Goal: Information Seeking & Learning: Check status

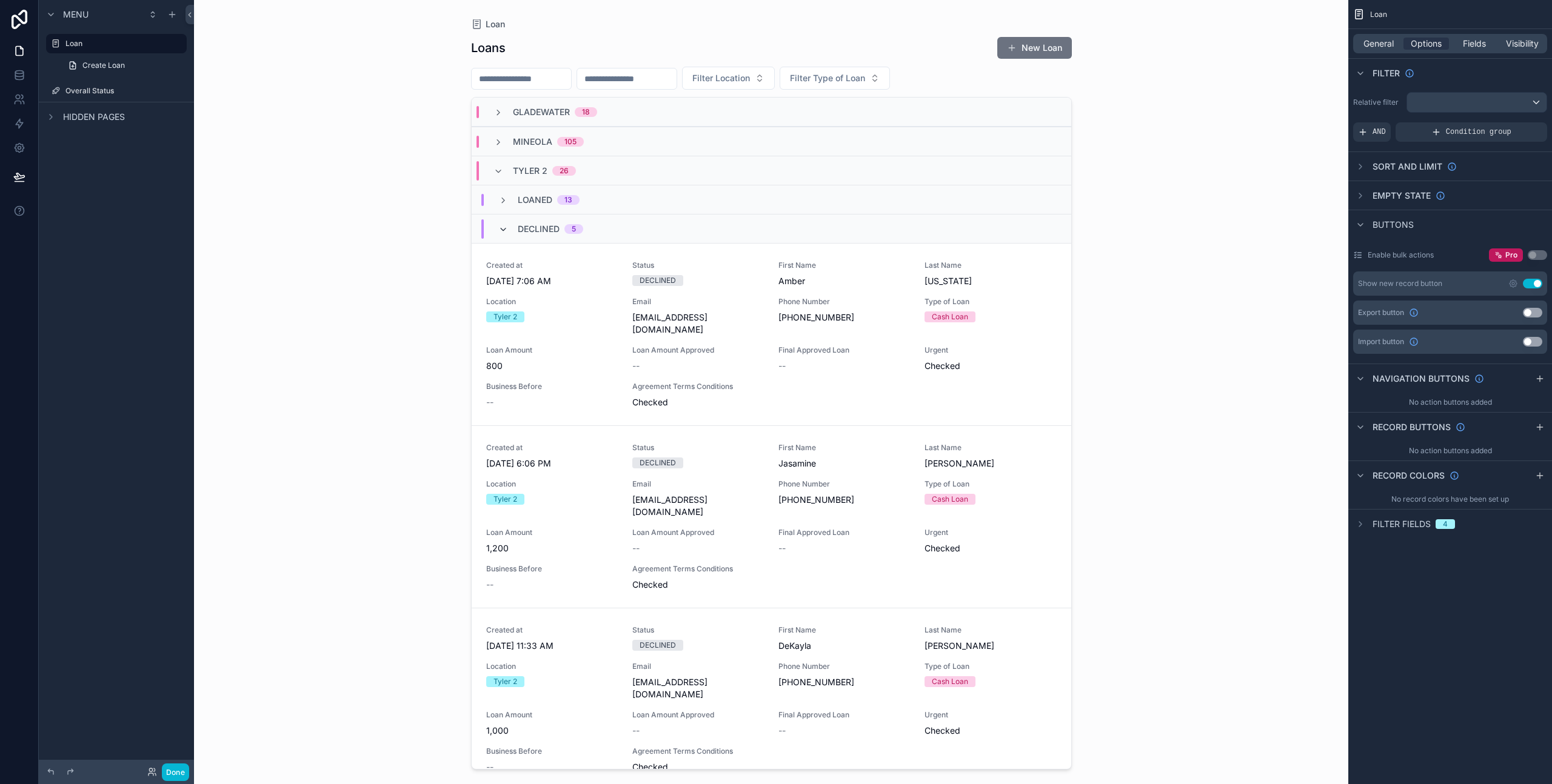
click at [501, 226] on icon "scrollable content" at bounding box center [503, 230] width 10 height 10
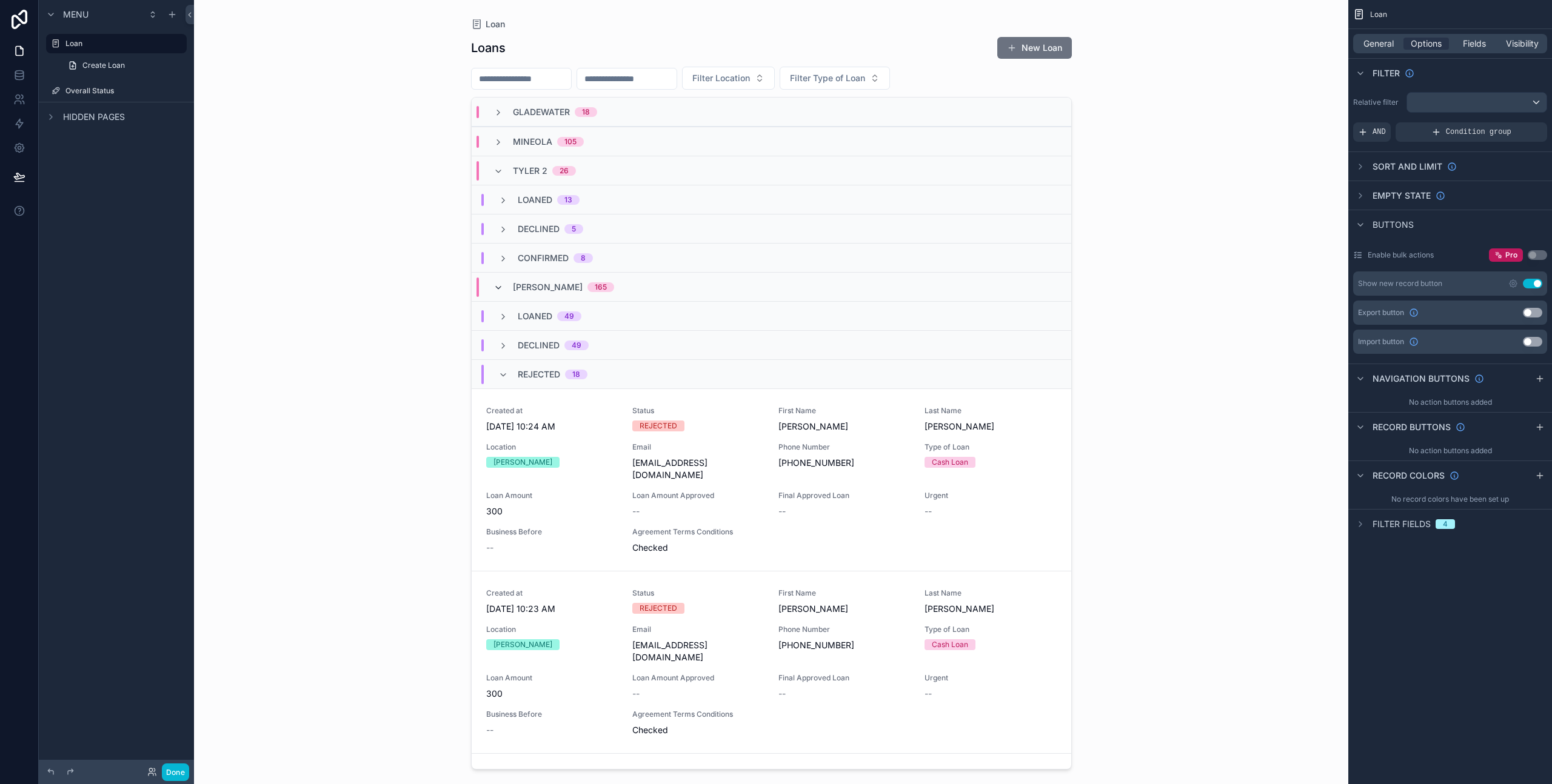
click at [494, 286] on icon "scrollable content" at bounding box center [499, 288] width 10 height 10
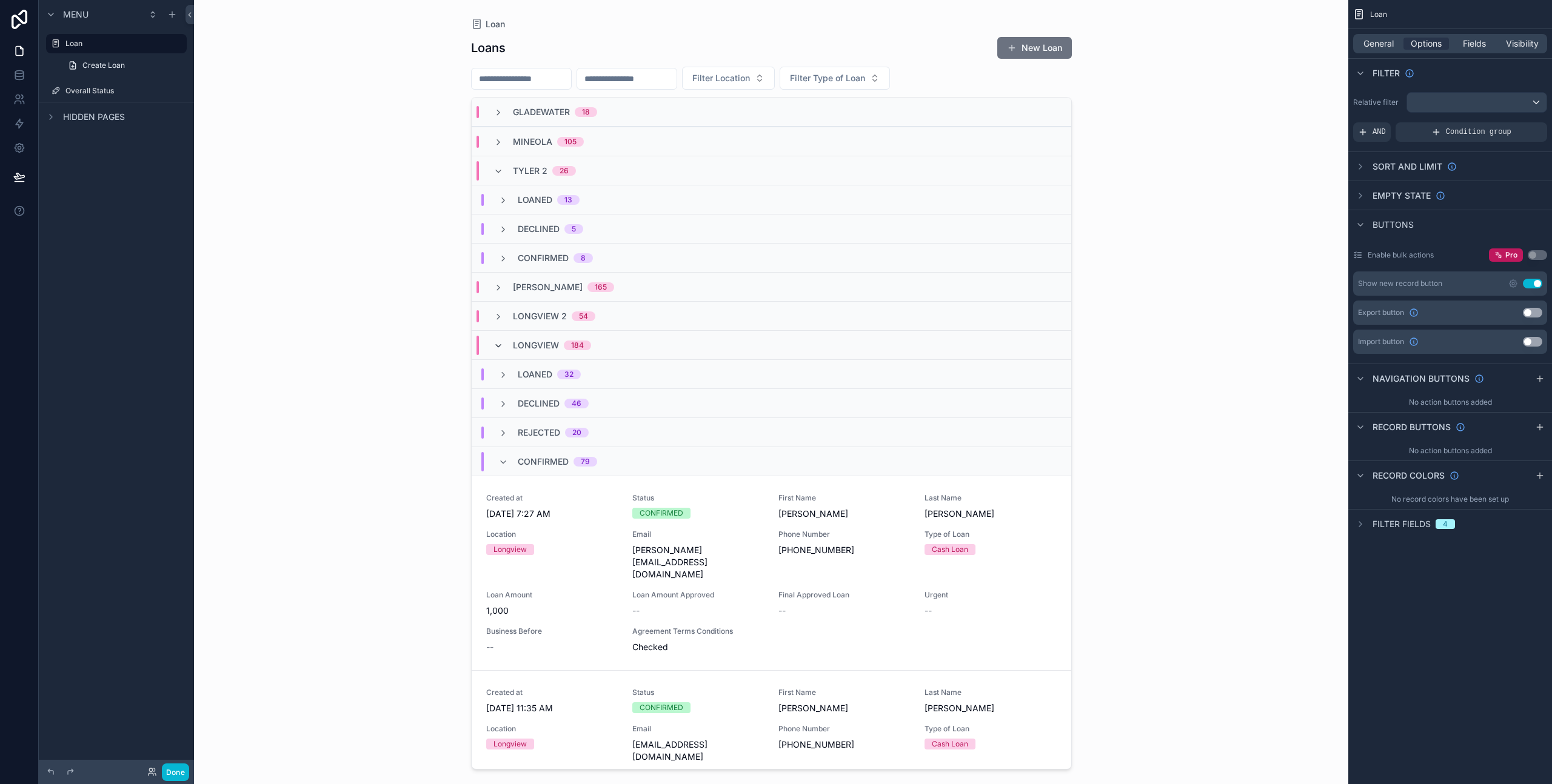
click at [499, 350] on icon "scrollable content" at bounding box center [499, 346] width 10 height 10
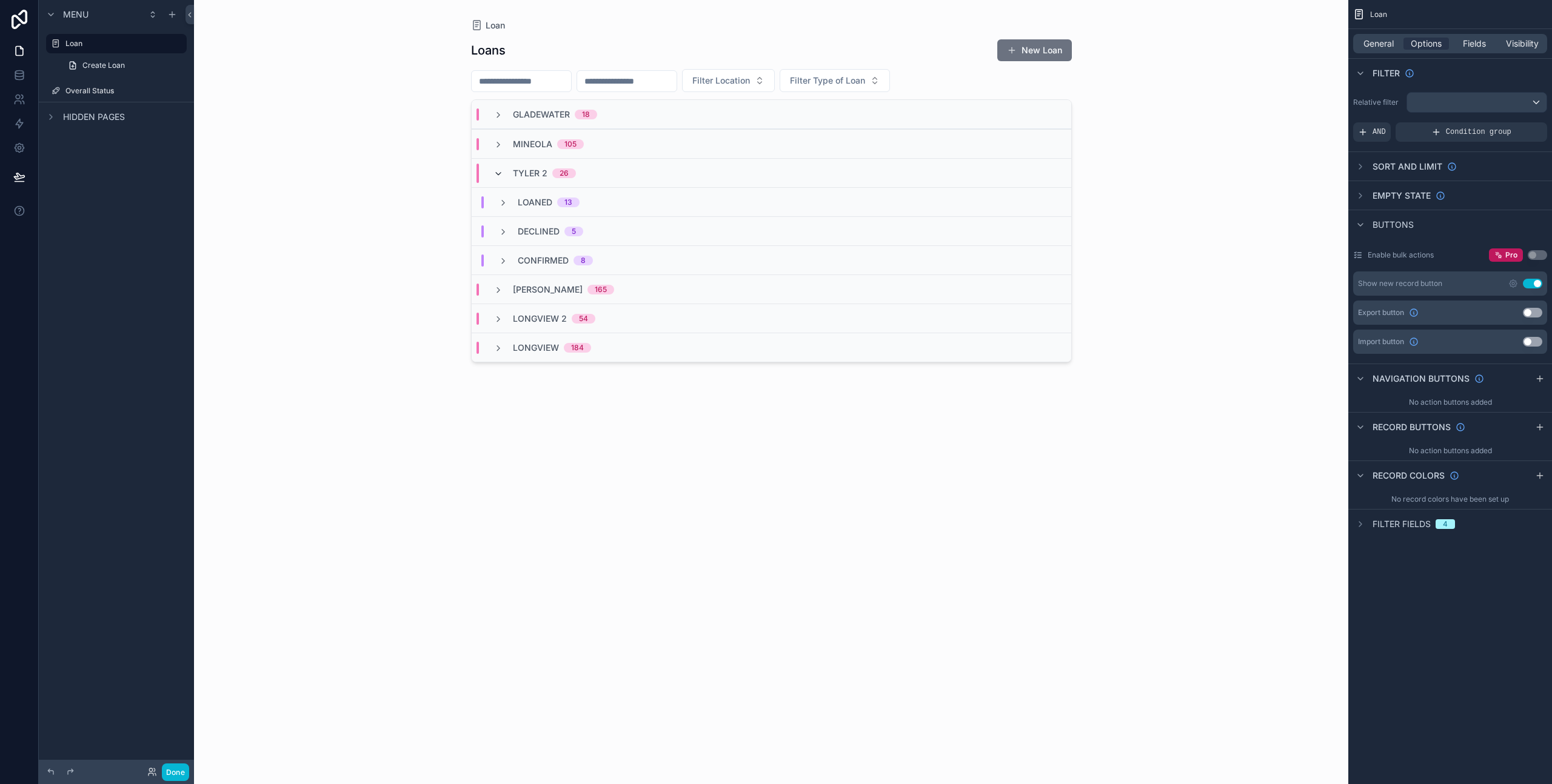
click at [495, 169] on span "scrollable content" at bounding box center [499, 173] width 10 height 10
click at [372, 180] on div "Loan Loans New Loan Filter Location Filter Type of Loan [GEOGRAPHIC_DATA] 18 Mi…" at bounding box center [771, 392] width 1154 height 784
click at [90, 93] on label "Overall Status" at bounding box center [114, 91] width 97 height 10
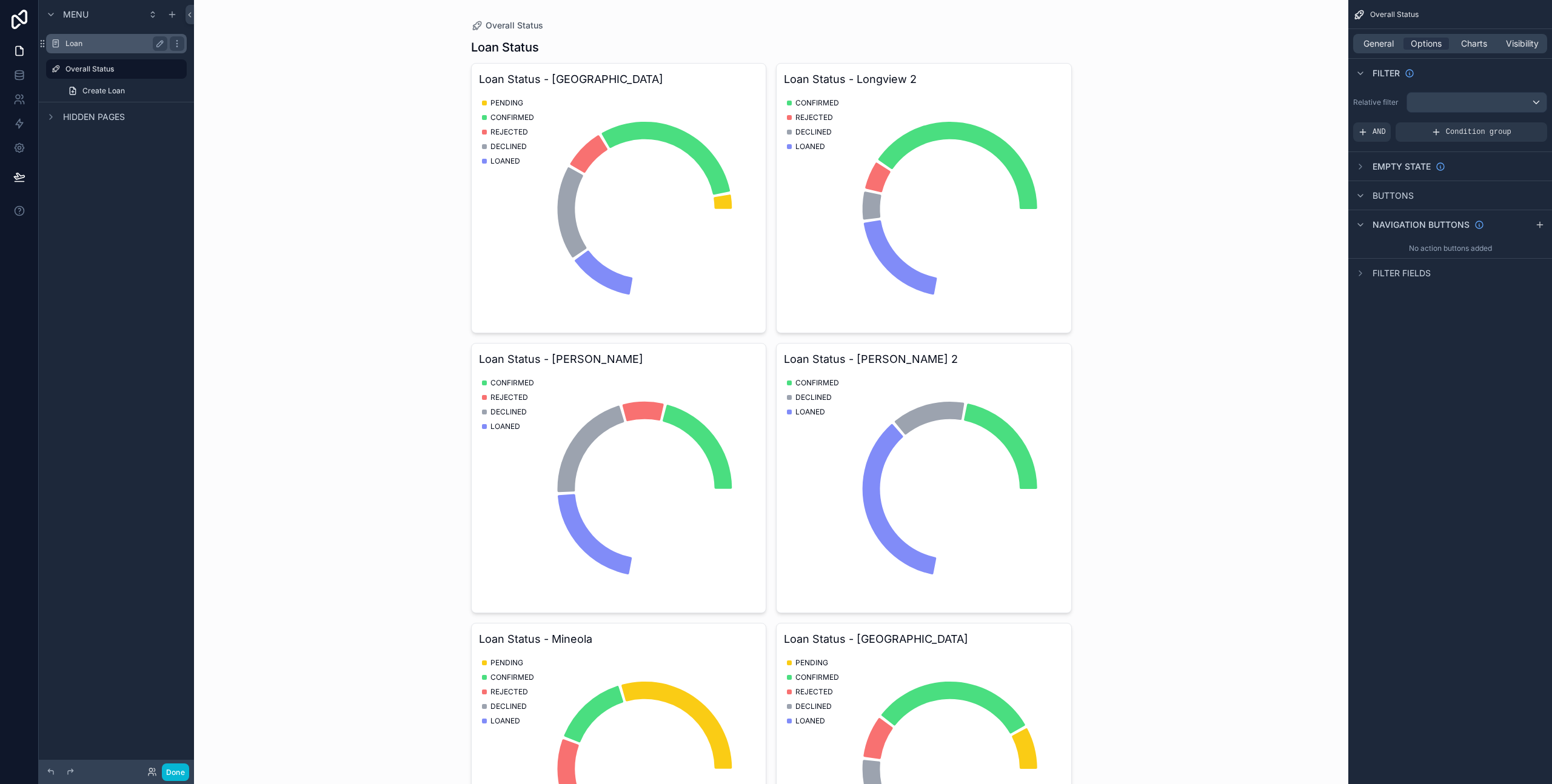
click at [95, 45] on label "Loan" at bounding box center [114, 44] width 97 height 10
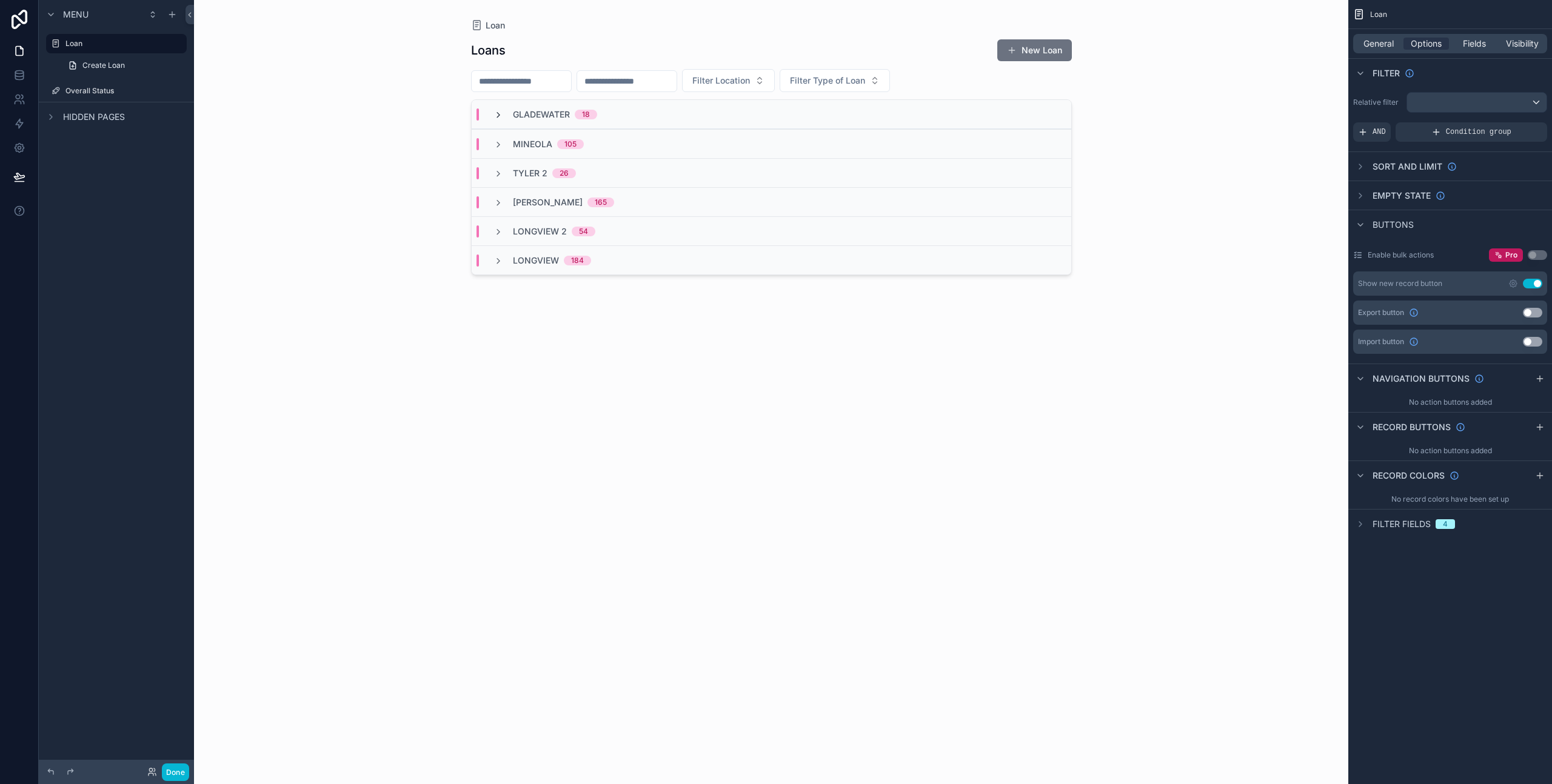
click at [494, 117] on icon "scrollable content" at bounding box center [499, 115] width 10 height 10
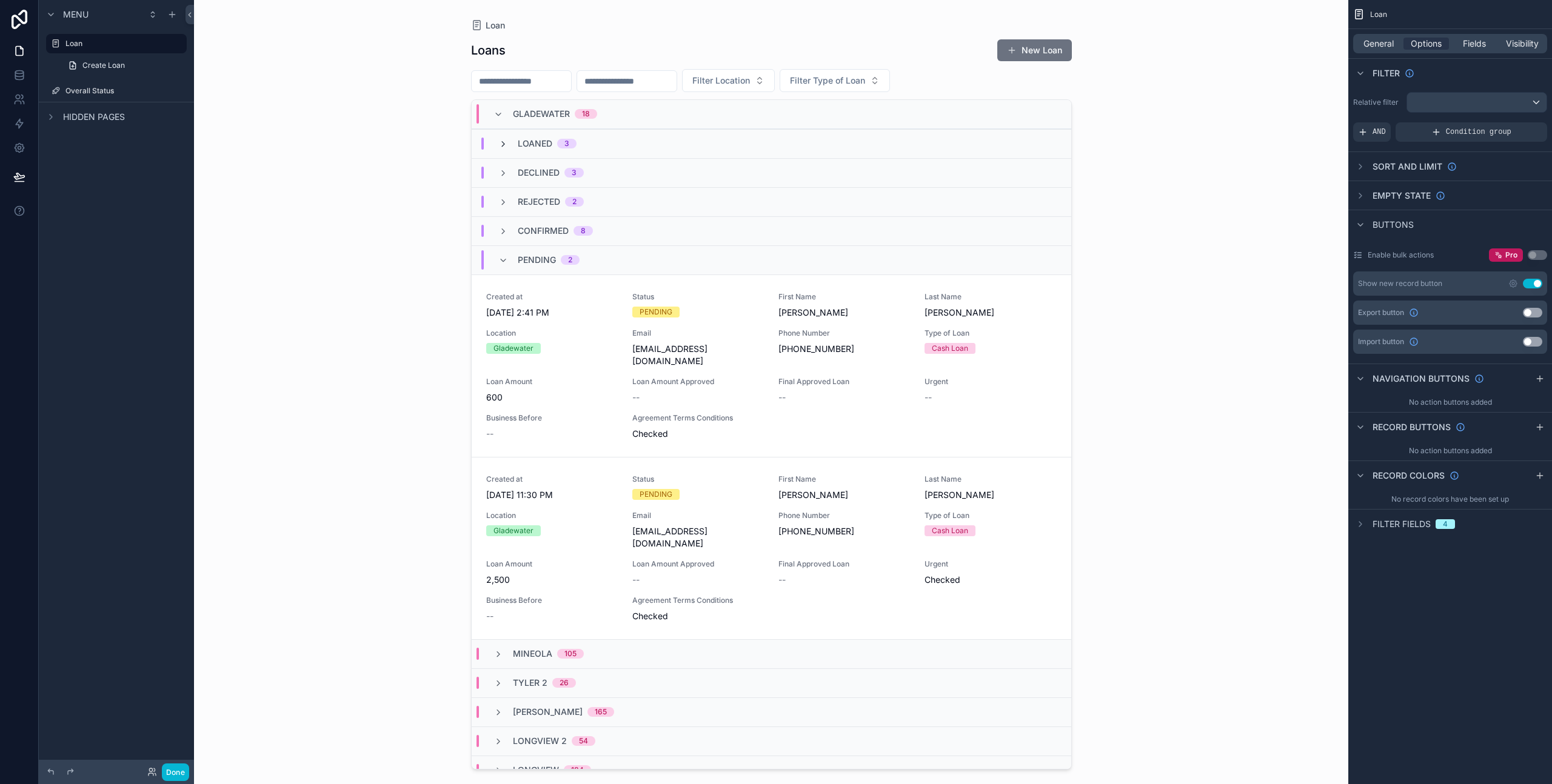
click at [506, 139] on span "scrollable content" at bounding box center [503, 144] width 10 height 10
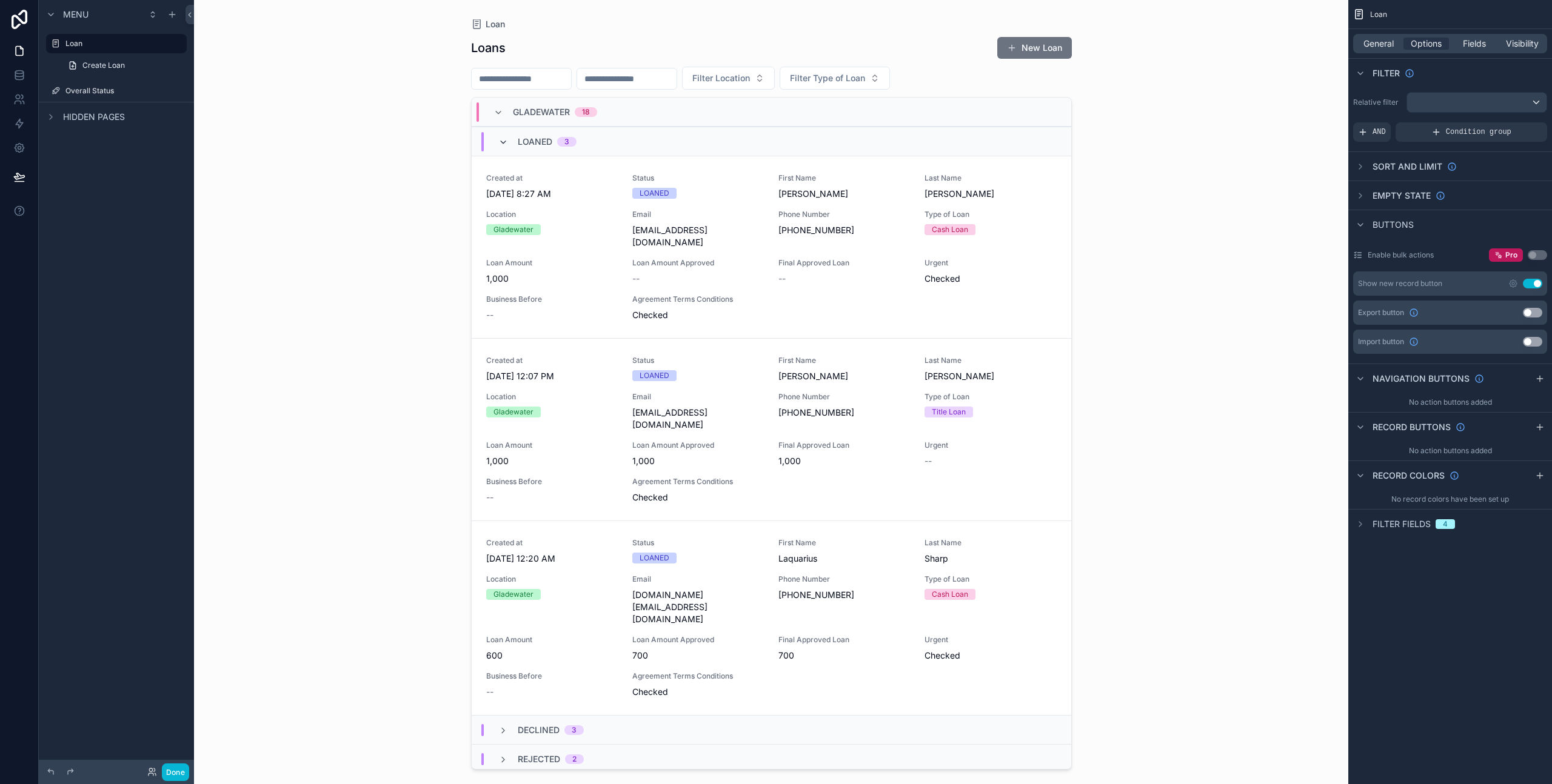
click at [501, 140] on icon "scrollable content" at bounding box center [503, 142] width 10 height 10
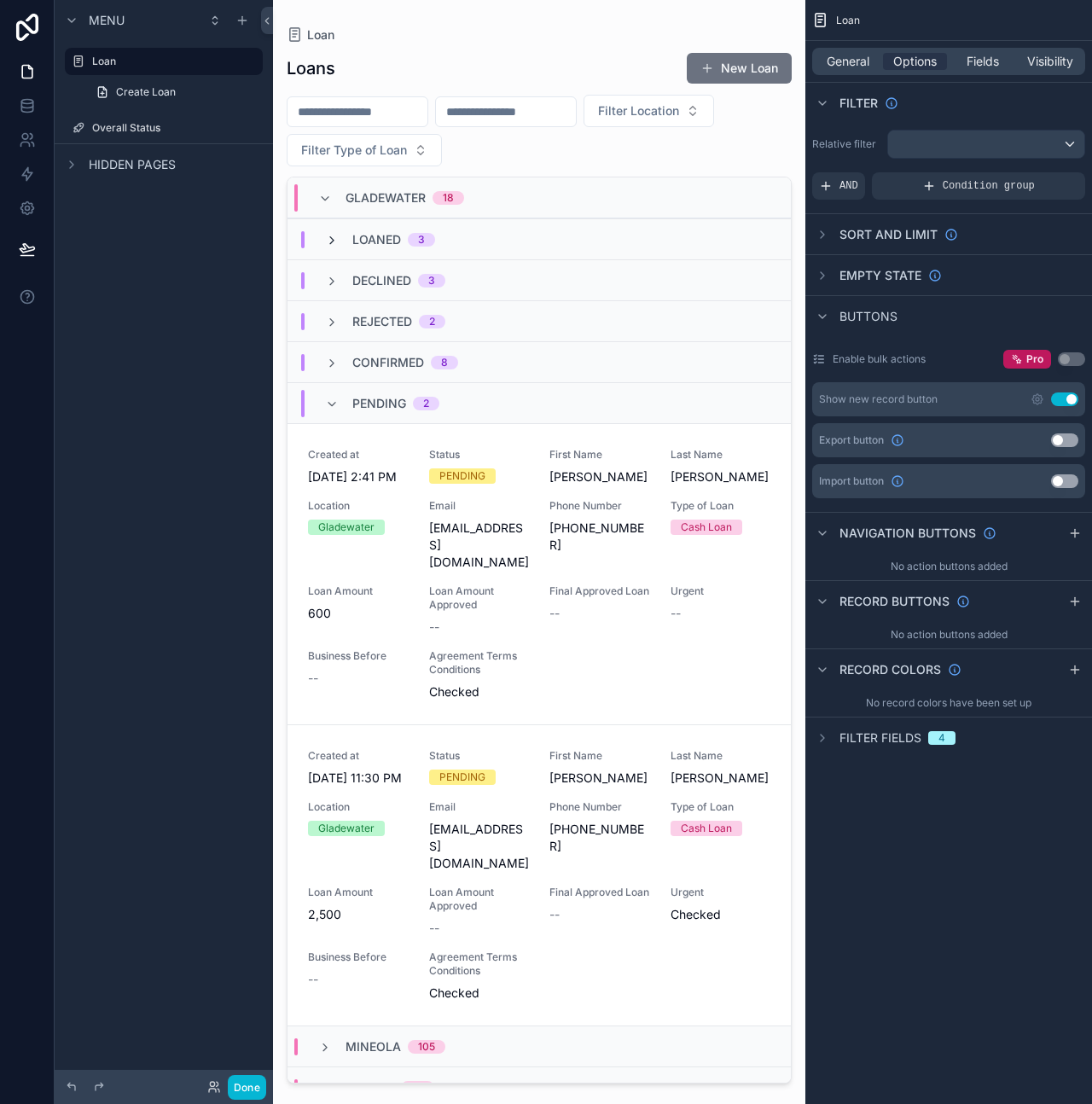
click at [332, 240] on icon "scrollable content" at bounding box center [332, 241] width 14 height 14
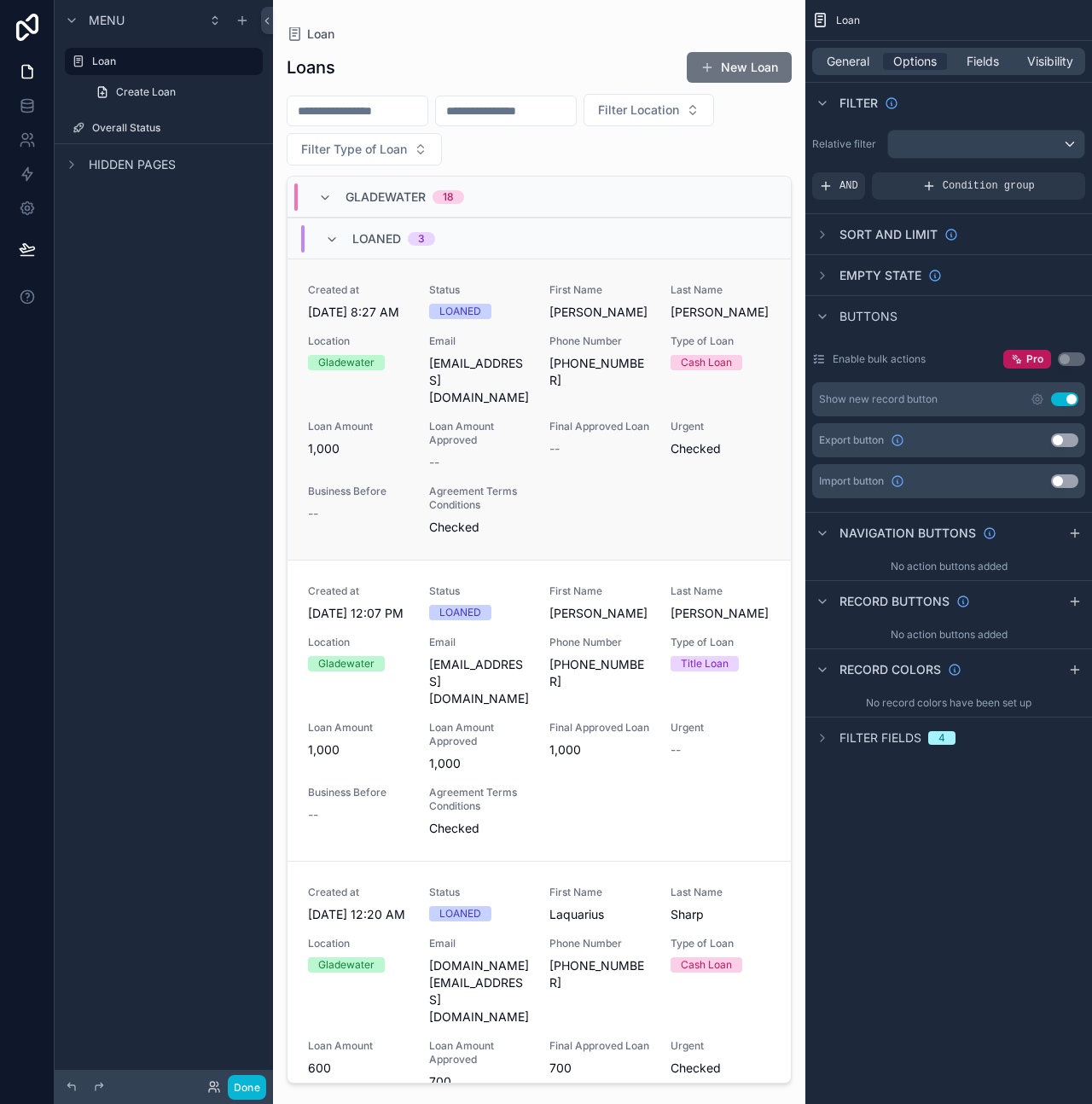
click at [398, 321] on span "[DATE] 8:27 AM" at bounding box center [357, 312] width 100 height 17
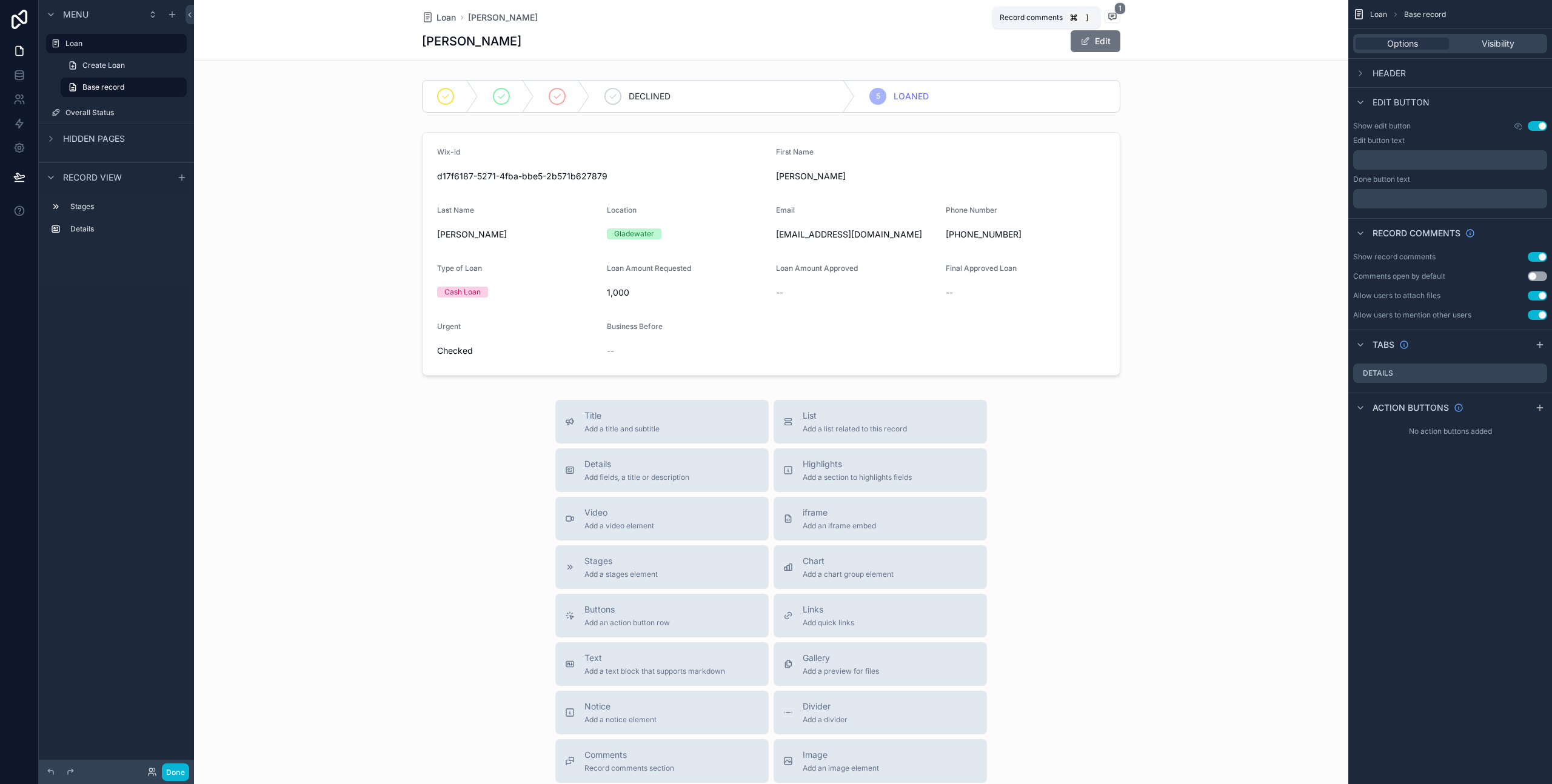
click at [1116, 13] on span "1" at bounding box center [1120, 8] width 11 height 12
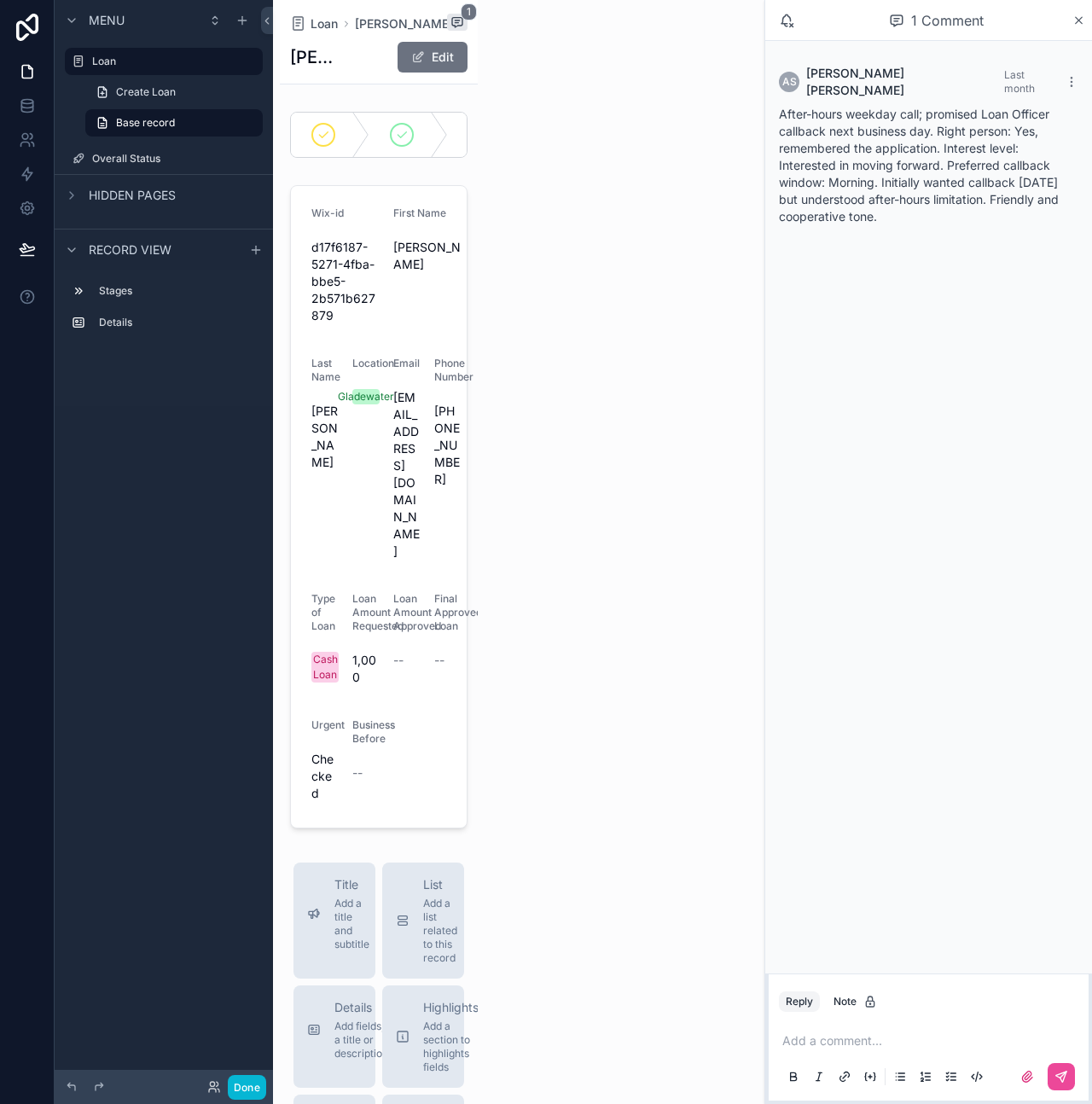
click at [838, 153] on span "After-hours weekday call; promised Loan Officer callback next business day. Rig…" at bounding box center [919, 165] width 280 height 117
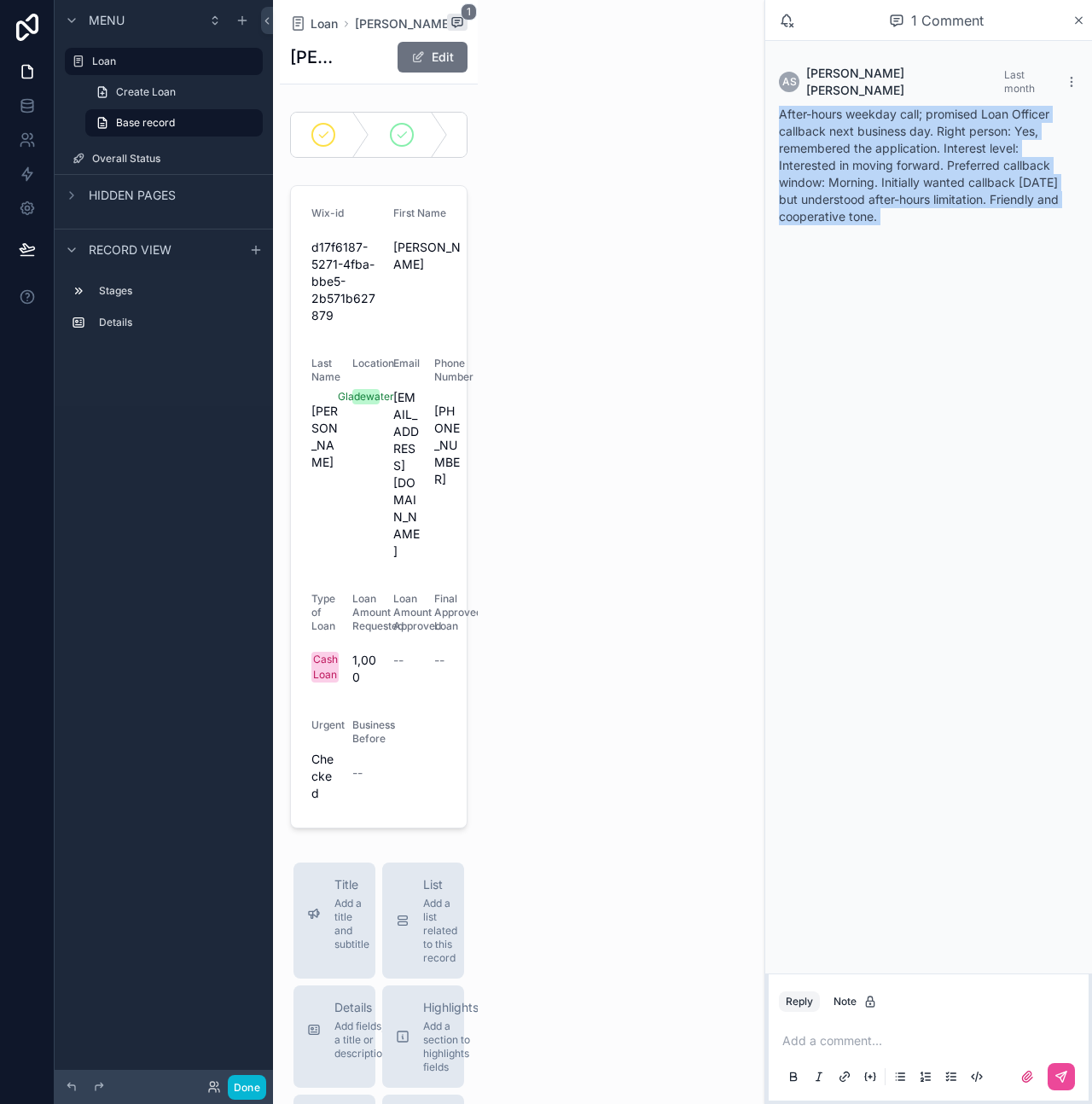
click at [838, 153] on span "After-hours weekday call; promised Loan Officer callback next business day. Rig…" at bounding box center [919, 165] width 280 height 117
click at [859, 167] on span "After-hours weekday call; promised Loan Officer callback next business day. Rig…" at bounding box center [919, 165] width 280 height 117
drag, startPoint x: 876, startPoint y: 207, endPoint x: 786, endPoint y: 106, distance: 135.3
click at [767, 87] on div "AS [PERSON_NAME] Last month After-hours weekday call; promised Loan Officer cal…" at bounding box center [928, 145] width 327 height 208
click at [786, 106] on span "After-hours weekday call; promised Loan Officer callback next business day. Rig…" at bounding box center [919, 165] width 280 height 117
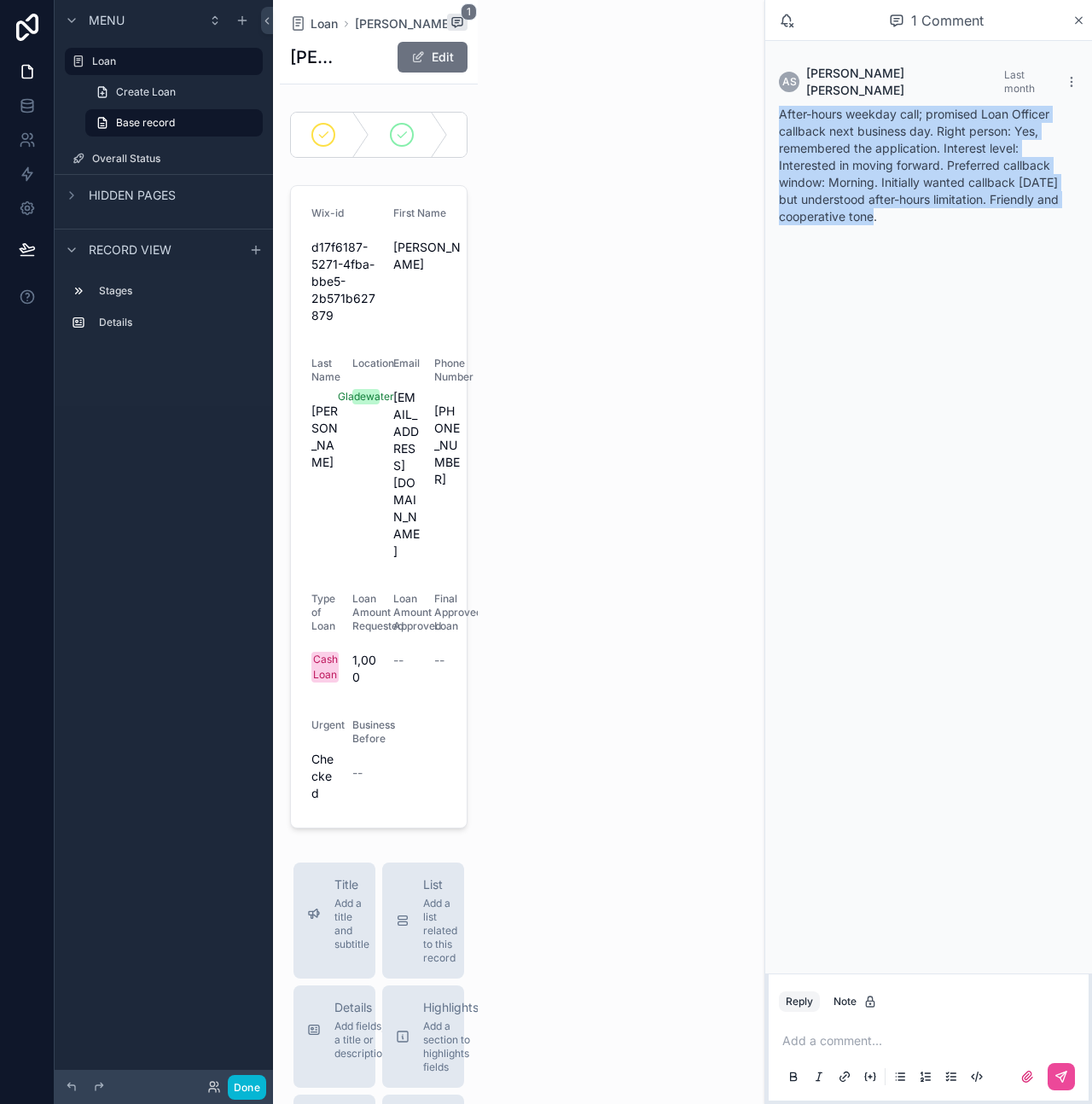
drag, startPoint x: 779, startPoint y: 102, endPoint x: 890, endPoint y: 201, distance: 148.7
click at [890, 201] on div "After-hours weekday call; promised Loan Officer callback next business day. Rig…" at bounding box center [929, 166] width 300 height 119
drag, startPoint x: 890, startPoint y: 204, endPoint x: 798, endPoint y: 117, distance: 126.6
click at [785, 106] on div "After-hours weekday call; promised Loan Officer callback next business day. Rig…" at bounding box center [929, 166] width 300 height 119
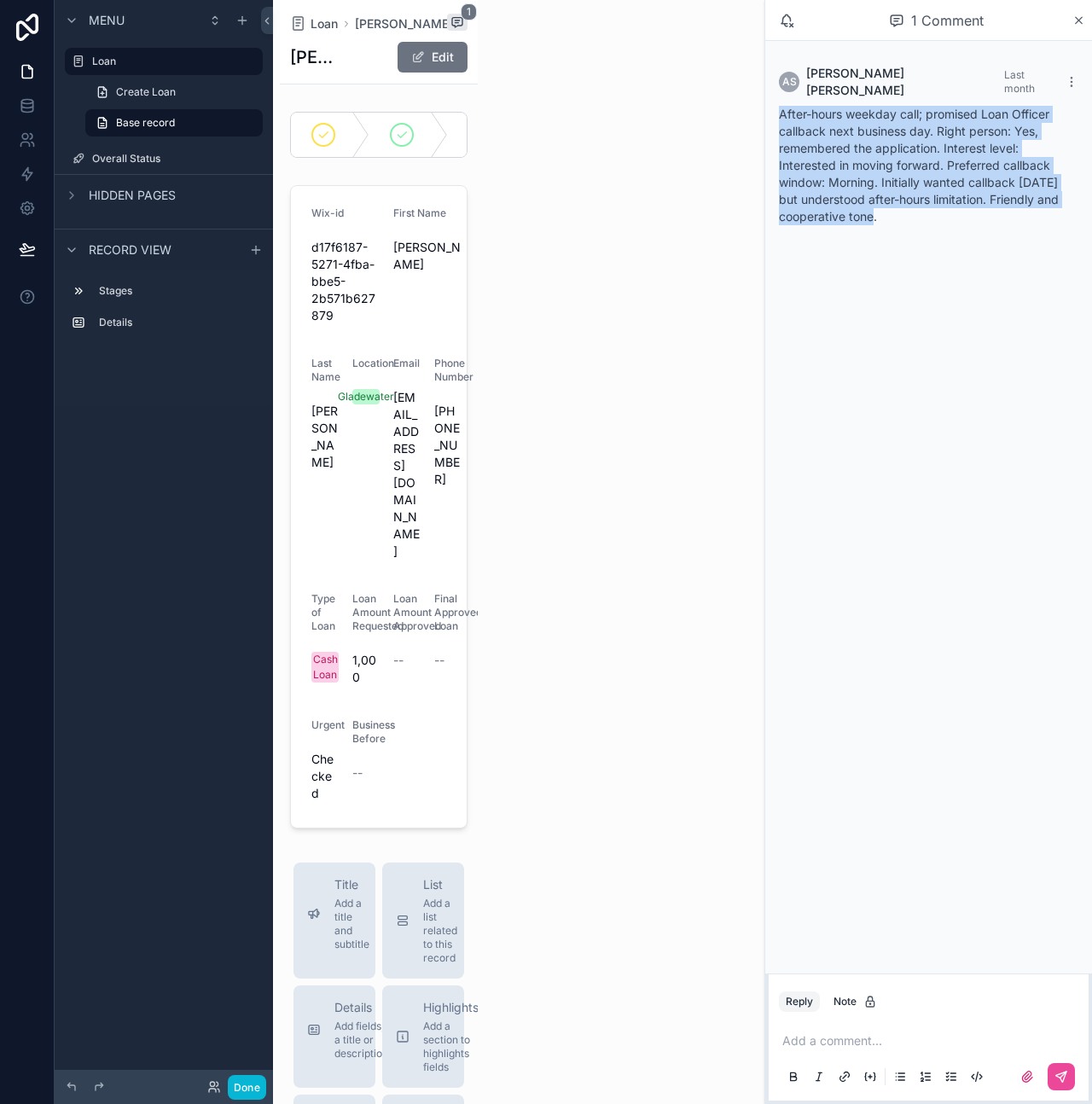
click at [798, 117] on span "After-hours weekday call; promised Loan Officer callback next business day. Rig…" at bounding box center [919, 165] width 280 height 117
drag, startPoint x: 777, startPoint y: 100, endPoint x: 888, endPoint y: 211, distance: 157.0
click at [888, 211] on div "AS [PERSON_NAME] Last month After-hours weekday call; promised Loan Officer cal…" at bounding box center [928, 145] width 320 height 181
click at [890, 210] on div "After-hours weekday call; promised Loan Officer callback next business day. Rig…" at bounding box center [929, 166] width 300 height 119
drag, startPoint x: 879, startPoint y: 202, endPoint x: 785, endPoint y: 87, distance: 148.5
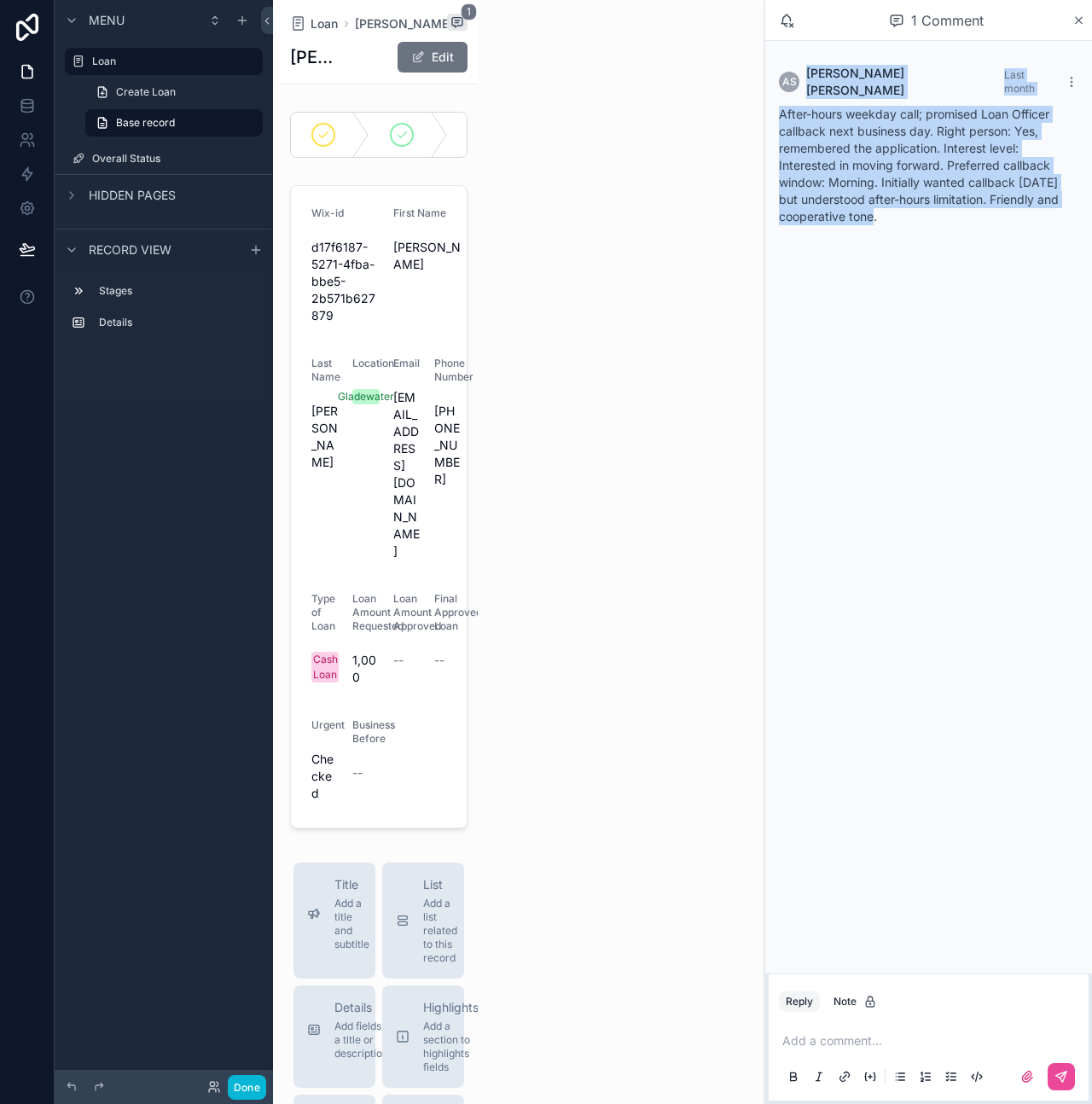
click at [785, 87] on div "AS [PERSON_NAME] Last month After-hours weekday call; promised Loan Officer cal…" at bounding box center [928, 145] width 320 height 181
click at [822, 126] on span "After-hours weekday call; promised Loan Officer callback next business day. Rig…" at bounding box center [919, 165] width 280 height 117
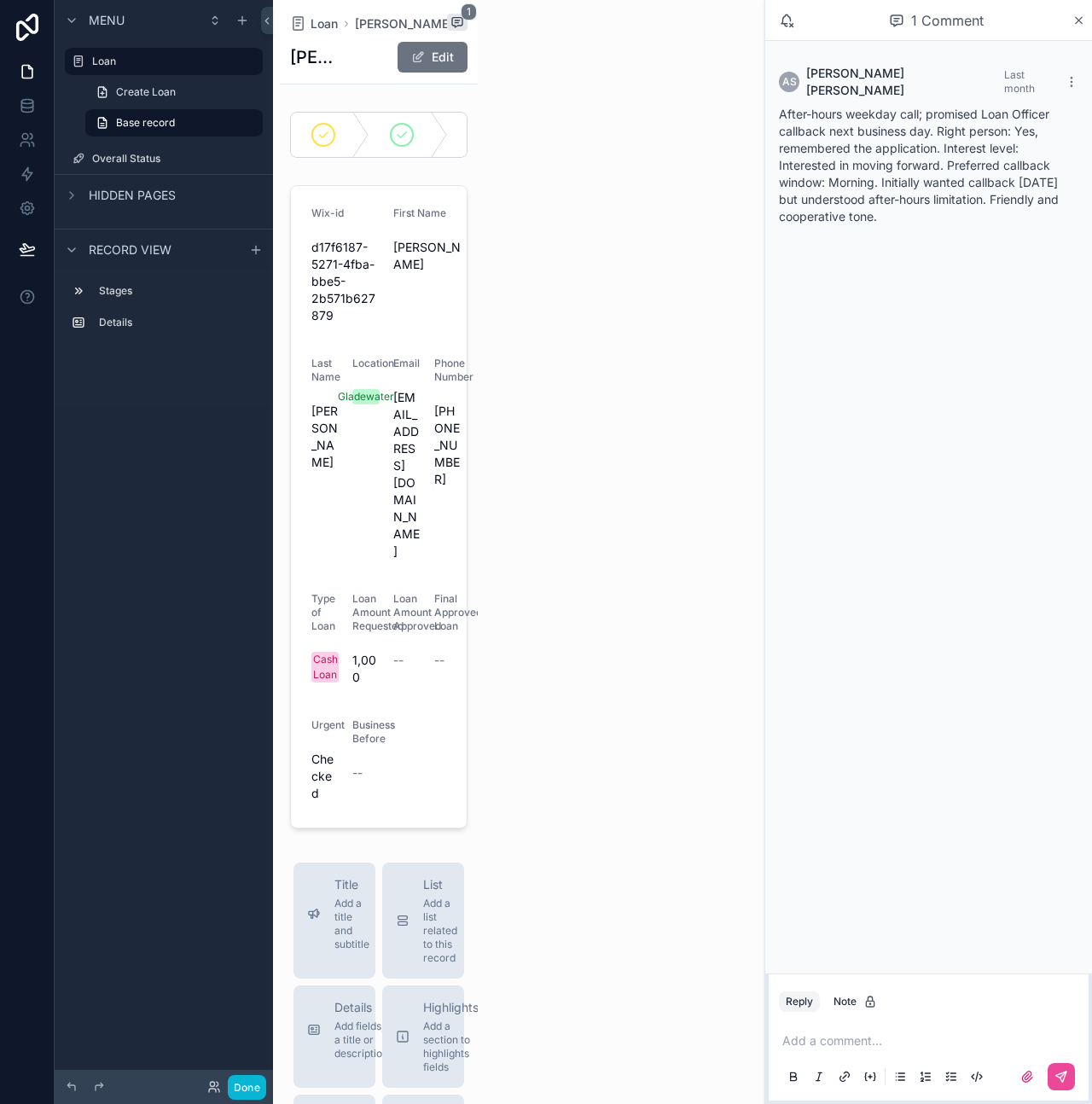
click at [891, 155] on span "After-hours weekday call; promised Loan Officer callback next business day. Rig…" at bounding box center [919, 165] width 280 height 117
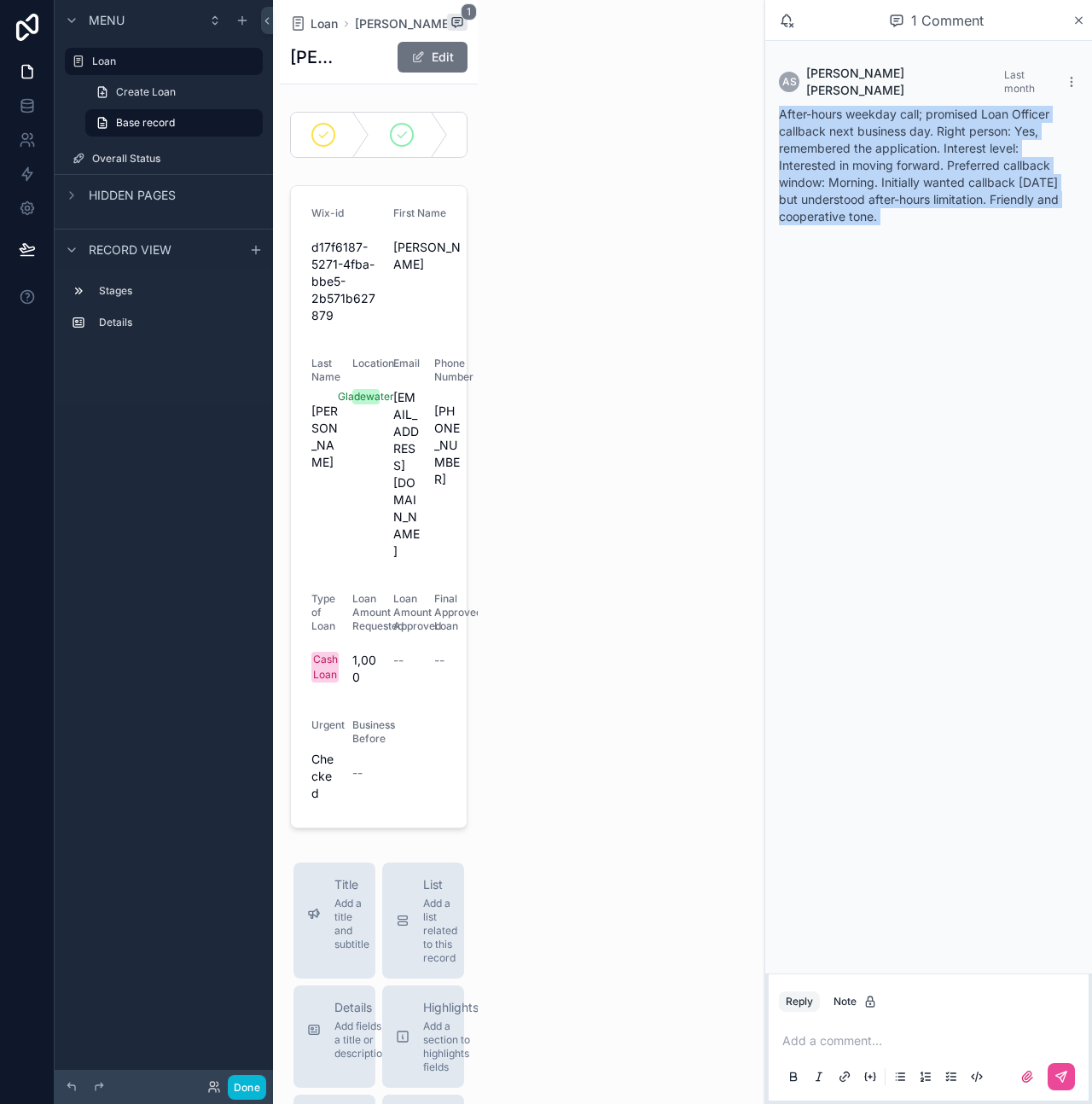
click at [891, 155] on span "After-hours weekday call; promised Loan Officer callback next business day. Rig…" at bounding box center [919, 165] width 280 height 117
click at [926, 209] on div "After-hours weekday call; promised Loan Officer callback next business day. Rig…" at bounding box center [929, 166] width 300 height 119
drag, startPoint x: 914, startPoint y: 206, endPoint x: 776, endPoint y: 101, distance: 173.4
click at [776, 101] on div "AS [PERSON_NAME] Last month After-hours weekday call; promised Loan Officer cal…" at bounding box center [928, 145] width 320 height 181
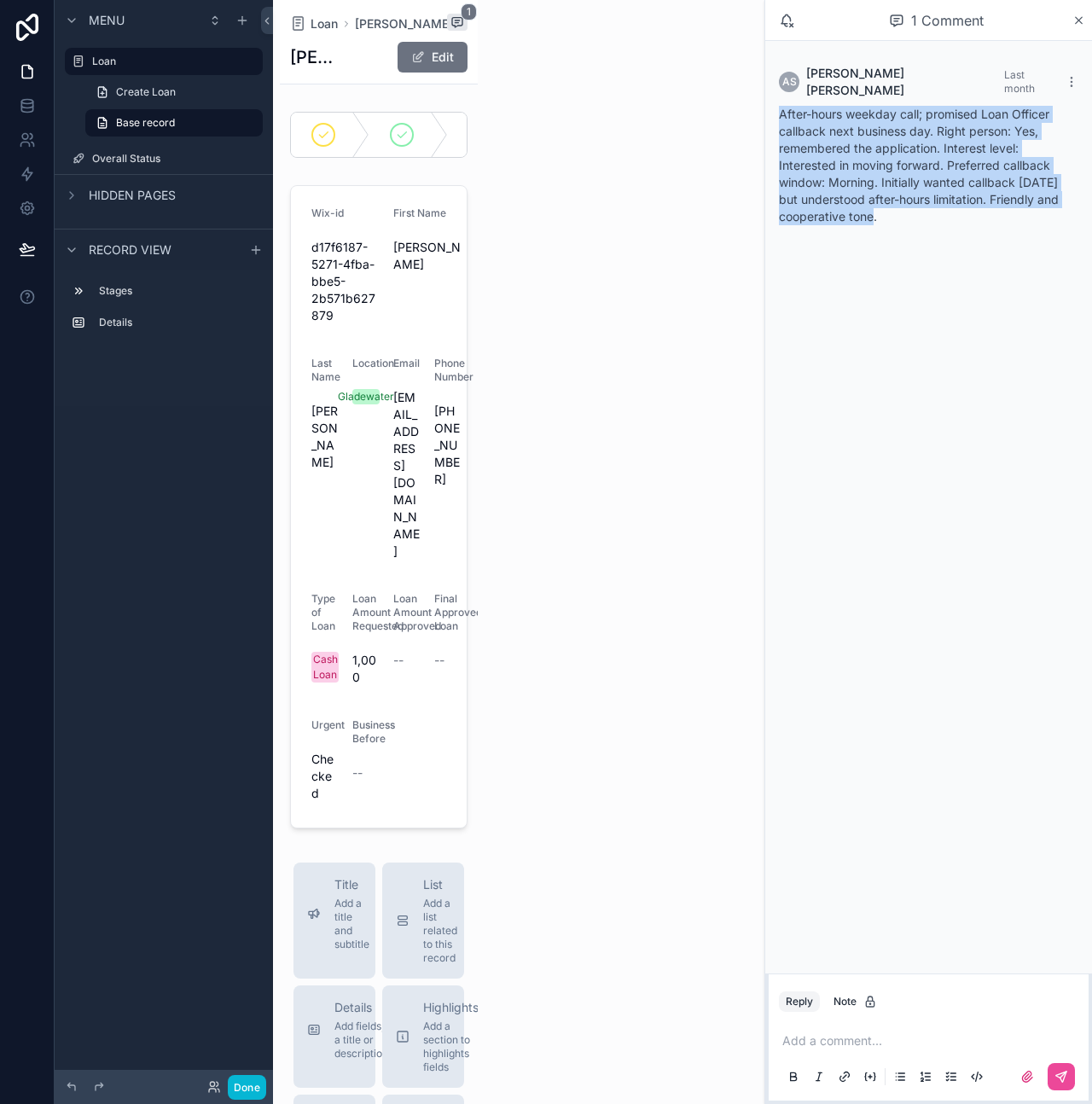
drag, startPoint x: 781, startPoint y: 98, endPoint x: 899, endPoint y: 204, distance: 158.6
click at [899, 204] on div "After-hours weekday call; promised Loan Officer callback next business day. Rig…" at bounding box center [929, 166] width 300 height 119
click at [899, 205] on div "After-hours weekday call; promised Loan Officer callback next business day. Rig…" at bounding box center [929, 166] width 300 height 119
drag, startPoint x: 906, startPoint y: 204, endPoint x: 776, endPoint y: 95, distance: 169.6
click at [776, 95] on div "AS [PERSON_NAME] Last month After-hours weekday call; promised Loan Officer cal…" at bounding box center [928, 145] width 320 height 181
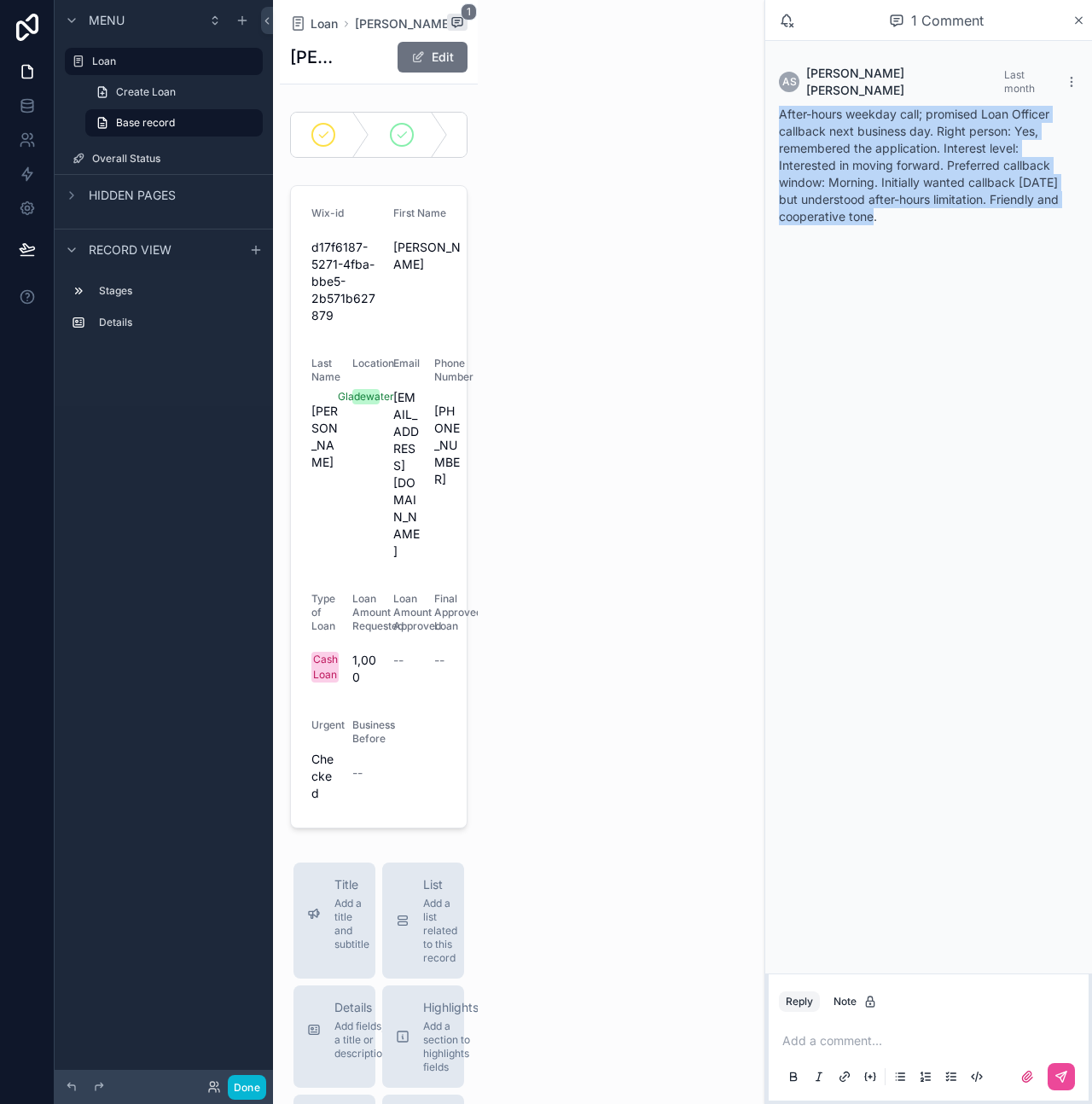
click at [781, 106] on span "After-hours weekday call; promised Loan Officer callback next business day. Rig…" at bounding box center [919, 165] width 280 height 117
drag, startPoint x: 779, startPoint y: 99, endPoint x: 908, endPoint y: 207, distance: 168.2
click at [908, 207] on div "After-hours weekday call; promised Loan Officer callback next business day. Rig…" at bounding box center [929, 166] width 300 height 119
drag, startPoint x: 914, startPoint y: 207, endPoint x: 773, endPoint y: 99, distance: 177.6
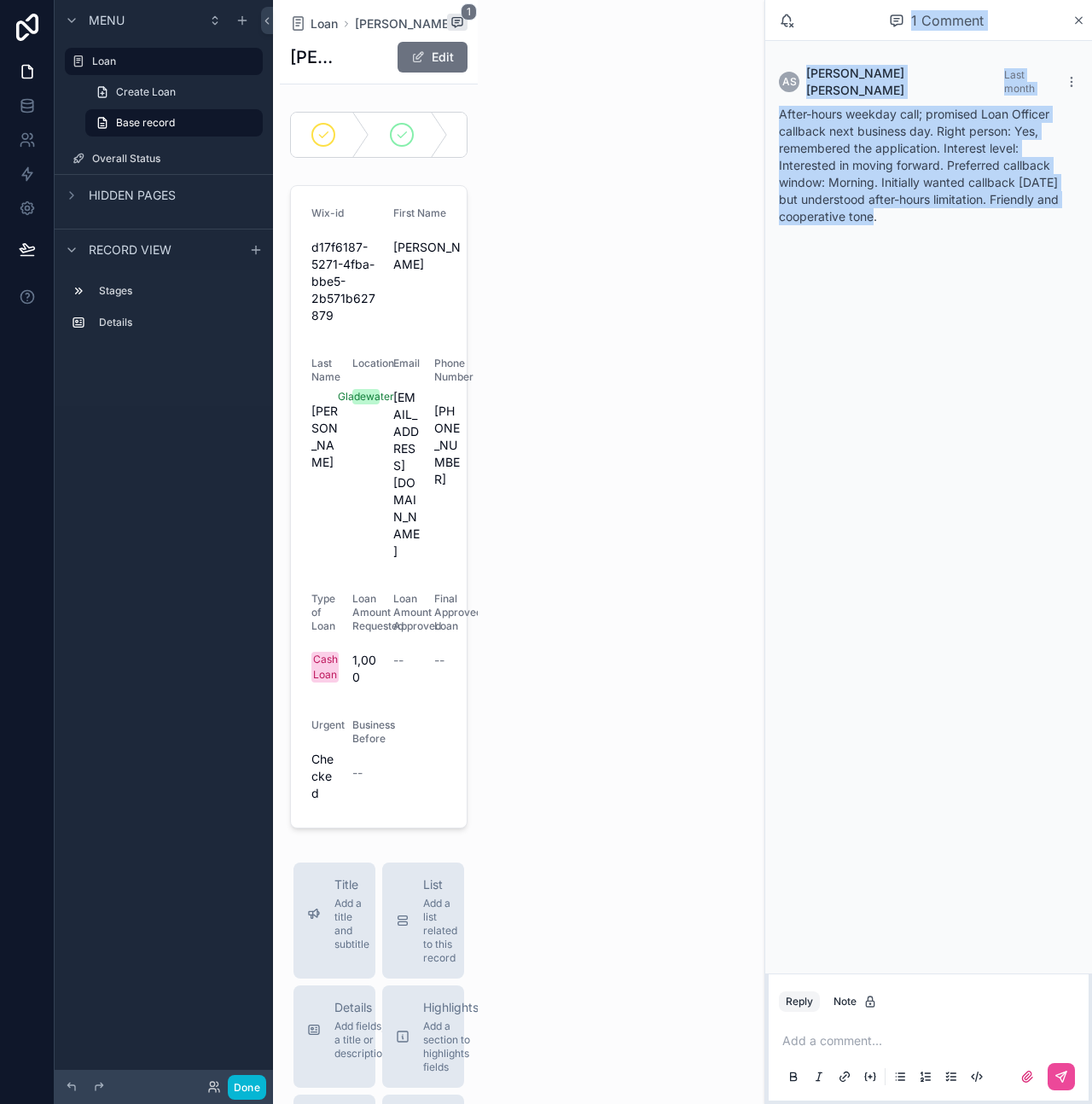
click at [758, 98] on div "Loan Overall Status Powered by AS [PERSON_NAME] Loan [PERSON_NAME] 1 [PERSON_NA…" at bounding box center [539, 552] width 532 height 1104
click at [773, 99] on div "AS [PERSON_NAME] Last month After-hours weekday call; promised Loan Officer cal…" at bounding box center [928, 145] width 320 height 181
drag, startPoint x: 774, startPoint y: 99, endPoint x: 902, endPoint y: 202, distance: 164.3
click at [902, 202] on div "AS [PERSON_NAME] Last month After-hours weekday call; promised Loan Officer cal…" at bounding box center [928, 145] width 320 height 181
click at [902, 202] on div "After-hours weekday call; promised Loan Officer callback next business day. Rig…" at bounding box center [929, 166] width 300 height 119
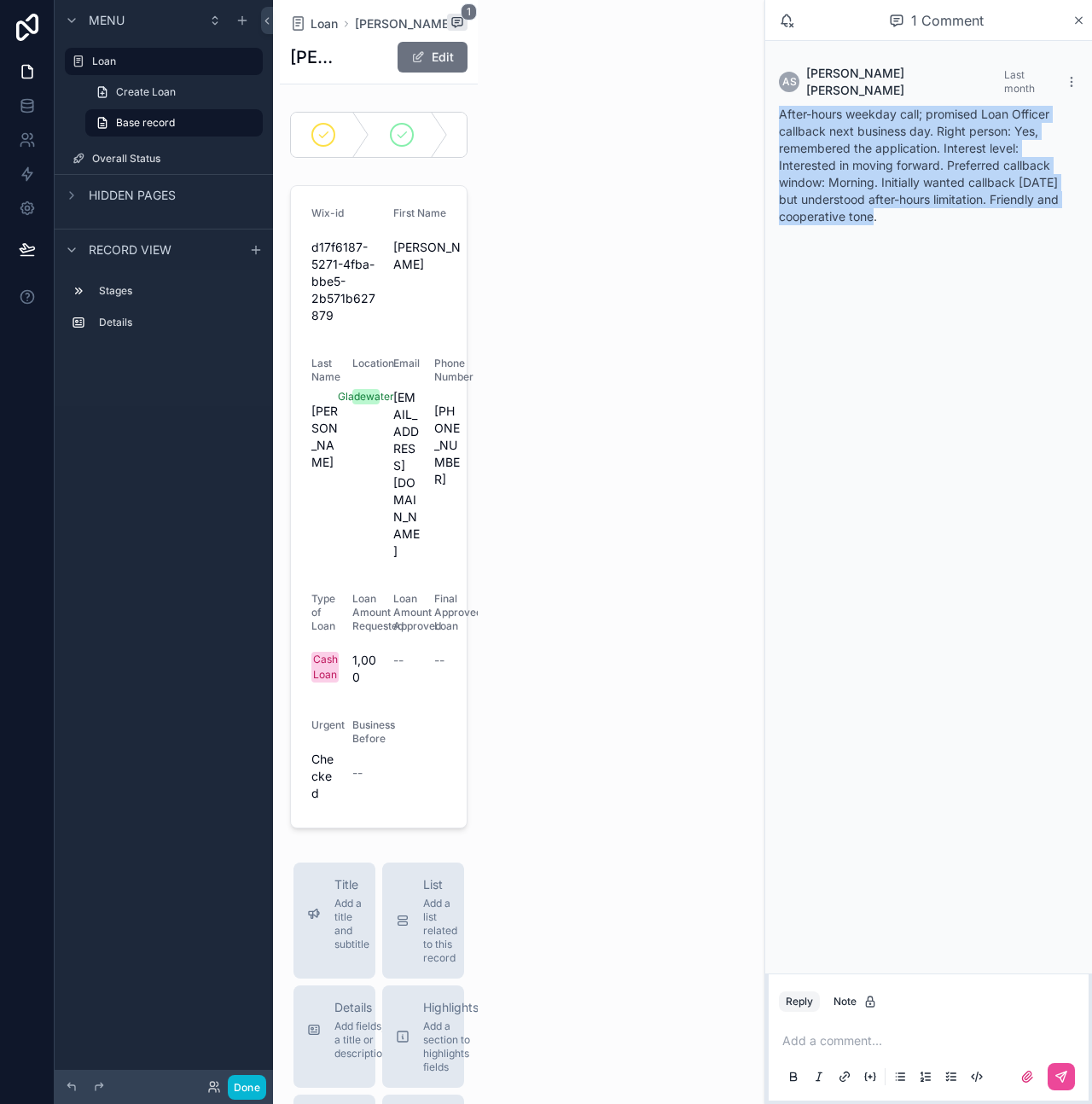
drag, startPoint x: 907, startPoint y: 213, endPoint x: 782, endPoint y: 100, distance: 168.5
click at [782, 100] on div "AS [PERSON_NAME] Last month After-hours weekday call; promised Loan Officer cal…" at bounding box center [928, 145] width 320 height 181
click at [783, 106] on span "After-hours weekday call; promised Loan Officer callback next business day. Rig…" at bounding box center [919, 165] width 280 height 117
drag, startPoint x: 776, startPoint y: 100, endPoint x: 896, endPoint y: 196, distance: 153.7
click at [896, 196] on div "AS [PERSON_NAME] Last month After-hours weekday call; promised Loan Officer cal…" at bounding box center [928, 145] width 320 height 181
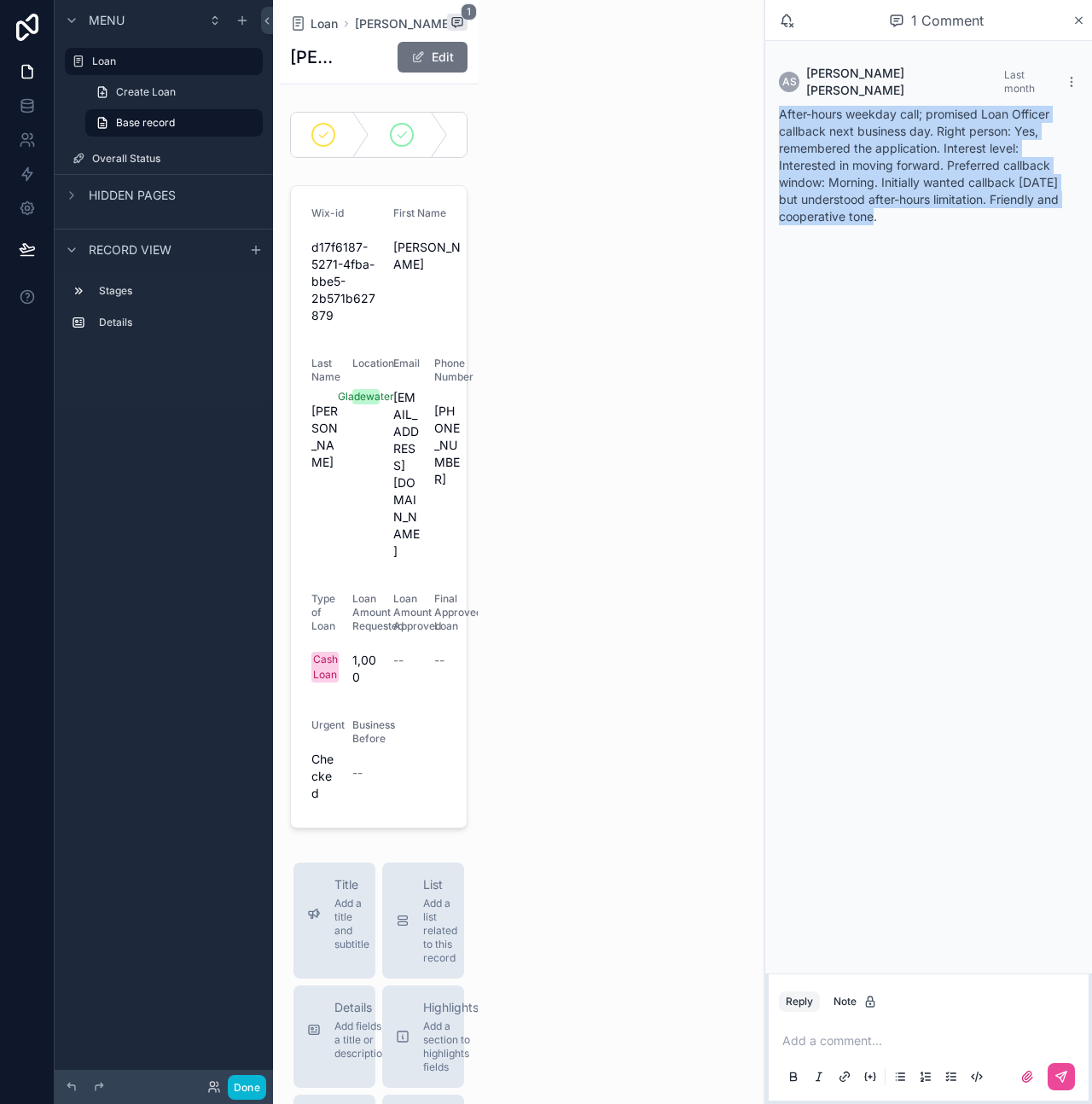
click at [913, 212] on div "AS [PERSON_NAME] Last month After-hours weekday call; promised Loan Officer cal…" at bounding box center [928, 145] width 320 height 181
drag, startPoint x: 901, startPoint y: 209, endPoint x: 775, endPoint y: 101, distance: 166.0
click at [775, 101] on div "AS [PERSON_NAME] Last month After-hours weekday call; promised Loan Officer cal…" at bounding box center [928, 145] width 320 height 181
click at [793, 107] on div "After-hours weekday call; promised Loan Officer callback next business day. Rig…" at bounding box center [929, 166] width 300 height 119
drag, startPoint x: 778, startPoint y: 99, endPoint x: 906, endPoint y: 193, distance: 158.8
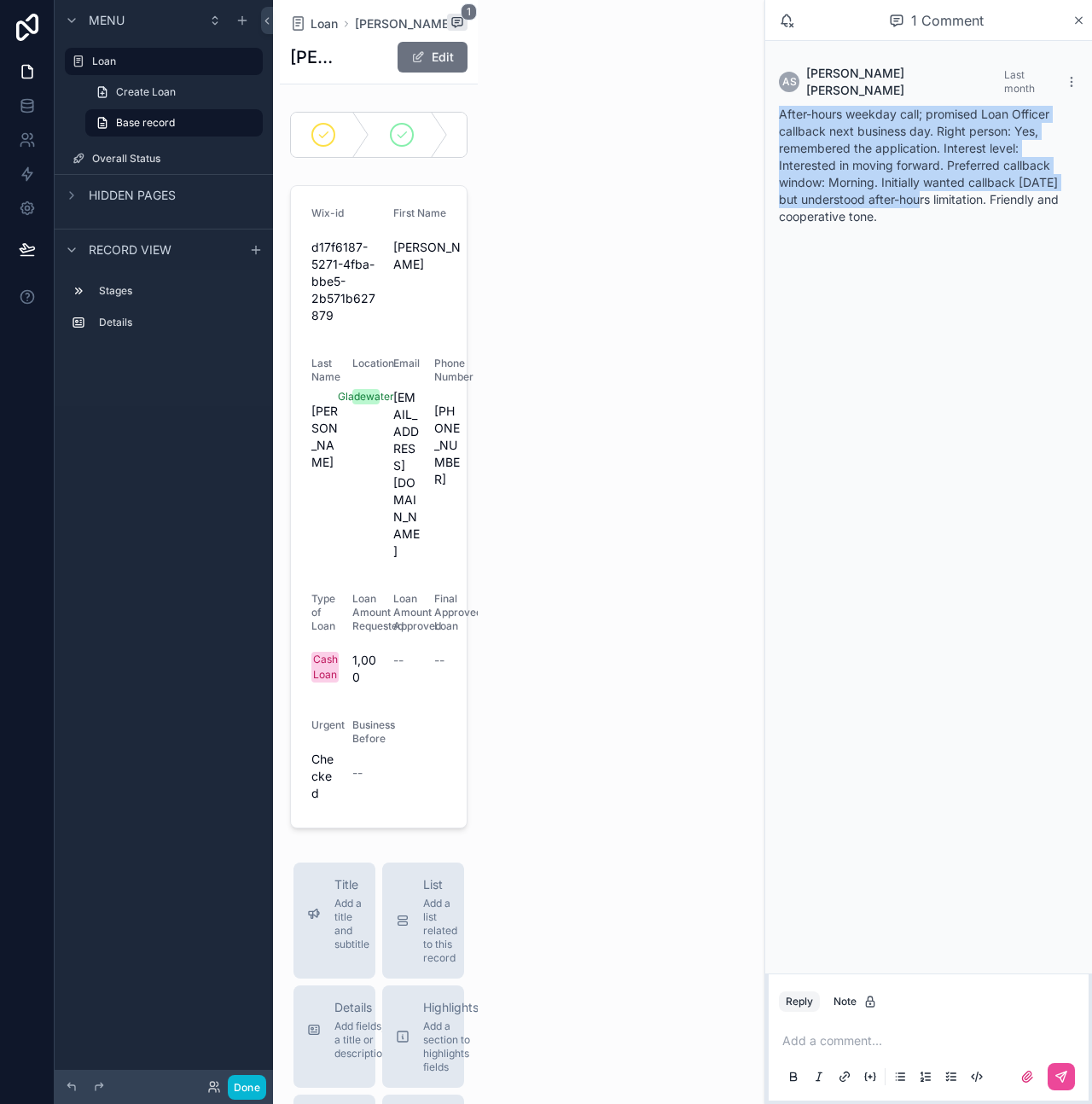
click at [906, 193] on div "After-hours weekday call; promised Loan Officer callback next business day. Rig…" at bounding box center [929, 166] width 300 height 119
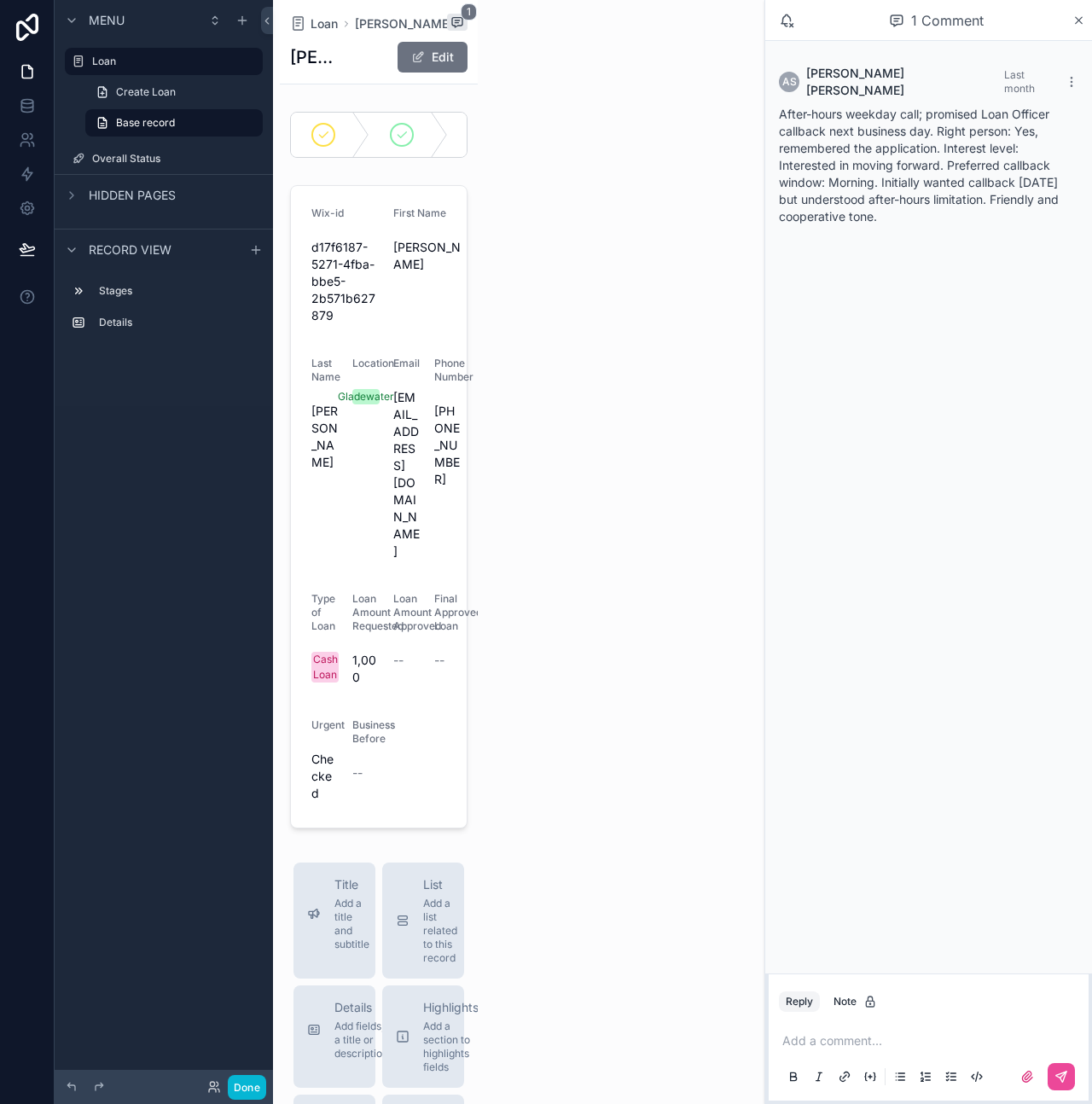
click at [907, 203] on div "After-hours weekday call; promised Loan Officer callback next business day. Rig…" at bounding box center [929, 166] width 300 height 119
click at [1076, 17] on icon "scrollable content" at bounding box center [1079, 20] width 7 height 7
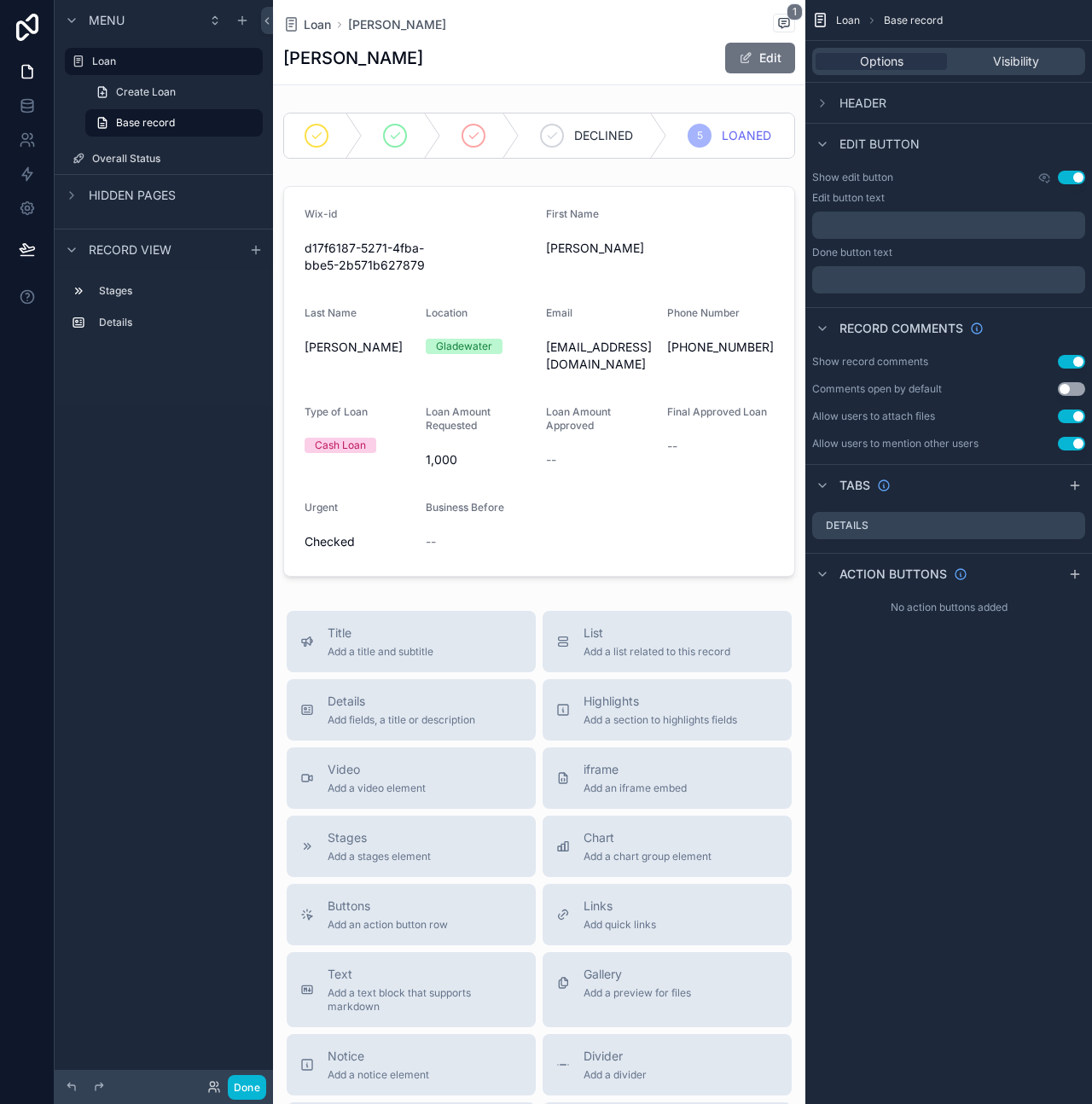
click at [1017, 28] on div "Loan Base record" at bounding box center [948, 20] width 287 height 41
click at [787, 20] on span "1" at bounding box center [795, 11] width 16 height 17
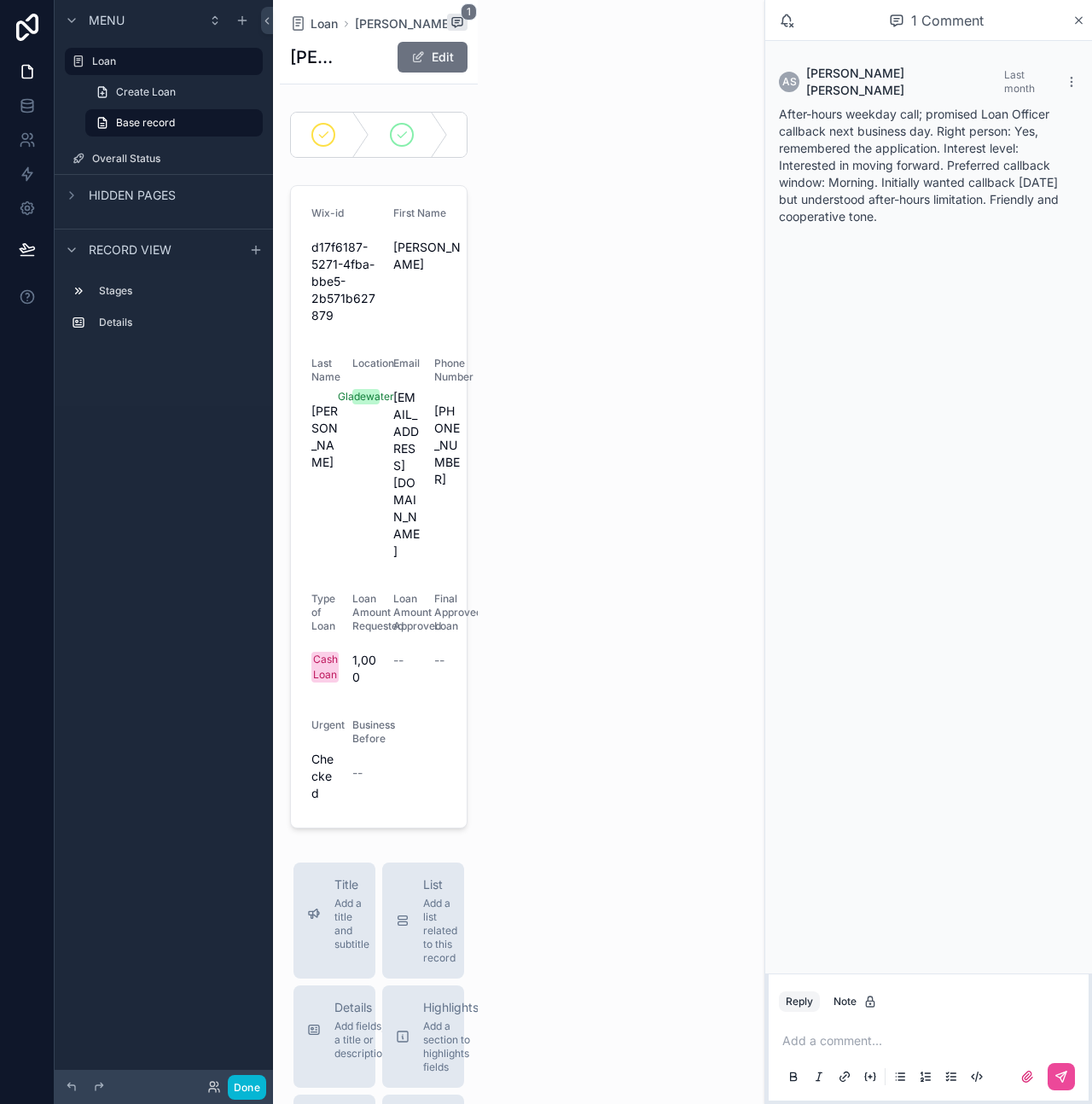
click at [1085, 16] on div "1 Comment" at bounding box center [928, 20] width 327 height 41
click at [1078, 14] on icon "scrollable content" at bounding box center [1078, 21] width 13 height 14
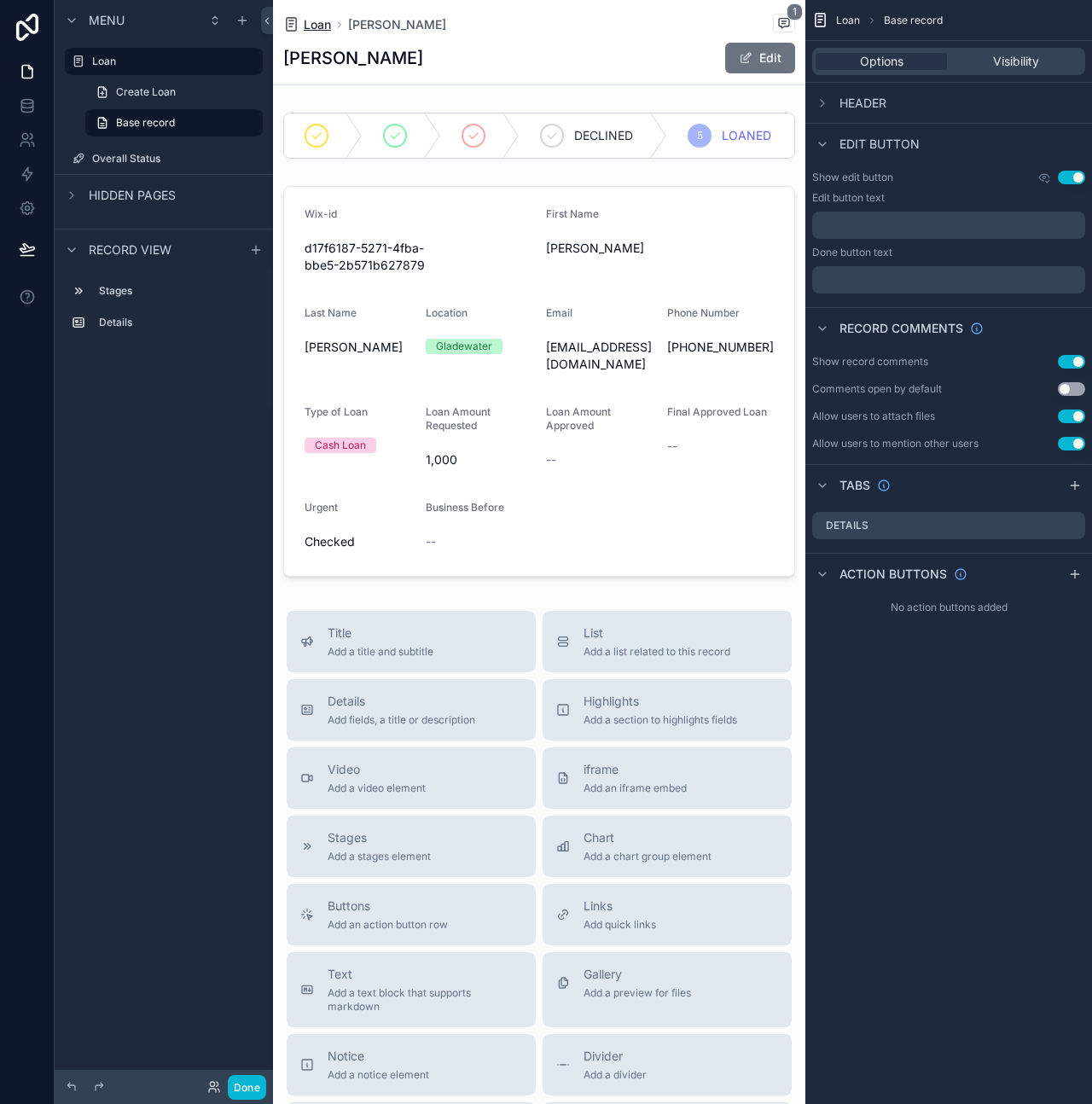
click at [322, 26] on span "Loan" at bounding box center [318, 24] width 28 height 17
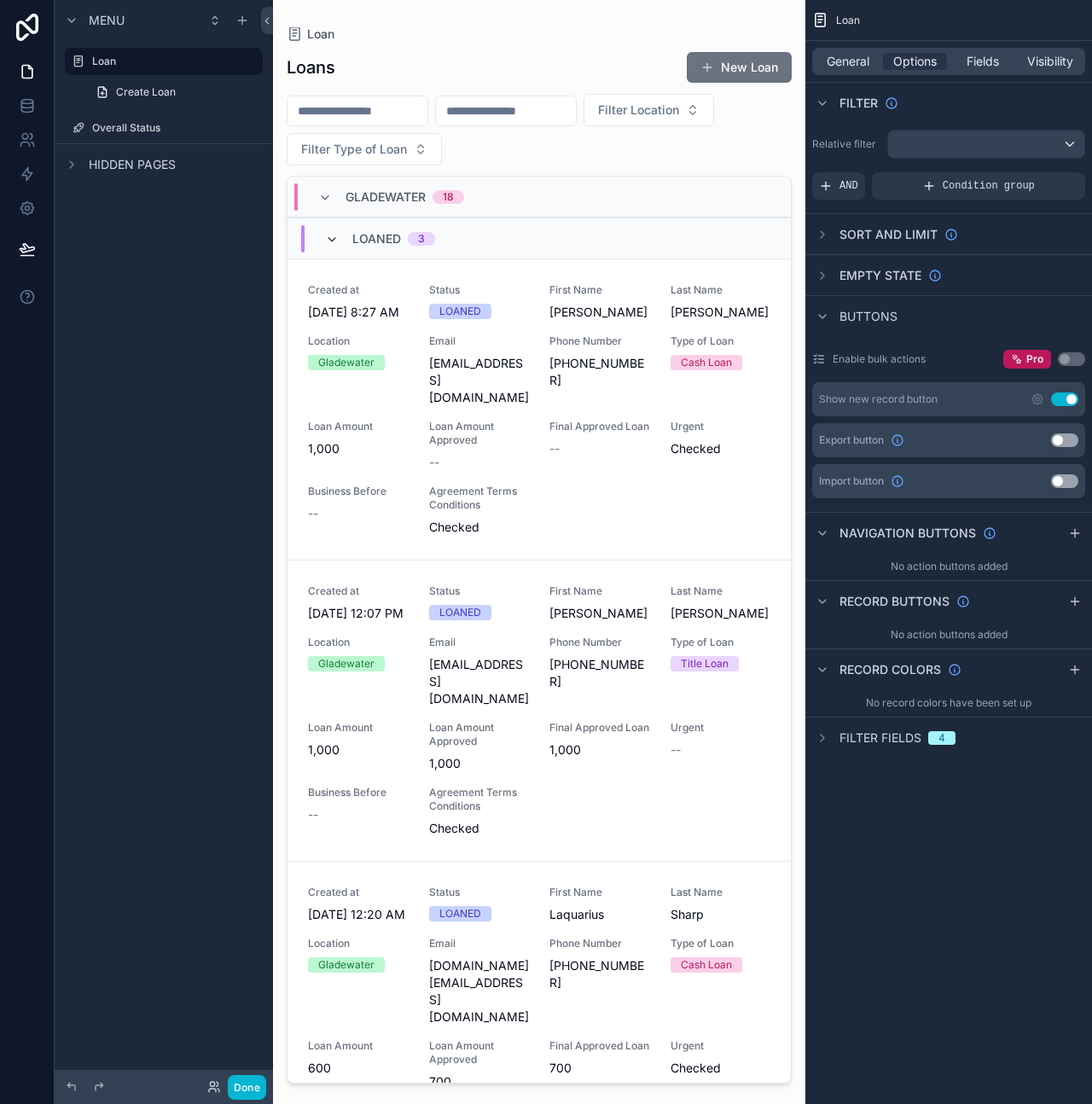
click at [337, 242] on icon "scrollable content" at bounding box center [332, 240] width 14 height 14
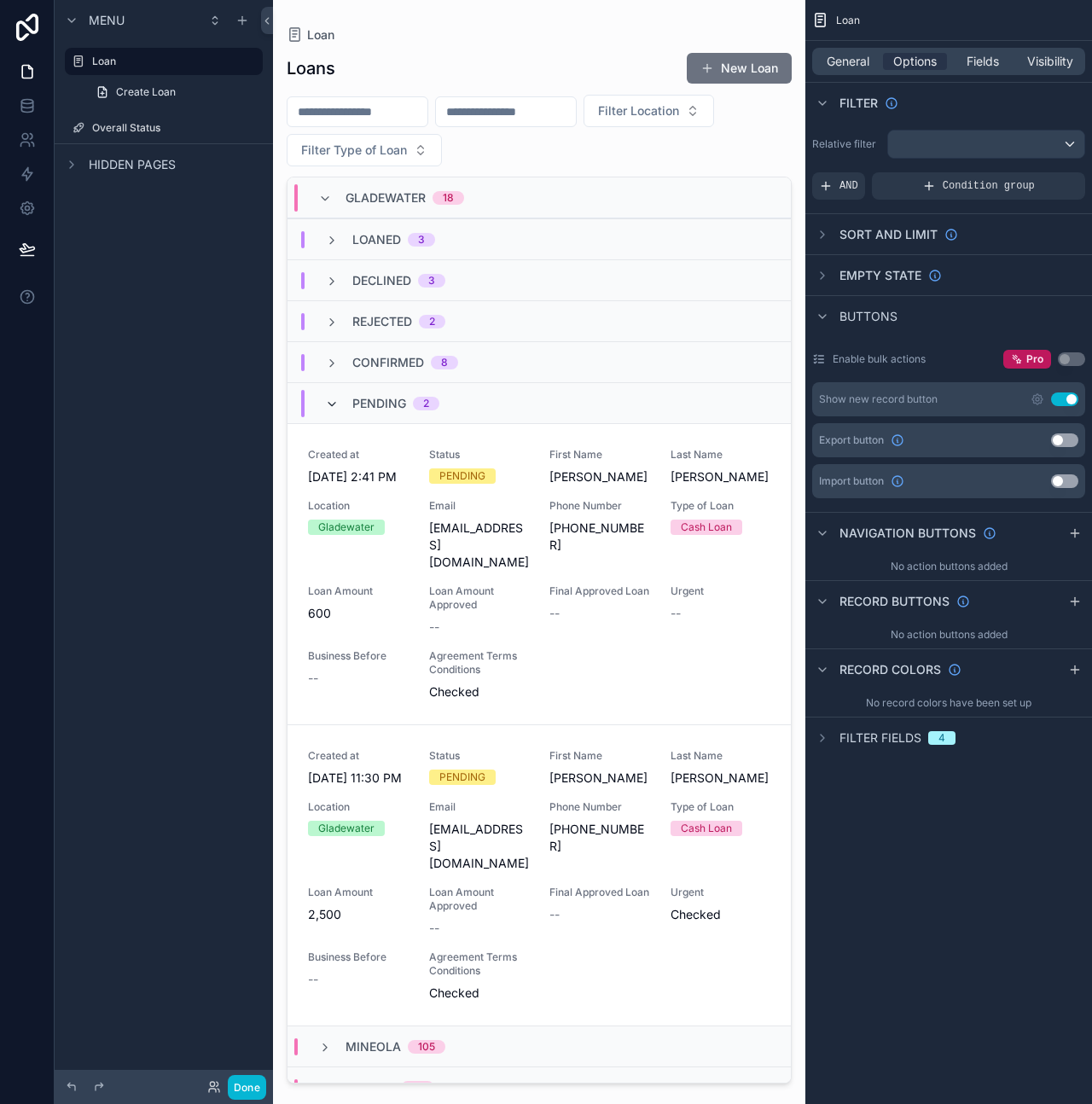
click at [325, 406] on icon "scrollable content" at bounding box center [332, 405] width 14 height 14
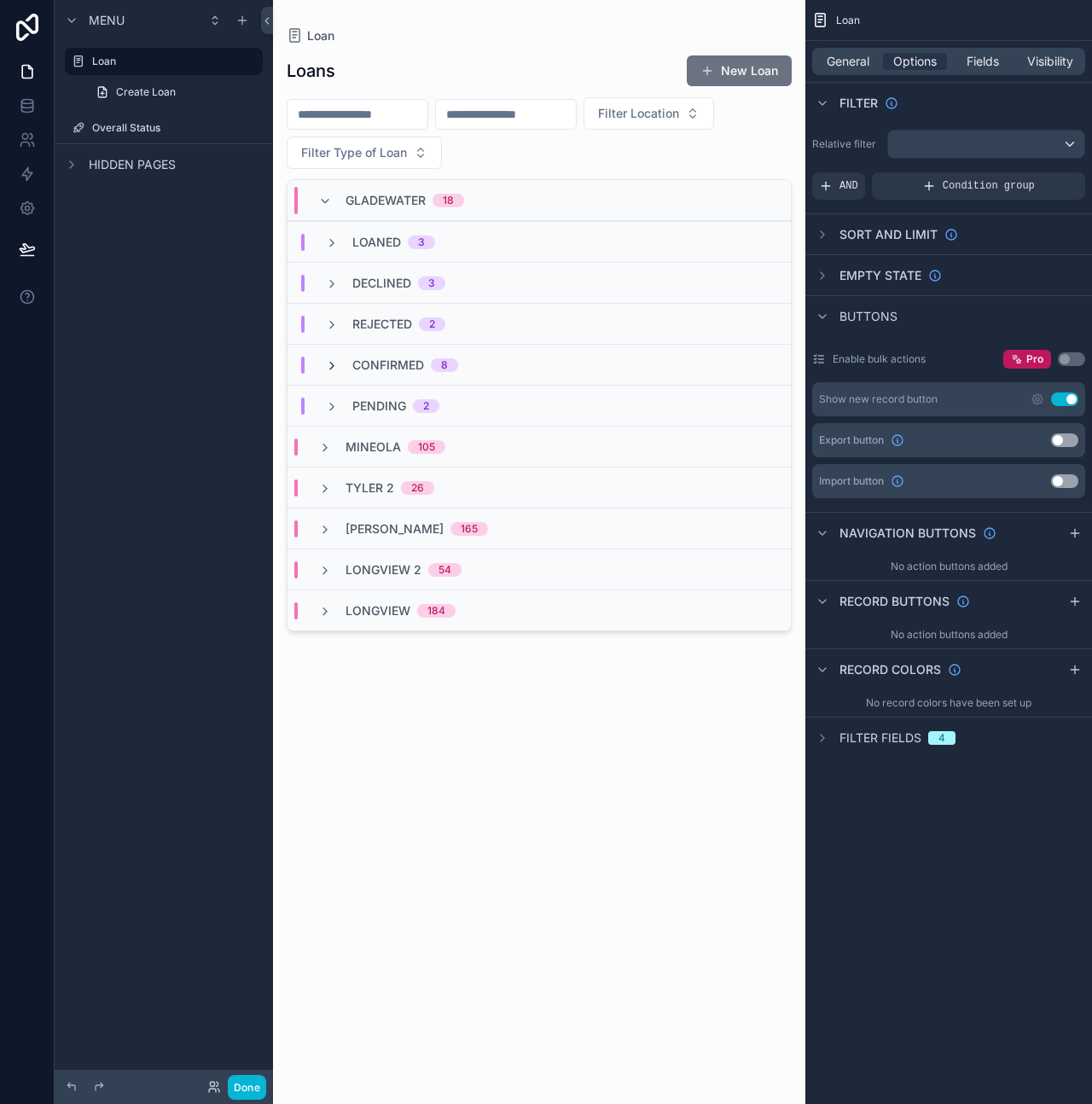
click at [332, 361] on icon "scrollable content" at bounding box center [332, 366] width 14 height 14
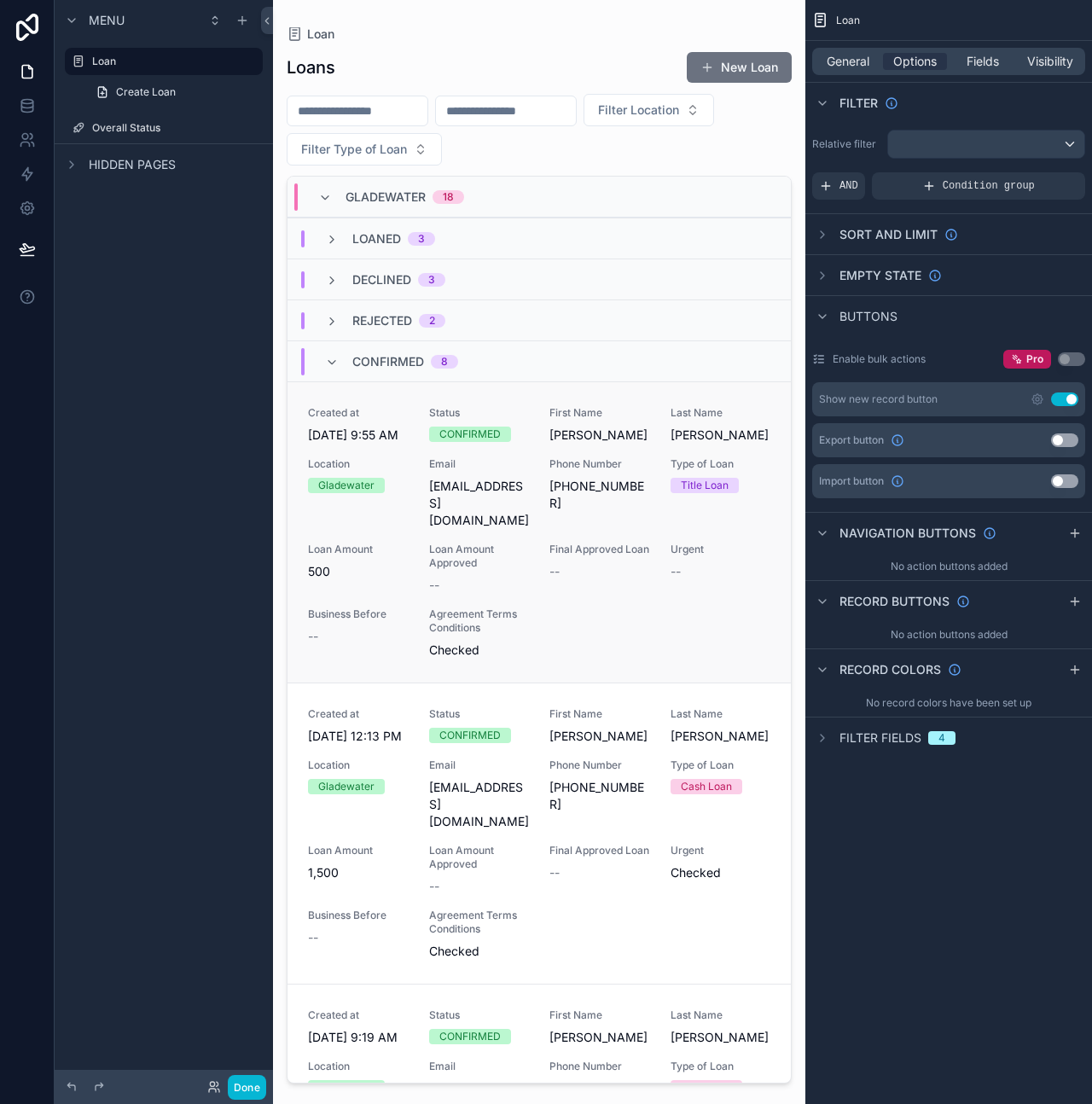
click at [557, 581] on div "--" at bounding box center [600, 571] width 100 height 17
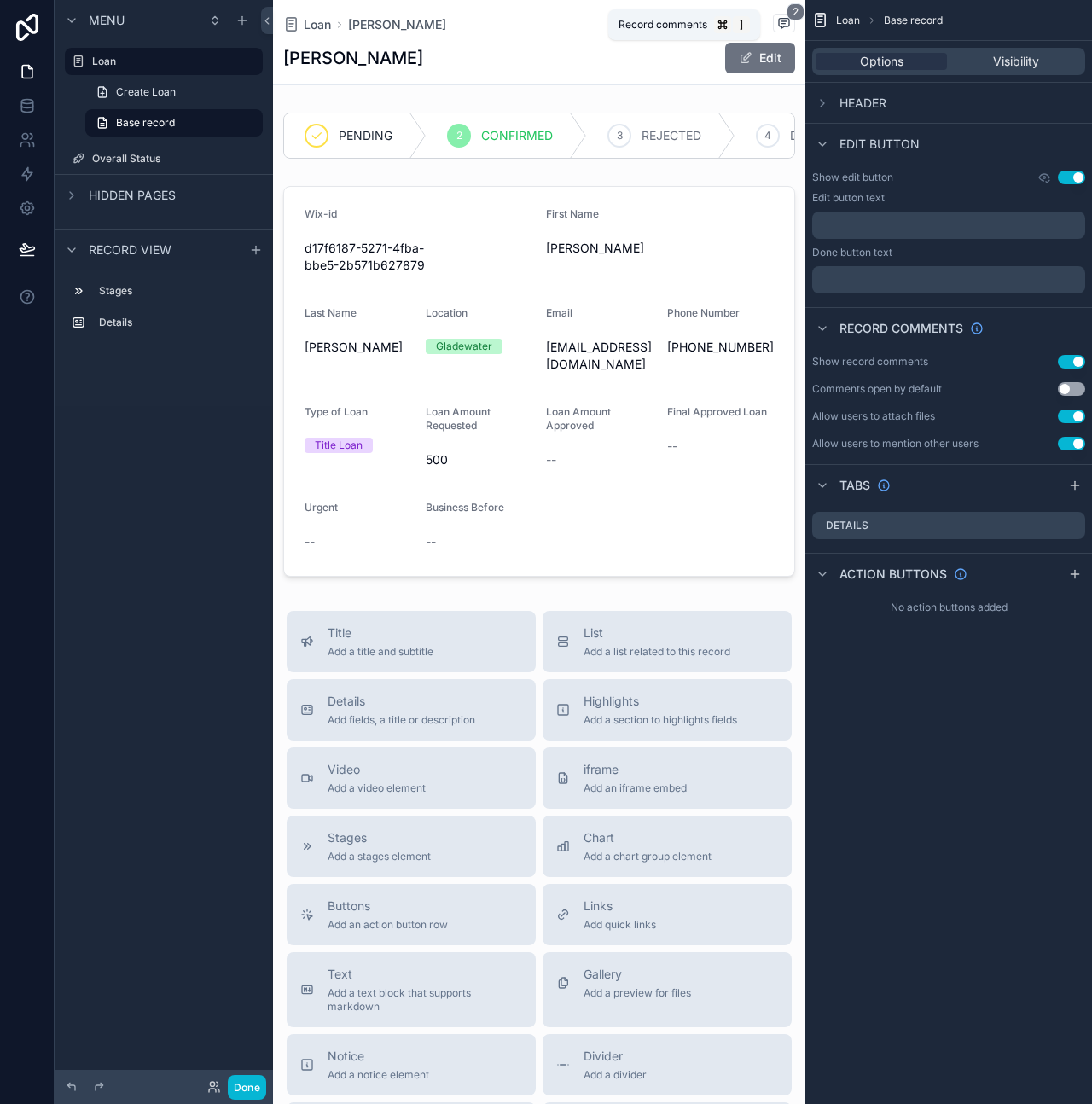
click at [777, 28] on icon "scrollable content" at bounding box center [784, 23] width 14 height 14
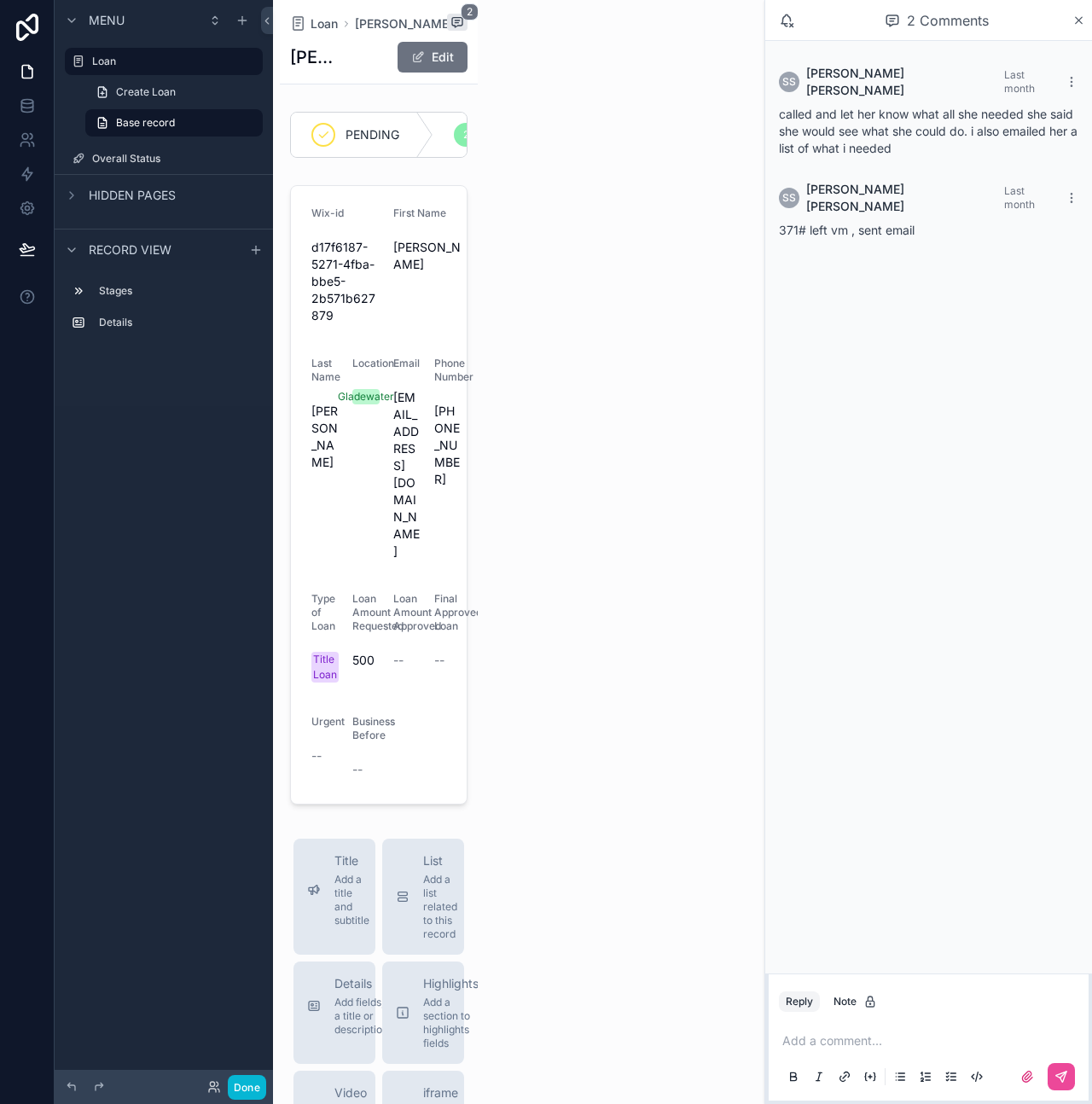
click at [866, 108] on div "called and let her know what all she needed she said she would see what she cou…" at bounding box center [929, 132] width 300 height 52
click at [1086, 22] on div "2 Comments" at bounding box center [928, 20] width 327 height 41
click at [1078, 21] on icon "scrollable content" at bounding box center [1078, 21] width 13 height 14
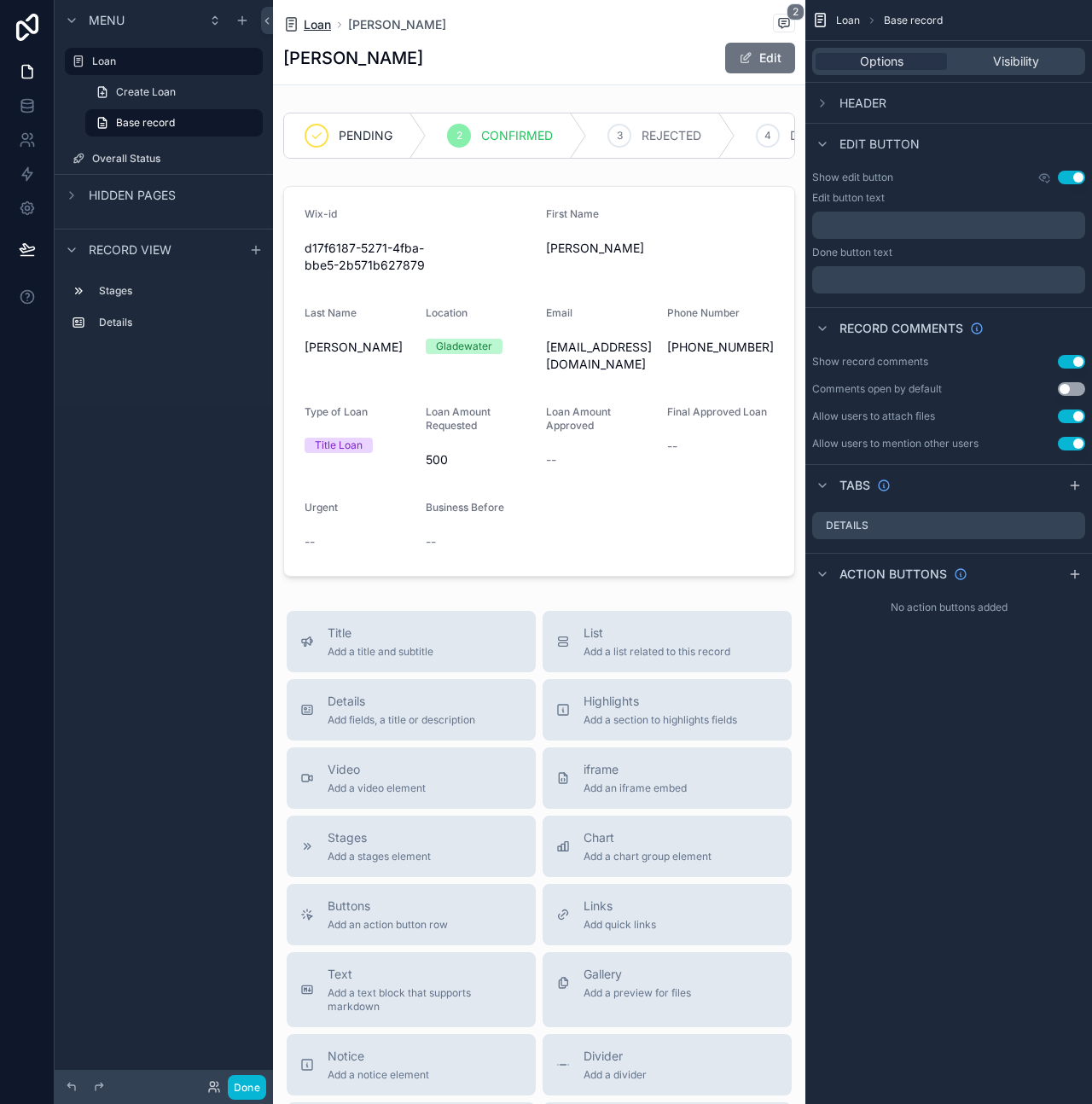
click at [317, 21] on span "Loan" at bounding box center [318, 24] width 28 height 17
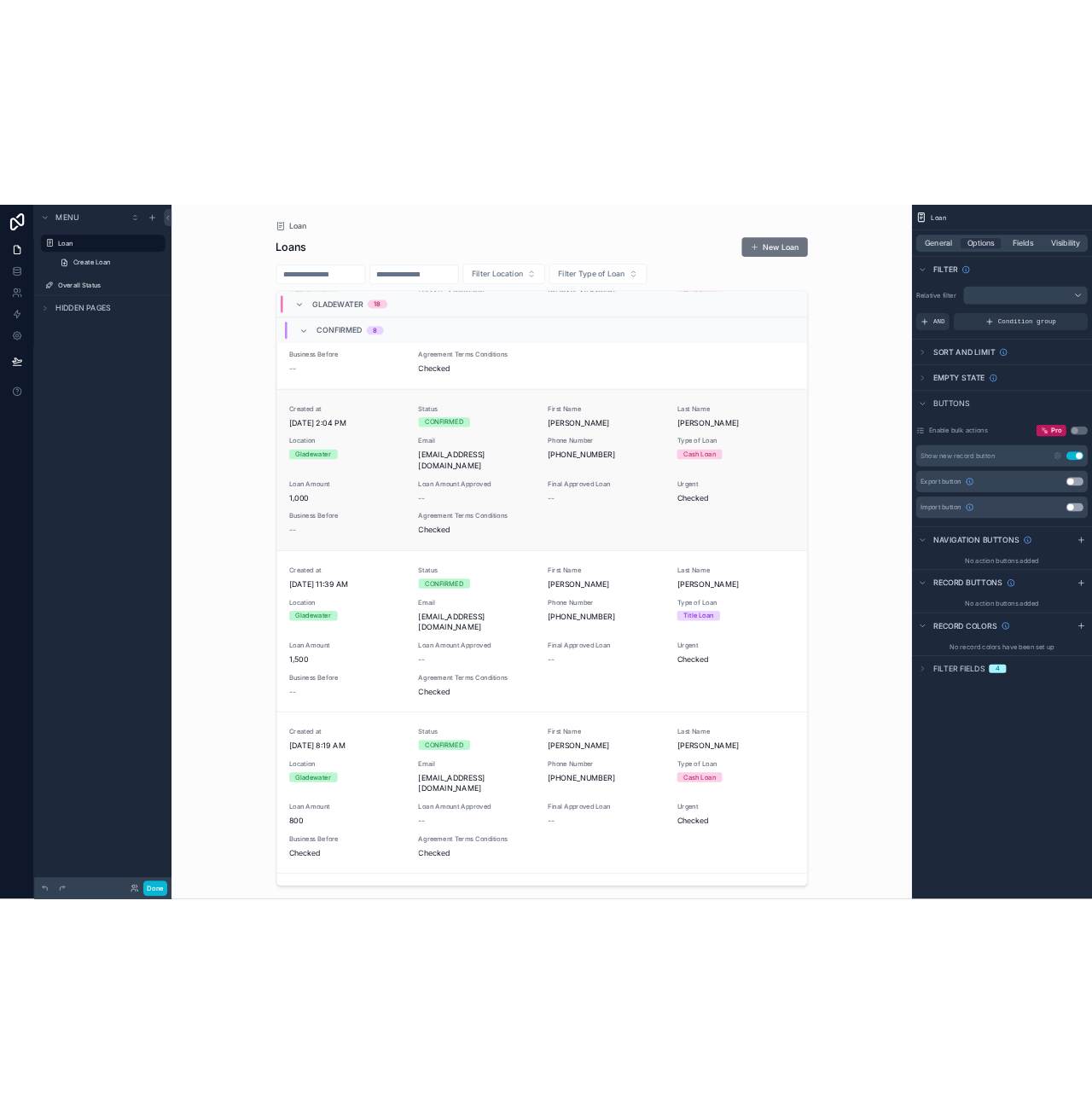
scroll to position [1424, 0]
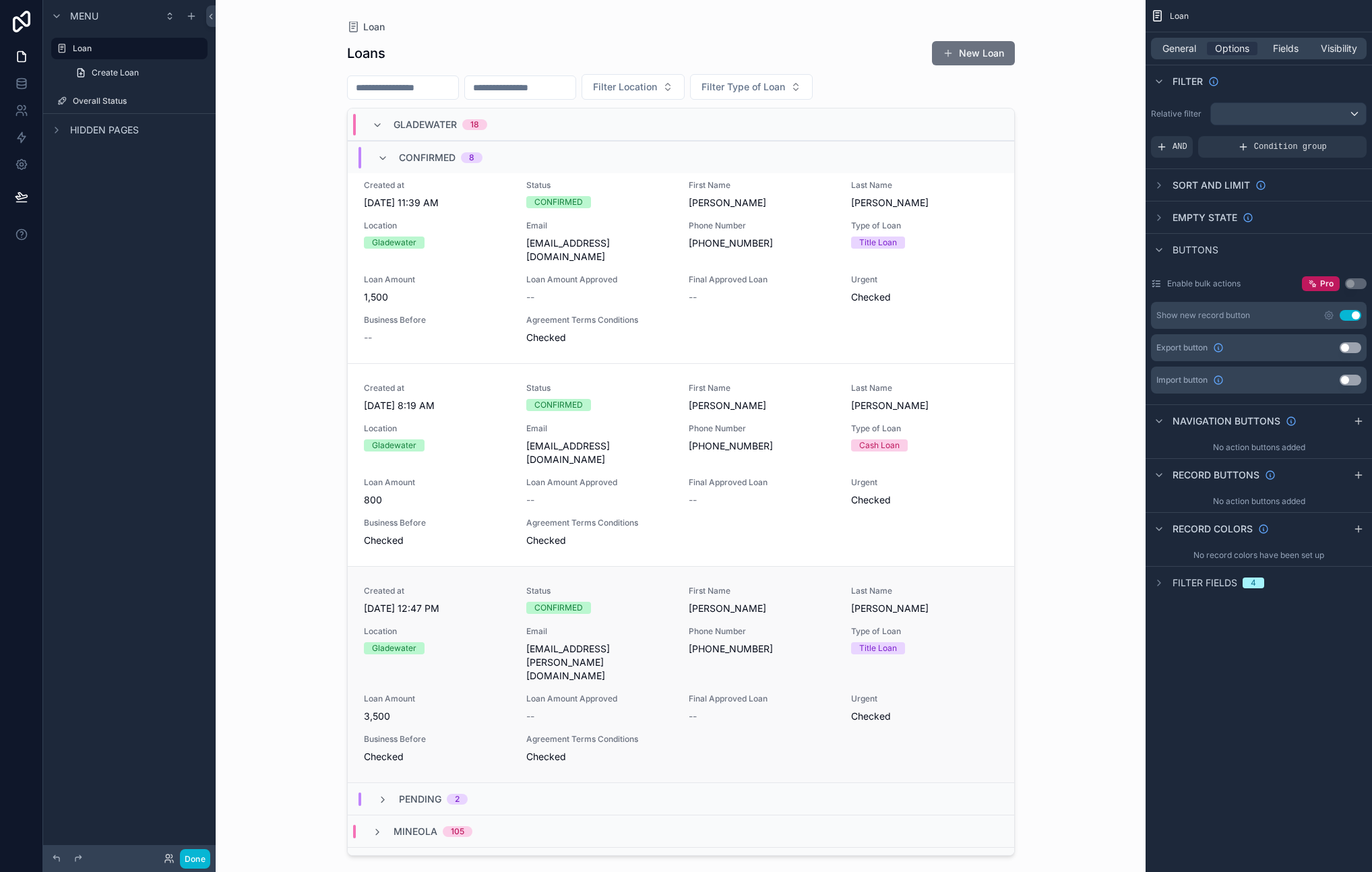
click at [466, 602] on span "[DATE] 12:47 PM" at bounding box center [437, 609] width 147 height 13
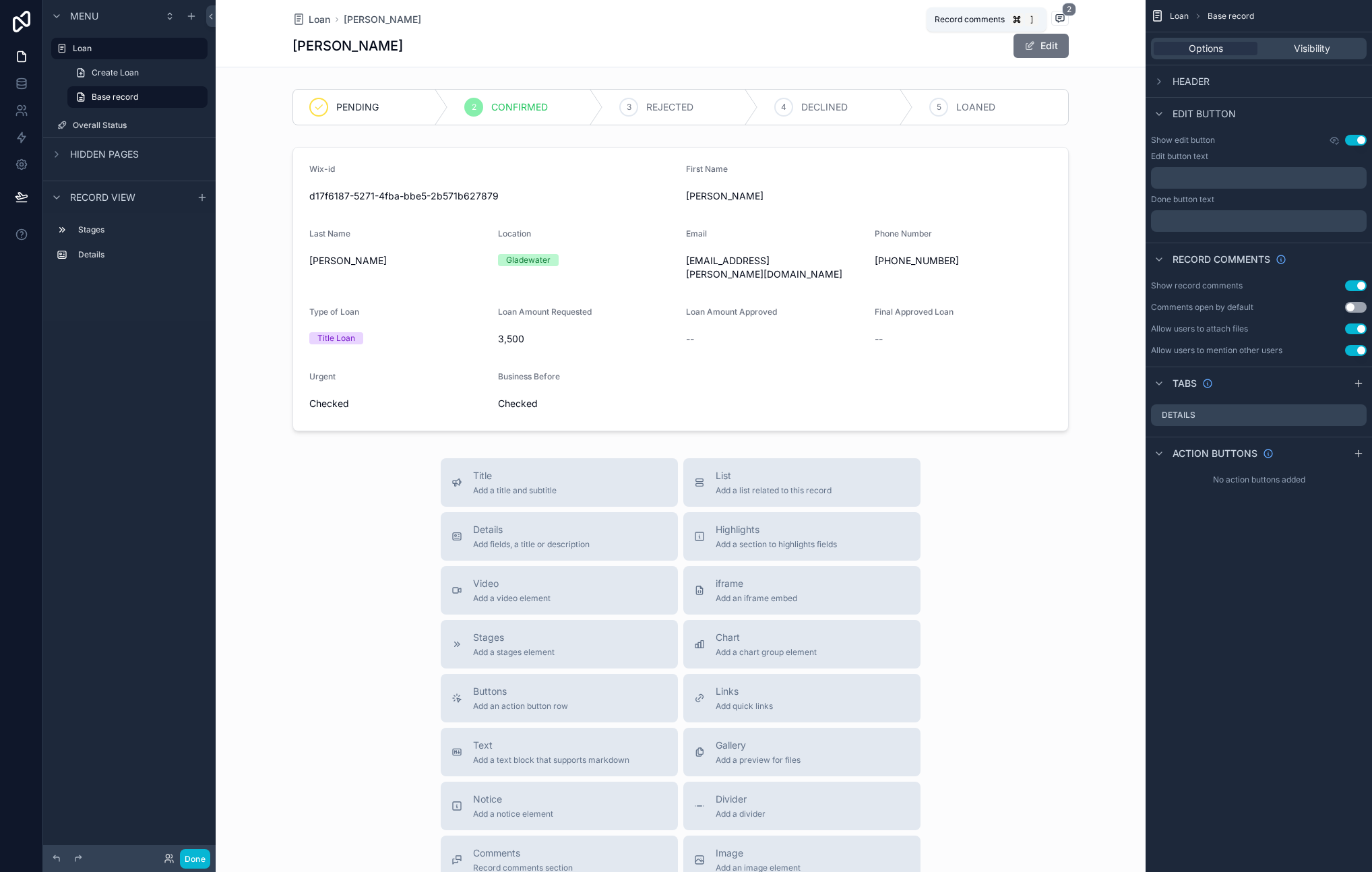
click at [1054, 13] on icon "scrollable content" at bounding box center [1060, 18] width 11 height 11
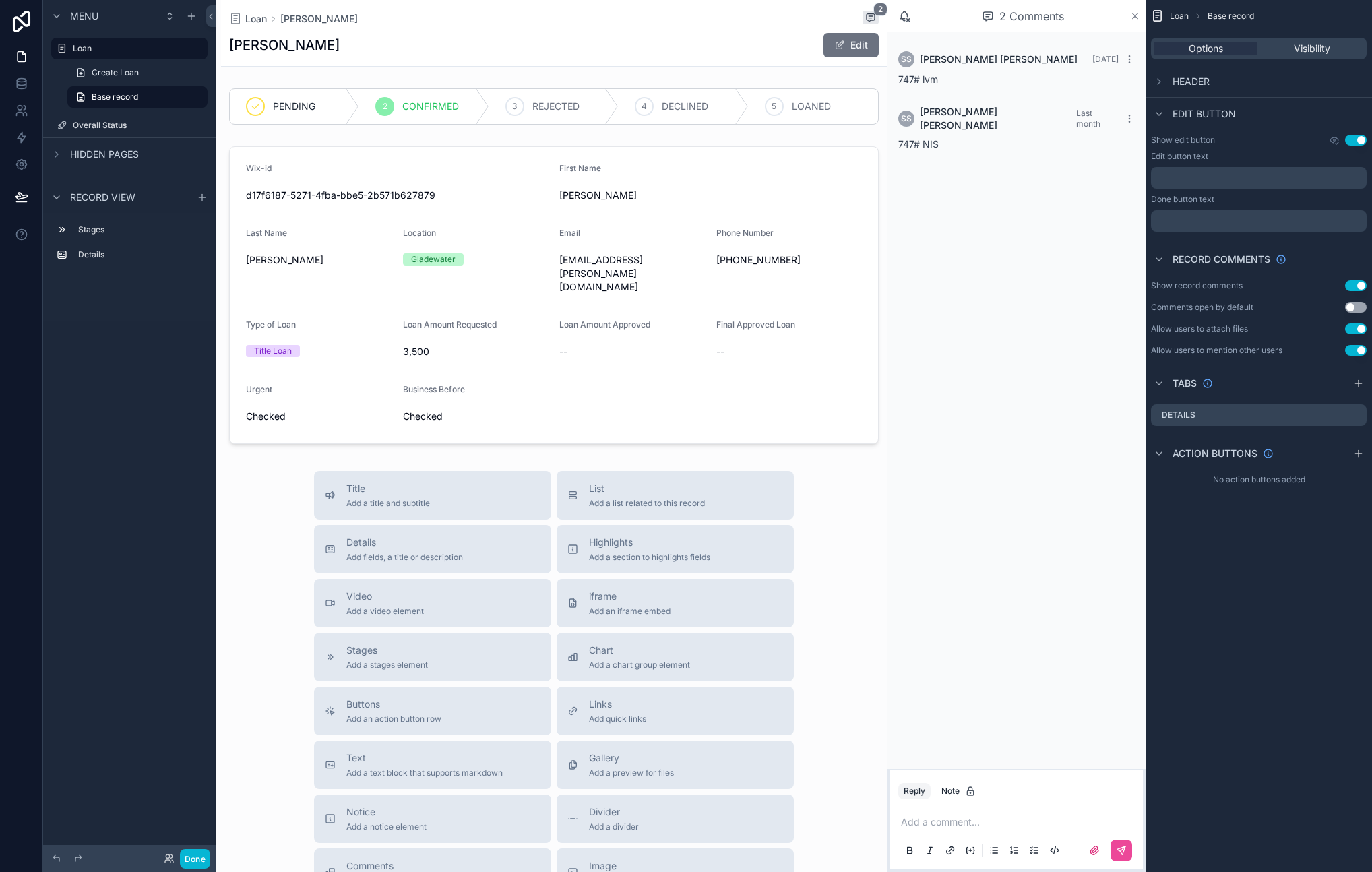
click at [1137, 20] on icon "scrollable content" at bounding box center [1135, 16] width 10 height 11
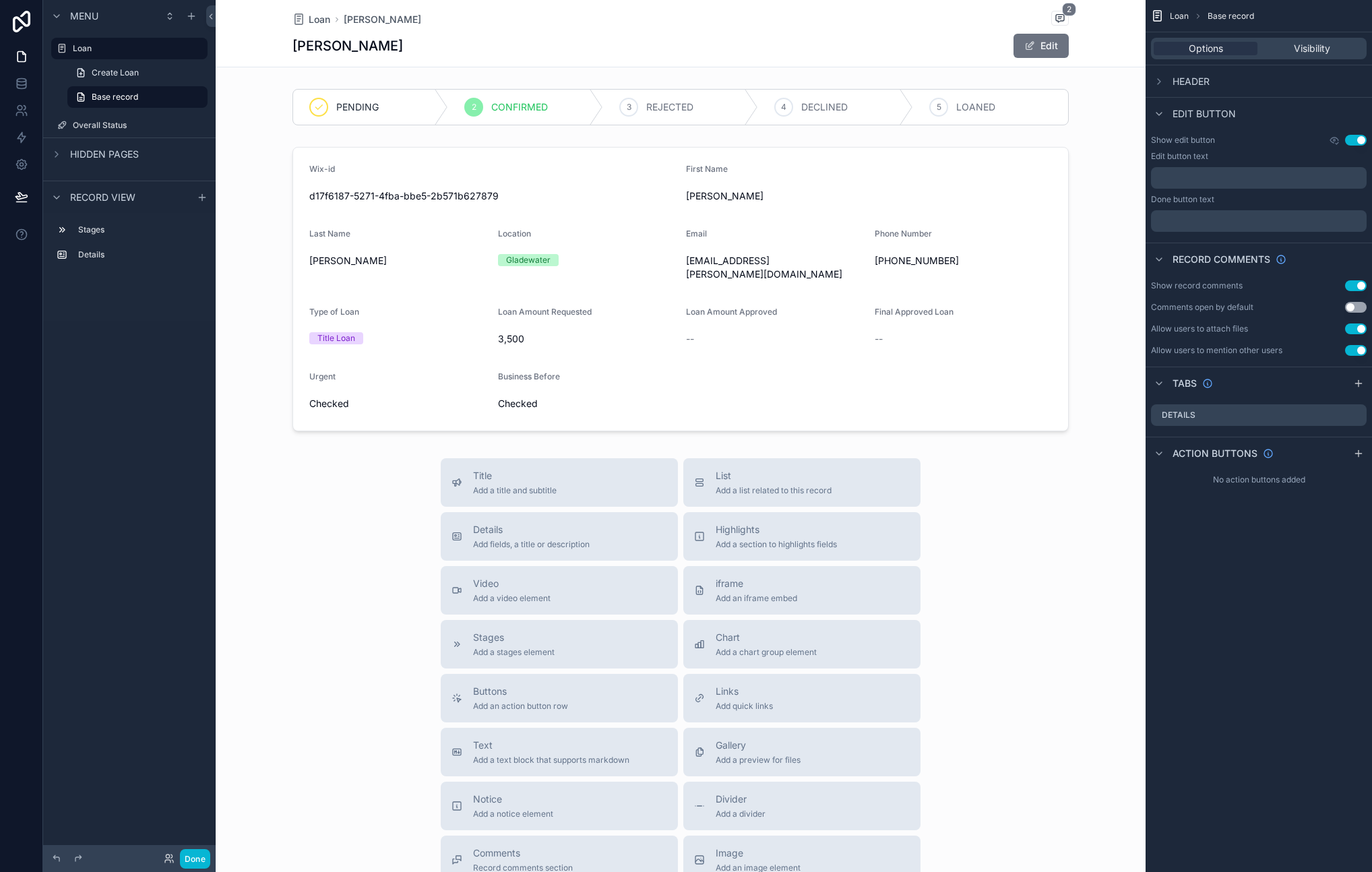
click at [245, 36] on div "Loan Luke 2 Luke Edit" at bounding box center [681, 34] width 930 height 67
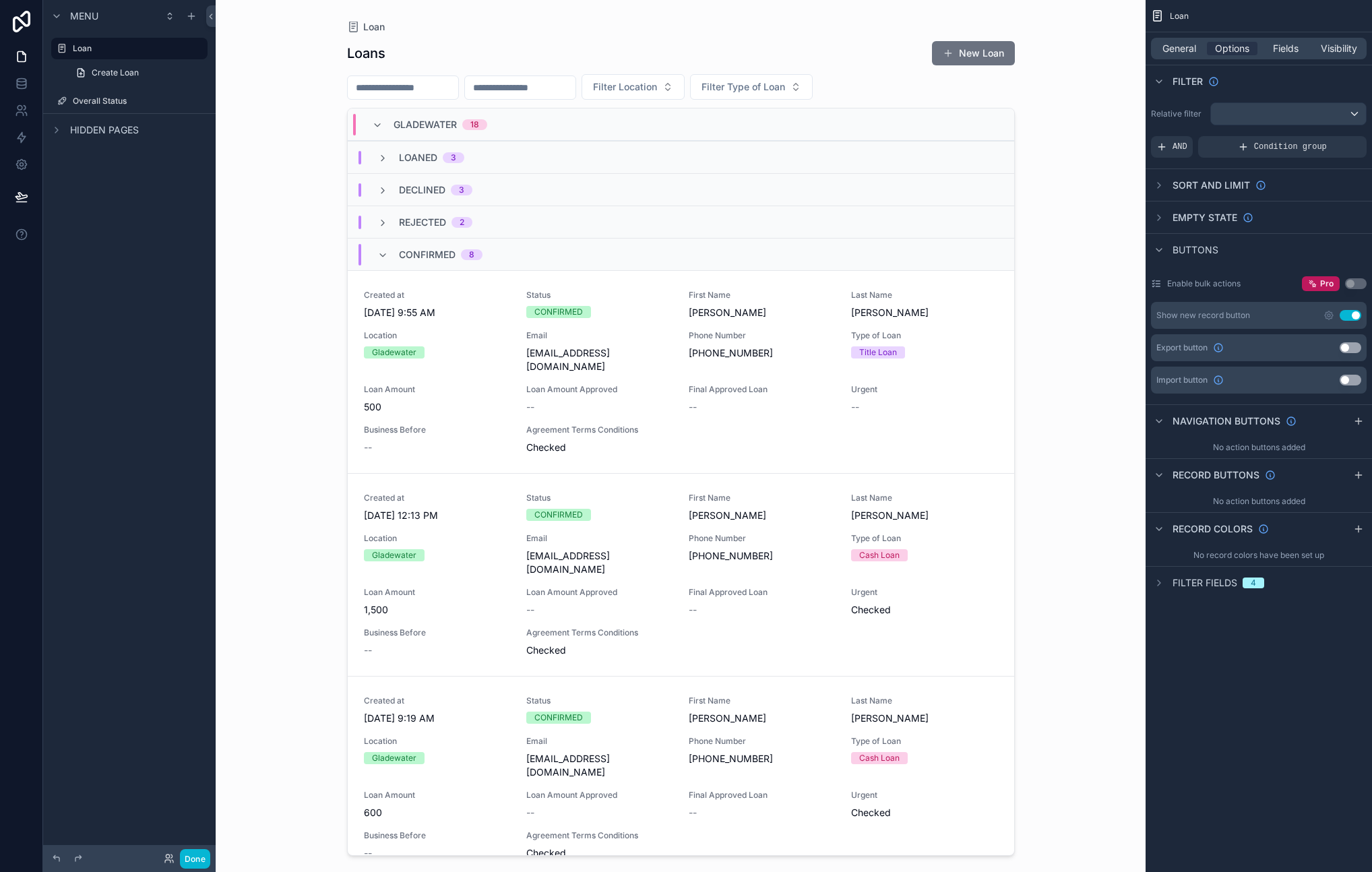
click at [376, 256] on div "CONFIRMED 8" at bounding box center [430, 255] width 137 height 22
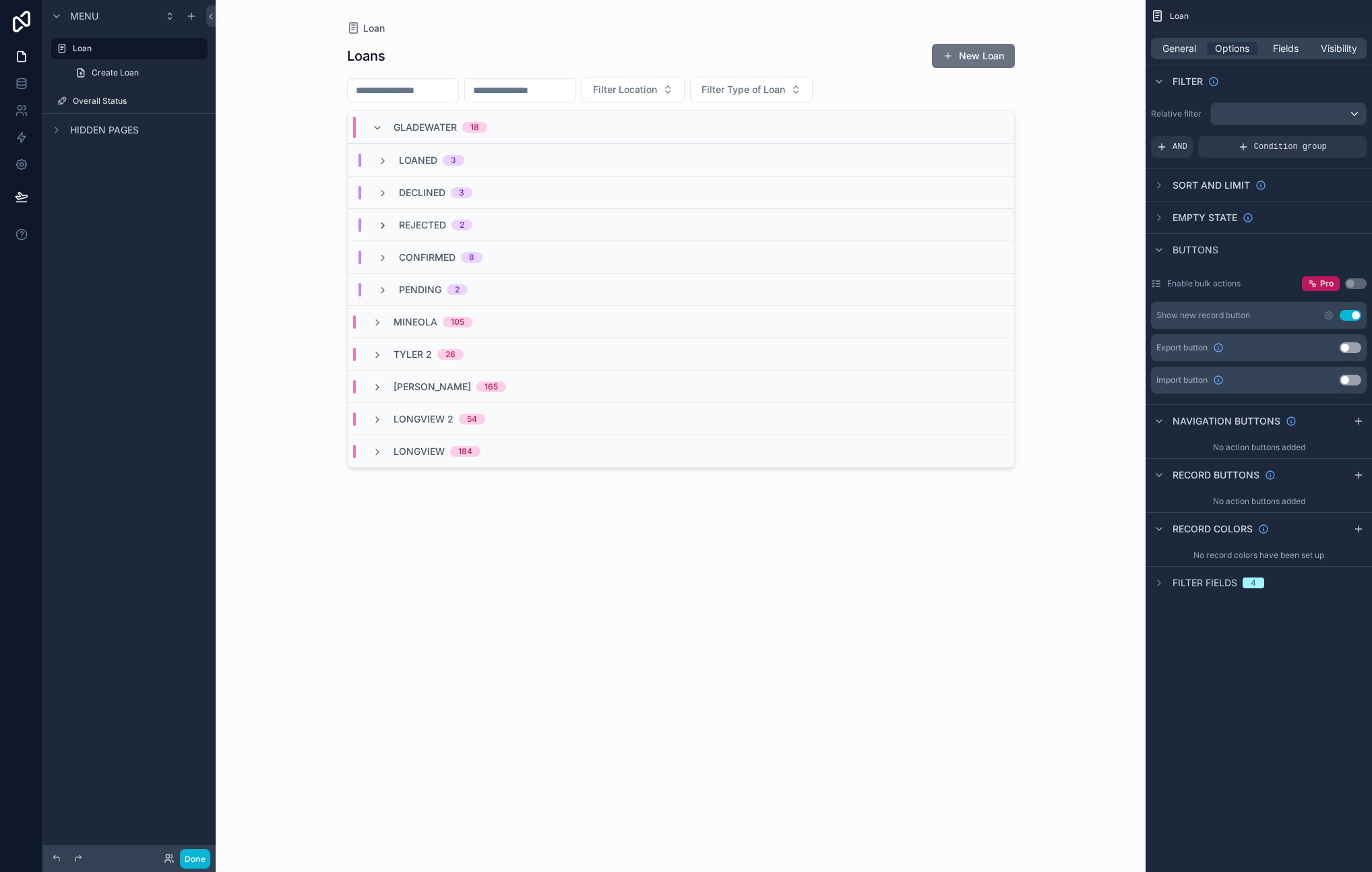
click at [387, 225] on icon "scrollable content" at bounding box center [383, 226] width 11 height 11
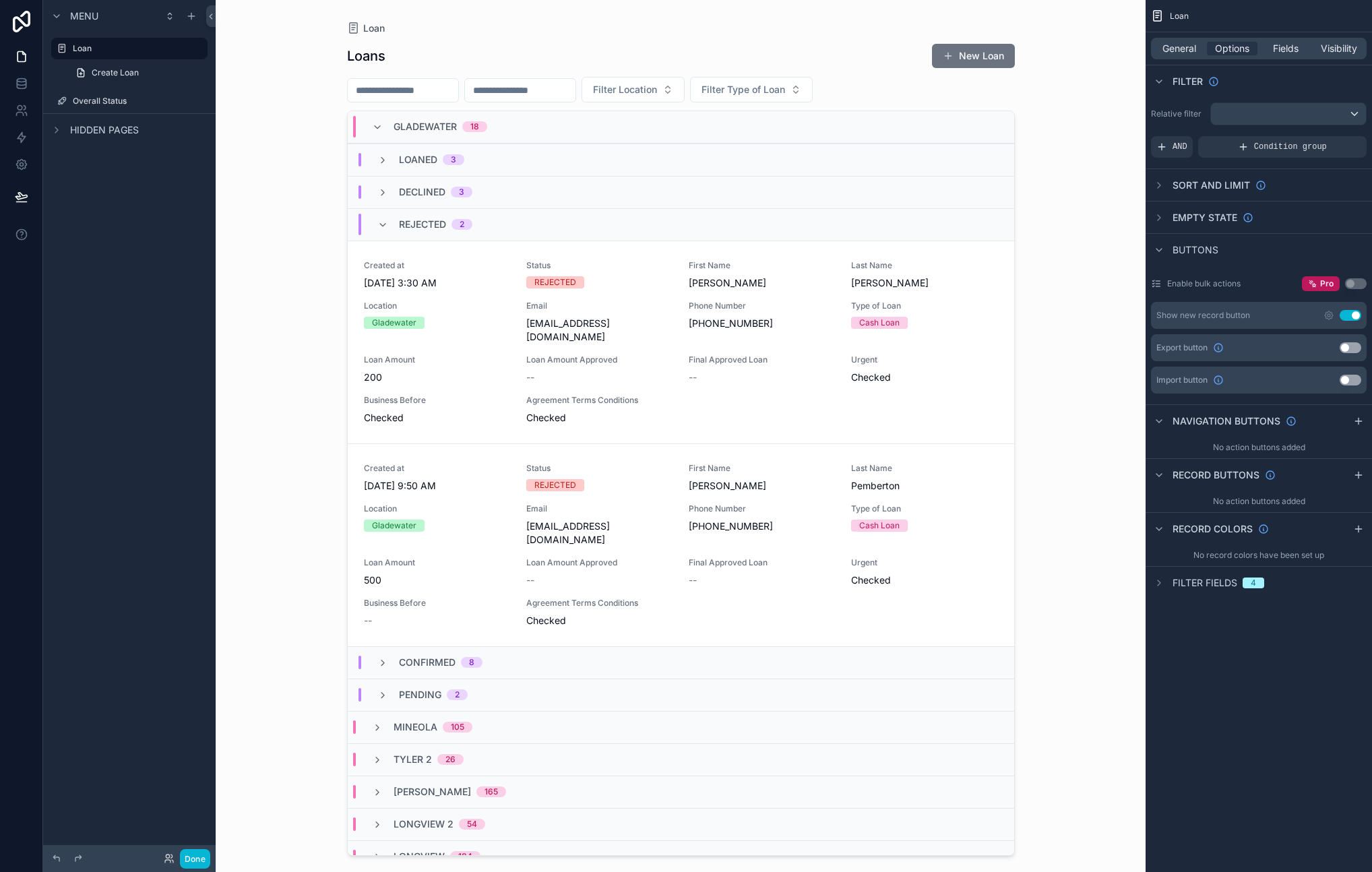
click at [387, 225] on icon "scrollable content" at bounding box center [383, 225] width 11 height 11
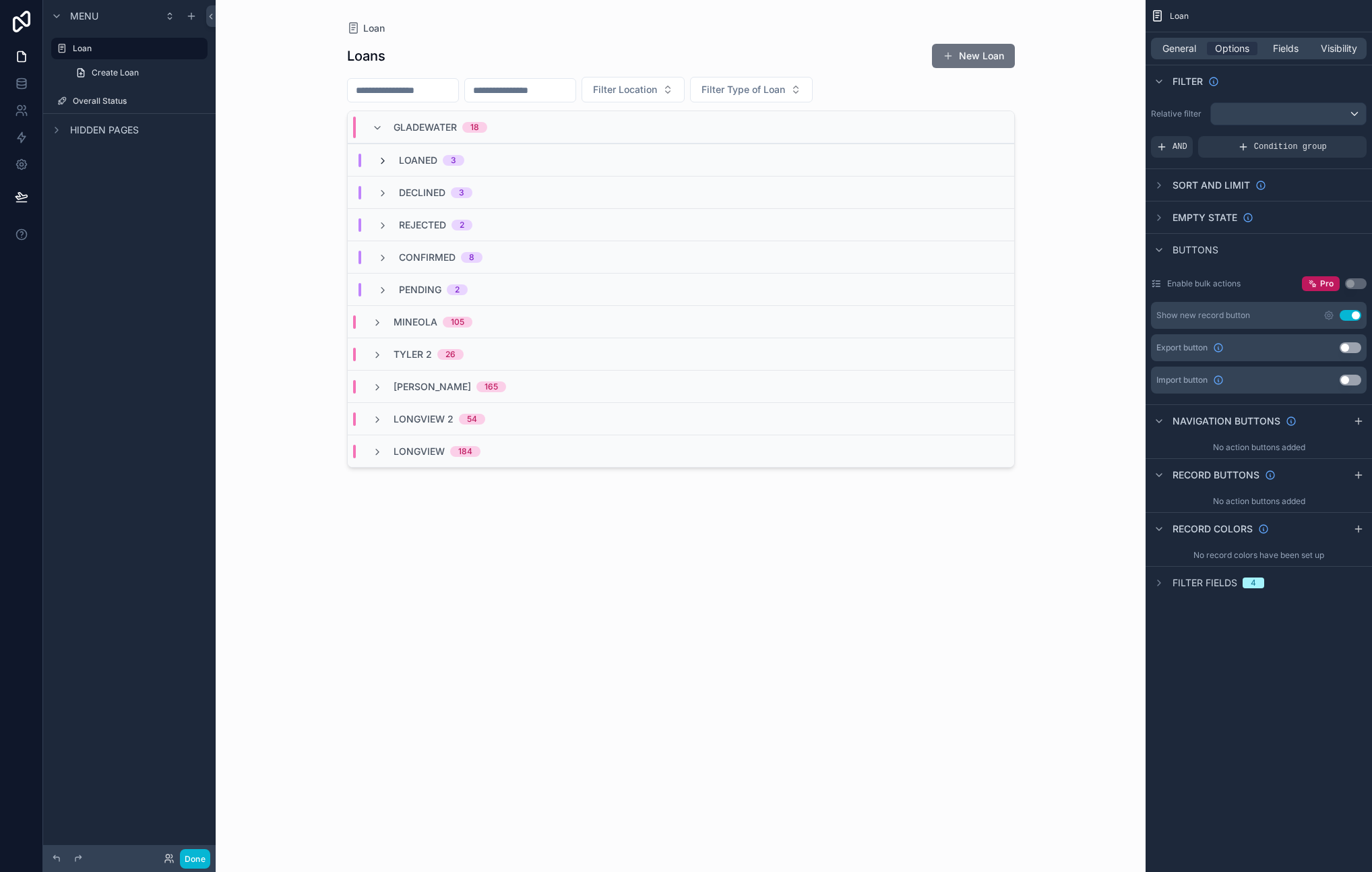
click at [386, 161] on icon "scrollable content" at bounding box center [383, 162] width 11 height 11
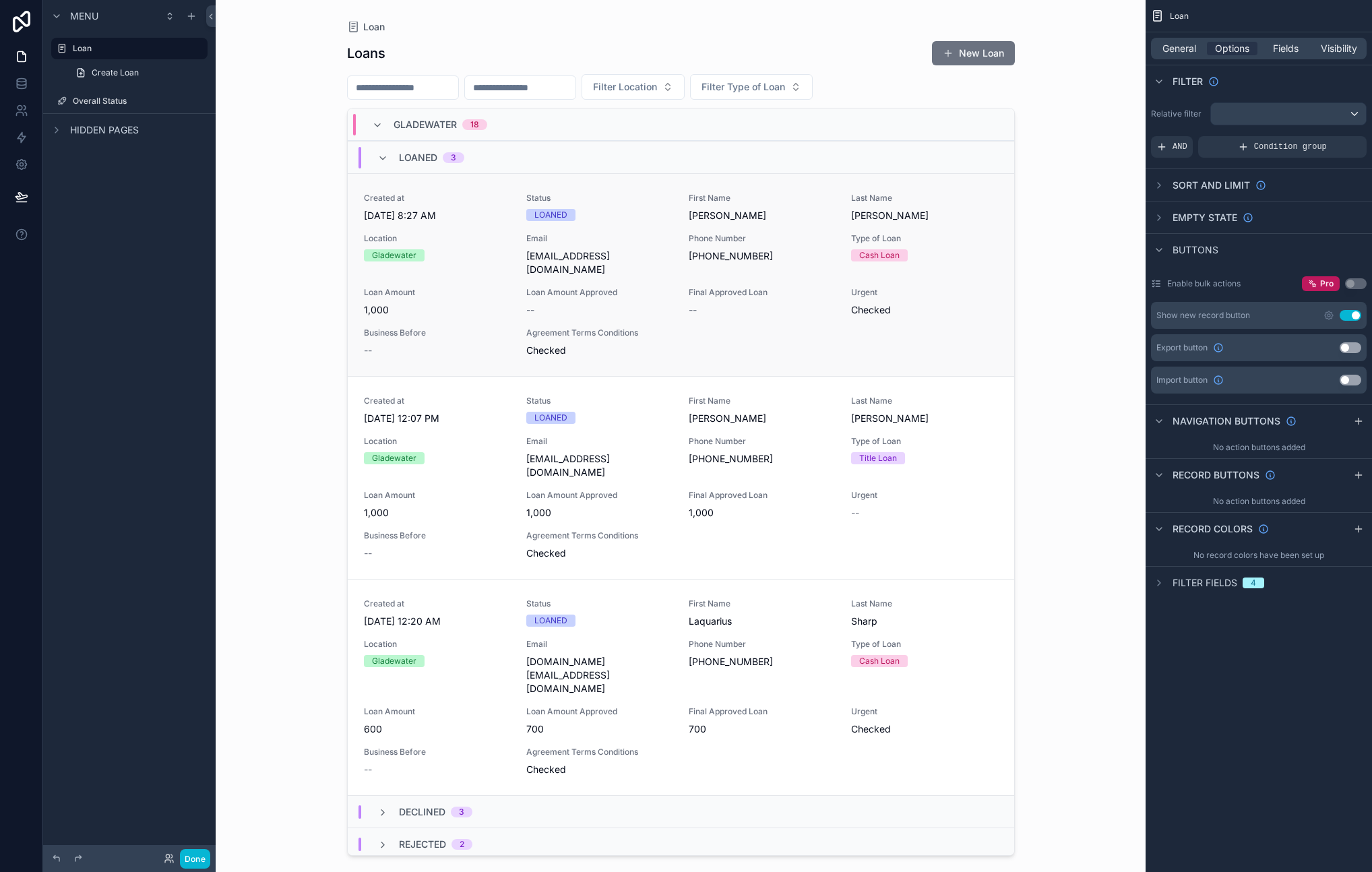
click at [490, 267] on div "Created at [DATE] 8:27 AM Status LOANED First Name [PERSON_NAME] Last Name [PER…" at bounding box center [681, 275] width 634 height 165
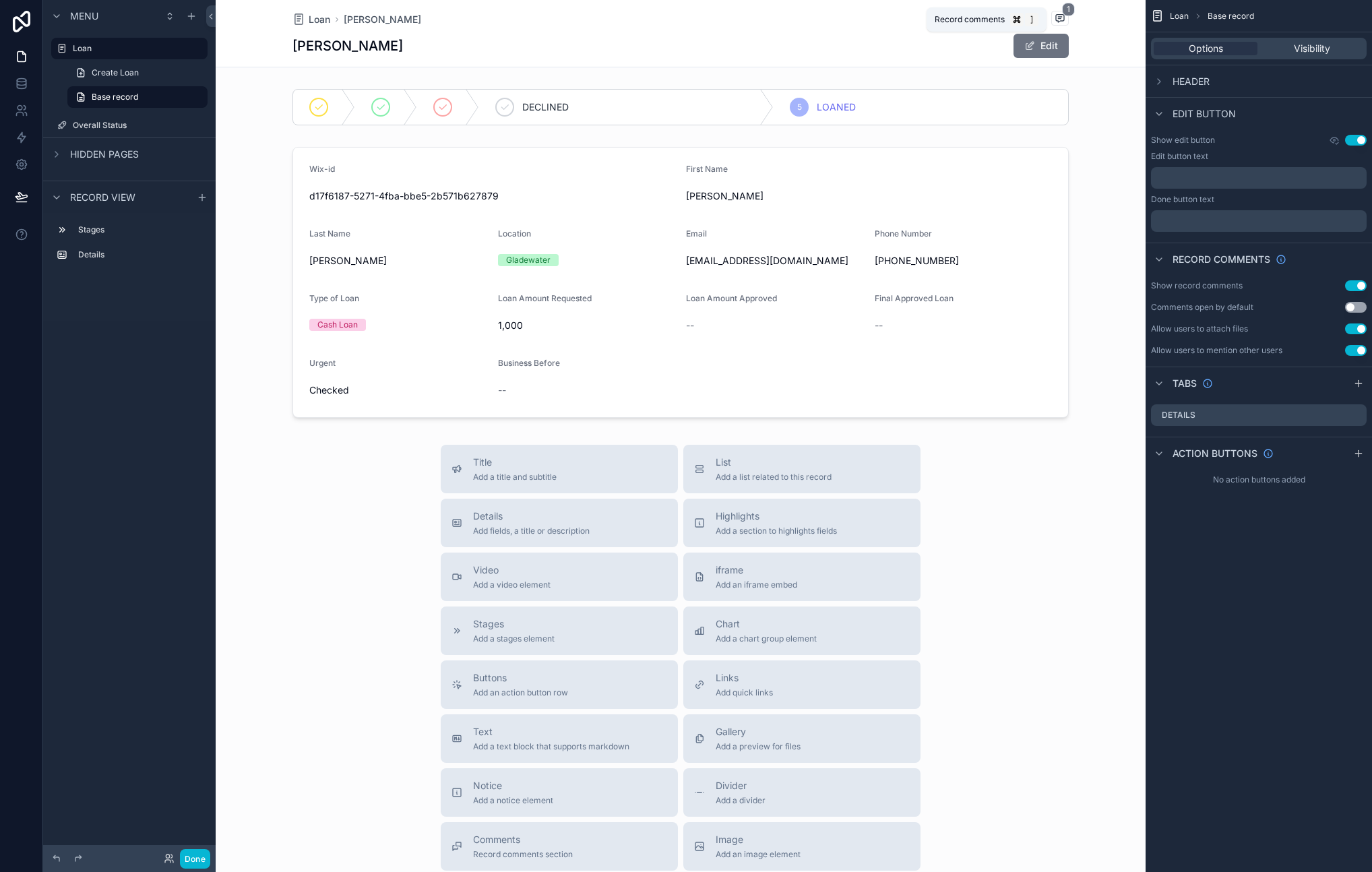
click at [1062, 15] on span "1" at bounding box center [1069, 9] width 13 height 13
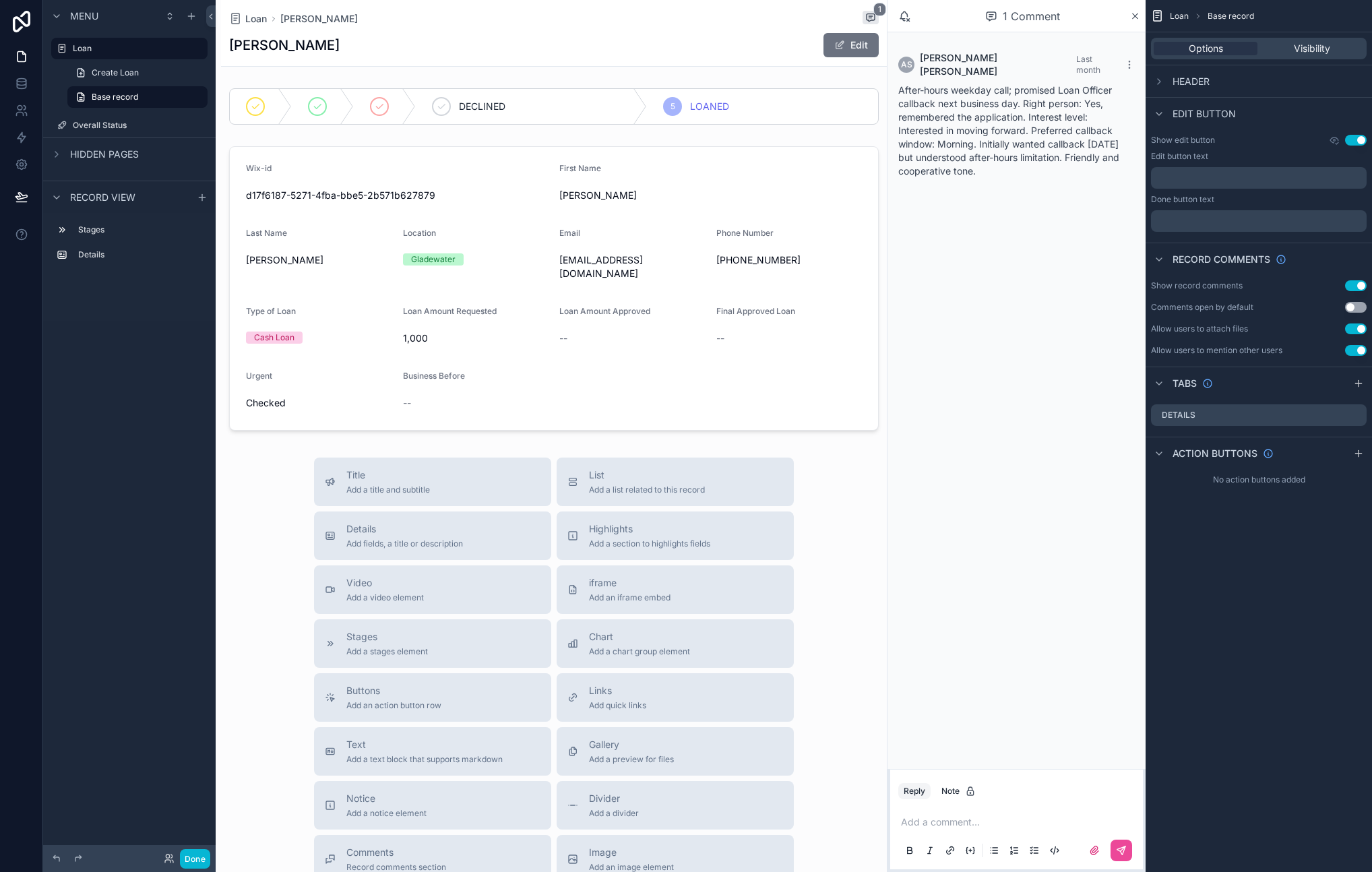
click at [968, 108] on span "After-hours weekday call; promised Loan Officer callback next business day. Rig…" at bounding box center [1009, 130] width 221 height 93
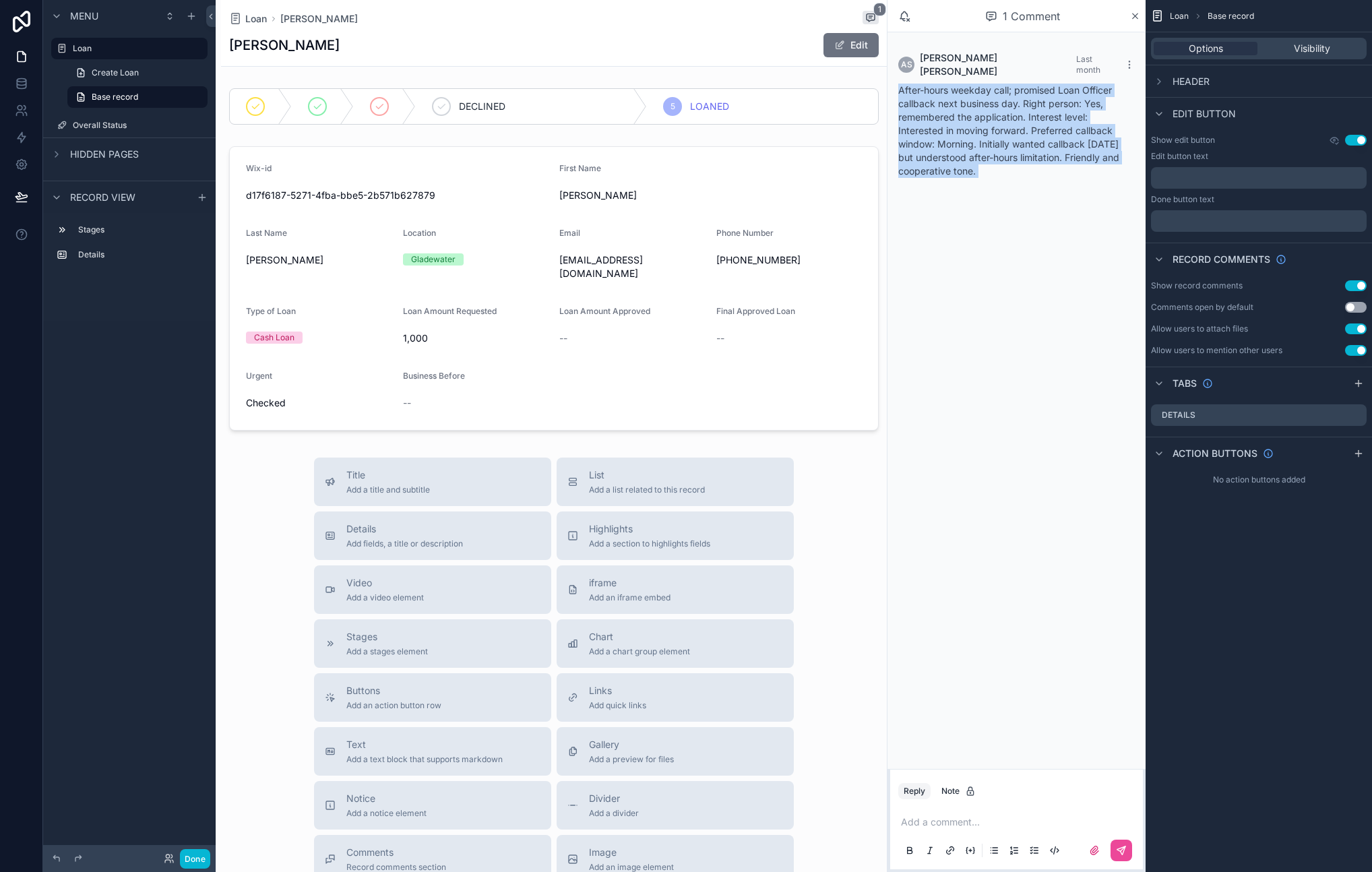
click at [968, 108] on span "After-hours weekday call; promised Loan Officer callback next business day. Rig…" at bounding box center [1009, 130] width 221 height 93
click at [996, 142] on span "After-hours weekday call; promised Loan Officer callback next business day. Rig…" at bounding box center [1009, 130] width 221 height 93
drag, startPoint x: 985, startPoint y: 162, endPoint x: 901, endPoint y: 78, distance: 118.8
click at [901, 78] on div "AS [PERSON_NAME] Last month After-hours weekday call; promised Loan Officer cal…" at bounding box center [1017, 114] width 252 height 143
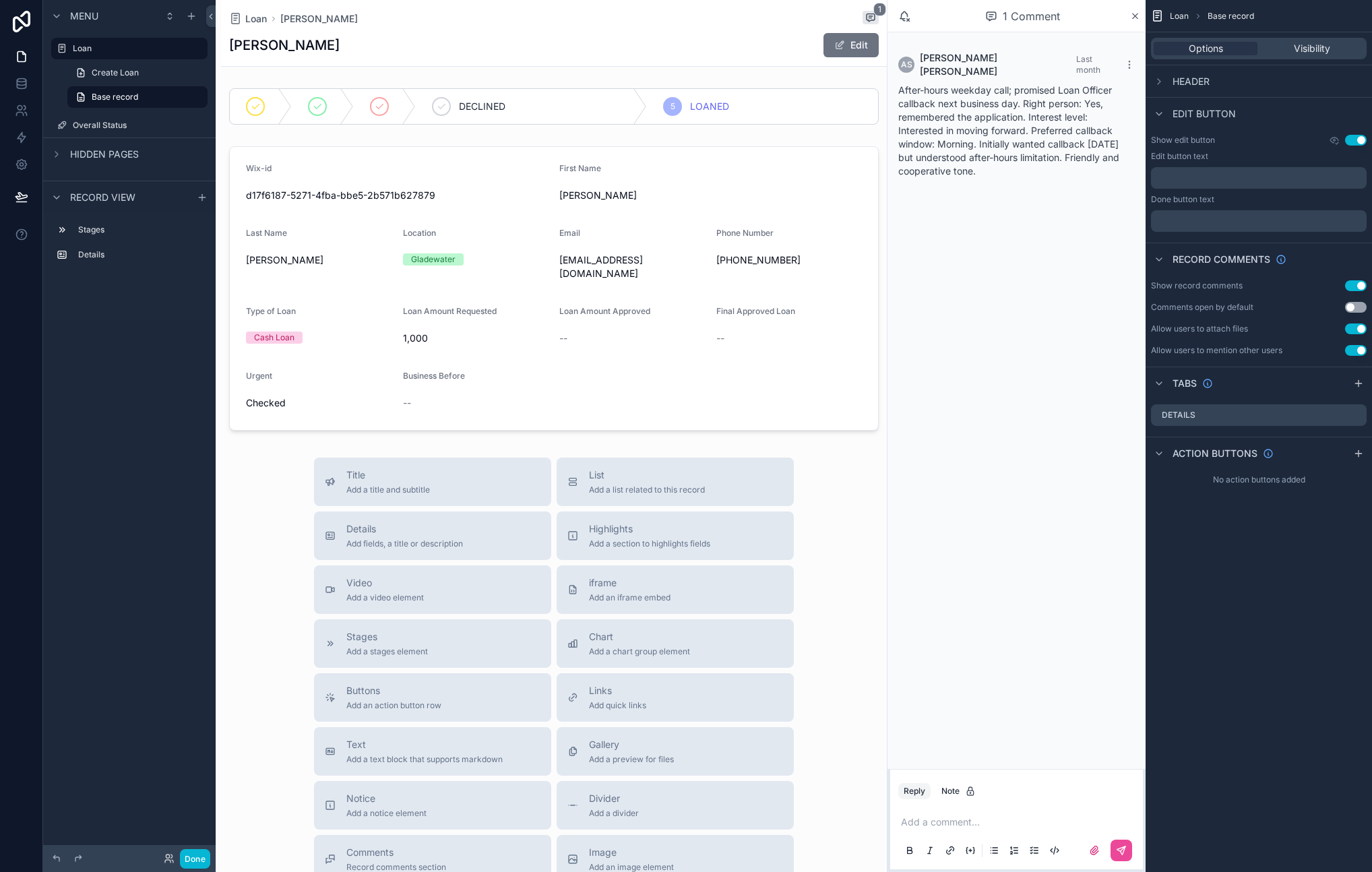
click at [902, 84] on span "After-hours weekday call; promised Loan Officer callback next business day. Rig…" at bounding box center [1009, 130] width 221 height 93
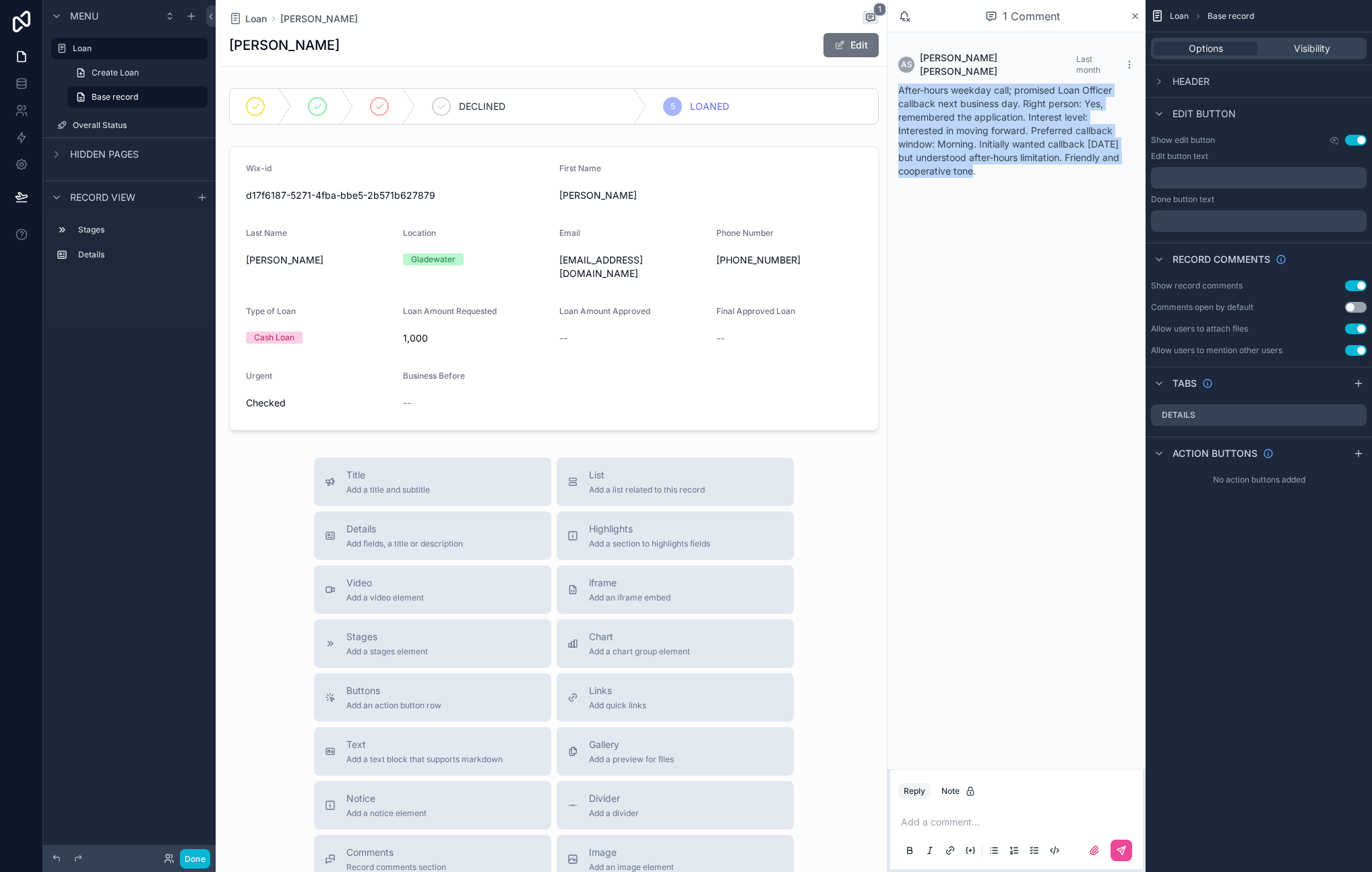
drag, startPoint x: 900, startPoint y: 79, endPoint x: 982, endPoint y: 158, distance: 113.9
click at [982, 158] on div "After-hours weekday call; promised Loan Officer callback next business day. Rig…" at bounding box center [1017, 131] width 237 height 94
drag, startPoint x: 985, startPoint y: 170, endPoint x: 898, endPoint y: 82, distance: 123.7
click at [898, 82] on div "AS [PERSON_NAME] Last month After-hours weekday call; promised Loan Officer cal…" at bounding box center [1017, 114] width 252 height 143
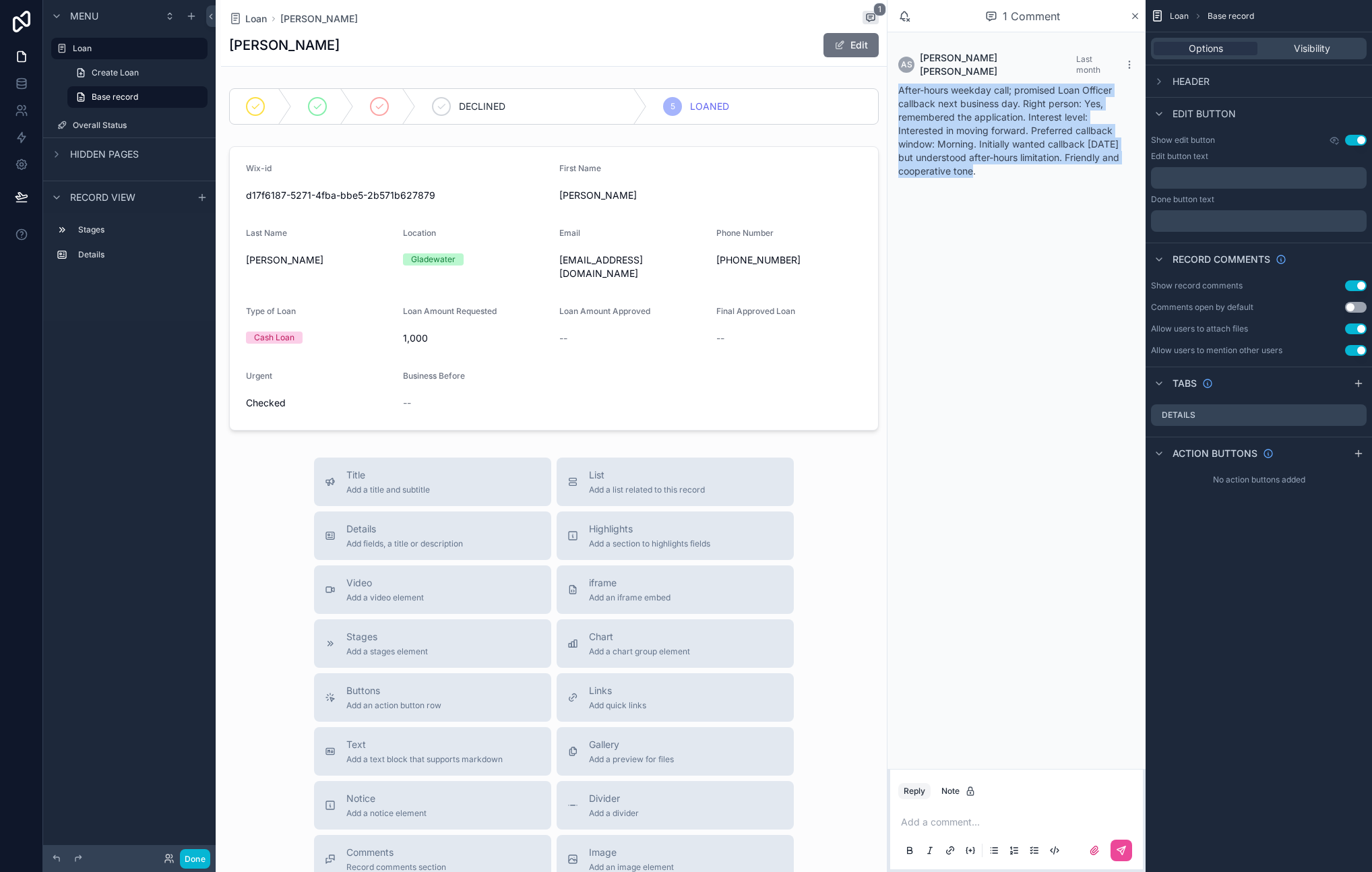
click at [911, 88] on span "After-hours weekday call; promised Loan Officer callback next business day. Rig…" at bounding box center [1009, 130] width 221 height 93
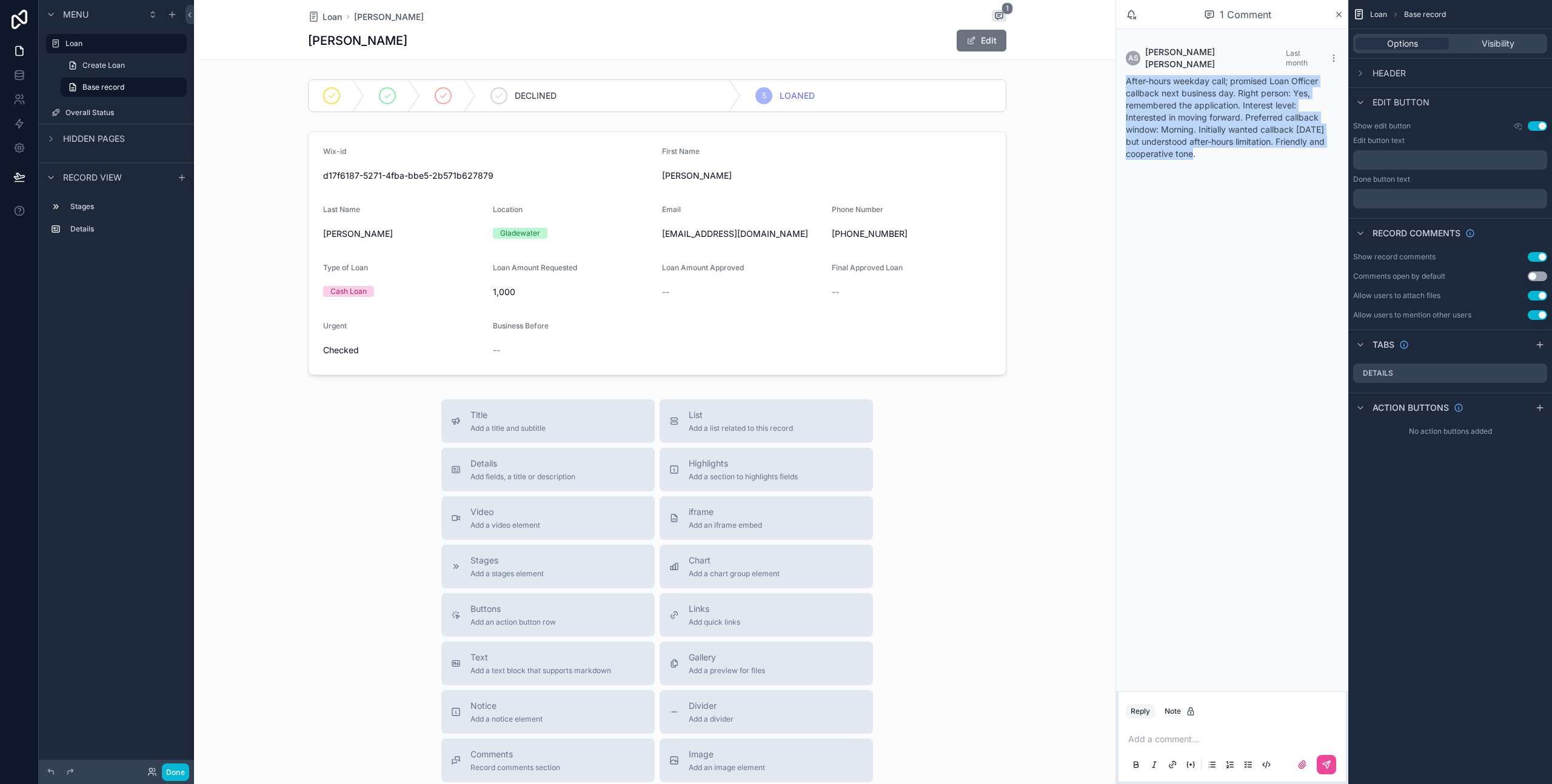
drag, startPoint x: 1127, startPoint y: 69, endPoint x: 1214, endPoint y: 145, distance: 115.5
click at [1215, 145] on div "After-hours weekday call; promised Loan Officer callback next business day. Rig…" at bounding box center [1232, 118] width 213 height 85
click at [1214, 145] on div "After-hours weekday call; promised Loan Officer callback next business day. Rig…" at bounding box center [1232, 118] width 213 height 85
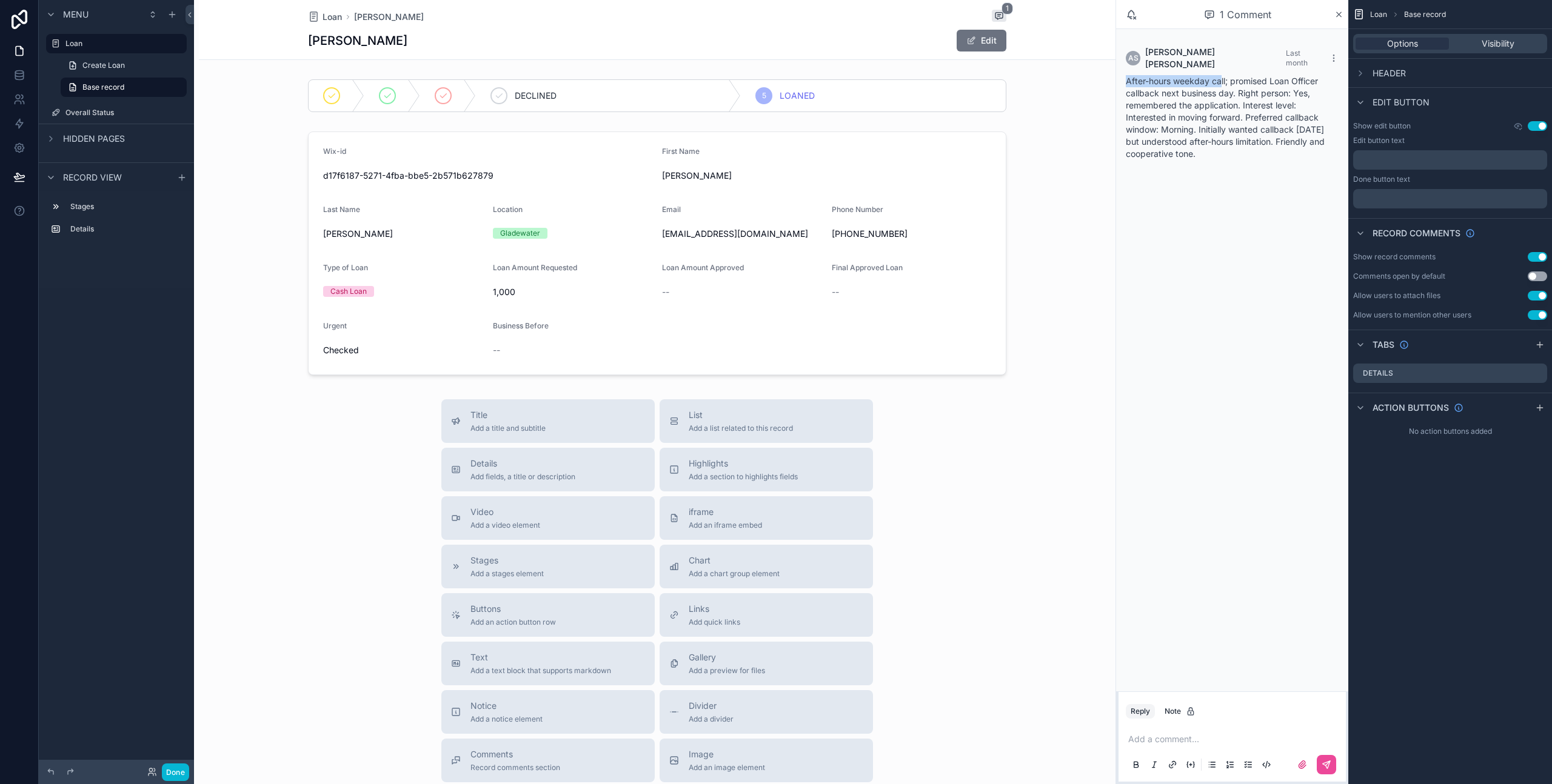
drag, startPoint x: 1132, startPoint y: 75, endPoint x: 1233, endPoint y: 74, distance: 101.0
click at [1223, 75] on span "After-hours weekday call; promised Loan Officer callback next business day. Rig…" at bounding box center [1225, 117] width 199 height 83
drag, startPoint x: 1233, startPoint y: 73, endPoint x: 1241, endPoint y: 85, distance: 14.4
click at [1241, 85] on span "After-hours weekday call; promised Loan Officer callback next business day. Rig…" at bounding box center [1225, 117] width 199 height 83
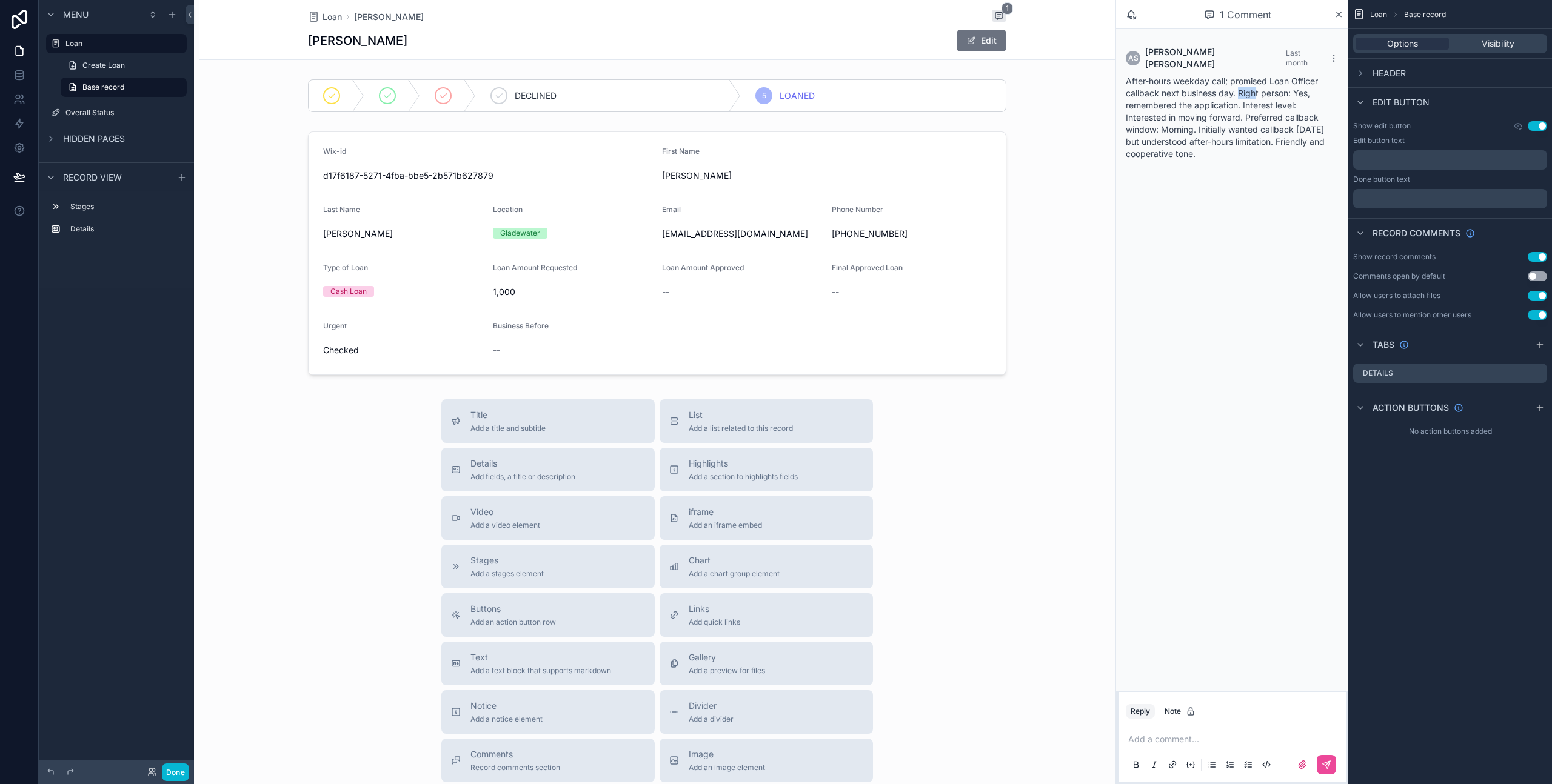
drag, startPoint x: 1239, startPoint y: 85, endPoint x: 1254, endPoint y: 88, distance: 15.3
click at [1254, 88] on div "After-hours weekday call; promised Loan Officer callback next business day. Rig…" at bounding box center [1232, 118] width 213 height 85
click at [1211, 87] on span "After-hours weekday call; promised Loan Officer callback next business day. Rig…" at bounding box center [1225, 117] width 199 height 83
drag, startPoint x: 1126, startPoint y: 106, endPoint x: 1237, endPoint y: 102, distance: 111.1
click at [1237, 102] on div "After-hours weekday call; promised Loan Officer callback next business day. Rig…" at bounding box center [1232, 118] width 213 height 85
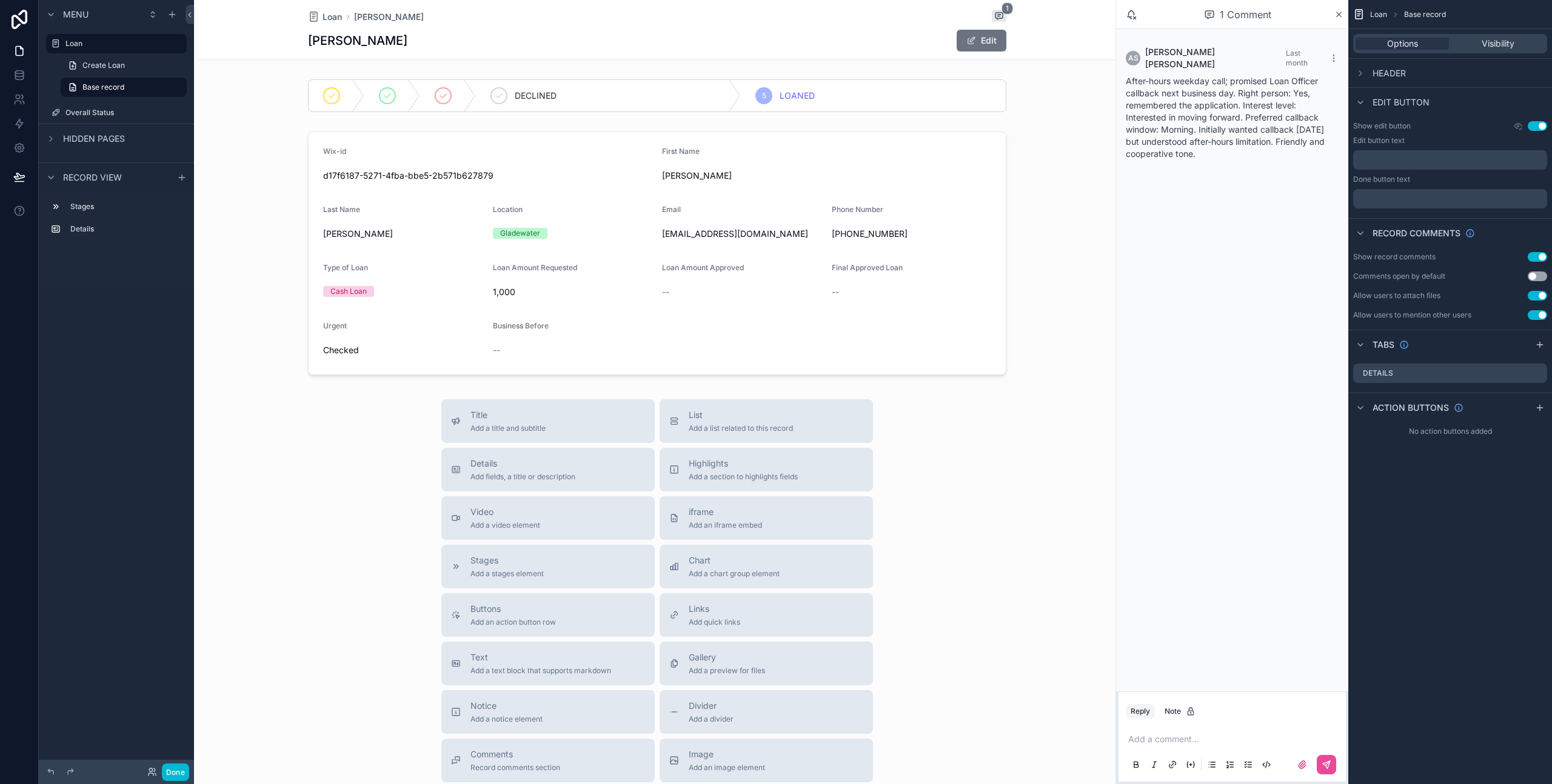
click at [1163, 116] on span "After-hours weekday call; promised Loan Officer callback next business day. Rig…" at bounding box center [1225, 117] width 199 height 83
click at [1172, 121] on span "After-hours weekday call; promised Loan Officer callback next business day. Rig…" at bounding box center [1225, 117] width 199 height 83
drag, startPoint x: 1228, startPoint y: 120, endPoint x: 1216, endPoint y: 121, distance: 12.0
click at [1228, 120] on span "After-hours weekday call; promised Loan Officer callback next business day. Rig…" at bounding box center [1225, 117] width 199 height 83
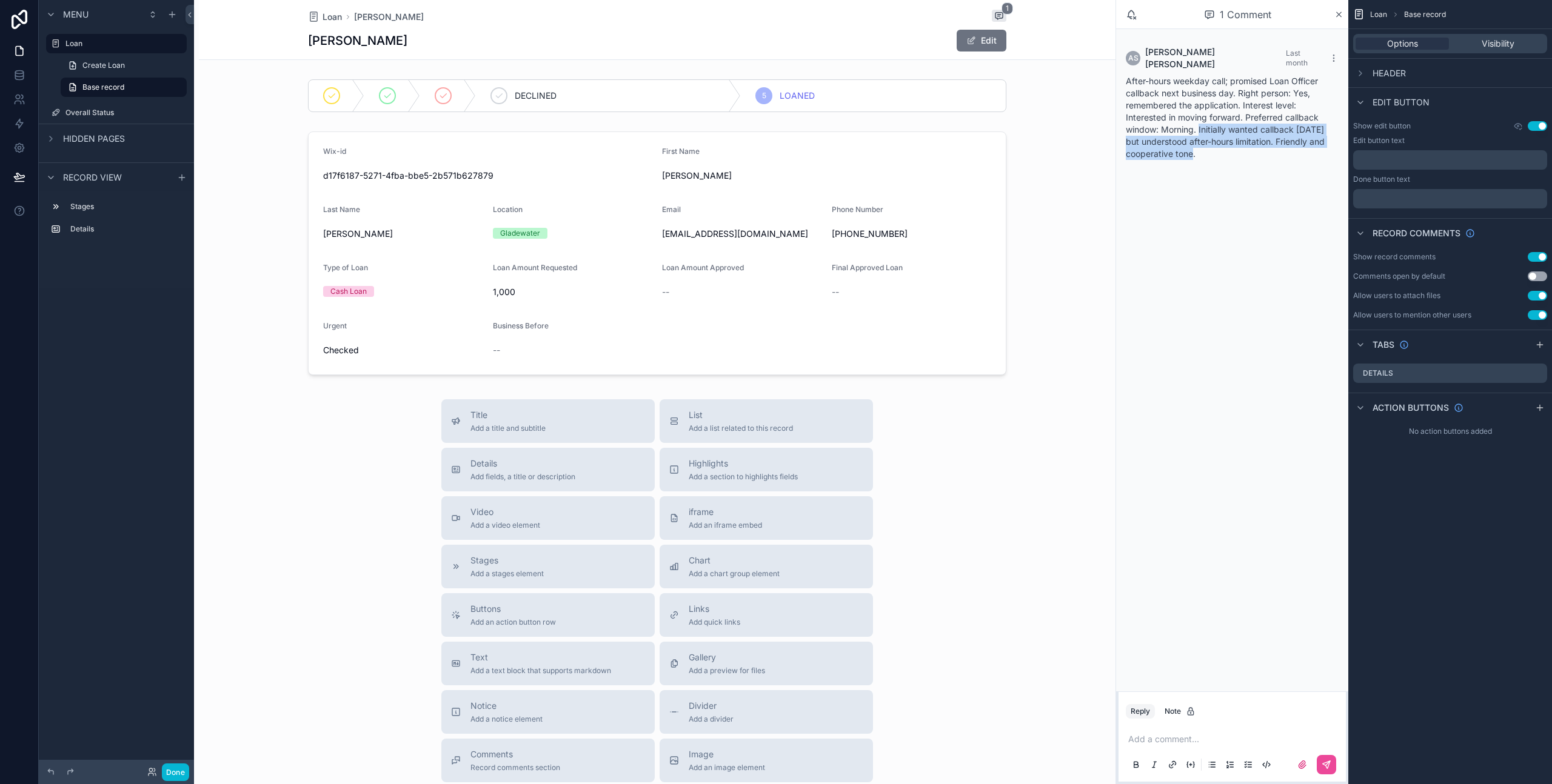
drag, startPoint x: 1200, startPoint y: 121, endPoint x: 1216, endPoint y: 144, distance: 28.0
click at [1216, 144] on div "After-hours weekday call; promised Loan Officer callback next business day. Rig…" at bounding box center [1232, 118] width 213 height 85
click at [1205, 149] on div "After-hours weekday call; promised Loan Officer callback next business day. Rig…" at bounding box center [1232, 118] width 213 height 85
drag, startPoint x: 1202, startPoint y: 147, endPoint x: 1202, endPoint y: 117, distance: 30.0
click at [1202, 117] on div "After-hours weekday call; promised Loan Officer callback next business day. Rig…" at bounding box center [1232, 118] width 213 height 85
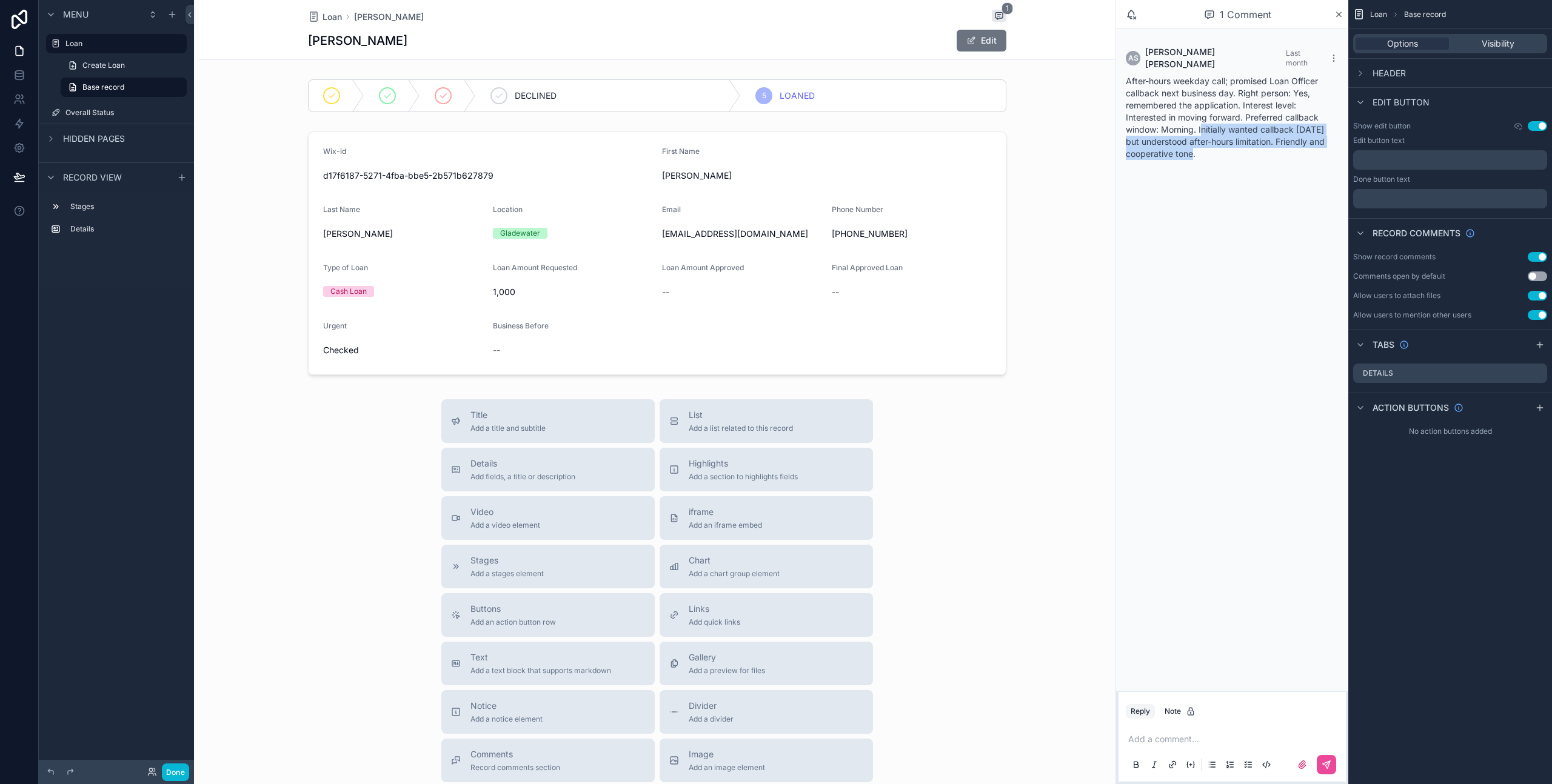
click at [1202, 117] on span "After-hours weekday call; promised Loan Officer callback next business day. Rig…" at bounding box center [1225, 117] width 199 height 83
drag, startPoint x: 1202, startPoint y: 117, endPoint x: 1219, endPoint y: 154, distance: 40.7
click at [1219, 154] on div "AS [PERSON_NAME] Last month After-hours weekday call; promised Loan Officer cal…" at bounding box center [1232, 103] width 227 height 128
click at [1220, 154] on div "AS [PERSON_NAME] Last month After-hours weekday call; promised Loan Officer cal…" at bounding box center [1232, 103] width 227 height 128
drag, startPoint x: 1207, startPoint y: 149, endPoint x: 1125, endPoint y: 65, distance: 117.4
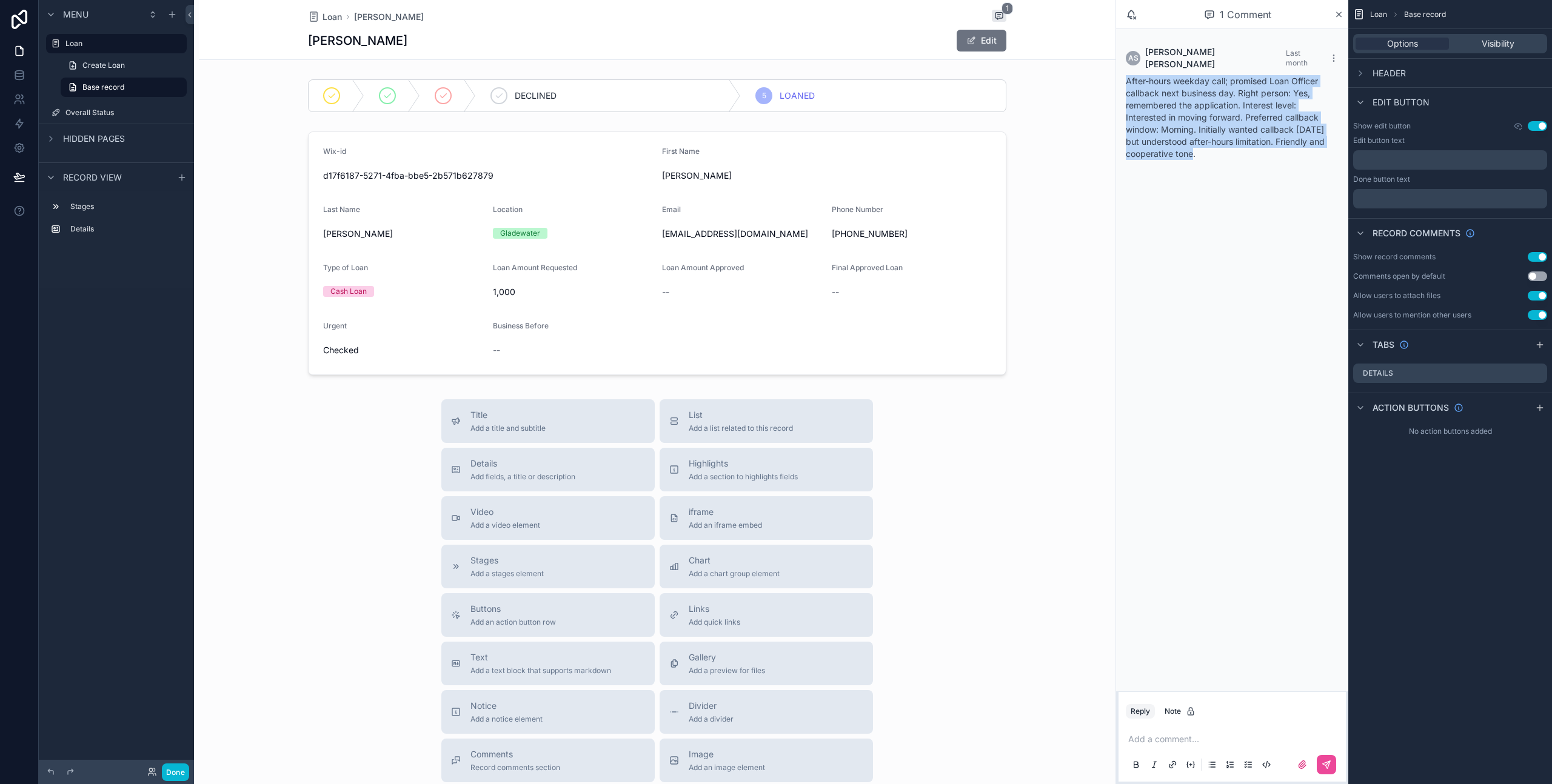
click at [1125, 75] on div "After-hours weekday call; promised Loan Officer callback next business day. Rig…" at bounding box center [1232, 118] width 213 height 85
click at [1137, 75] on span "After-hours weekday call; promised Loan Officer callback next business day. Rig…" at bounding box center [1225, 117] width 199 height 83
drag, startPoint x: 1121, startPoint y: 67, endPoint x: 1216, endPoint y: 149, distance: 125.5
click at [1216, 149] on div "AS [PERSON_NAME] Last month After-hours weekday call; promised Loan Officer cal…" at bounding box center [1232, 103] width 227 height 128
click at [1216, 149] on div "After-hours weekday call; promised Loan Officer callback next business day. Rig…" at bounding box center [1232, 118] width 213 height 85
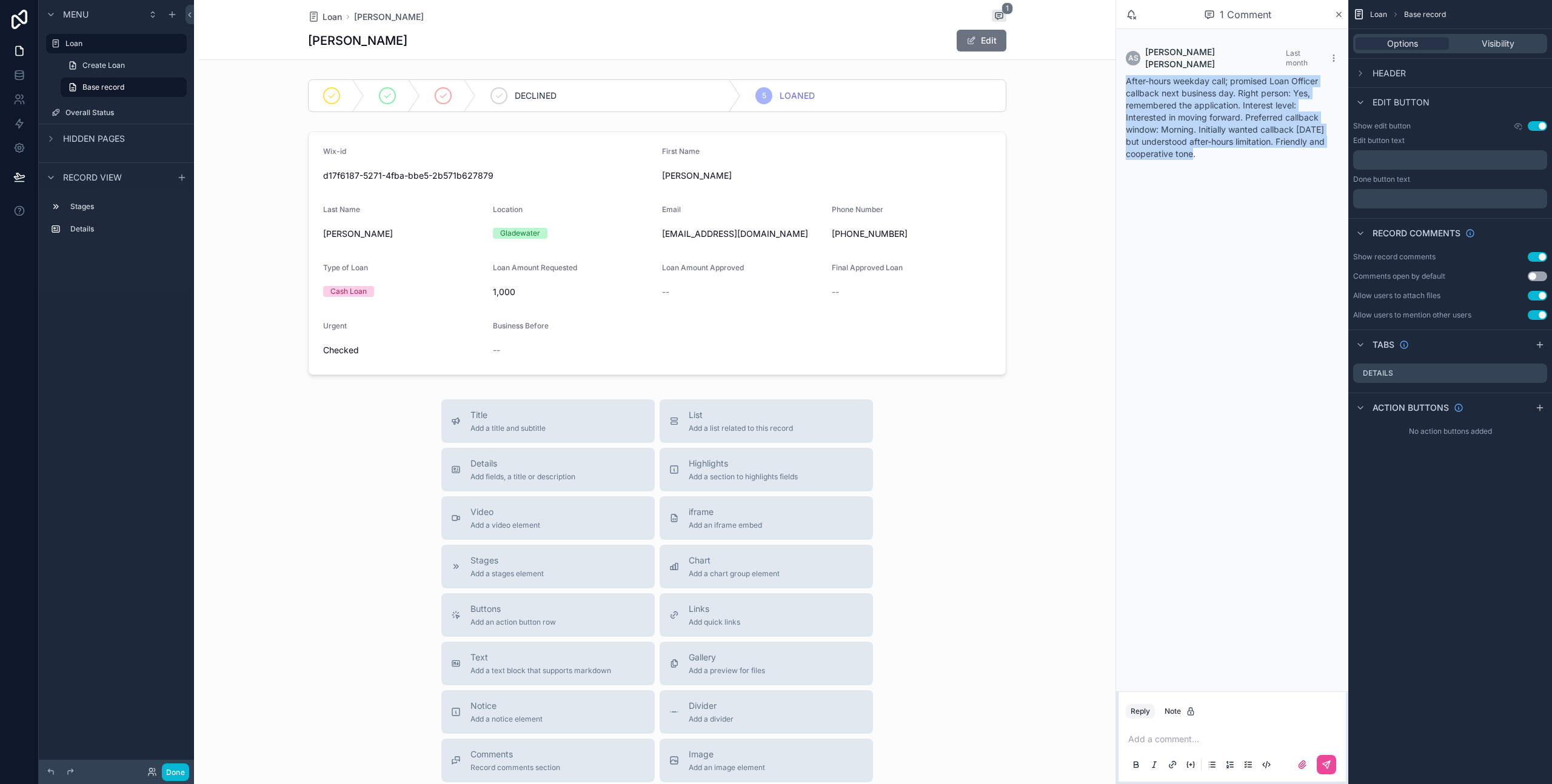
drag, startPoint x: 1216, startPoint y: 149, endPoint x: 1128, endPoint y: 73, distance: 116.3
click at [1128, 75] on div "After-hours weekday call; promised Loan Officer callback next business day. Rig…" at bounding box center [1232, 118] width 213 height 85
click at [1133, 77] on div "After-hours weekday call; promised Loan Officer callback next business day. Rig…" at bounding box center [1232, 118] width 213 height 85
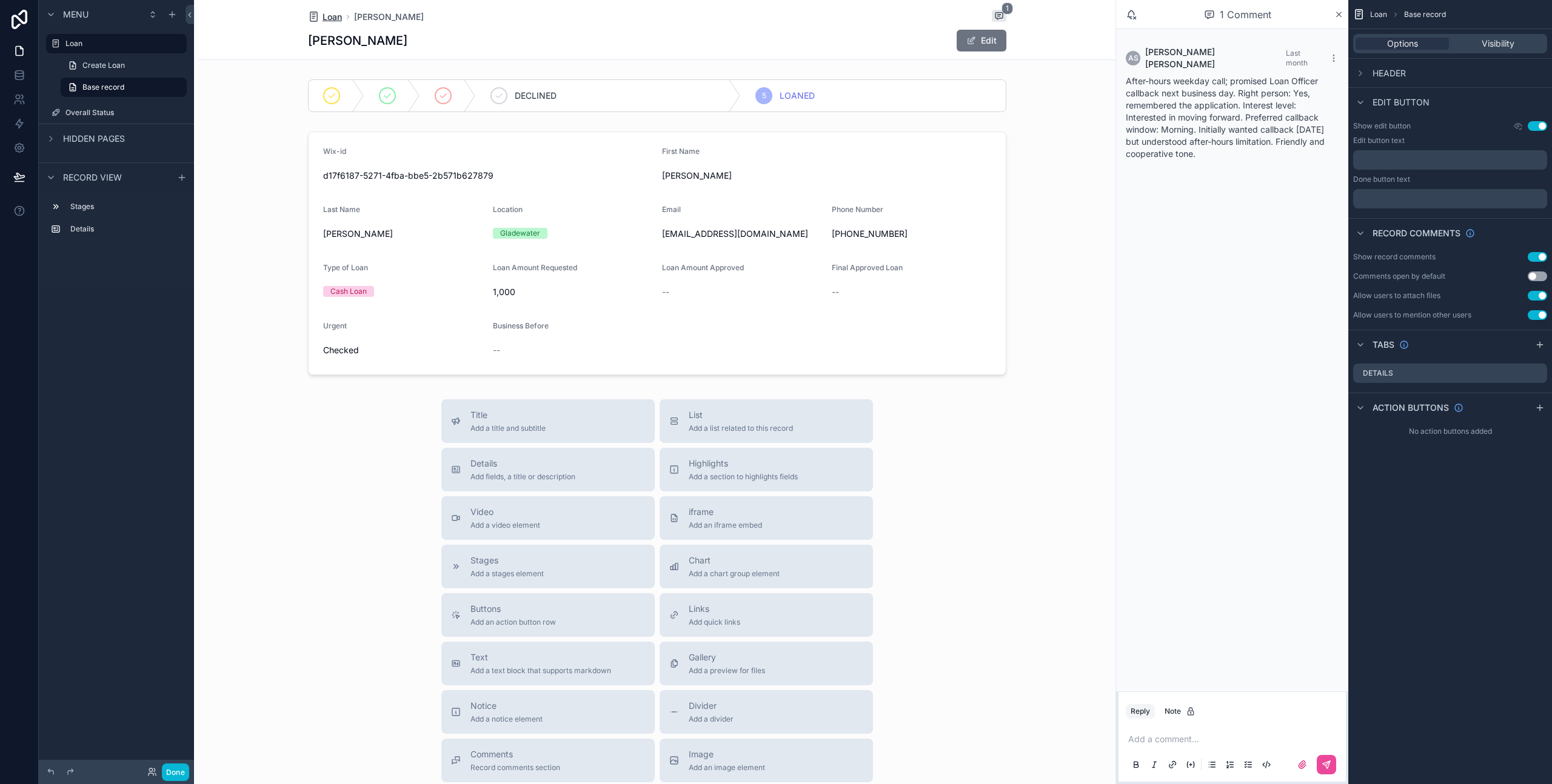
click at [325, 18] on span "Loan" at bounding box center [332, 16] width 20 height 12
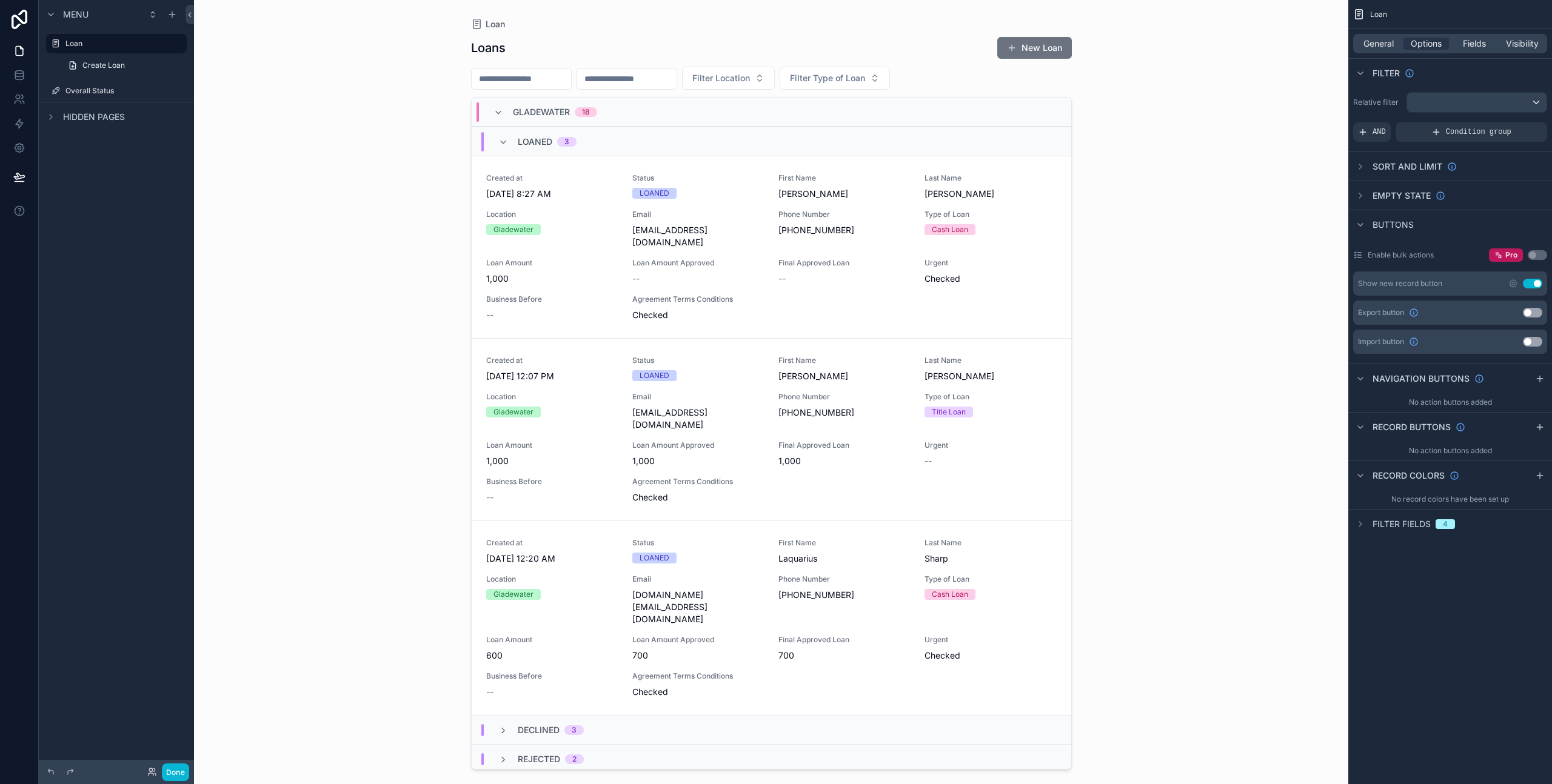
click at [529, 80] on input "scrollable content" at bounding box center [521, 79] width 99 height 17
paste input "*******"
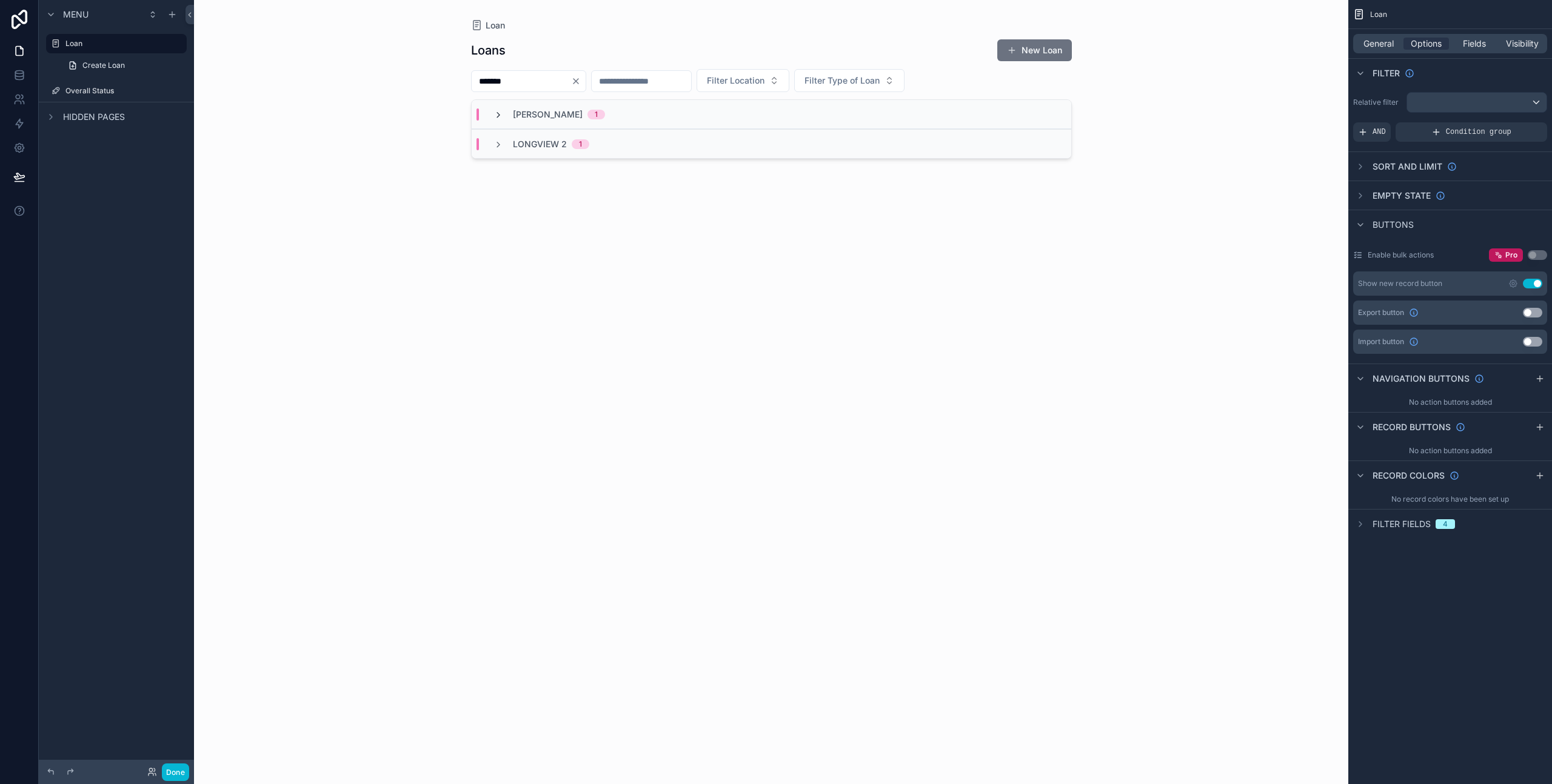
type input "*******"
click at [496, 118] on icon "scrollable content" at bounding box center [499, 115] width 10 height 10
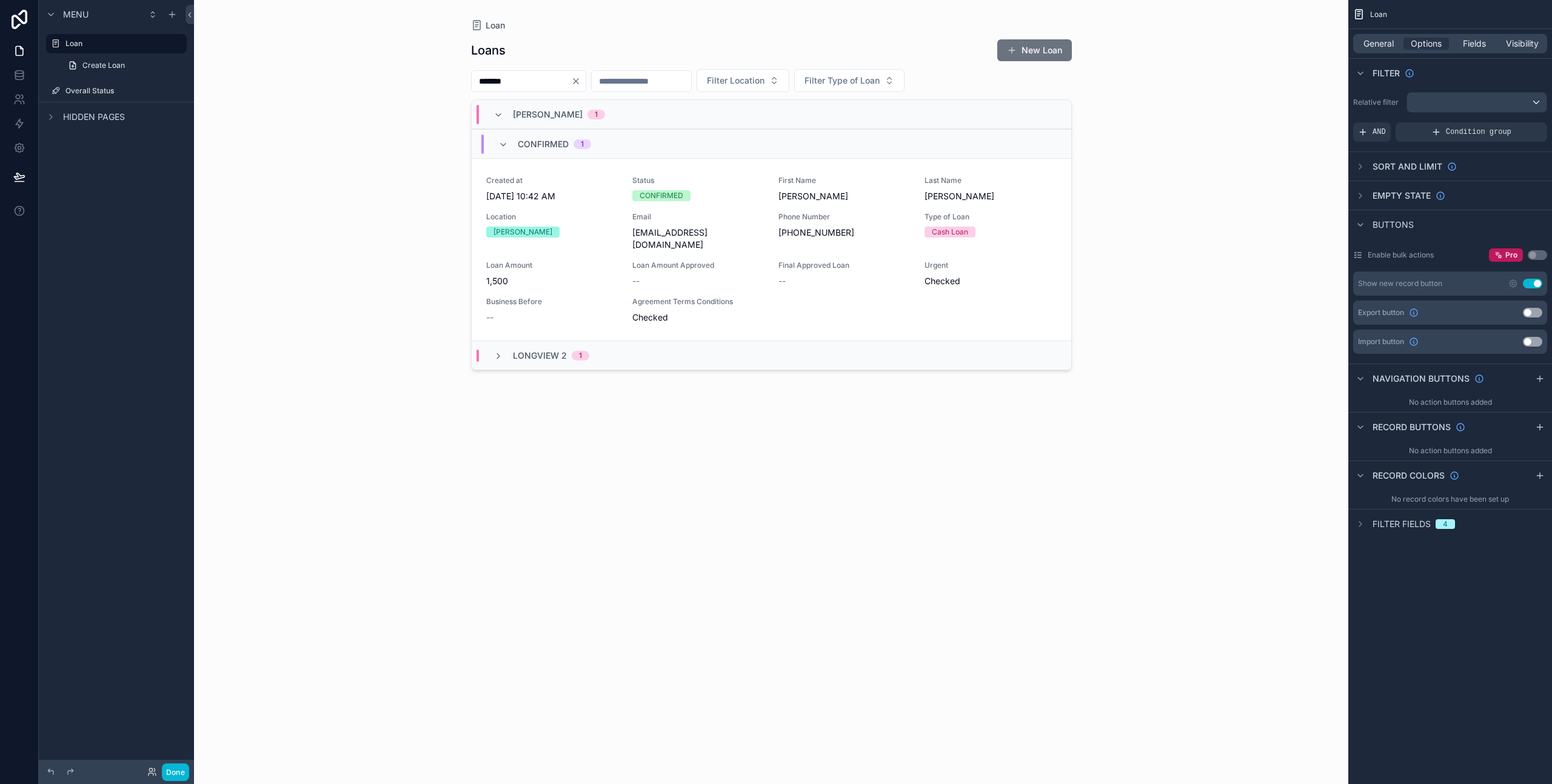
click at [489, 356] on div "Longview 2 1" at bounding box center [771, 355] width 599 height 29
click at [501, 378] on div "LOANED 1" at bounding box center [771, 384] width 599 height 29
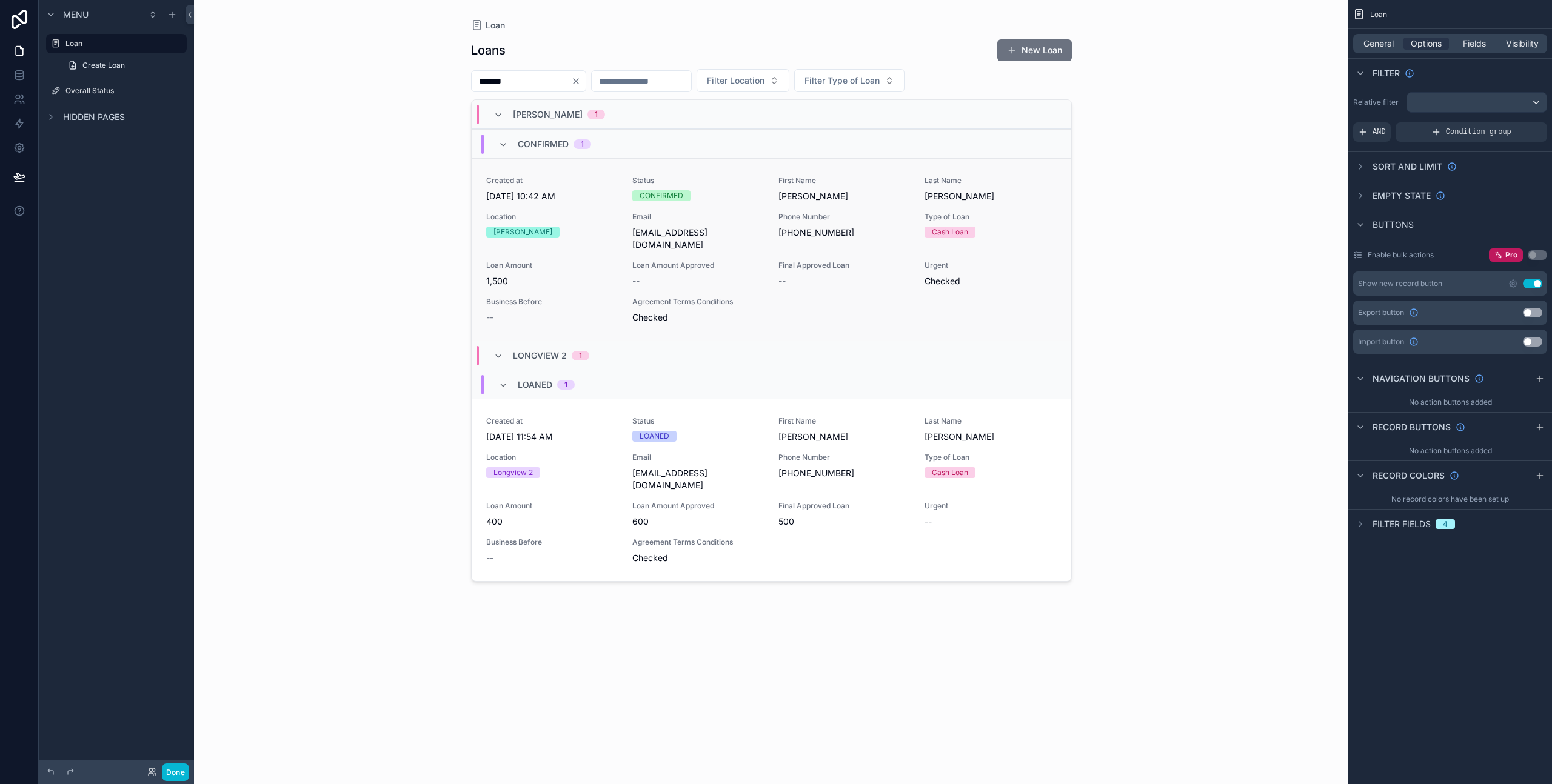
click at [566, 238] on div "Location [GEOGRAPHIC_DATA]" at bounding box center [551, 231] width 132 height 39
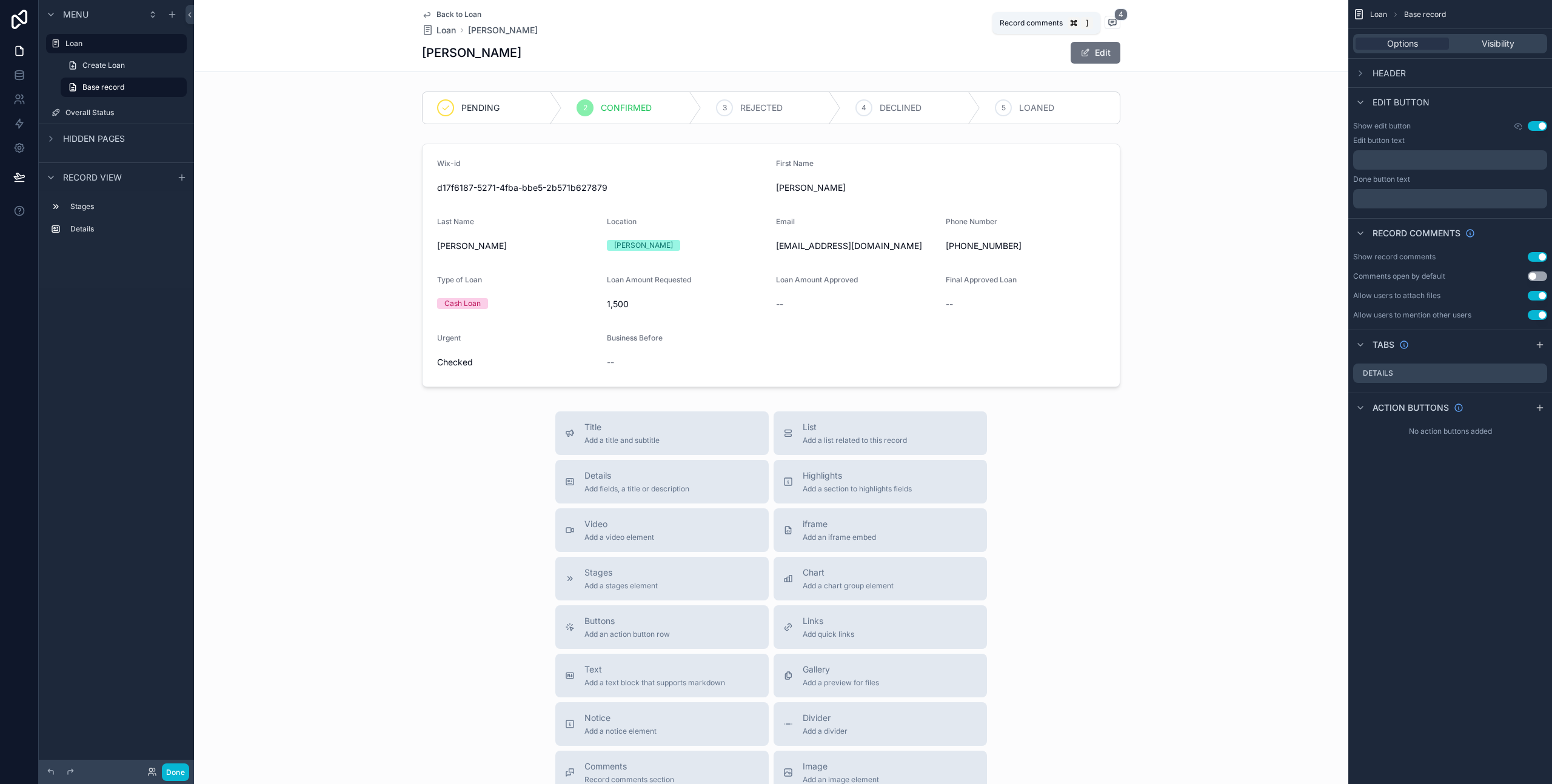
click at [1107, 21] on icon "scrollable content" at bounding box center [1112, 23] width 10 height 10
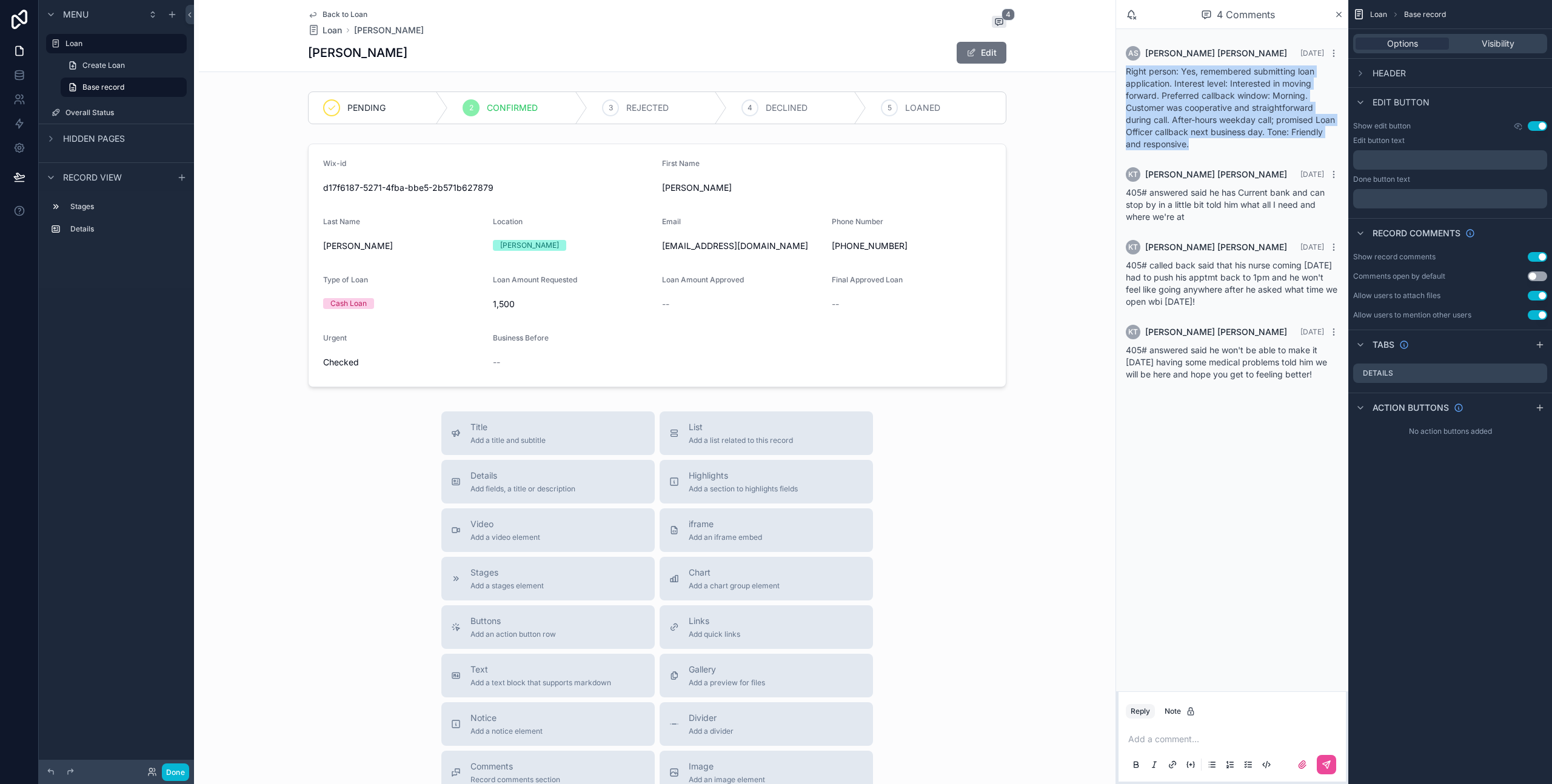
drag, startPoint x: 1123, startPoint y: 68, endPoint x: 1203, endPoint y: 147, distance: 112.4
click at [1203, 147] on div "AS [PERSON_NAME] [DATE] Right person: Yes, remembered submitting loan applicati…" at bounding box center [1232, 98] width 227 height 118
click at [1201, 114] on span "Right person: Yes, remembered submitting loan application. Interest level: Inte…" at bounding box center [1230, 108] width 209 height 83
drag, startPoint x: 1201, startPoint y: 75, endPoint x: 1248, endPoint y: 78, distance: 47.1
click at [1245, 76] on div "Right person: Yes, remembered submitting loan application. Interest level: Inte…" at bounding box center [1232, 108] width 213 height 85
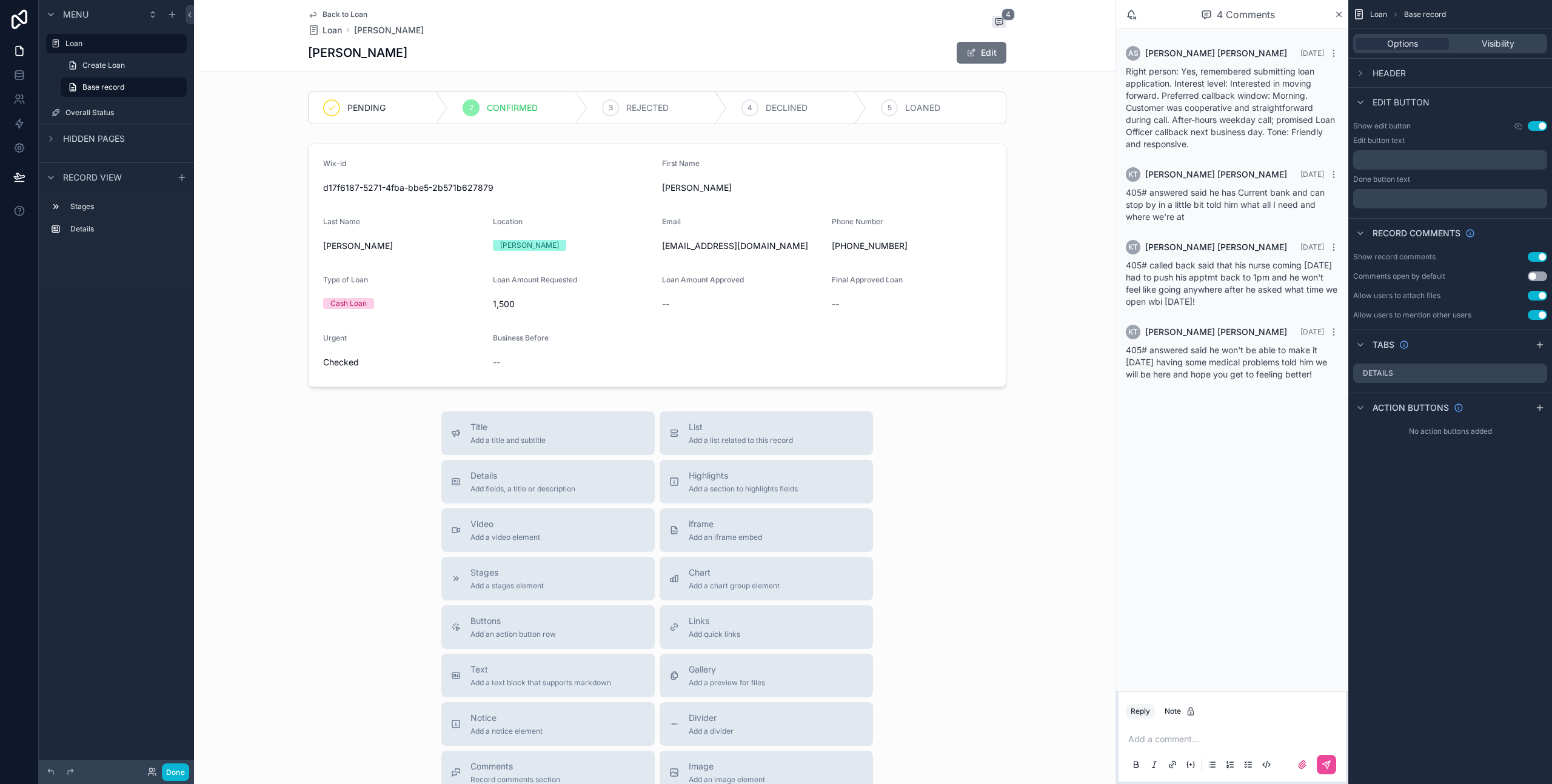
click at [1248, 78] on span "Right person: Yes, remembered submitting loan application. Interest level: Inte…" at bounding box center [1230, 108] width 209 height 83
drag, startPoint x: 1275, startPoint y: 95, endPoint x: 1313, endPoint y: 97, distance: 38.1
click at [1313, 97] on div "Right person: Yes, remembered submitting loan application. Interest level: Inte…" at bounding box center [1232, 108] width 213 height 85
click at [1284, 97] on span "Right person: Yes, remembered submitting loan application. Interest level: Inte…" at bounding box center [1230, 108] width 209 height 83
drag, startPoint x: 1173, startPoint y: 121, endPoint x: 1250, endPoint y: 119, distance: 77.0
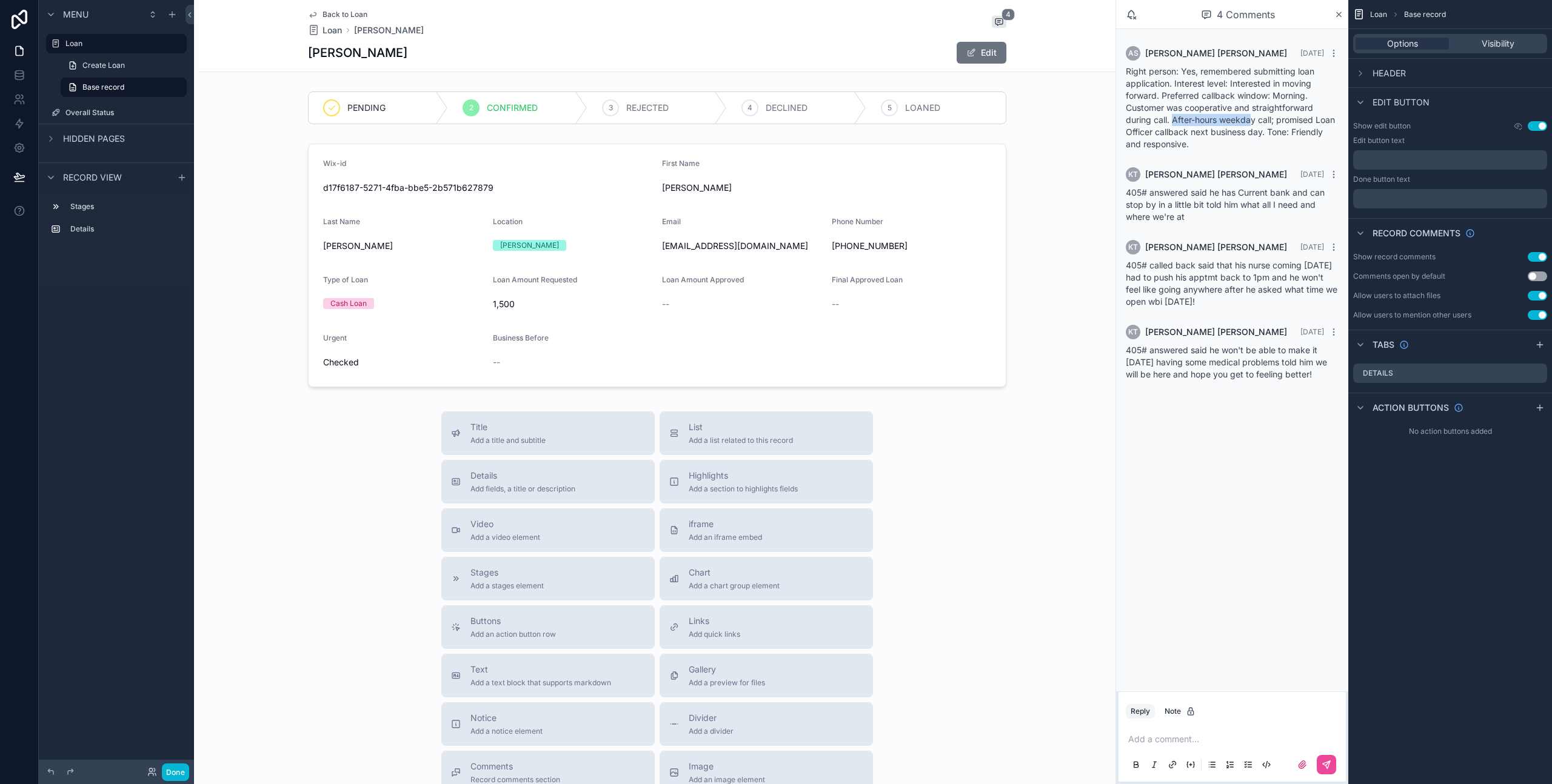
click at [1250, 119] on span "Right person: Yes, remembered submitting loan application. Interest level: Inte…" at bounding box center [1230, 108] width 209 height 83
click at [1249, 119] on span "Right person: Yes, remembered submitting loan application. Interest level: Inte…" at bounding box center [1230, 108] width 209 height 83
drag, startPoint x: 1197, startPoint y: 145, endPoint x: 1116, endPoint y: 68, distance: 111.8
click at [1116, 68] on div "AS [PERSON_NAME] [DATE] Right person: Yes, remembered submitting loan applicati…" at bounding box center [1231, 213] width 232 height 369
click at [1176, 89] on div "Right person: Yes, remembered submitting loan application. Interest level: Inte…" at bounding box center [1232, 108] width 213 height 85
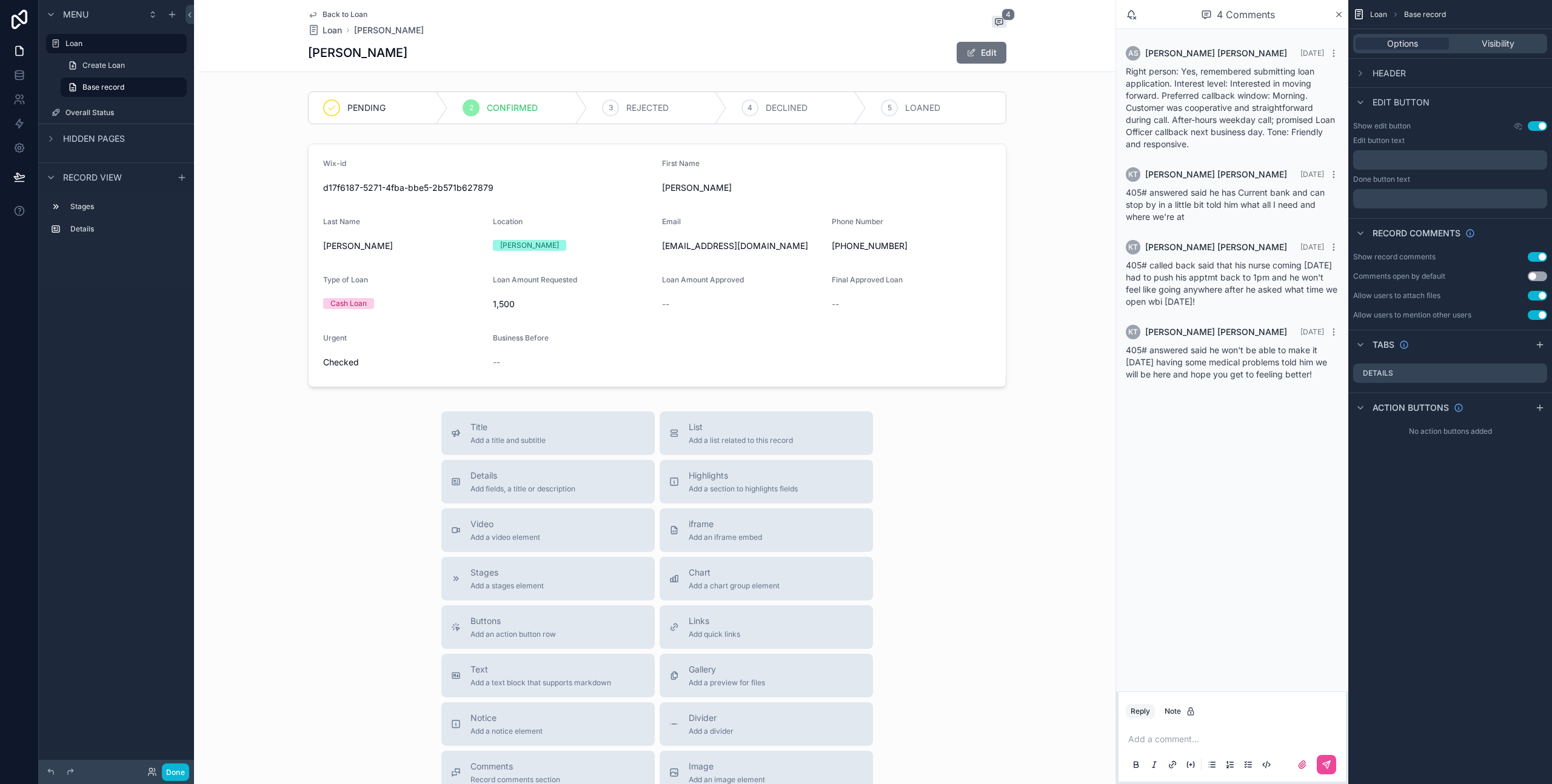
drag, startPoint x: 1288, startPoint y: 53, endPoint x: 1323, endPoint y: 59, distance: 35.5
click at [1323, 59] on div "AS [PERSON_NAME] [DATE]" at bounding box center [1232, 53] width 213 height 15
click at [1269, 87] on span "Right person: Yes, remembered submitting loan application. Interest level: Inte…" at bounding box center [1230, 108] width 209 height 83
click at [1182, 200] on span "405# answered said he has Current bank and can stop by in a little bit told him…" at bounding box center [1225, 204] width 199 height 35
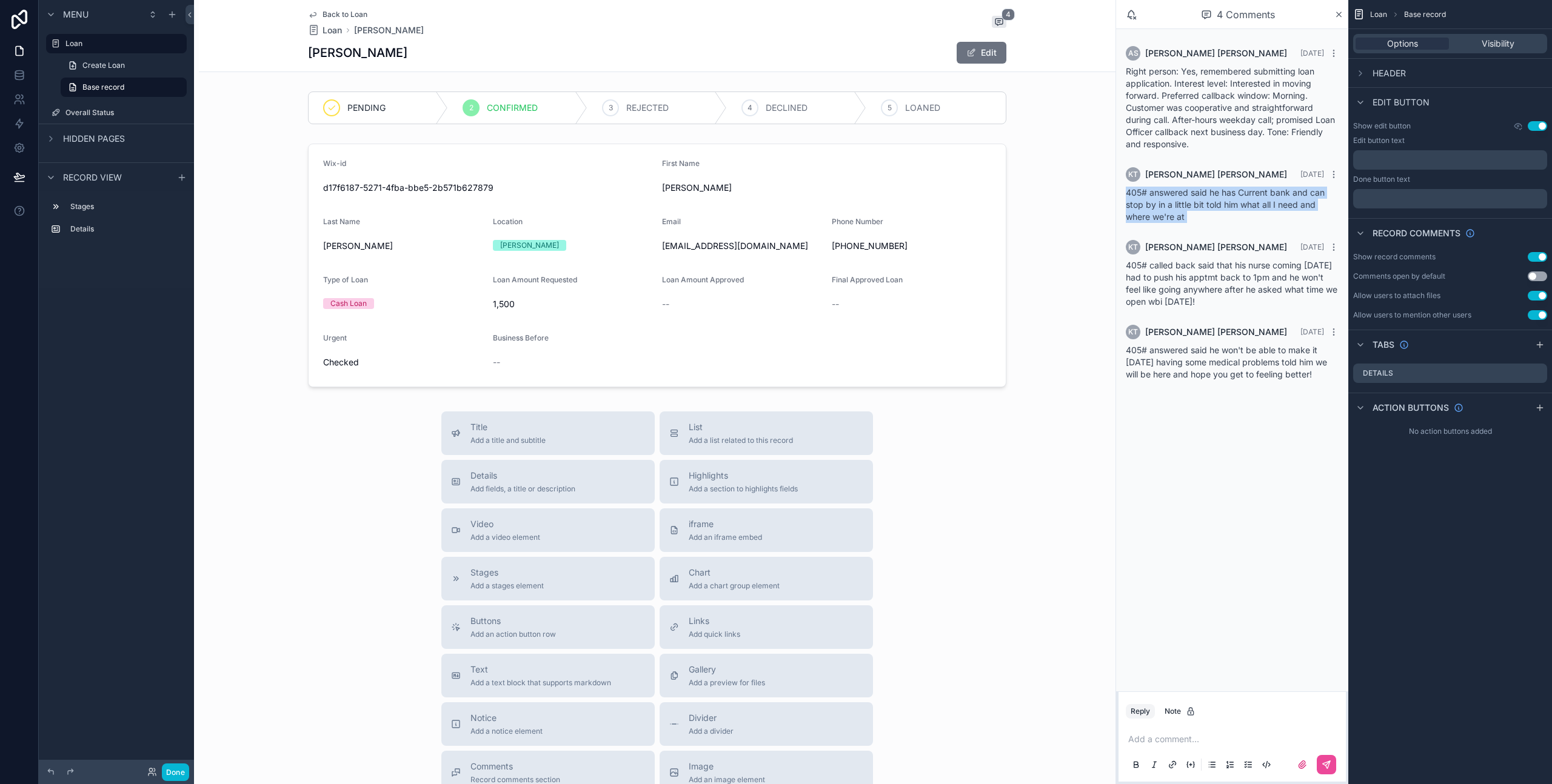
click at [1182, 200] on span "405# answered said he has Current bank and can stop by in a little bit told him…" at bounding box center [1225, 204] width 199 height 35
click at [1196, 213] on div "405# answered said he has Current bank and can stop by in a little bit told him…" at bounding box center [1232, 205] width 213 height 37
drag, startPoint x: 1163, startPoint y: 210, endPoint x: 1130, endPoint y: 196, distance: 35.8
click at [1130, 196] on div "405# answered said he has Current bank and can stop by in a little bit told him…" at bounding box center [1232, 205] width 213 height 37
click at [1168, 206] on span "405# answered said he has Current bank and can stop by in a little bit told him…" at bounding box center [1225, 204] width 199 height 35
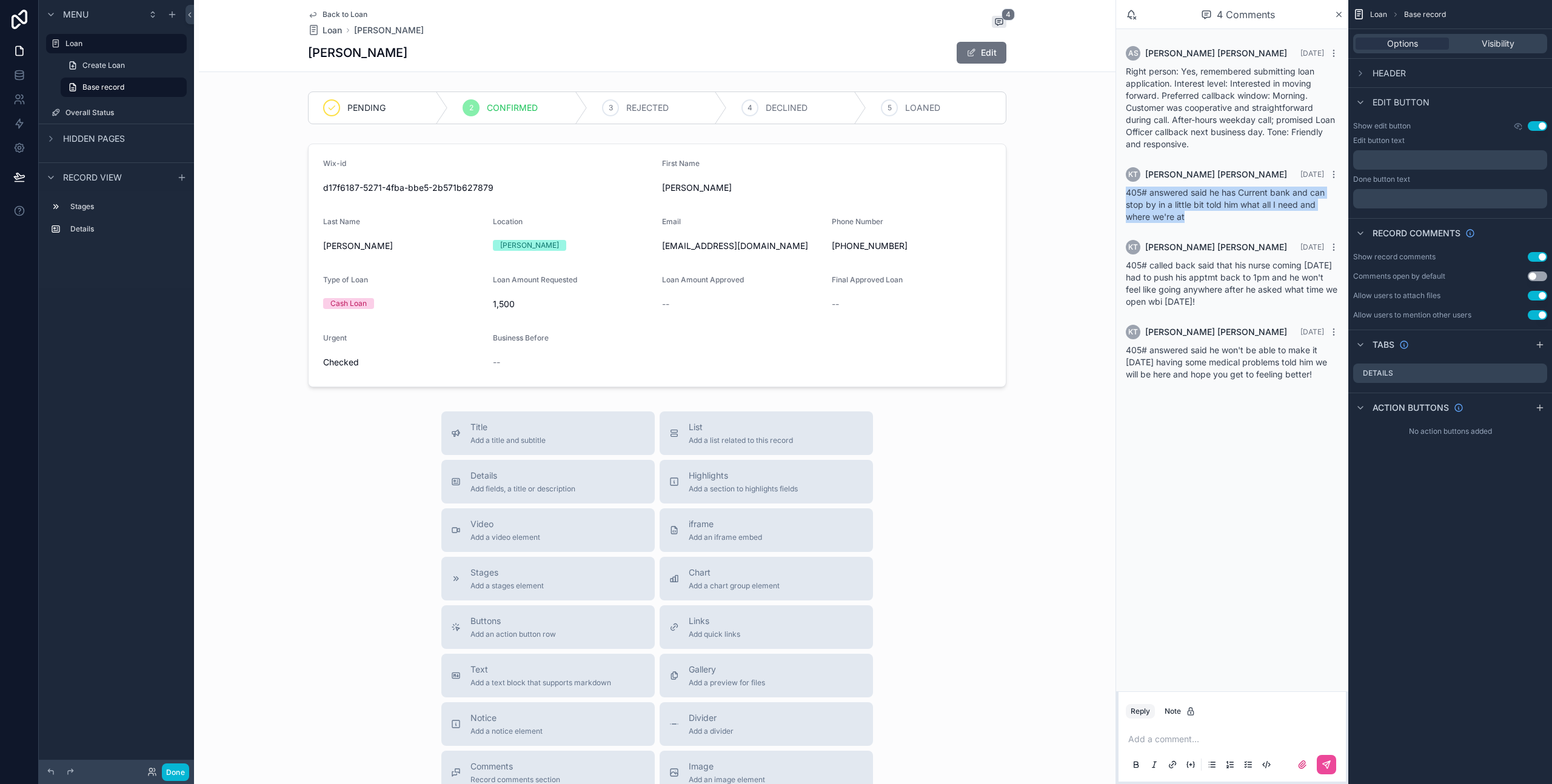
drag, startPoint x: 1125, startPoint y: 190, endPoint x: 1210, endPoint y: 217, distance: 89.2
click at [1210, 217] on div "405# answered said he has Current bank and can stop by in a little bit told him…" at bounding box center [1232, 205] width 213 height 37
drag, startPoint x: 1189, startPoint y: 223, endPoint x: 1125, endPoint y: 194, distance: 70.3
click at [1125, 194] on div "KT [PERSON_NAME] [DATE] 405# answered said he has Current bank and can stop by …" at bounding box center [1232, 195] width 227 height 71
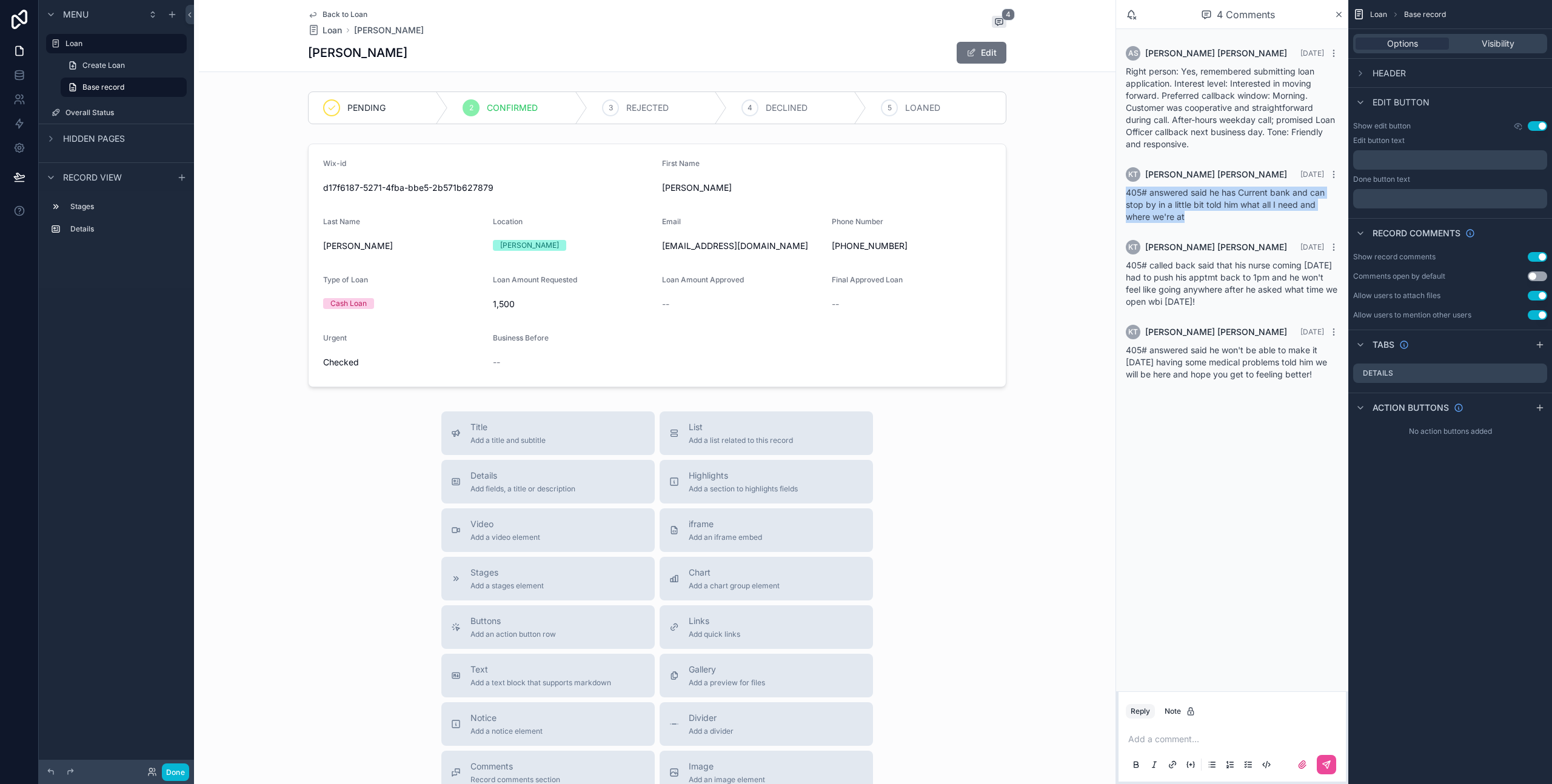
click at [1125, 194] on span "405# answered said he has Current bank and can stop by in a little bit told him…" at bounding box center [1225, 204] width 199 height 35
drag, startPoint x: 1125, startPoint y: 193, endPoint x: 1216, endPoint y: 219, distance: 94.6
click at [1216, 219] on div "405# answered said he has Current bank and can stop by in a little bit told him…" at bounding box center [1232, 205] width 213 height 37
click at [1186, 271] on span "405# called back said that his nurse coming [DATE] had to push his apptmt back …" at bounding box center [1231, 283] width 212 height 47
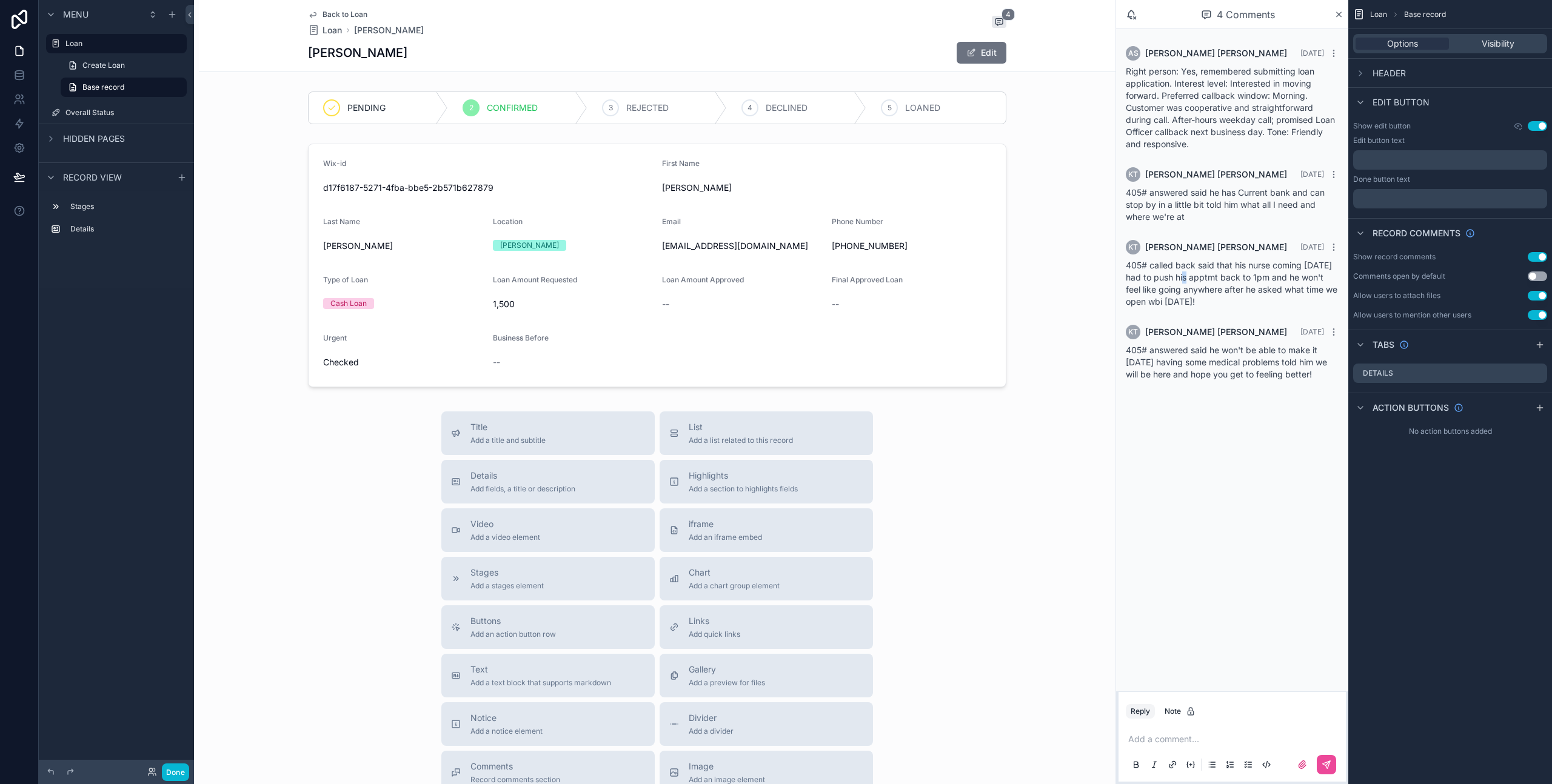
click at [1186, 271] on span "405# called back said that his nurse coming [DATE] had to push his apptmt back …" at bounding box center [1231, 283] width 212 height 47
click at [1200, 367] on div "405# answered said he won't be able to make it [DATE] having some medical probl…" at bounding box center [1232, 362] width 213 height 37
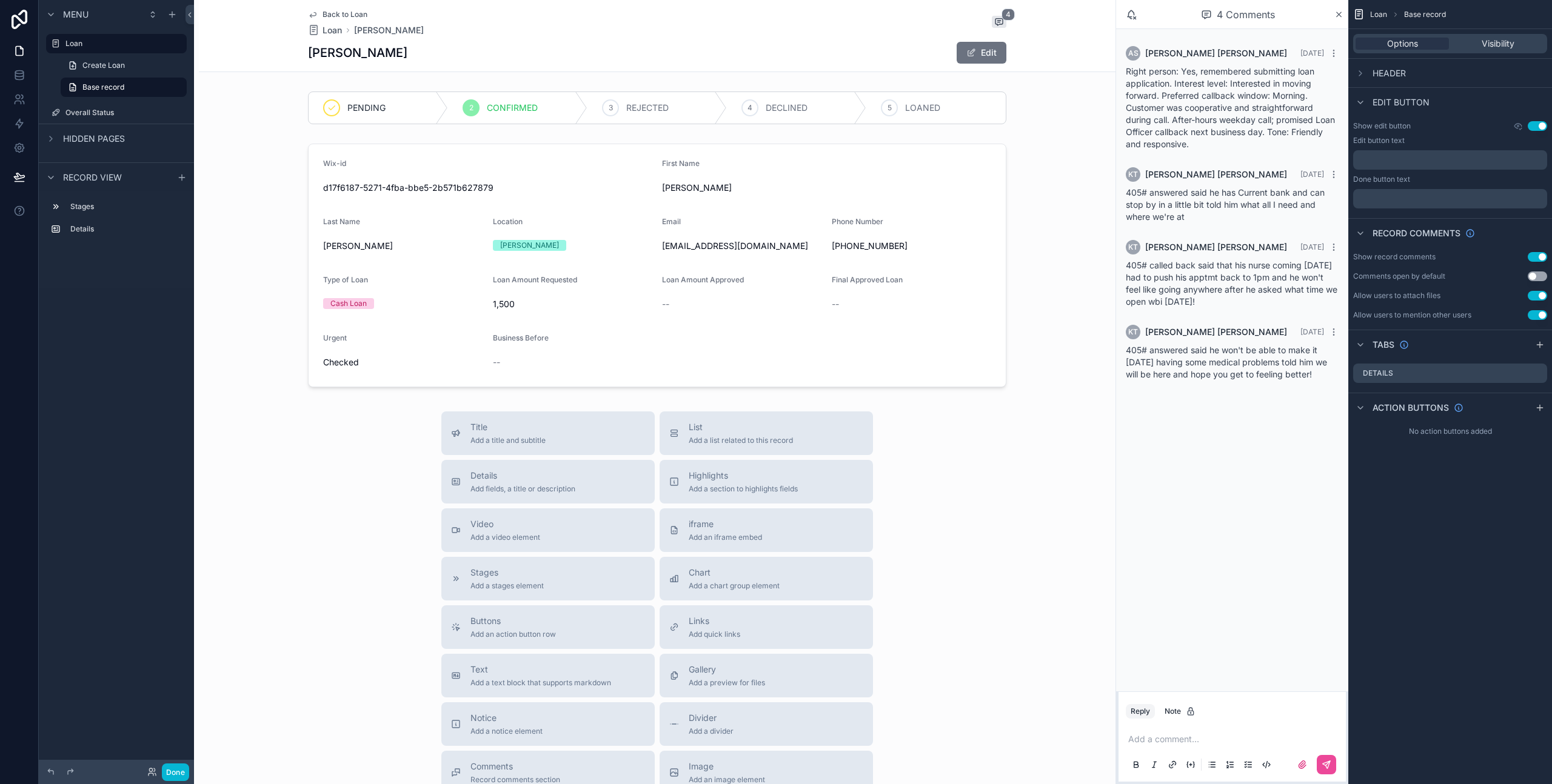
click at [1180, 278] on span "405# called back said that his nurse coming [DATE] had to push his apptmt back …" at bounding box center [1231, 283] width 212 height 47
click at [1180, 200] on span "405# answered said he has Current bank and can stop by in a little bit told him…" at bounding box center [1225, 204] width 199 height 35
click at [1180, 200] on span "405# answered said he has Current bank and can stop by in a little bit told him…" at bounding box center [1225, 204] width 199 height 35
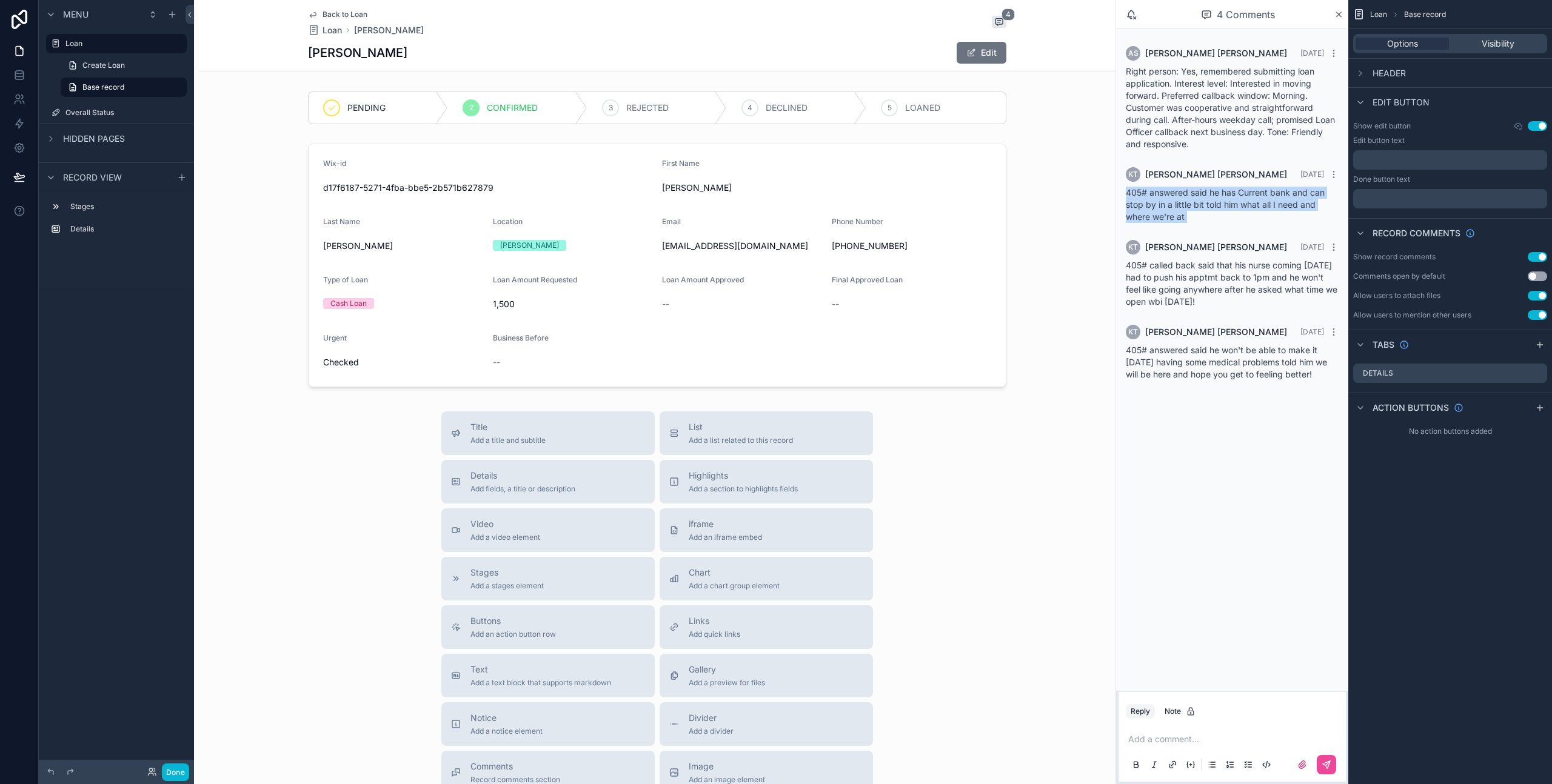
click at [1180, 200] on span "405# answered said he has Current bank and can stop by in a little bit told him…" at bounding box center [1225, 204] width 199 height 35
click at [1185, 93] on span "Right person: Yes, remembered submitting loan application. Interest level: Inte…" at bounding box center [1230, 108] width 209 height 83
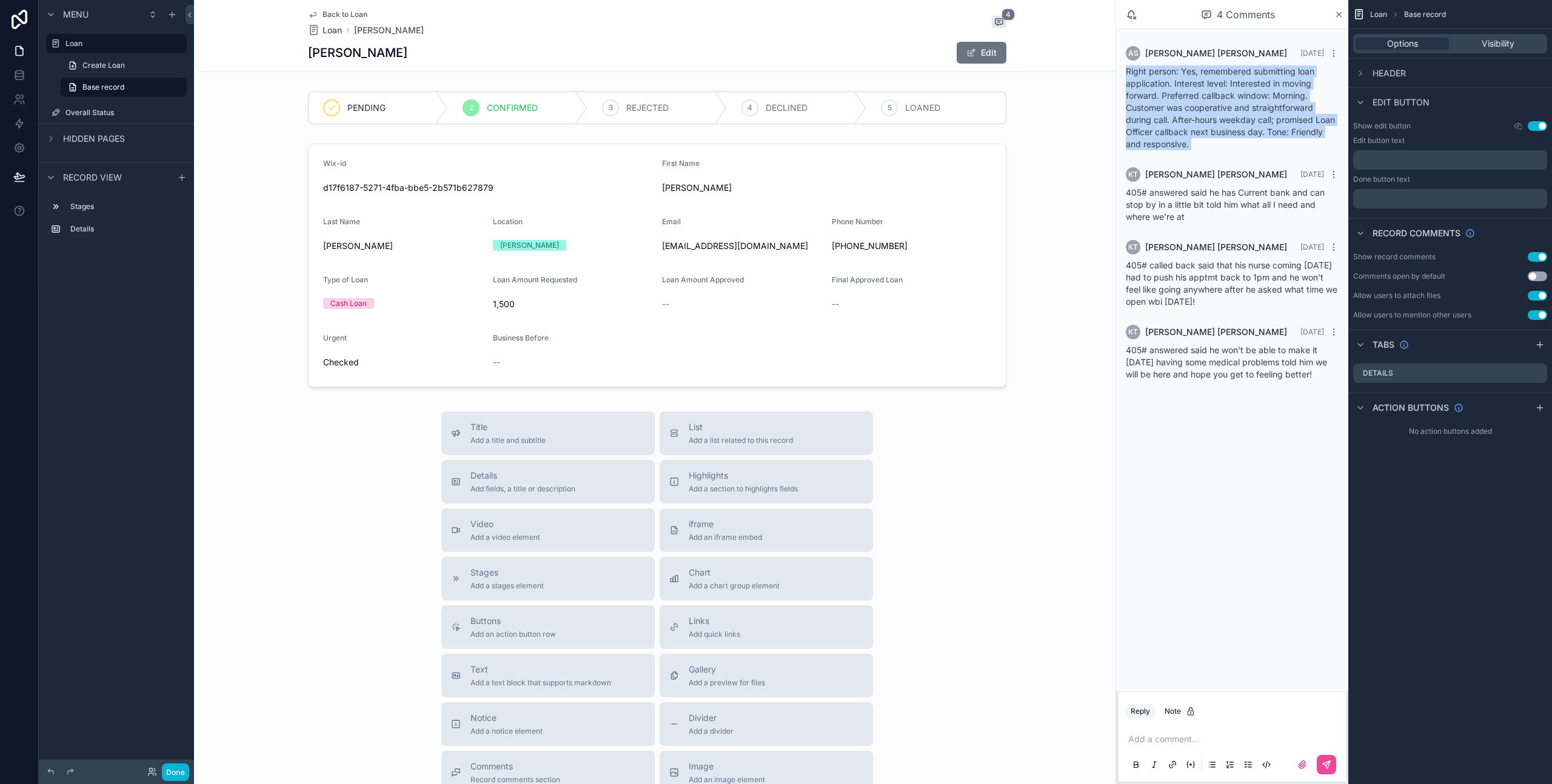
click at [1185, 93] on span "Right person: Yes, remembered submitting loan application. Interest level: Inte…" at bounding box center [1230, 108] width 209 height 83
click at [1198, 118] on span "Right person: Yes, remembered submitting loan application. Interest level: Inte…" at bounding box center [1230, 108] width 209 height 83
drag, startPoint x: 1202, startPoint y: 152, endPoint x: 1125, endPoint y: 75, distance: 108.9
click at [1125, 75] on div "AS [PERSON_NAME] [DATE] Right person: Yes, remembered submitting loan applicati…" at bounding box center [1232, 98] width 227 height 118
click at [1125, 75] on span "Right person: Yes, remembered submitting loan application. Interest level: Inte…" at bounding box center [1230, 108] width 209 height 83
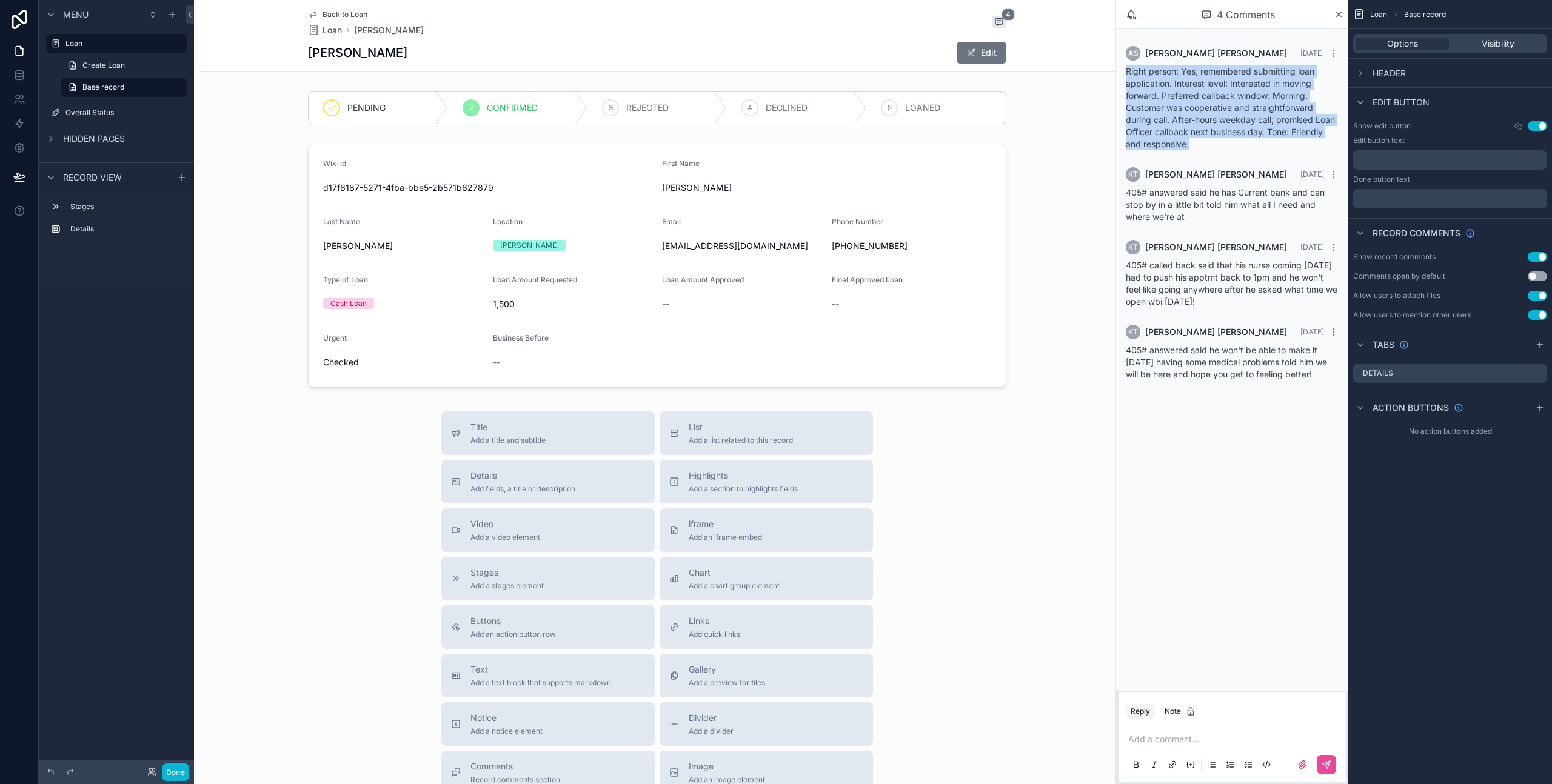
drag, startPoint x: 1125, startPoint y: 75, endPoint x: 1211, endPoint y: 145, distance: 110.9
click at [1211, 145] on div "Right person: Yes, remembered submitting loan application. Interest level: Inte…" at bounding box center [1232, 108] width 213 height 85
click at [1211, 145] on div "Right person: Yes, remembered submitting loan application. Interest level: Inte…" at bounding box center [1232, 108] width 213 height 85
drag, startPoint x: 1198, startPoint y: 147, endPoint x: 1118, endPoint y: 71, distance: 110.3
click at [1118, 71] on div "AS [PERSON_NAME] [DATE] Right person: Yes, remembered submitting loan applicati…" at bounding box center [1232, 98] width 227 height 118
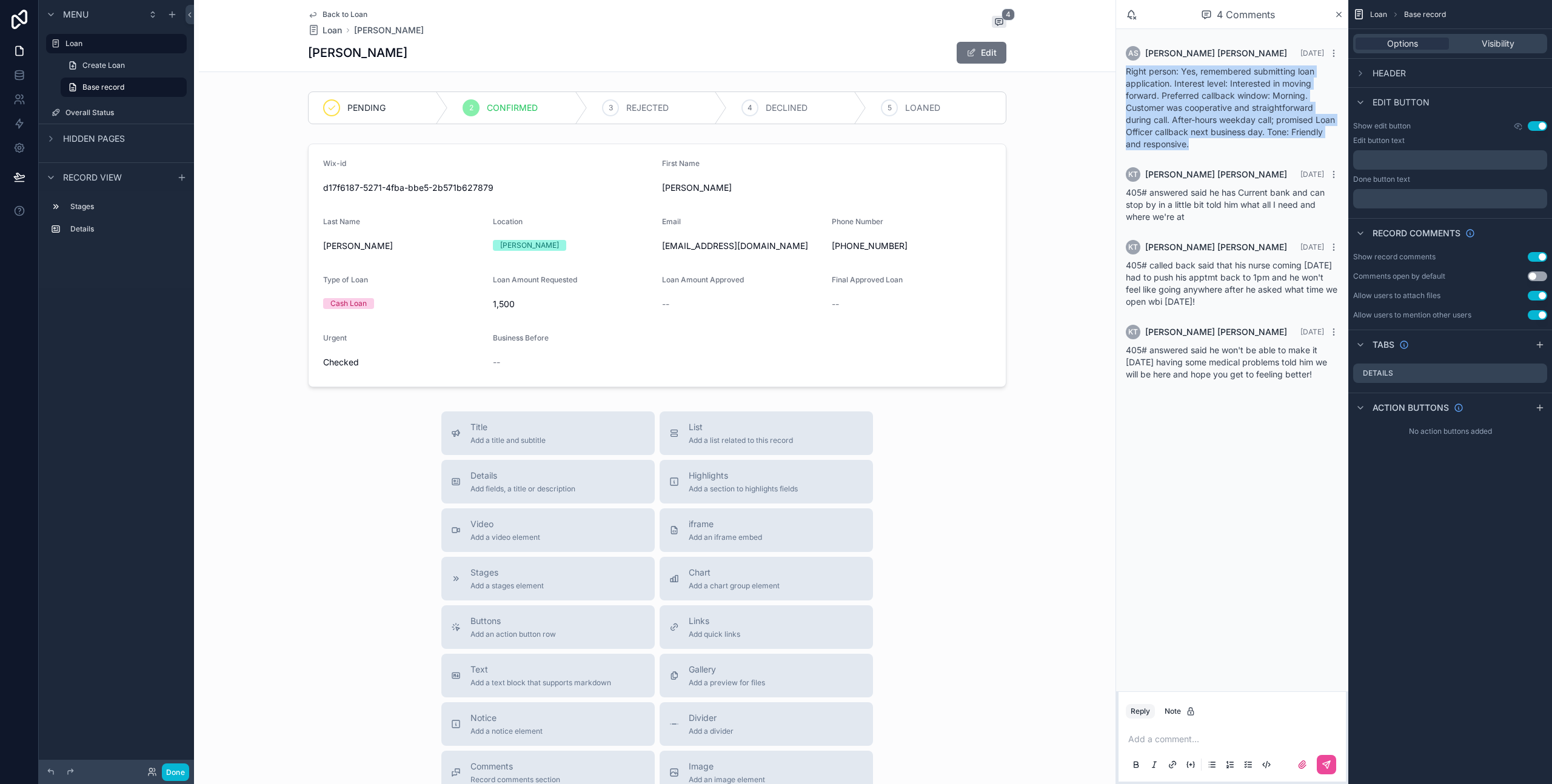
click at [1128, 74] on span "Right person: Yes, remembered submitting loan application. Interest level: Inte…" at bounding box center [1230, 108] width 209 height 83
drag, startPoint x: 1123, startPoint y: 68, endPoint x: 1197, endPoint y: 151, distance: 111.2
click at [1196, 151] on div "AS [PERSON_NAME] [DATE] Right person: Yes, remembered submitting loan applicati…" at bounding box center [1232, 98] width 227 height 118
click at [1202, 150] on div "AS [PERSON_NAME] [DATE] Right person: Yes, remembered submitting loan applicati…" at bounding box center [1232, 98] width 227 height 118
drag, startPoint x: 1210, startPoint y: 149, endPoint x: 1140, endPoint y: 72, distance: 104.1
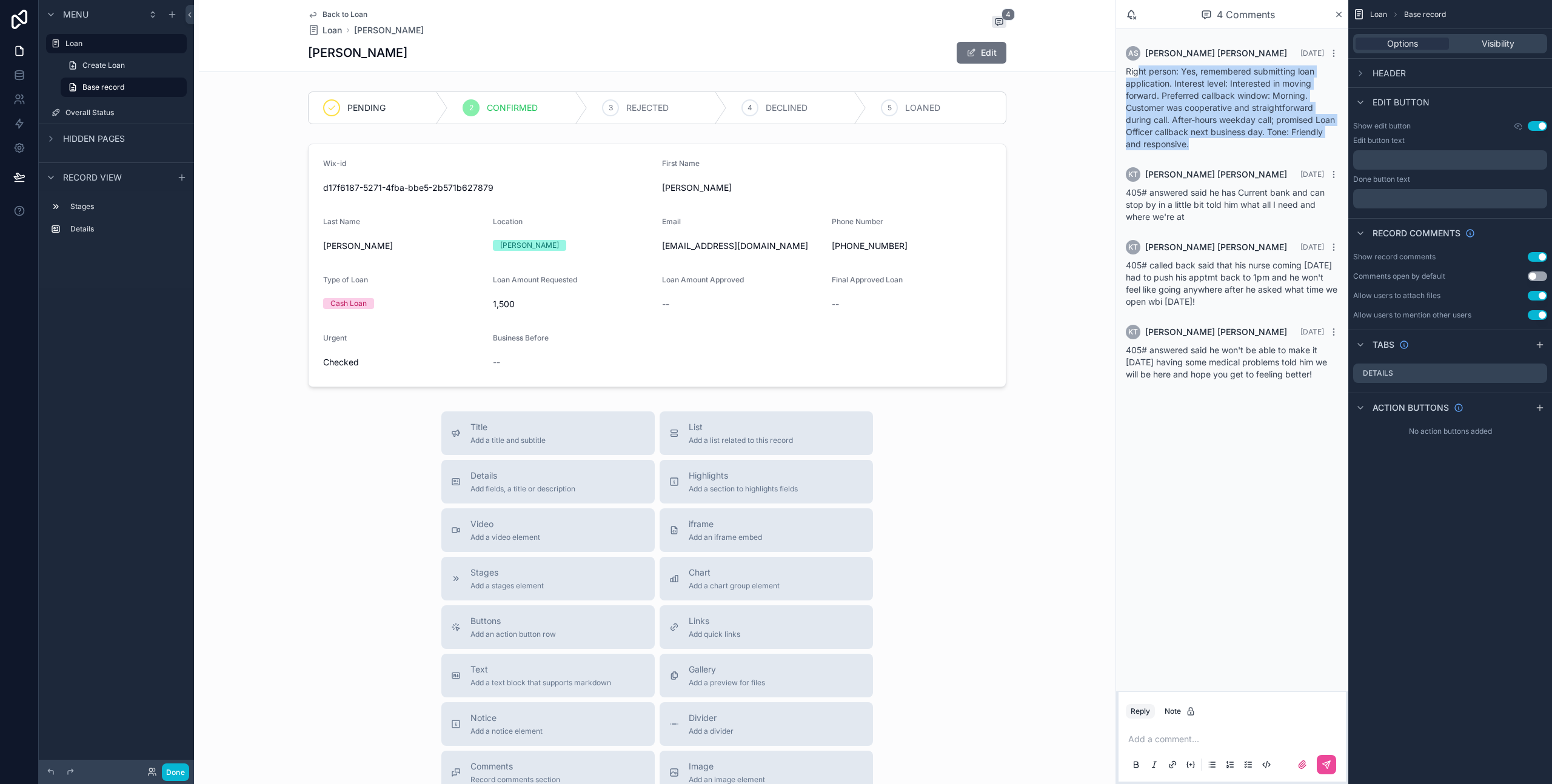
click at [1140, 72] on div "Right person: Yes, remembered submitting loan application. Interest level: Inte…" at bounding box center [1232, 108] width 213 height 85
click at [1215, 153] on div "AS [PERSON_NAME] [DATE] Right person: Yes, remembered submitting loan applicati…" at bounding box center [1232, 98] width 227 height 118
click at [1189, 92] on span "Right person: Yes, remembered submitting loan application. Interest level: Inte…" at bounding box center [1230, 108] width 209 height 83
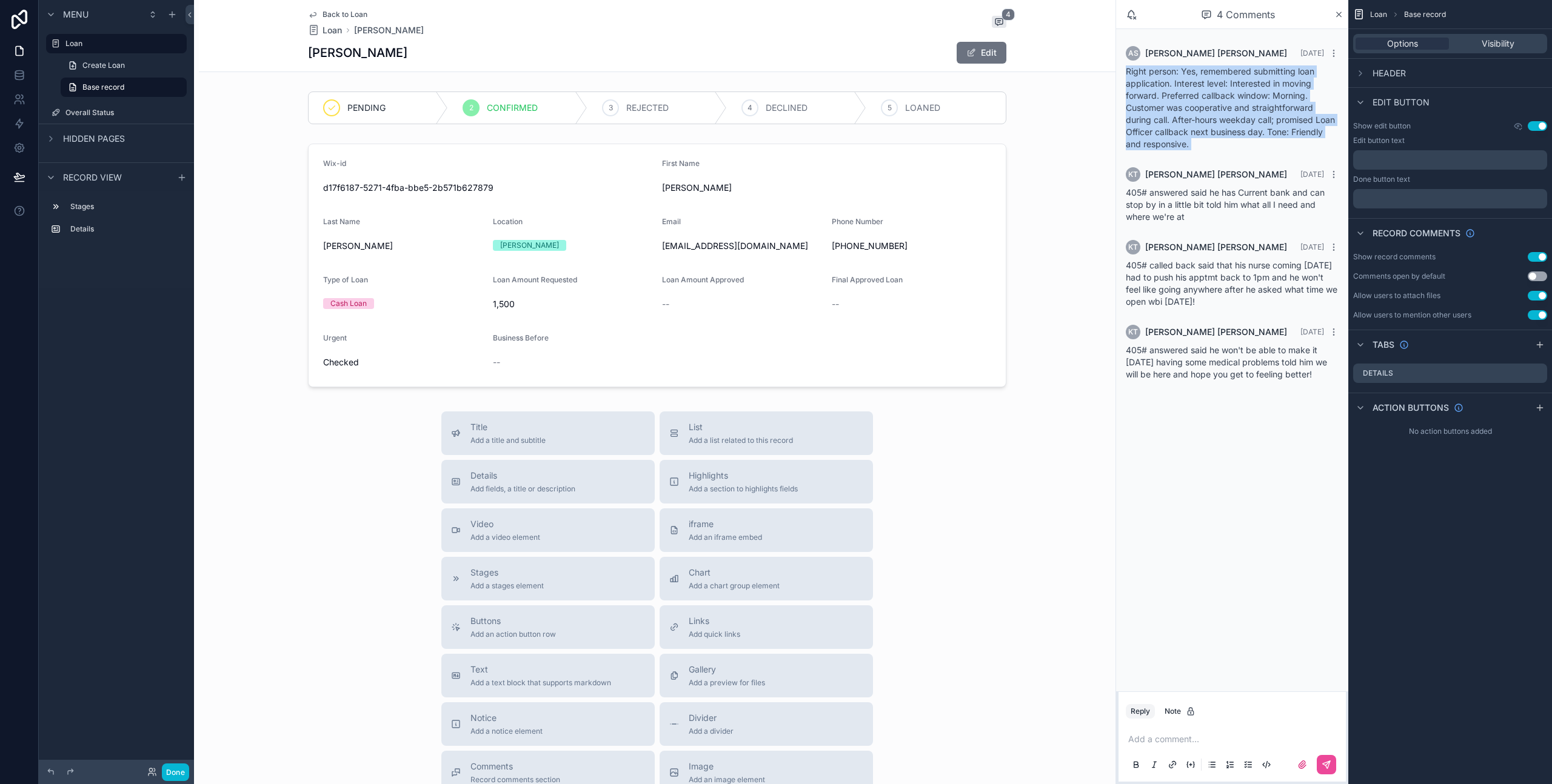
click at [1187, 111] on span "Right person: Yes, remembered submitting loan application. Interest level: Inte…" at bounding box center [1230, 108] width 209 height 83
drag, startPoint x: 1197, startPoint y: 142, endPoint x: 1124, endPoint y: 71, distance: 101.8
click at [1124, 71] on div "AS [PERSON_NAME] [DATE] Right person: Yes, remembered submitting loan applicati…" at bounding box center [1232, 98] width 227 height 118
click at [1146, 75] on span "Right person: Yes, remembered submitting loan application. Interest level: Inte…" at bounding box center [1230, 108] width 209 height 83
click at [1144, 74] on span "Right person: Yes, remembered submitting loan application. Interest level: Inte…" at bounding box center [1230, 108] width 209 height 83
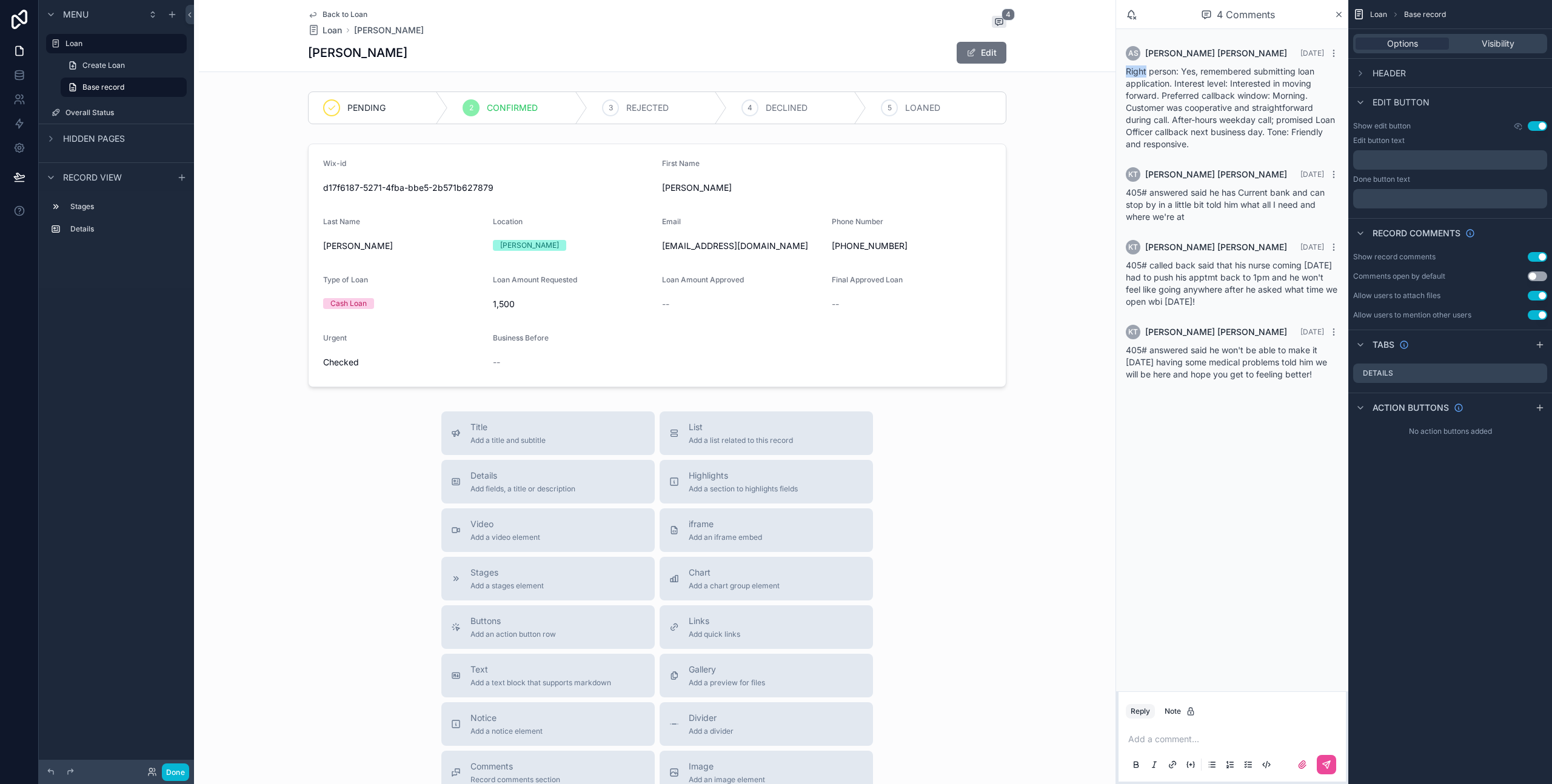
click at [1143, 74] on span "Right person: Yes, remembered submitting loan application. Interest level: Inte…" at bounding box center [1230, 108] width 209 height 83
click at [1174, 95] on span "Right person: Yes, remembered submitting loan application. Interest level: Inte…" at bounding box center [1230, 108] width 209 height 83
click at [1173, 94] on span "Right person: Yes, remembered submitting loan application. Interest level: Inte…" at bounding box center [1230, 108] width 209 height 83
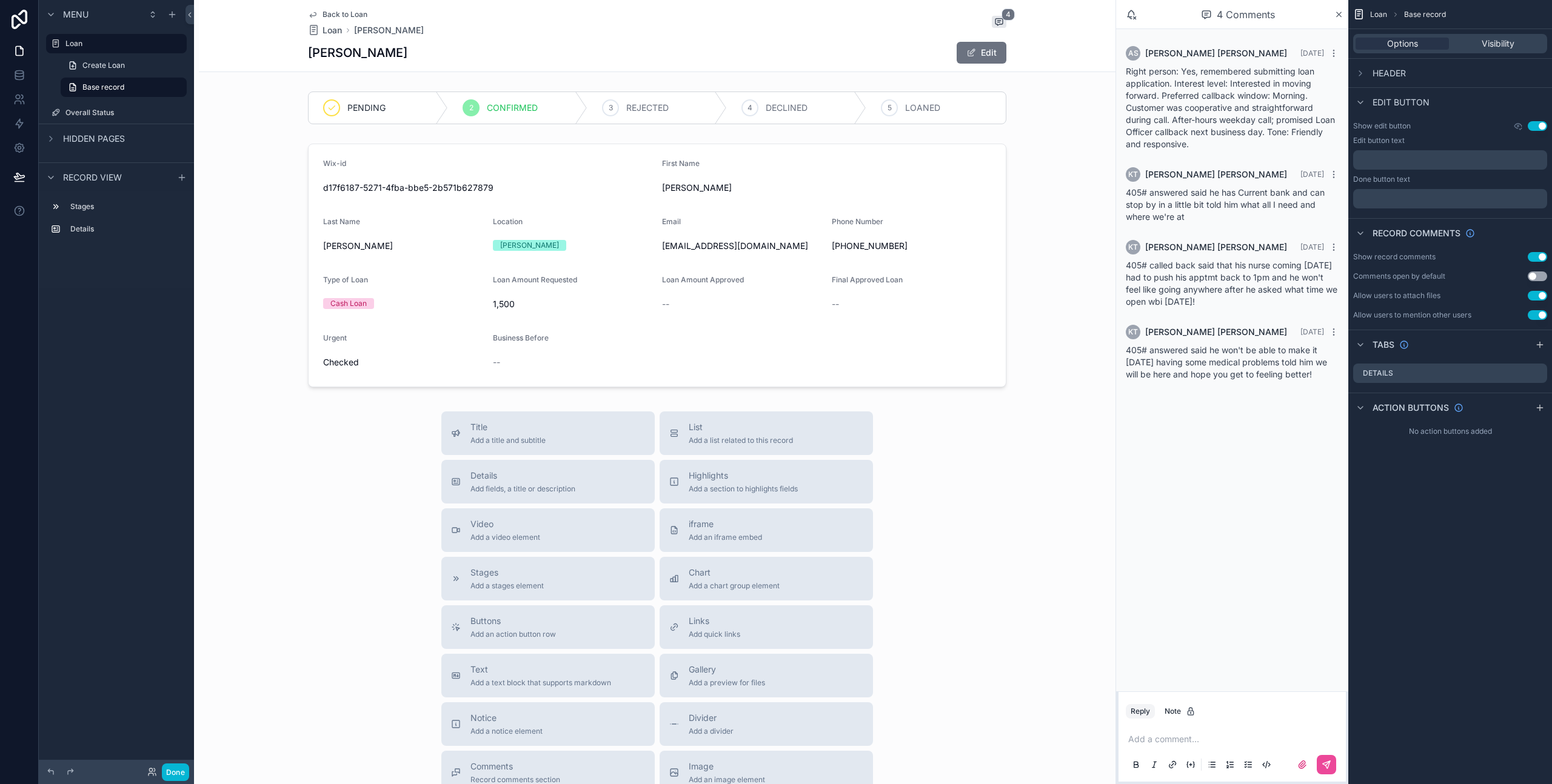
click at [1192, 115] on span "Right person: Yes, remembered submitting loan application. Interest level: Inte…" at bounding box center [1230, 108] width 209 height 83
drag, startPoint x: 1198, startPoint y: 148, endPoint x: 1123, endPoint y: 73, distance: 106.1
click at [1123, 73] on div "AS [PERSON_NAME] [DATE] Right person: Yes, remembered submitting loan applicati…" at bounding box center [1232, 98] width 227 height 118
click at [1128, 75] on span "Right person: Yes, remembered submitting loan application. Interest level: Inte…" at bounding box center [1230, 108] width 209 height 83
drag, startPoint x: 1125, startPoint y: 73, endPoint x: 1198, endPoint y: 145, distance: 102.5
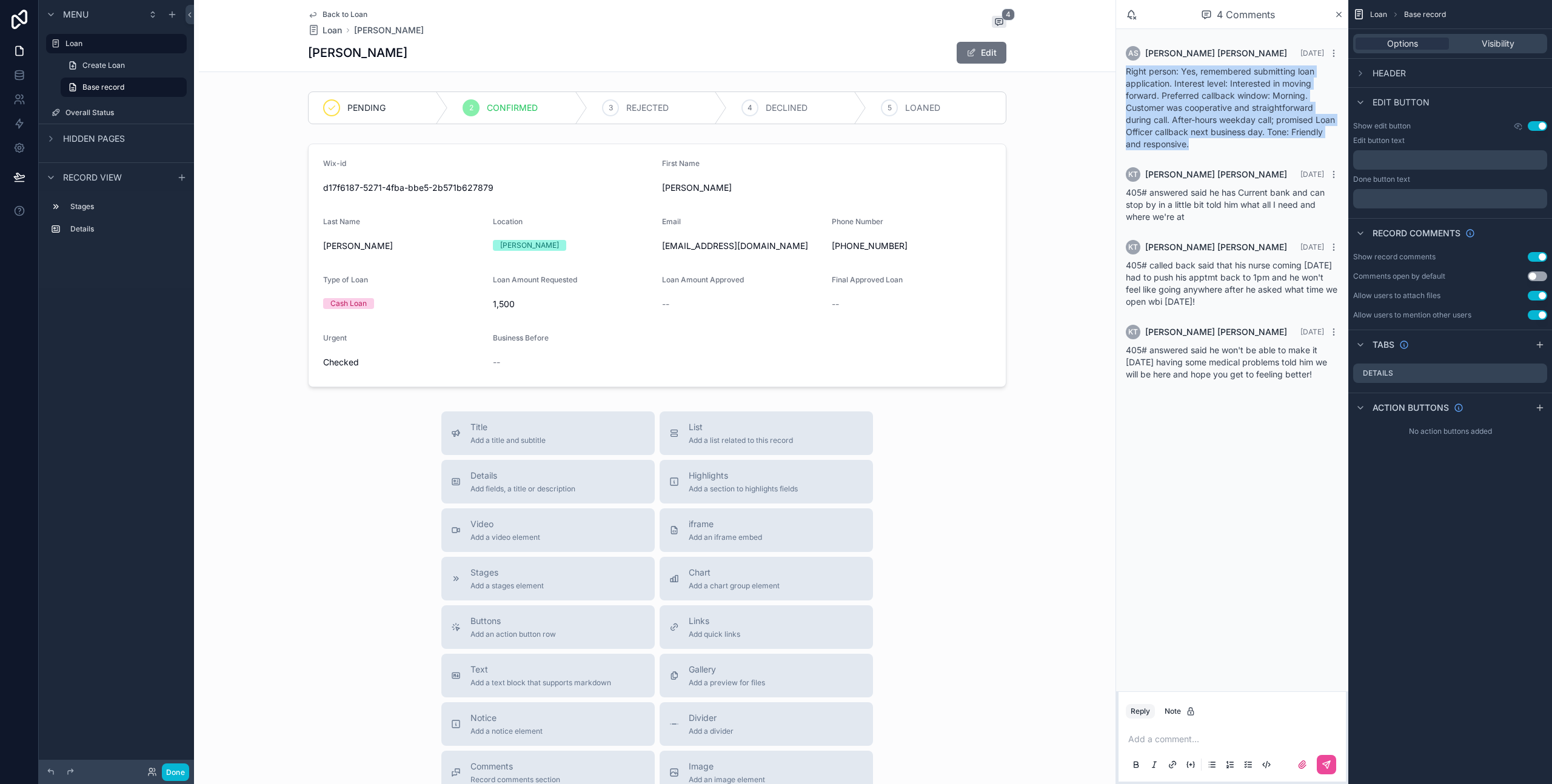
click at [1198, 145] on div "Right person: Yes, remembered submitting loan application. Interest level: Inte…" at bounding box center [1232, 108] width 213 height 85
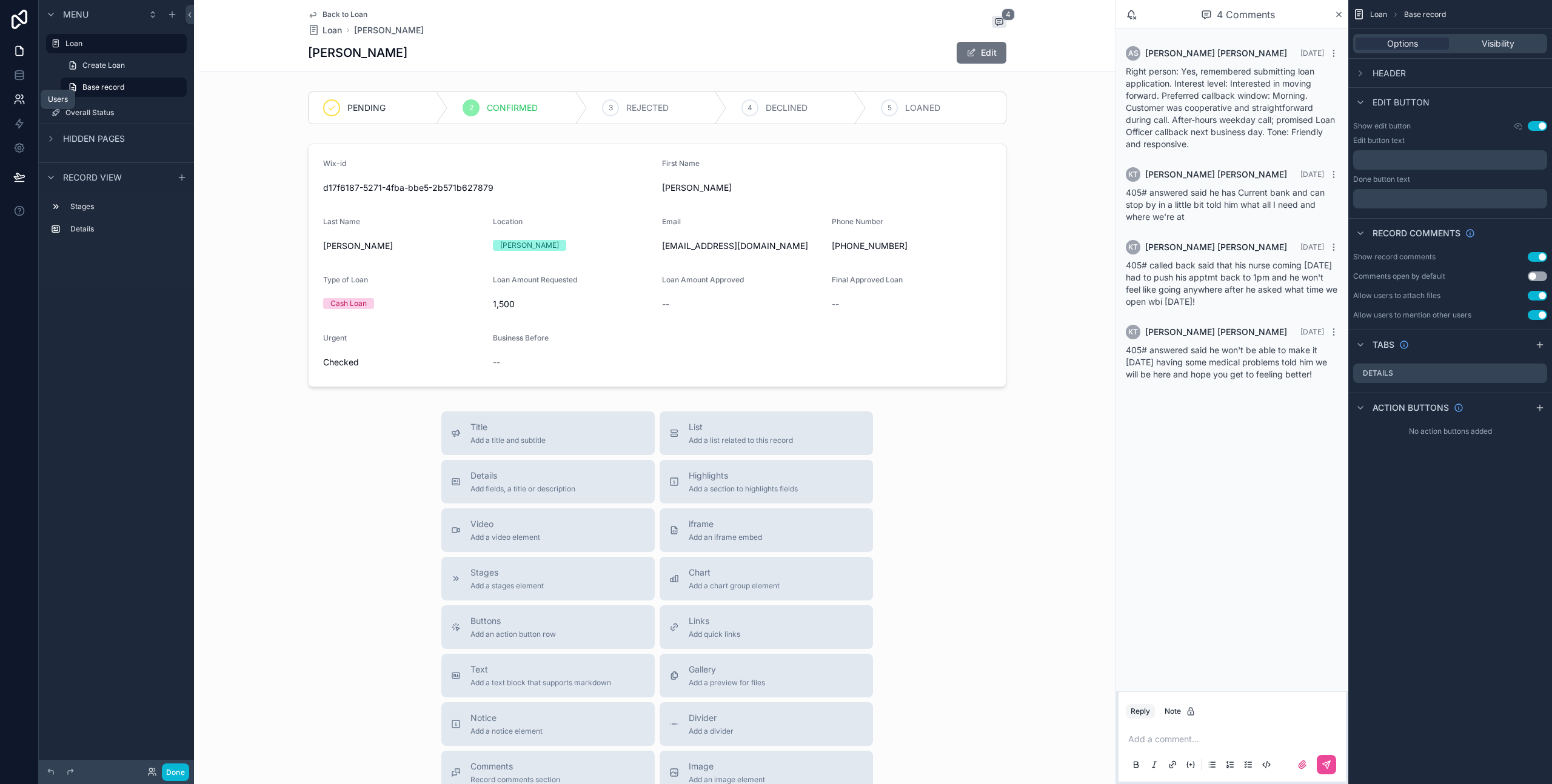
click at [25, 99] on icon at bounding box center [19, 99] width 12 height 12
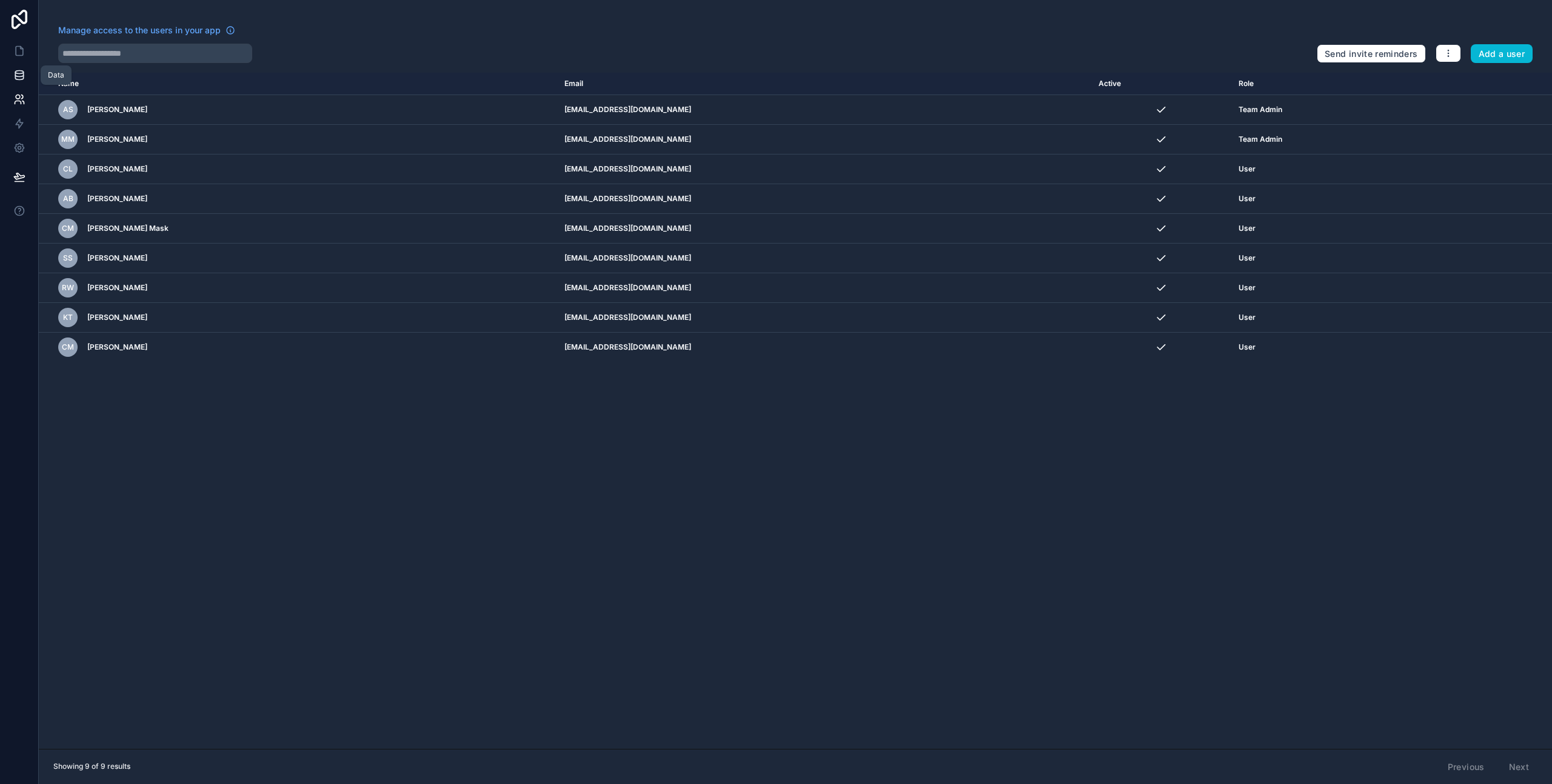
click at [11, 80] on link at bounding box center [19, 75] width 38 height 24
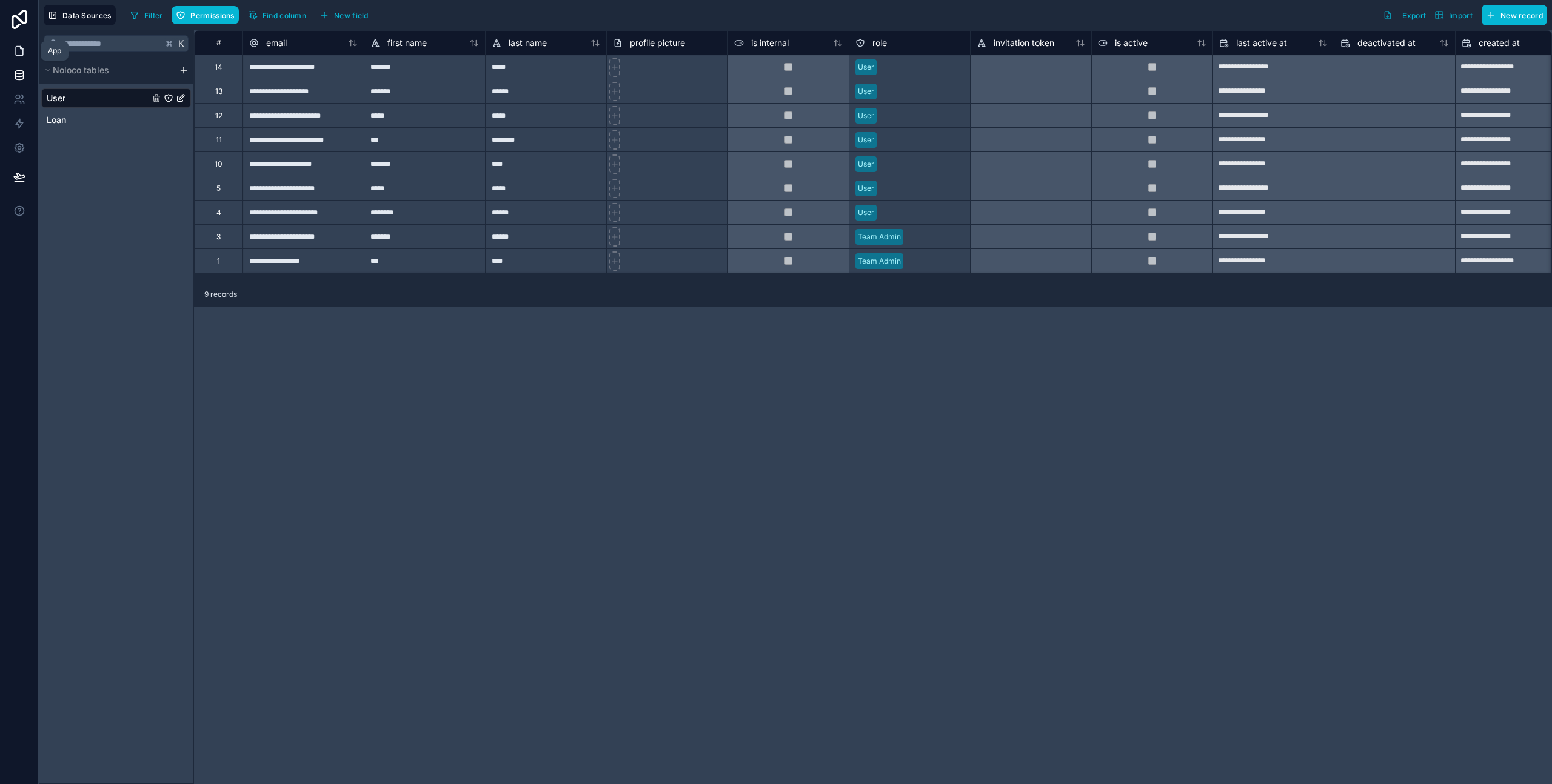
click at [30, 50] on link at bounding box center [19, 51] width 38 height 24
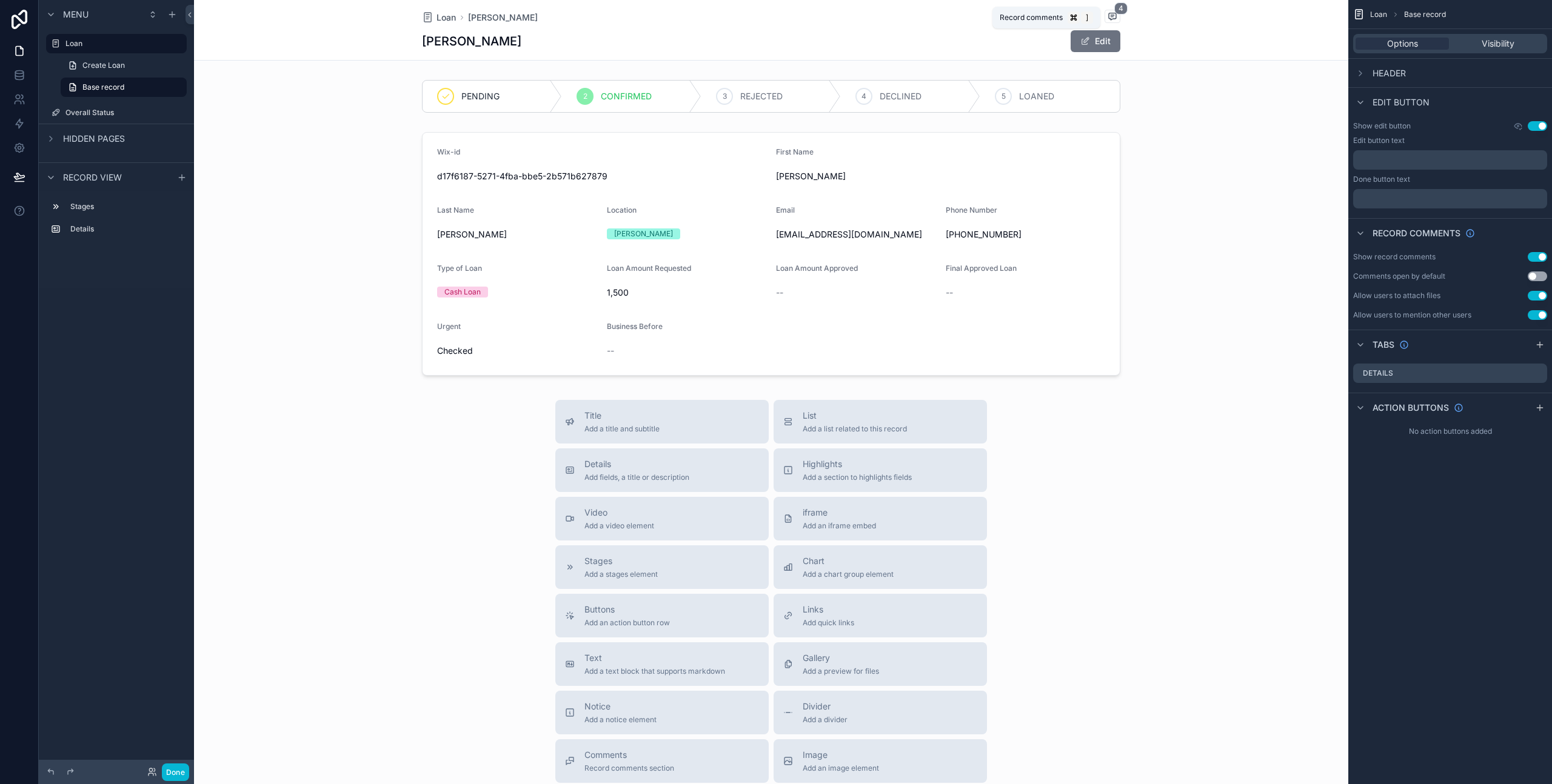
click at [1108, 11] on icon "scrollable content" at bounding box center [1112, 16] width 10 height 10
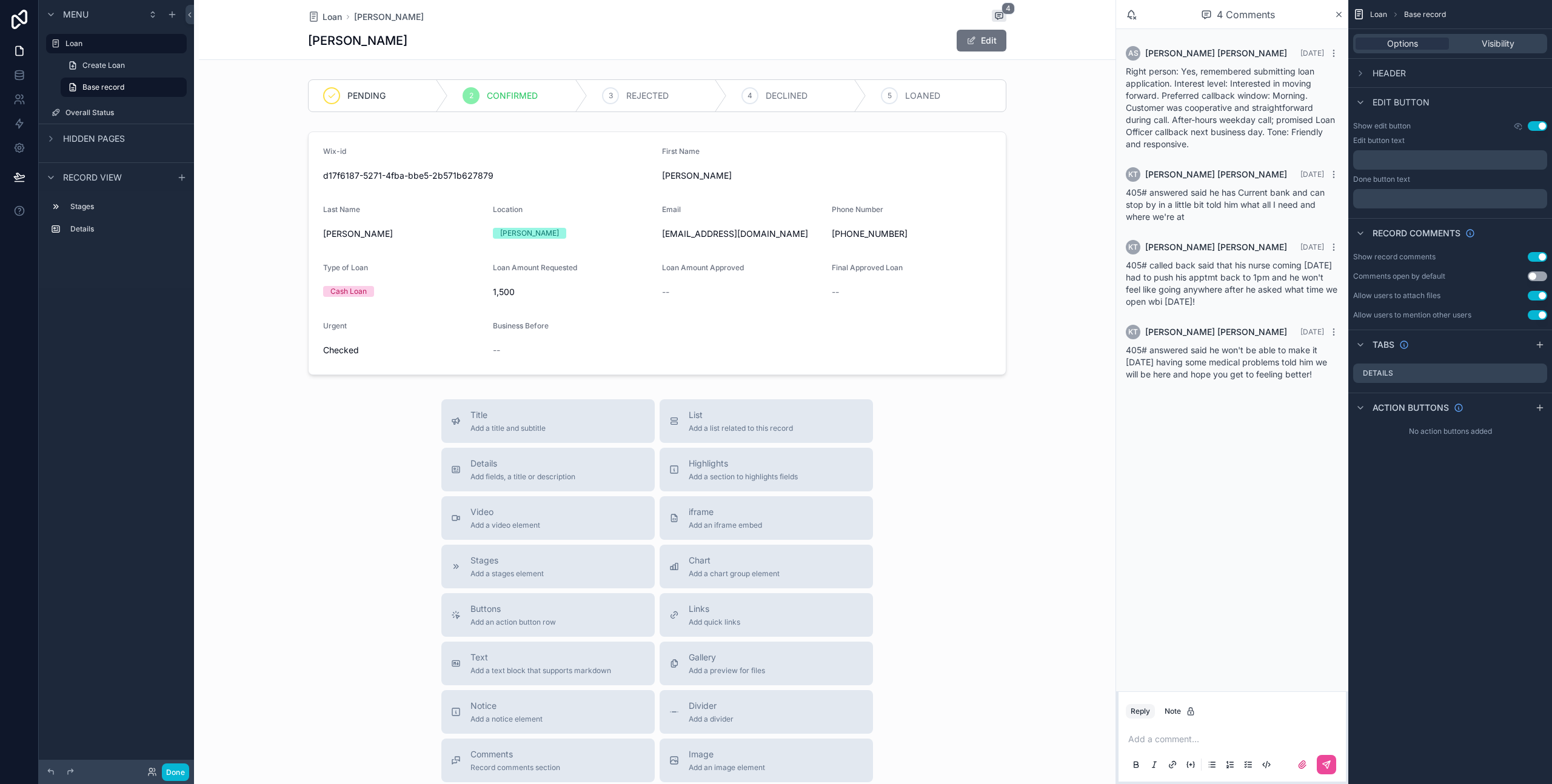
click at [1163, 98] on span "Right person: Yes, remembered submitting loan application. Interest level: Inte…" at bounding box center [1230, 108] width 209 height 83
click at [1206, 123] on span "Right person: Yes, remembered submitting loan application. Interest level: Inte…" at bounding box center [1230, 108] width 209 height 83
drag, startPoint x: 1178, startPoint y: 141, endPoint x: 1126, endPoint y: 73, distance: 85.6
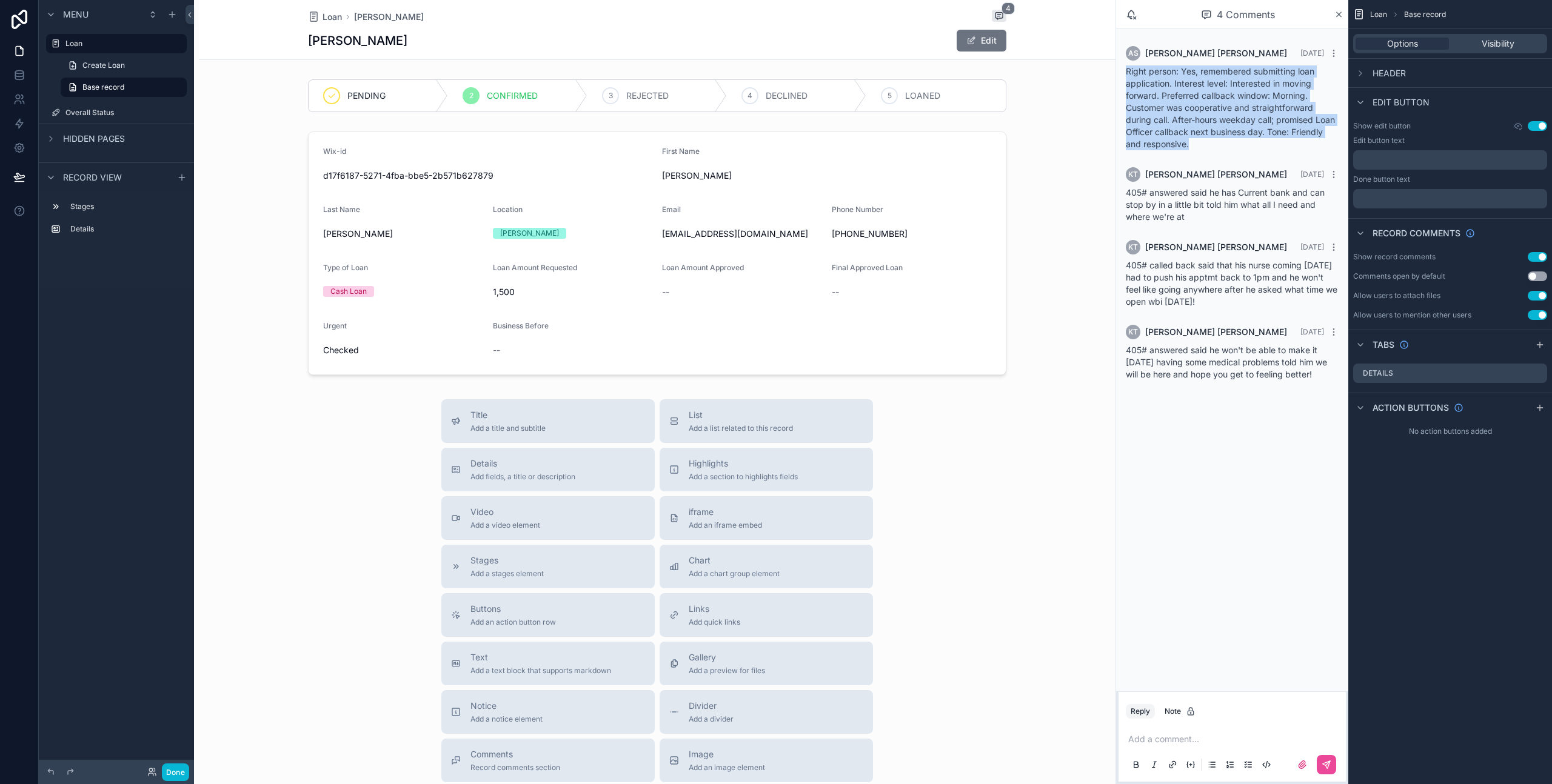
click at [1126, 73] on div "AS [PERSON_NAME] [DATE] Right person: Yes, remembered submitting loan applicati…" at bounding box center [1232, 98] width 227 height 118
click at [1126, 73] on span "Right person: Yes, remembered submitting loan application. Interest level: Inte…" at bounding box center [1230, 108] width 209 height 83
drag, startPoint x: 1124, startPoint y: 71, endPoint x: 1192, endPoint y: 143, distance: 99.0
click at [1192, 143] on div "AS [PERSON_NAME] [DATE] Right person: Yes, remembered submitting loan applicati…" at bounding box center [1232, 98] width 227 height 118
click at [1192, 143] on div "Right person: Yes, remembered submitting loan application. Interest level: Inte…" at bounding box center [1232, 108] width 213 height 85
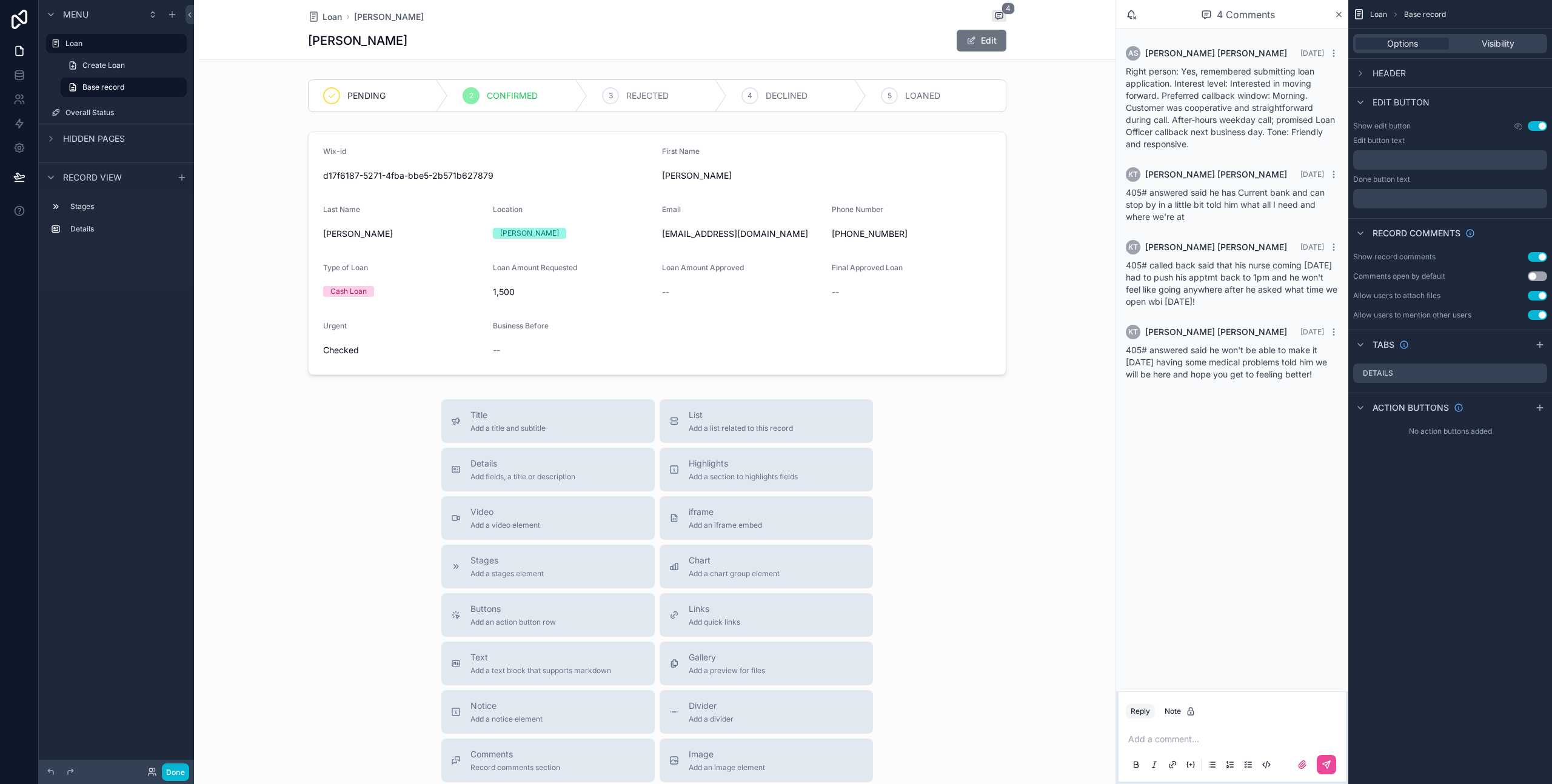
click at [1300, 94] on span "Right person: Yes, remembered submitting loan application. Interest level: Inte…" at bounding box center [1230, 108] width 209 height 83
click at [1300, 94] on span "Right person: Yes, remembered submitting loan application. Interest level: Inte…" at bounding box center [1230, 108] width 209 height 83
click at [1222, 116] on span "Right person: Yes, remembered submitting loan application. Interest level: Inte…" at bounding box center [1230, 108] width 209 height 83
click at [1222, 116] on span "Right person: Yes, remembered submitting loan application. Interest level: Inte…" at bounding box center [1230, 108] width 209 height 83
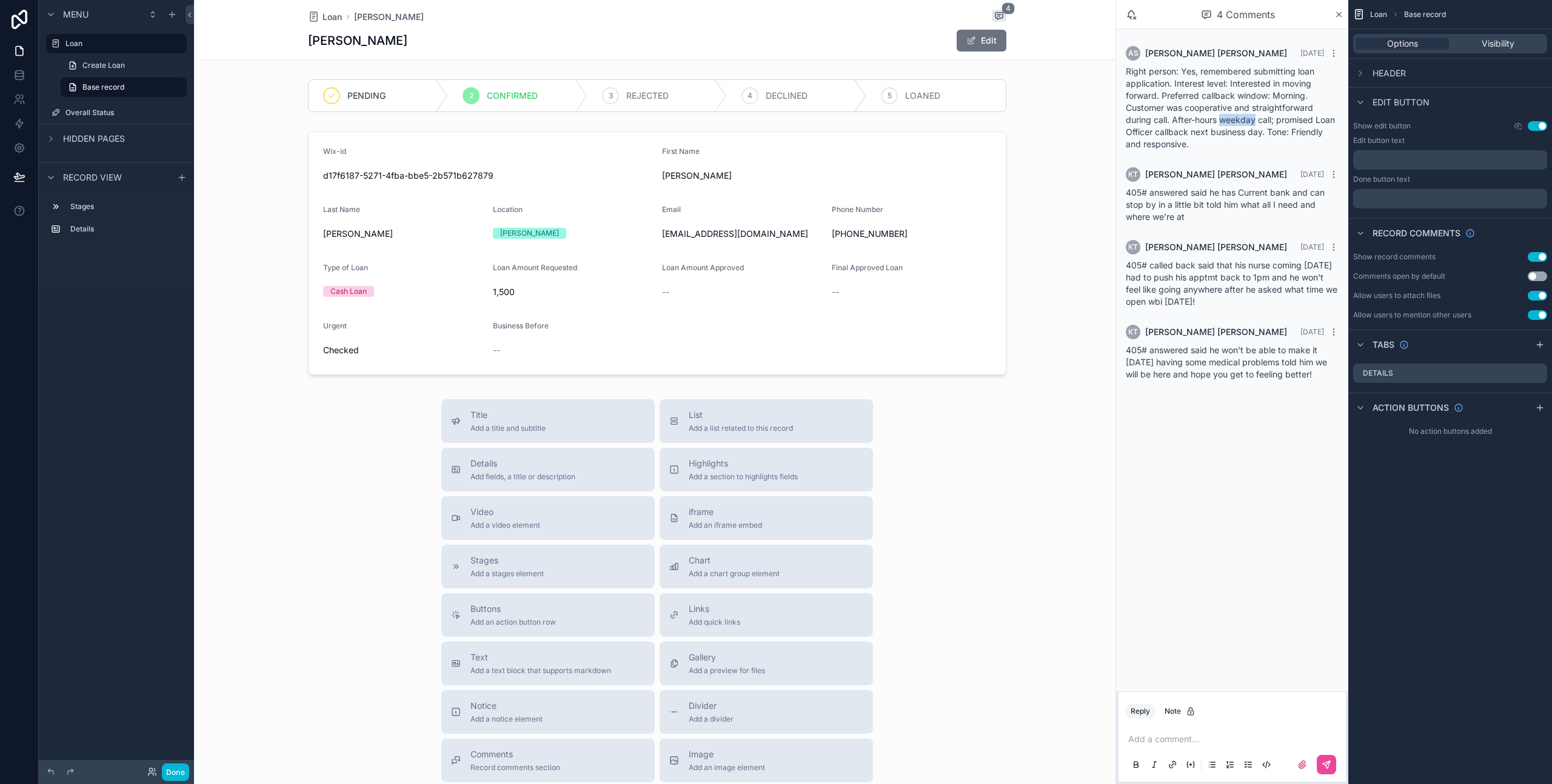
click at [1222, 116] on span "Right person: Yes, remembered submitting loan application. Interest level: Inte…" at bounding box center [1230, 108] width 209 height 83
click at [1205, 131] on span "Right person: Yes, remembered submitting loan application. Interest level: Inte…" at bounding box center [1230, 108] width 209 height 83
click at [1204, 128] on span "Right person: Yes, remembered submitting loan application. Interest level: Inte…" at bounding box center [1230, 108] width 209 height 83
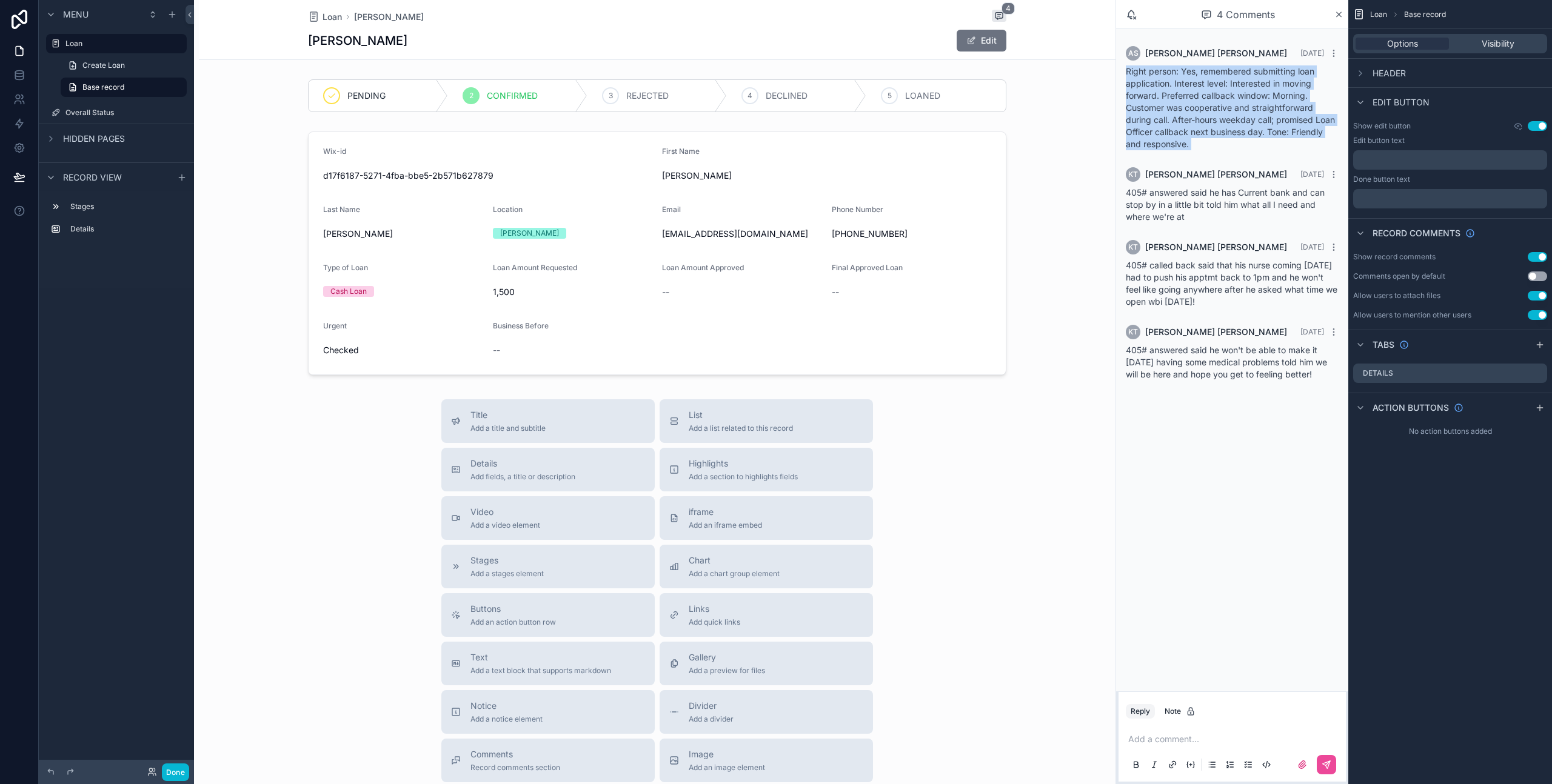
click at [1204, 128] on span "Right person: Yes, remembered submitting loan application. Interest level: Inte…" at bounding box center [1230, 108] width 209 height 83
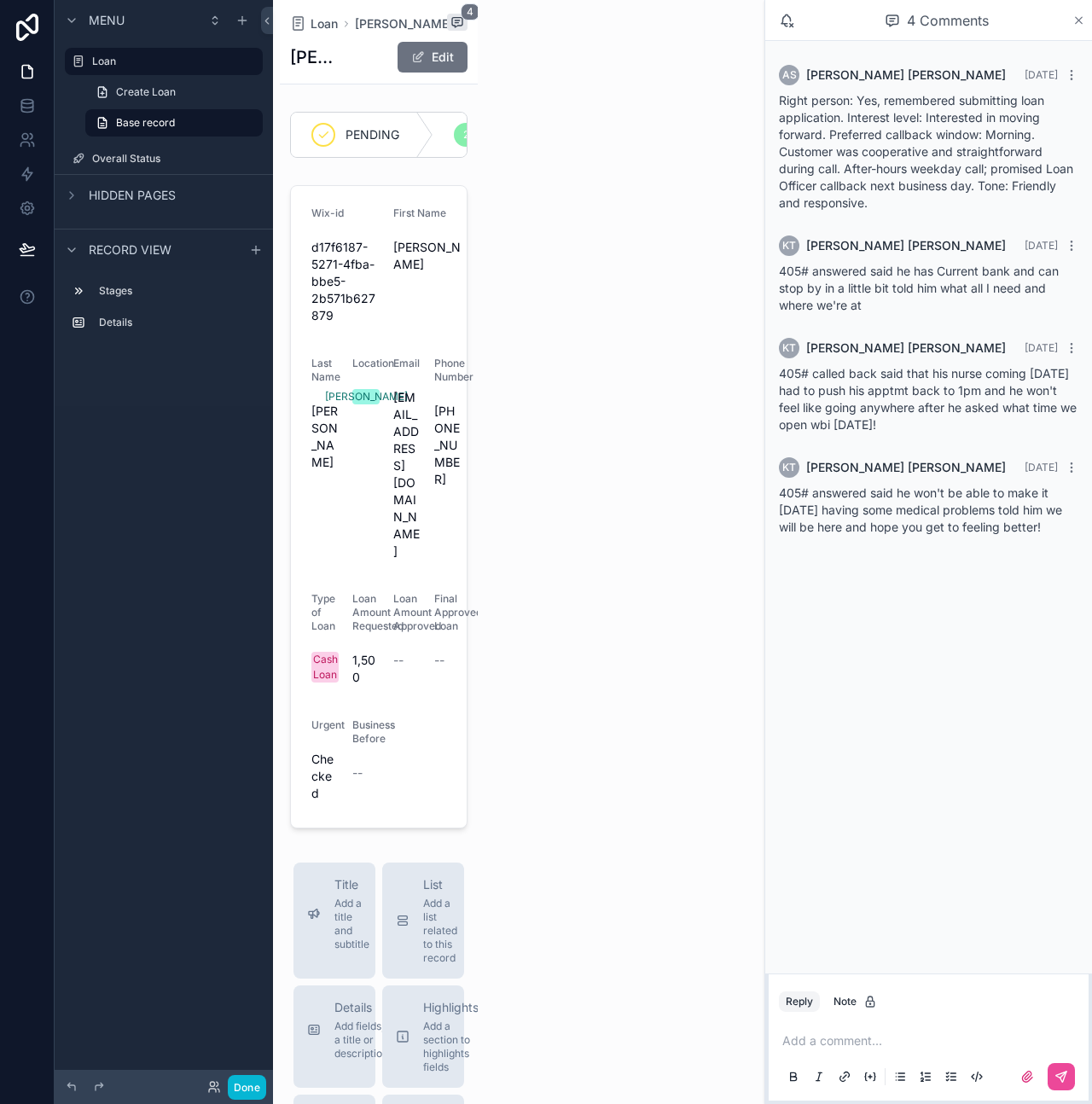
click at [1084, 25] on icon "scrollable content" at bounding box center [1078, 21] width 13 height 14
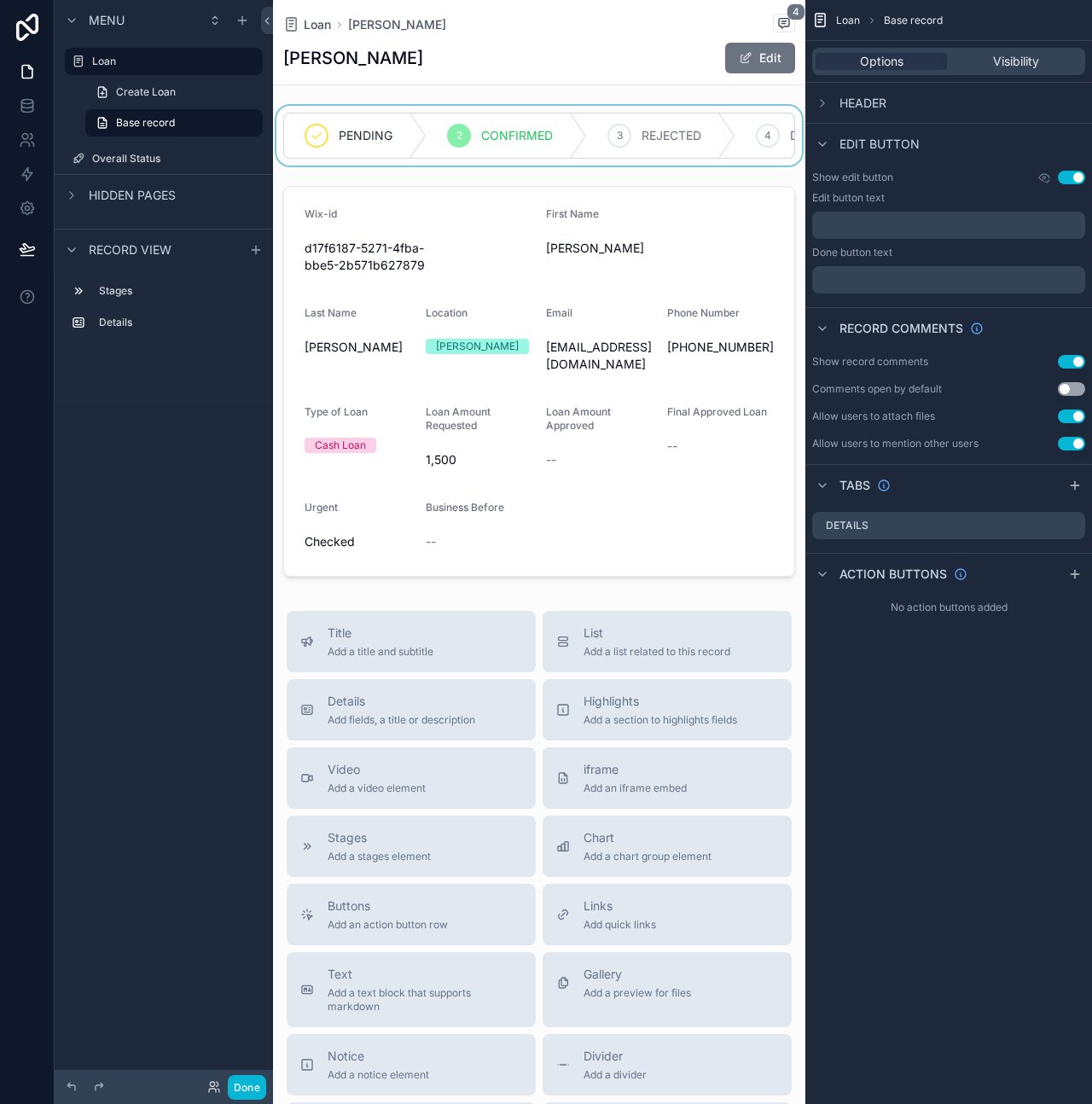
drag, startPoint x: 592, startPoint y: 167, endPoint x: 696, endPoint y: 166, distance: 104.0
click at [696, 166] on div "scrollable content" at bounding box center [539, 136] width 532 height 60
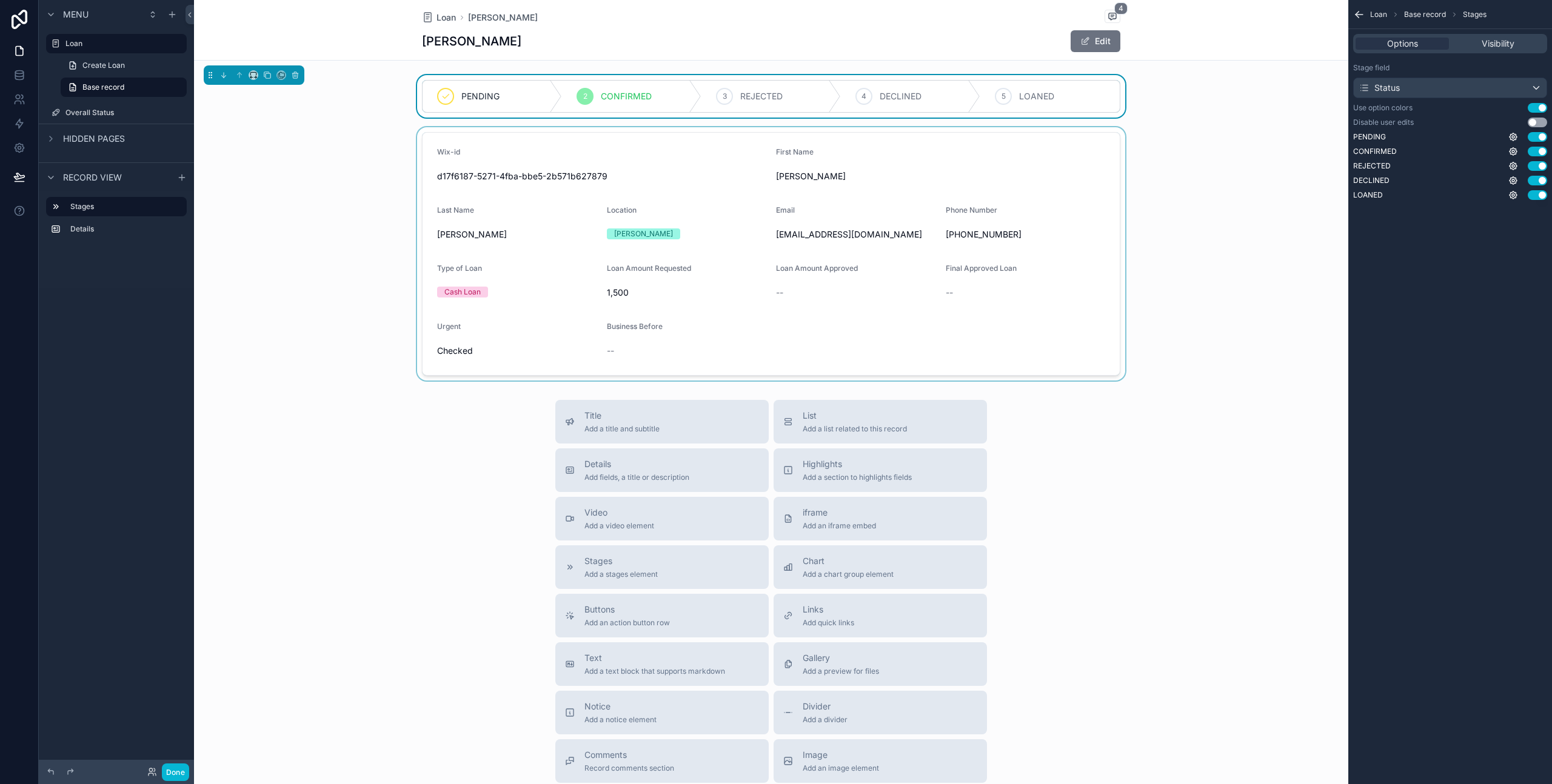
click at [272, 161] on div "scrollable content" at bounding box center [771, 254] width 1154 height 253
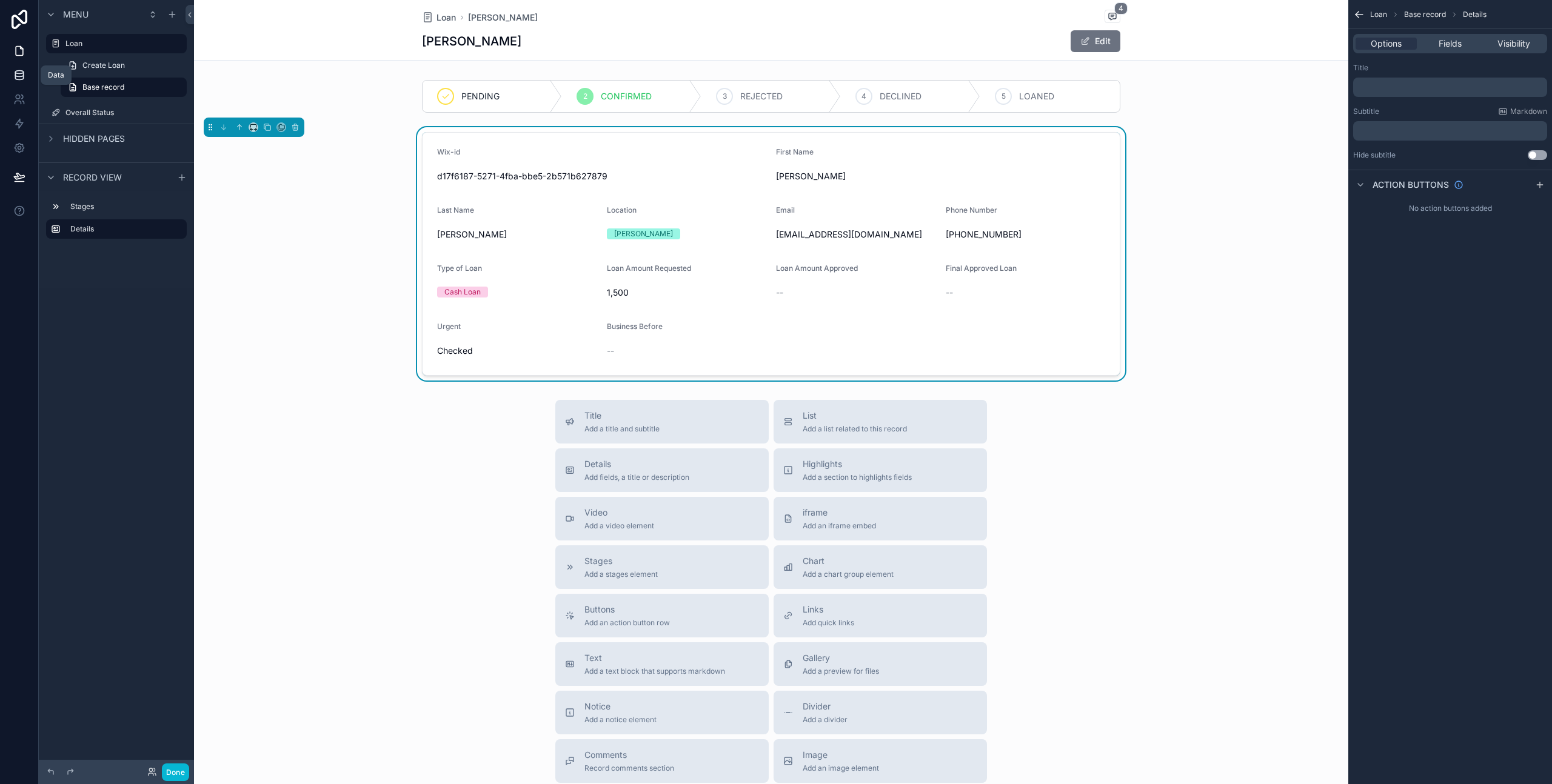
click at [18, 77] on icon at bounding box center [18, 74] width 8 height 5
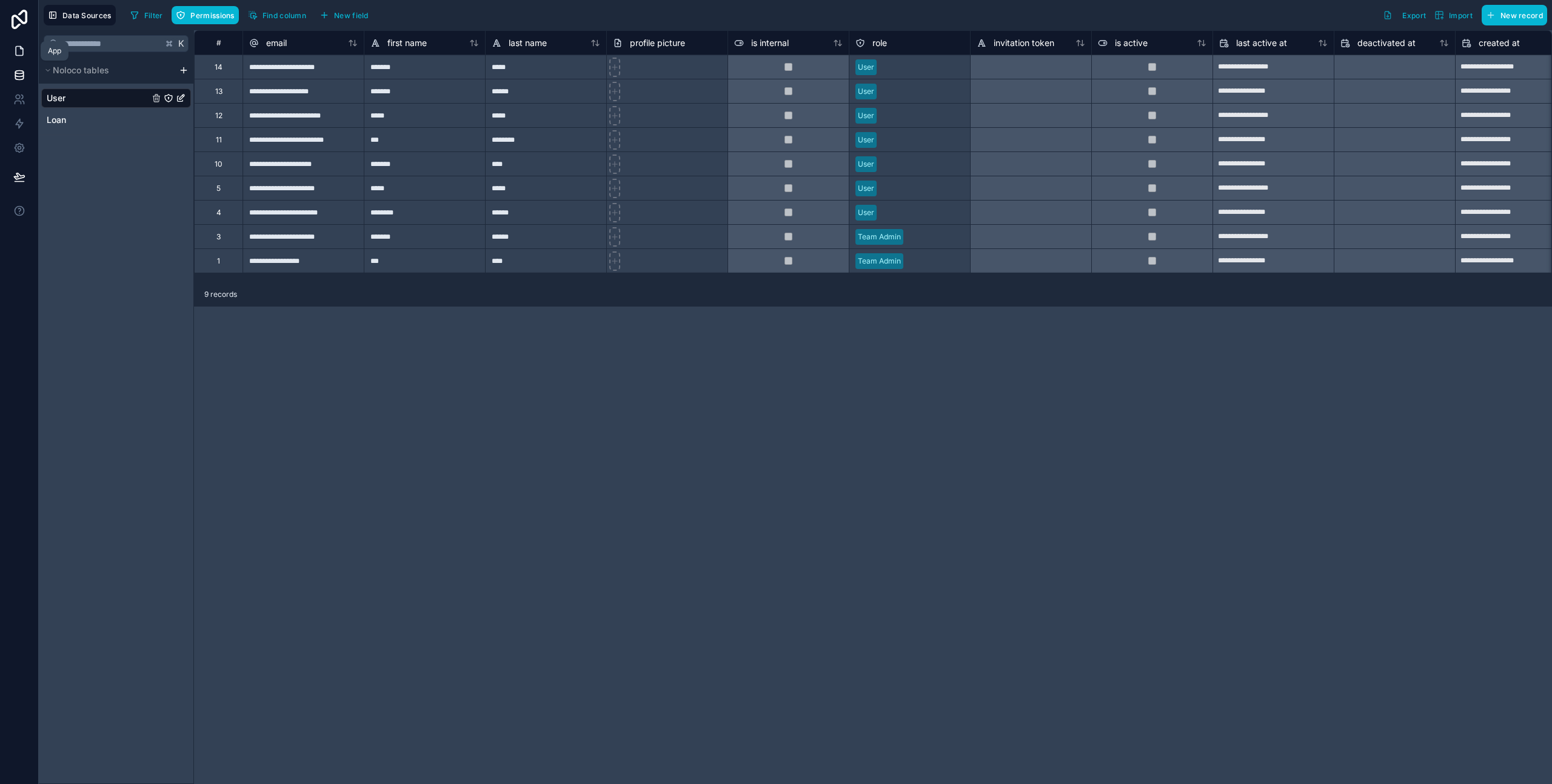
click at [18, 54] on icon at bounding box center [19, 51] width 12 height 12
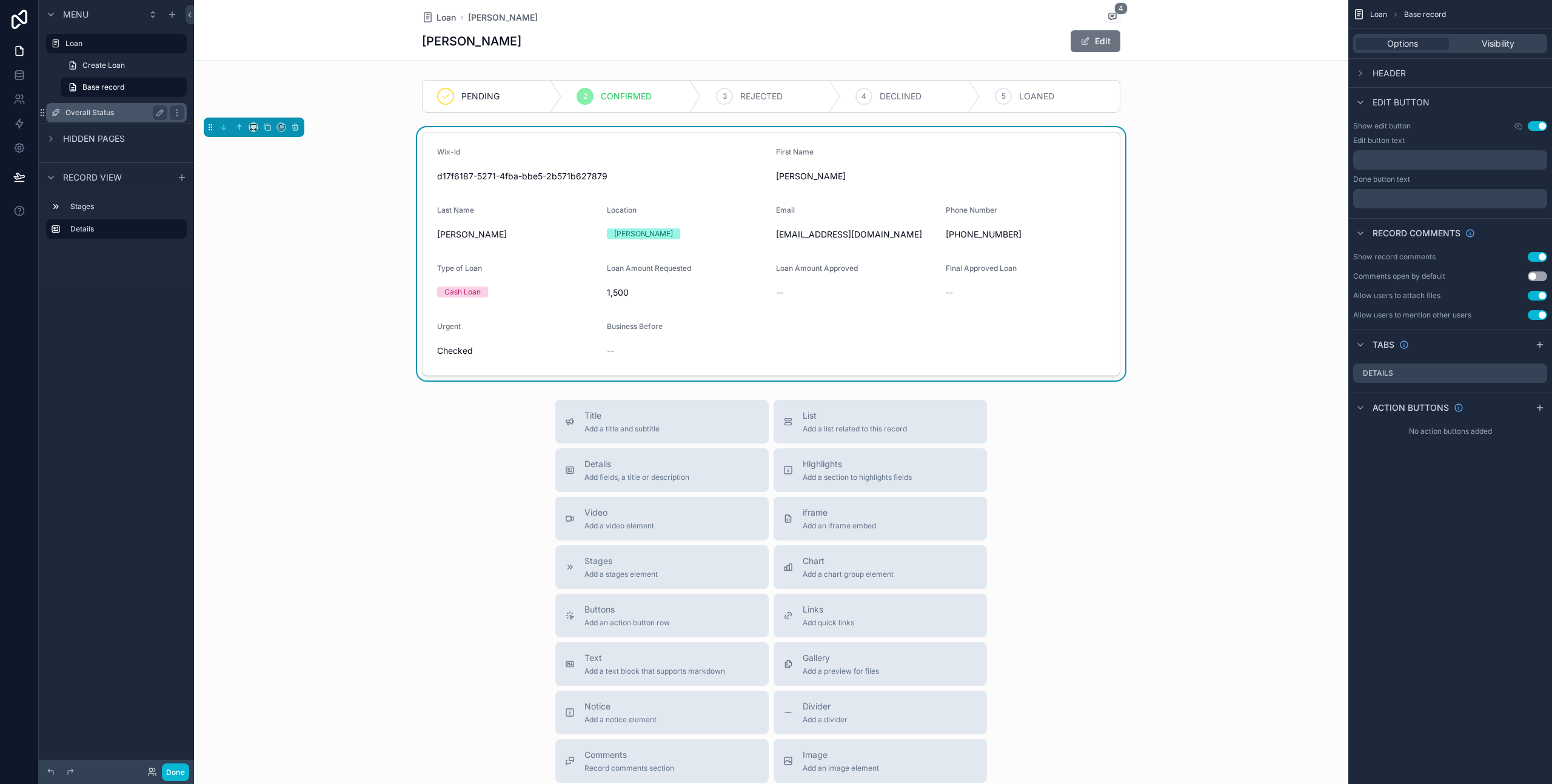
click at [81, 113] on label "Overall Status" at bounding box center [114, 113] width 97 height 10
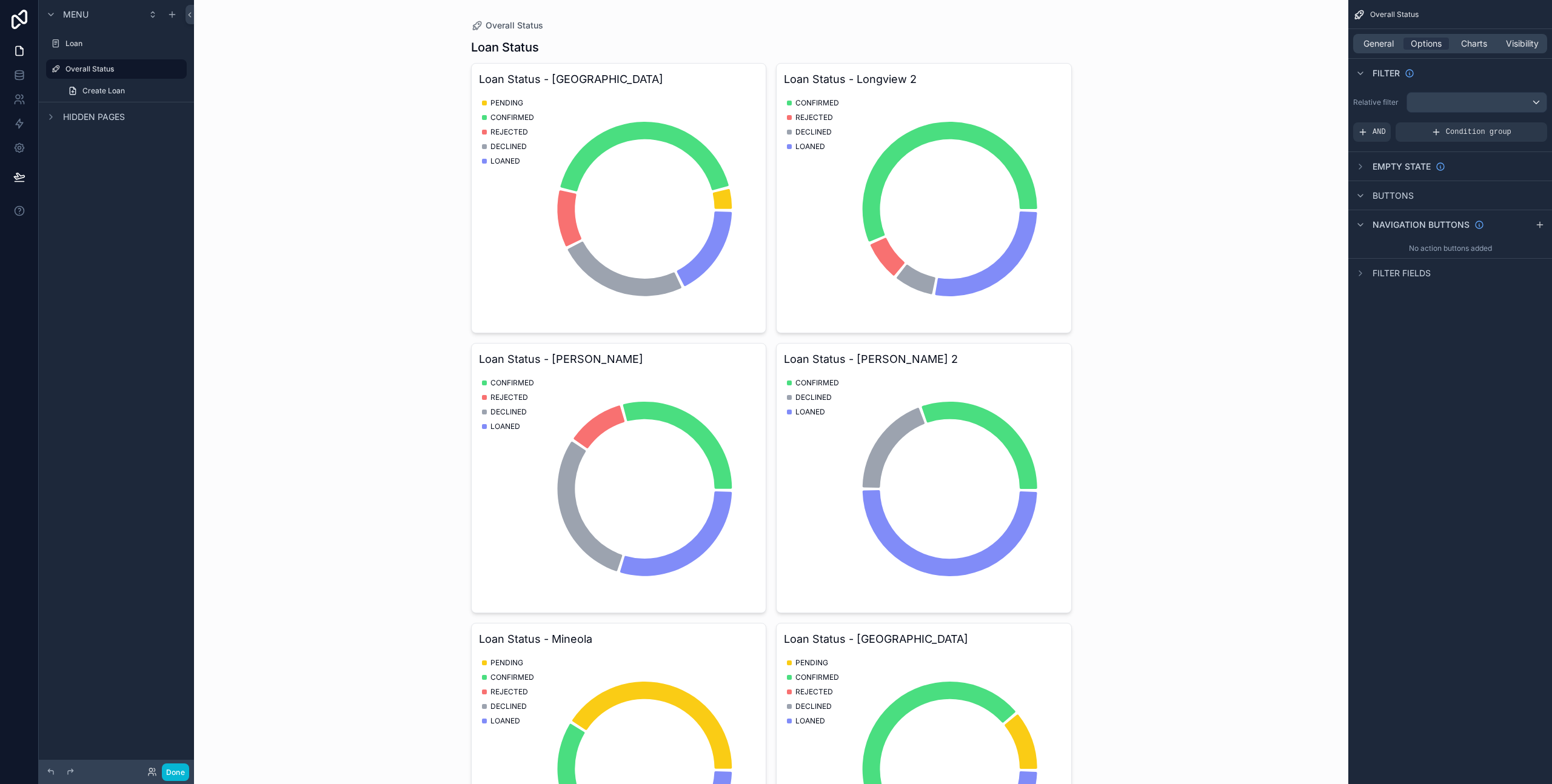
click at [711, 141] on div "scrollable content" at bounding box center [771, 466] width 620 height 932
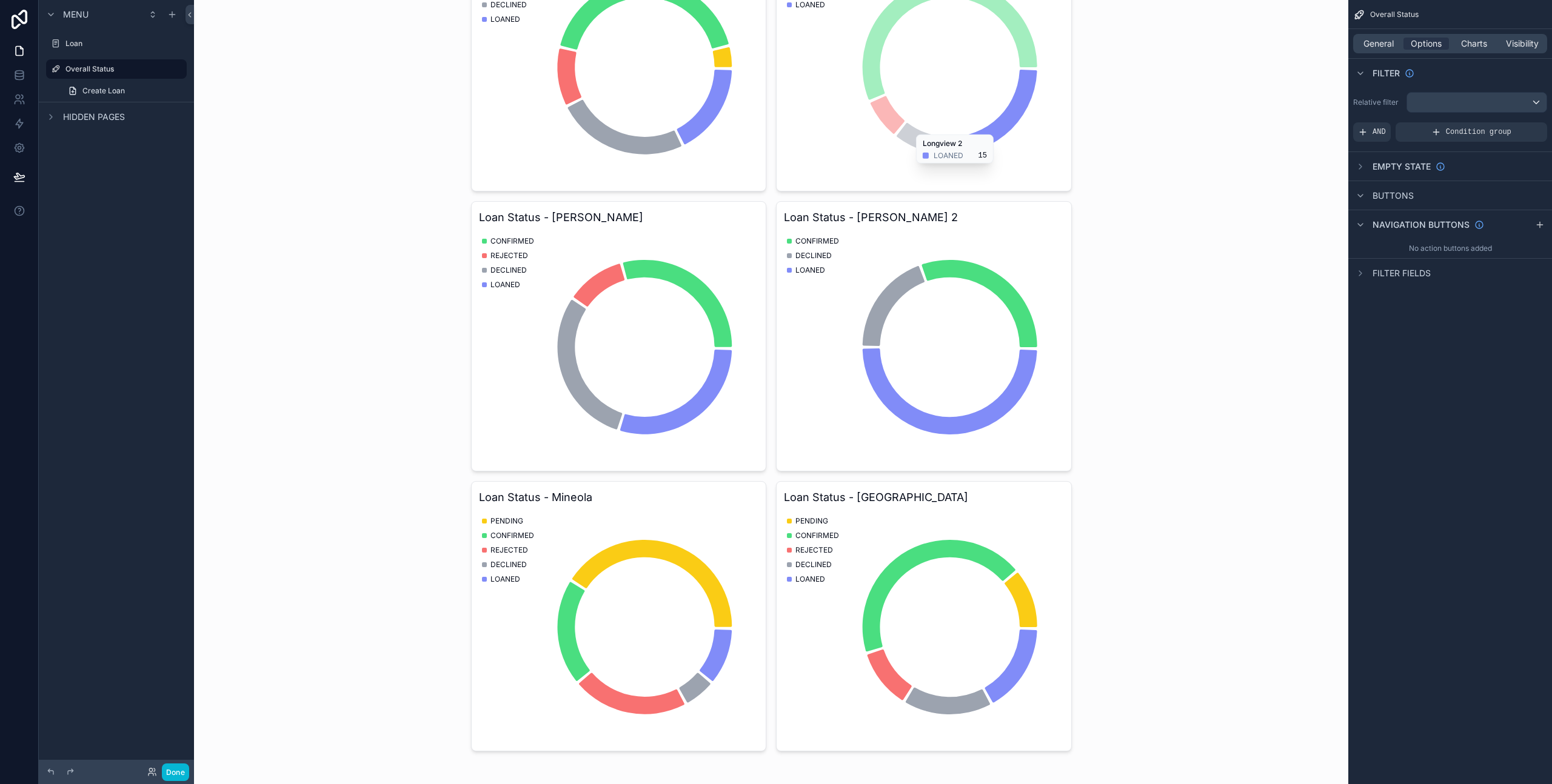
scroll to position [148, 0]
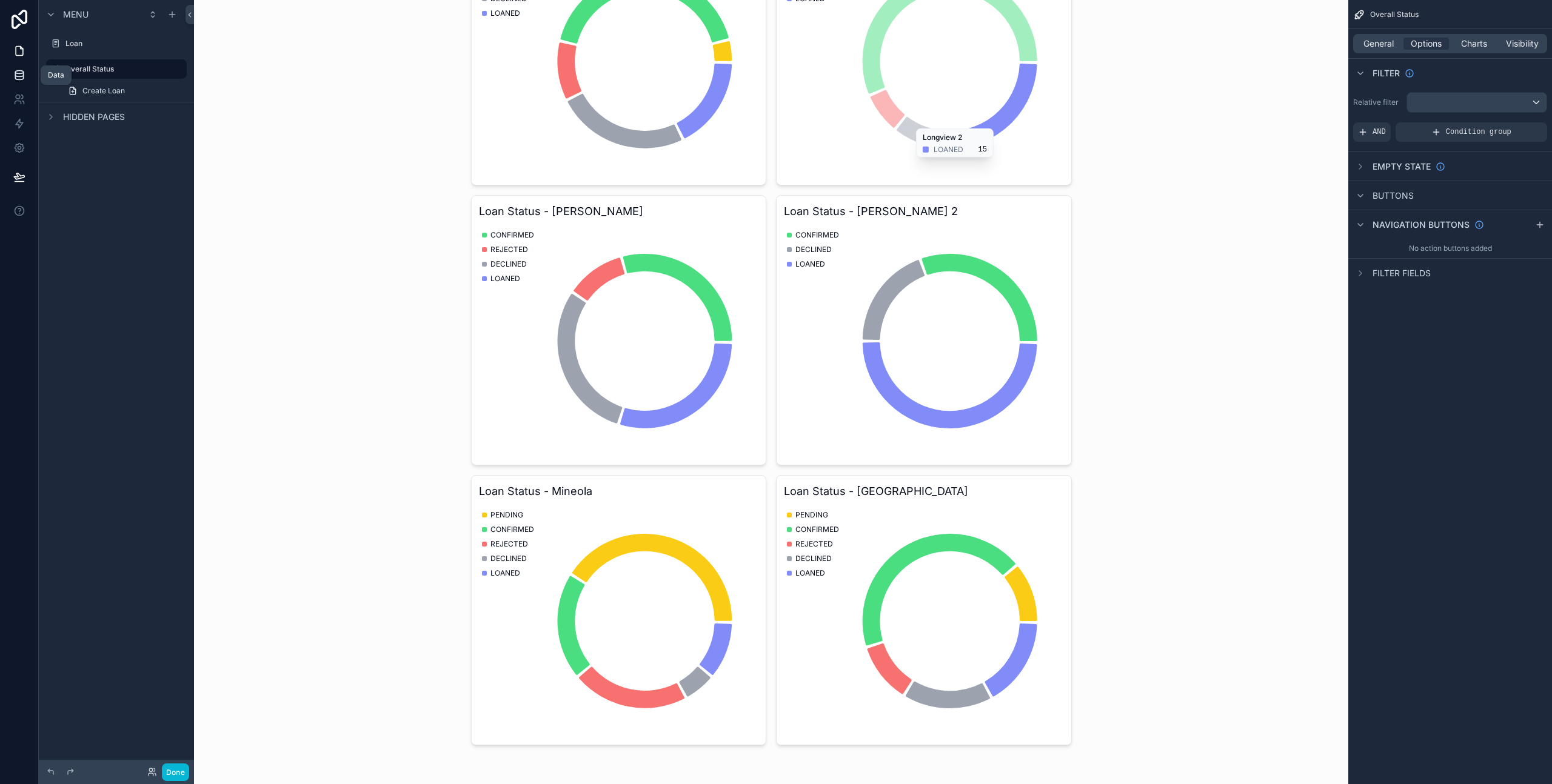
click at [22, 74] on icon at bounding box center [19, 75] width 12 height 12
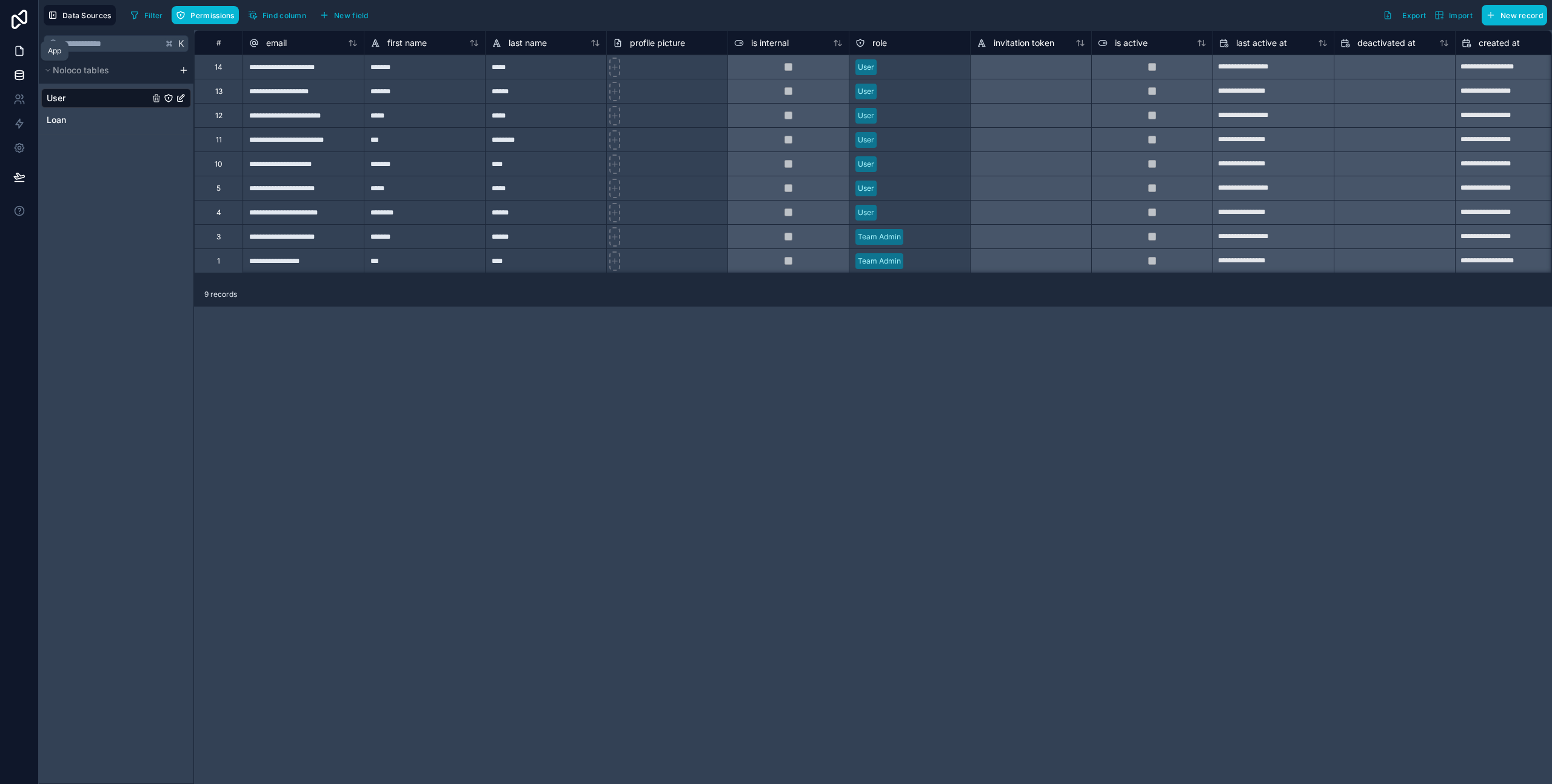
click at [19, 47] on icon at bounding box center [19, 51] width 12 height 12
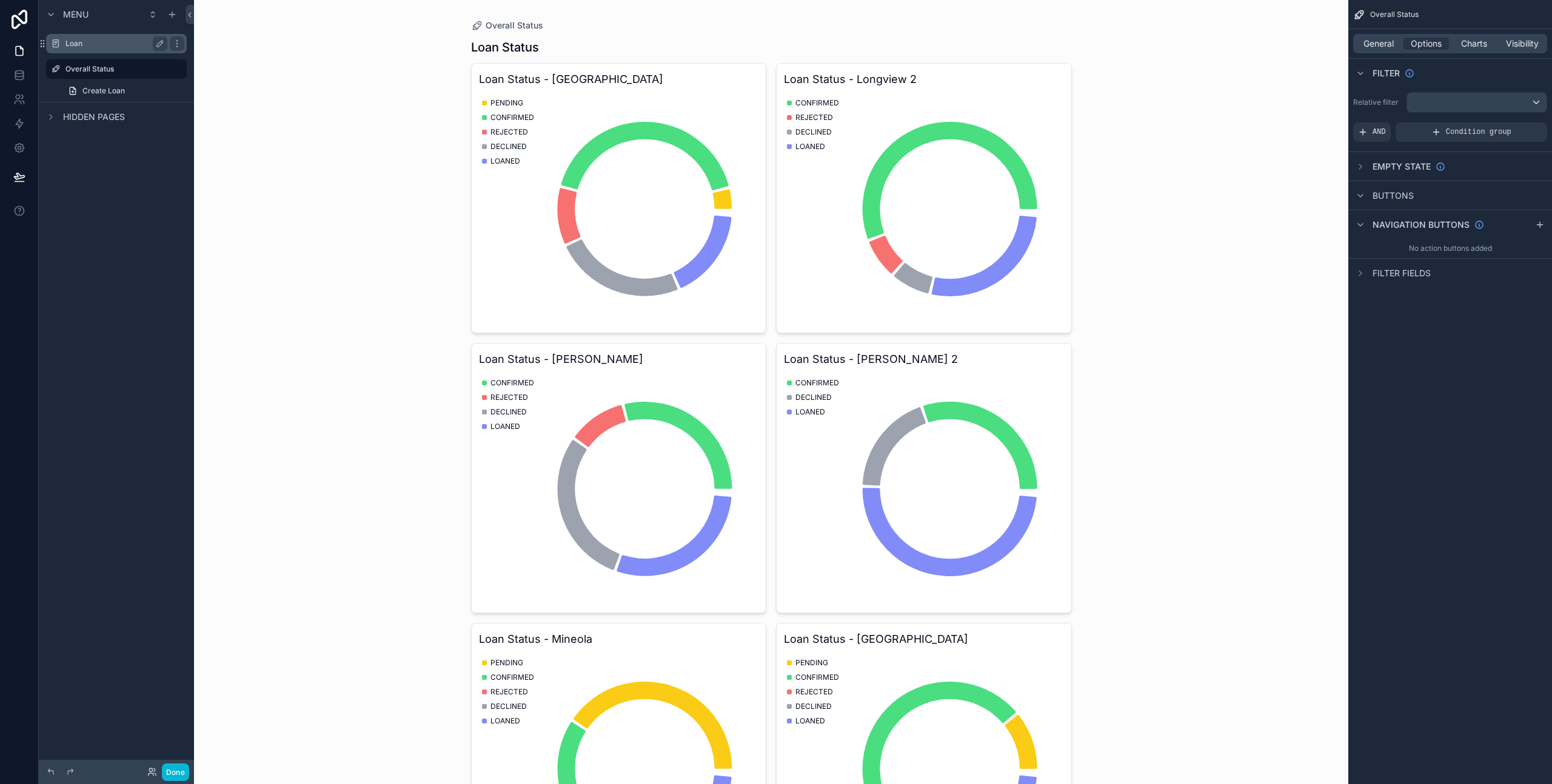
click at [69, 42] on label "Loan" at bounding box center [114, 44] width 97 height 10
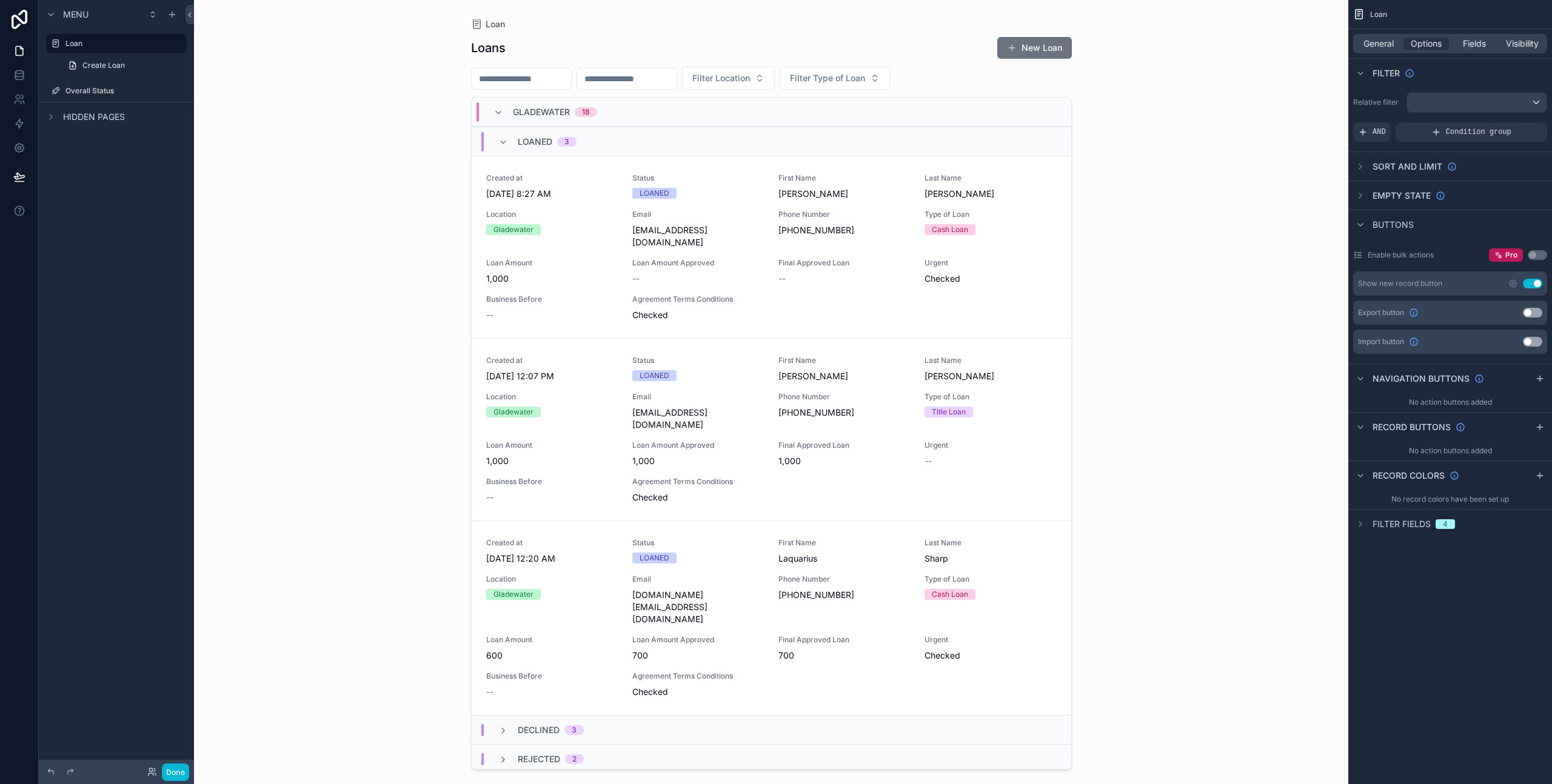
click at [499, 135] on div "LOANED 3" at bounding box center [537, 142] width 78 height 20
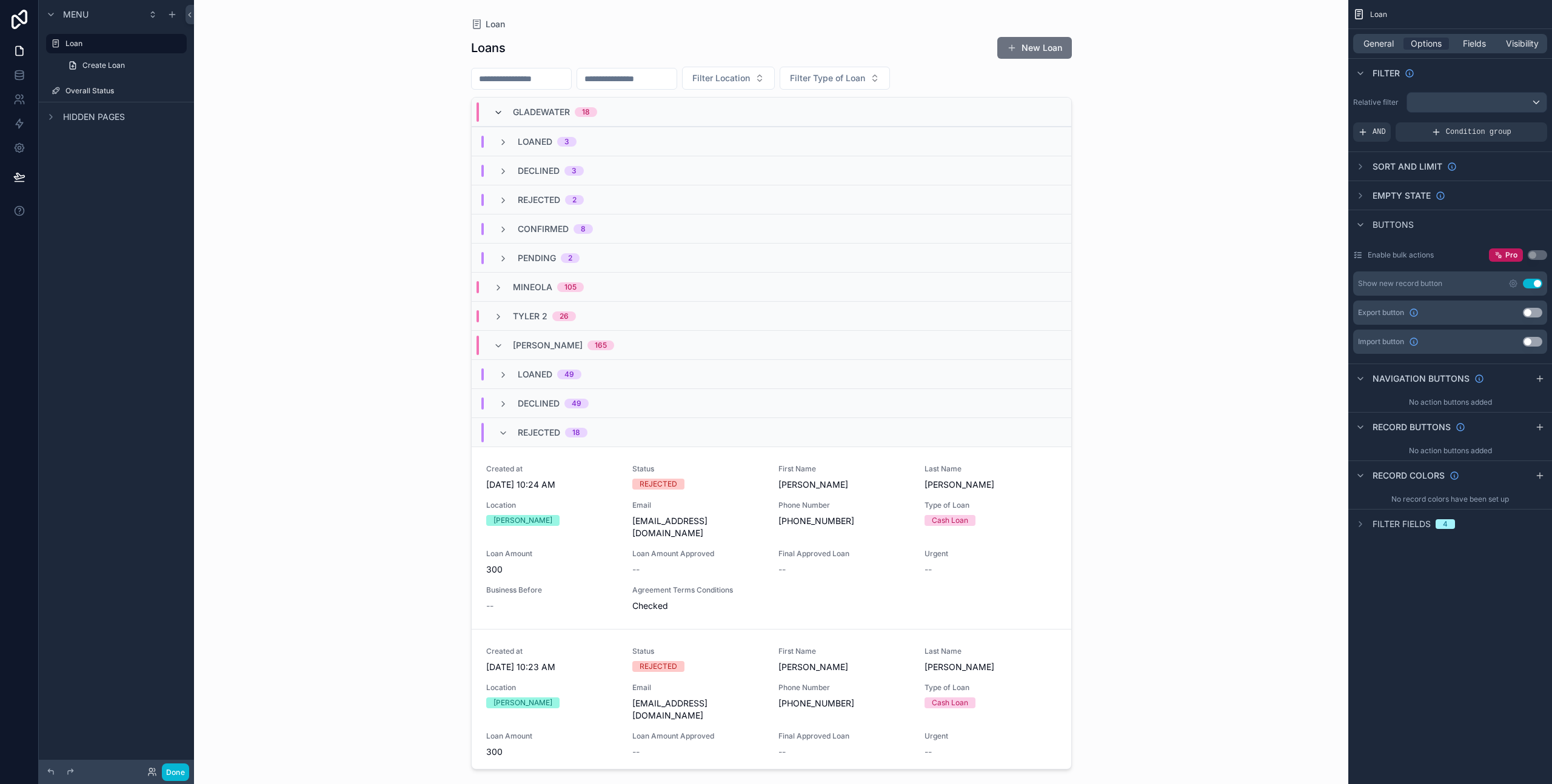
click at [498, 116] on icon "scrollable content" at bounding box center [499, 113] width 10 height 10
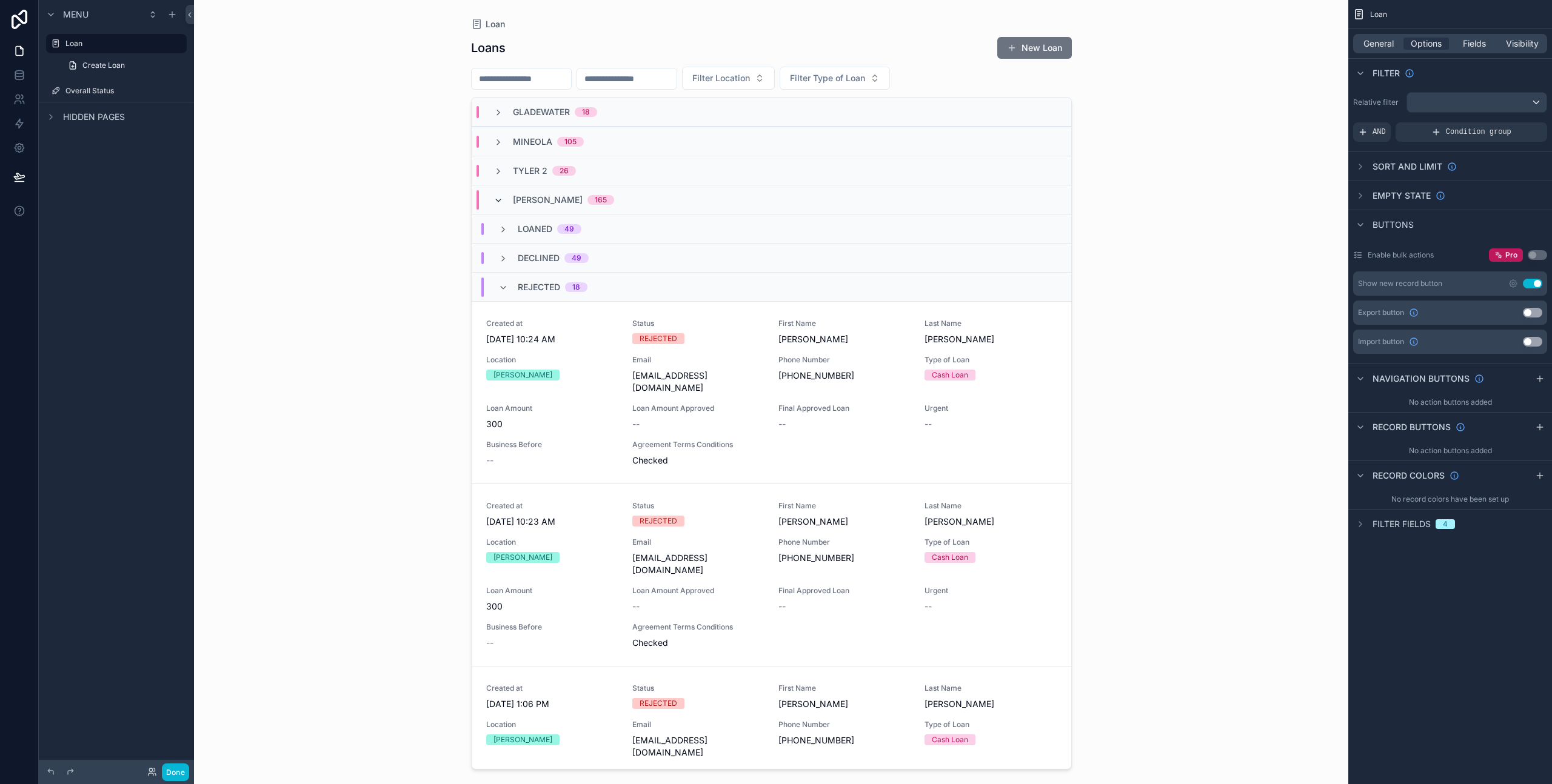
click at [498, 197] on icon "scrollable content" at bounding box center [499, 201] width 10 height 10
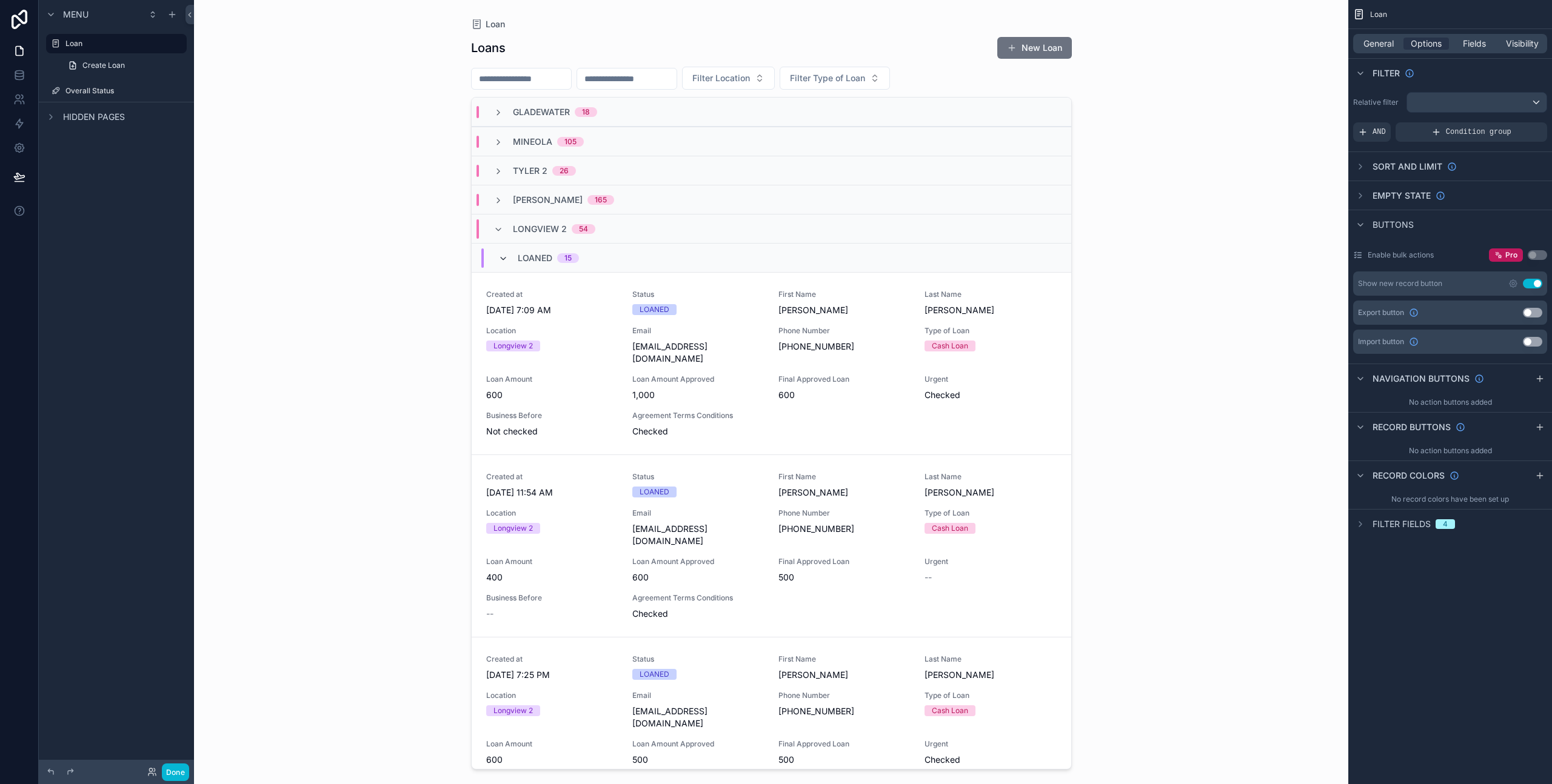
click at [501, 257] on icon "scrollable content" at bounding box center [503, 259] width 10 height 10
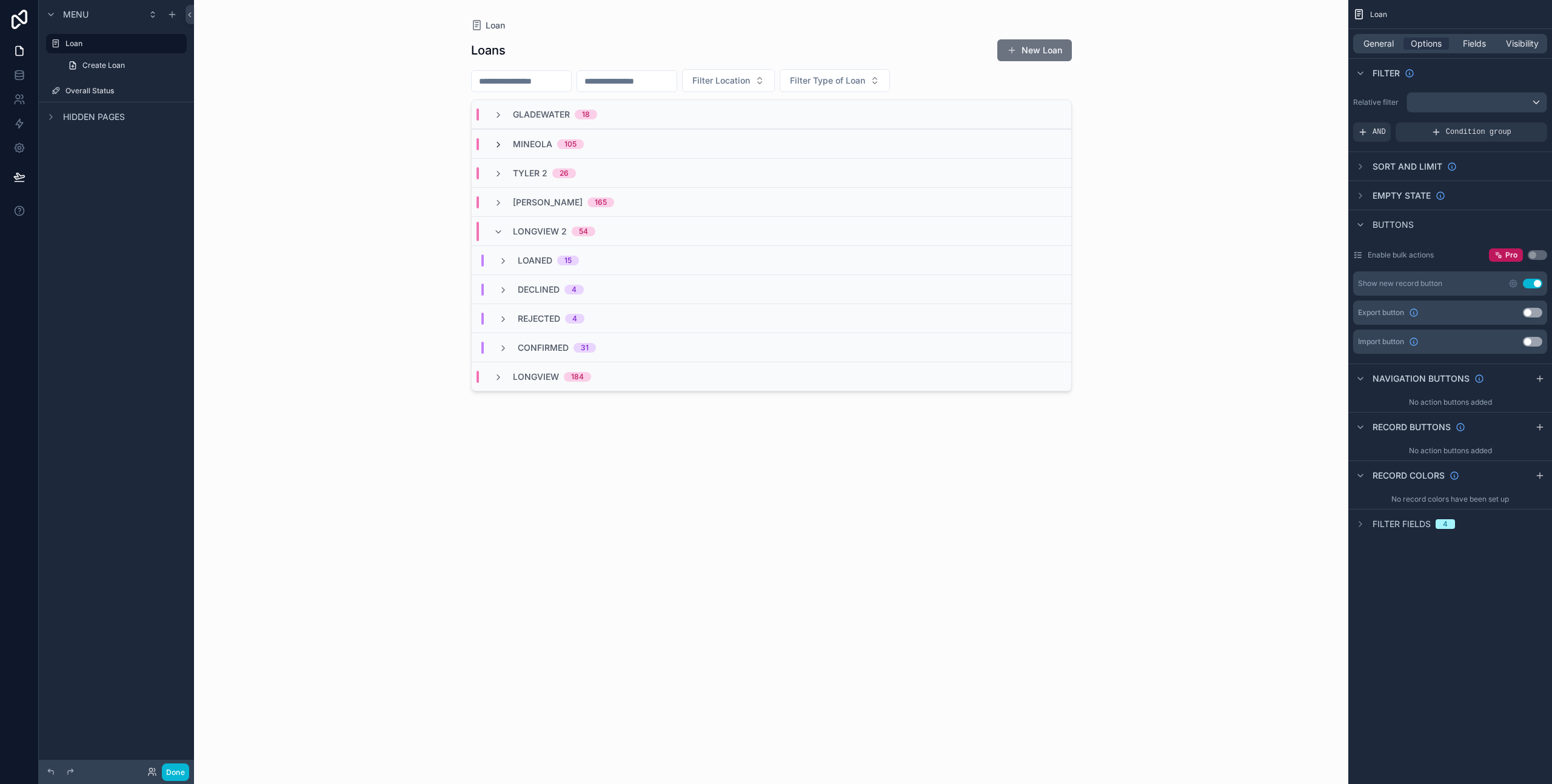
click at [499, 145] on icon "scrollable content" at bounding box center [499, 145] width 10 height 10
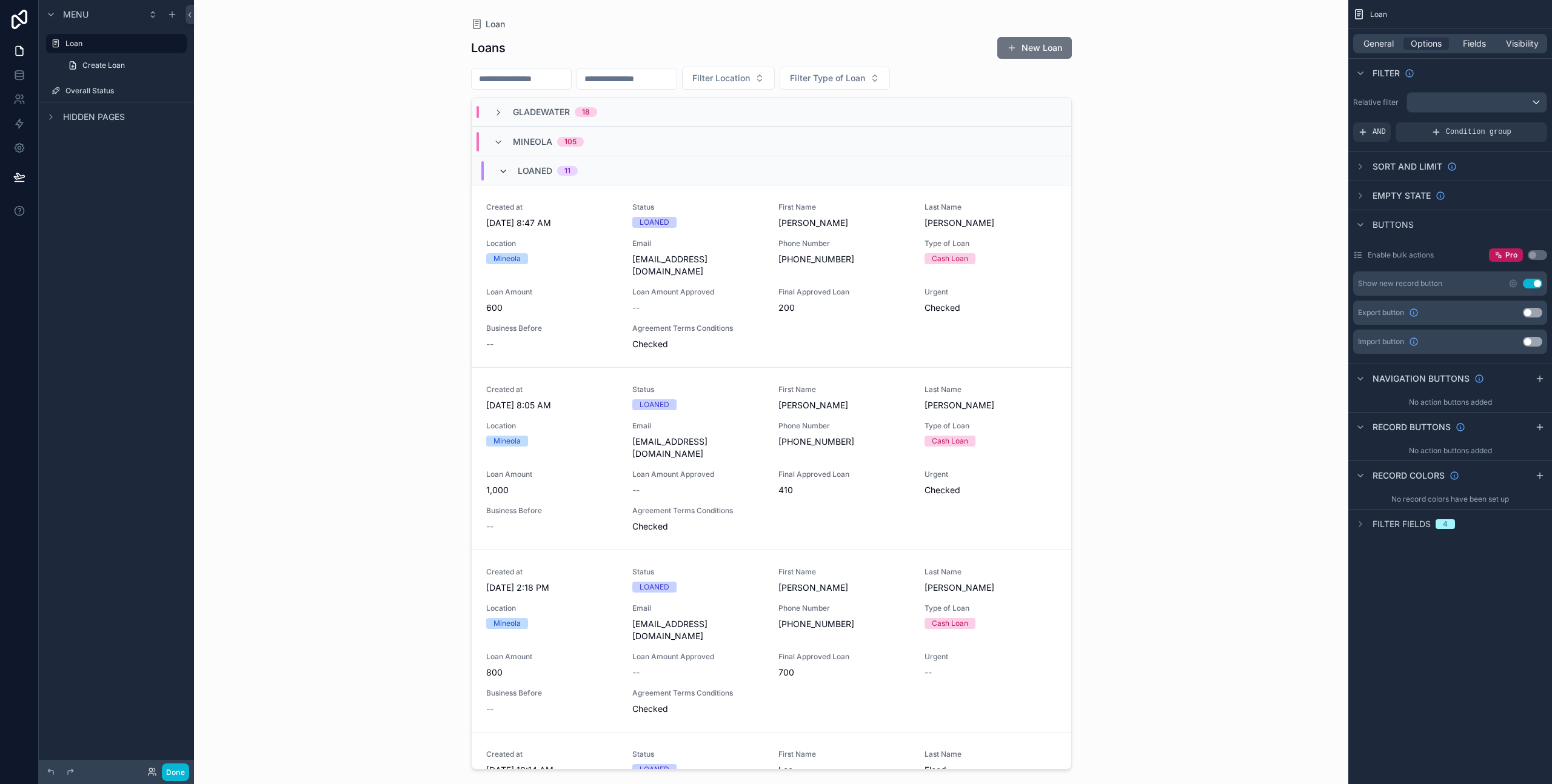
click at [501, 168] on icon "scrollable content" at bounding box center [503, 171] width 10 height 10
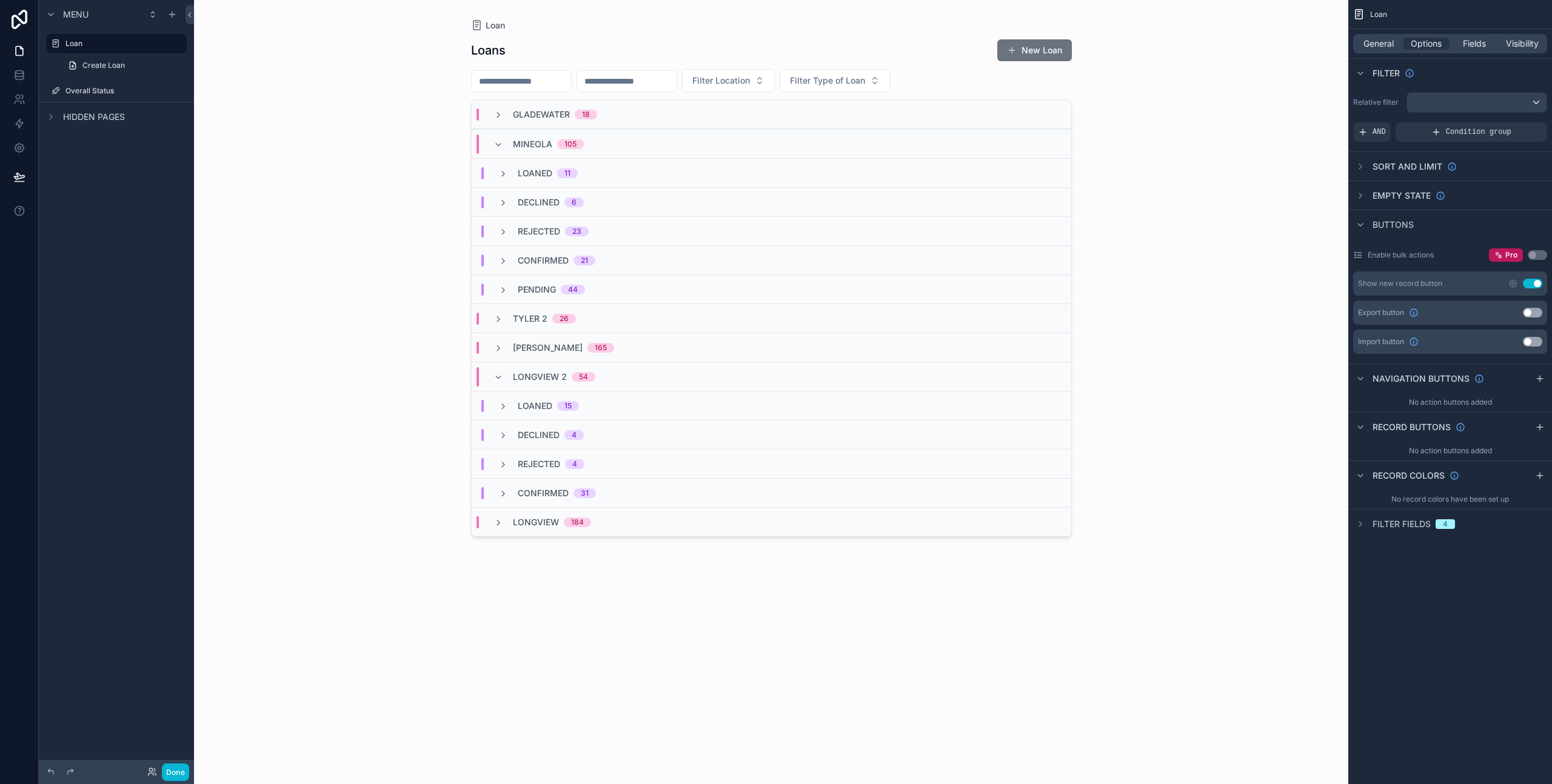
click at [503, 279] on div "PENDING 44" at bounding box center [771, 288] width 599 height 29
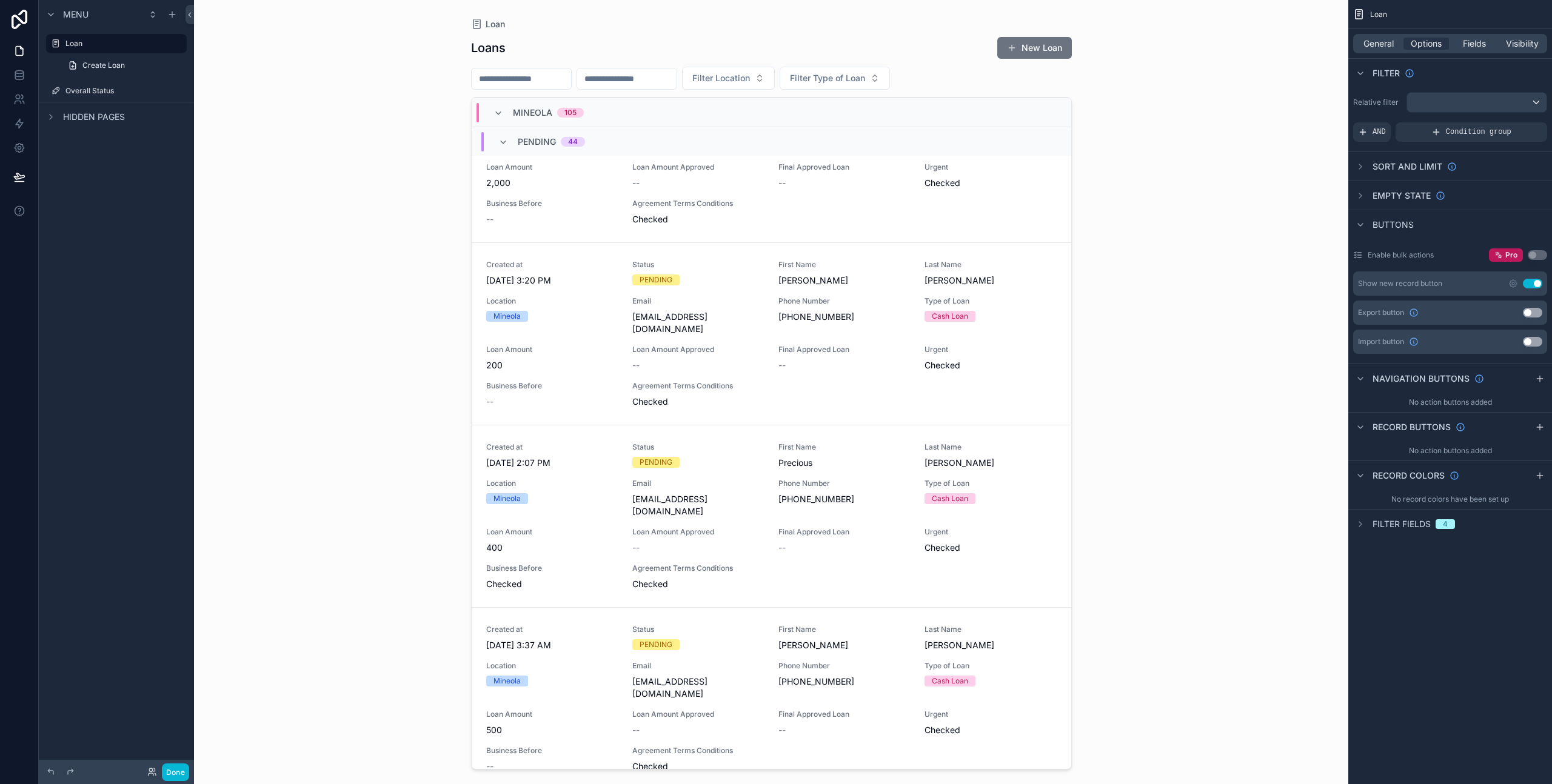
scroll to position [1046, 0]
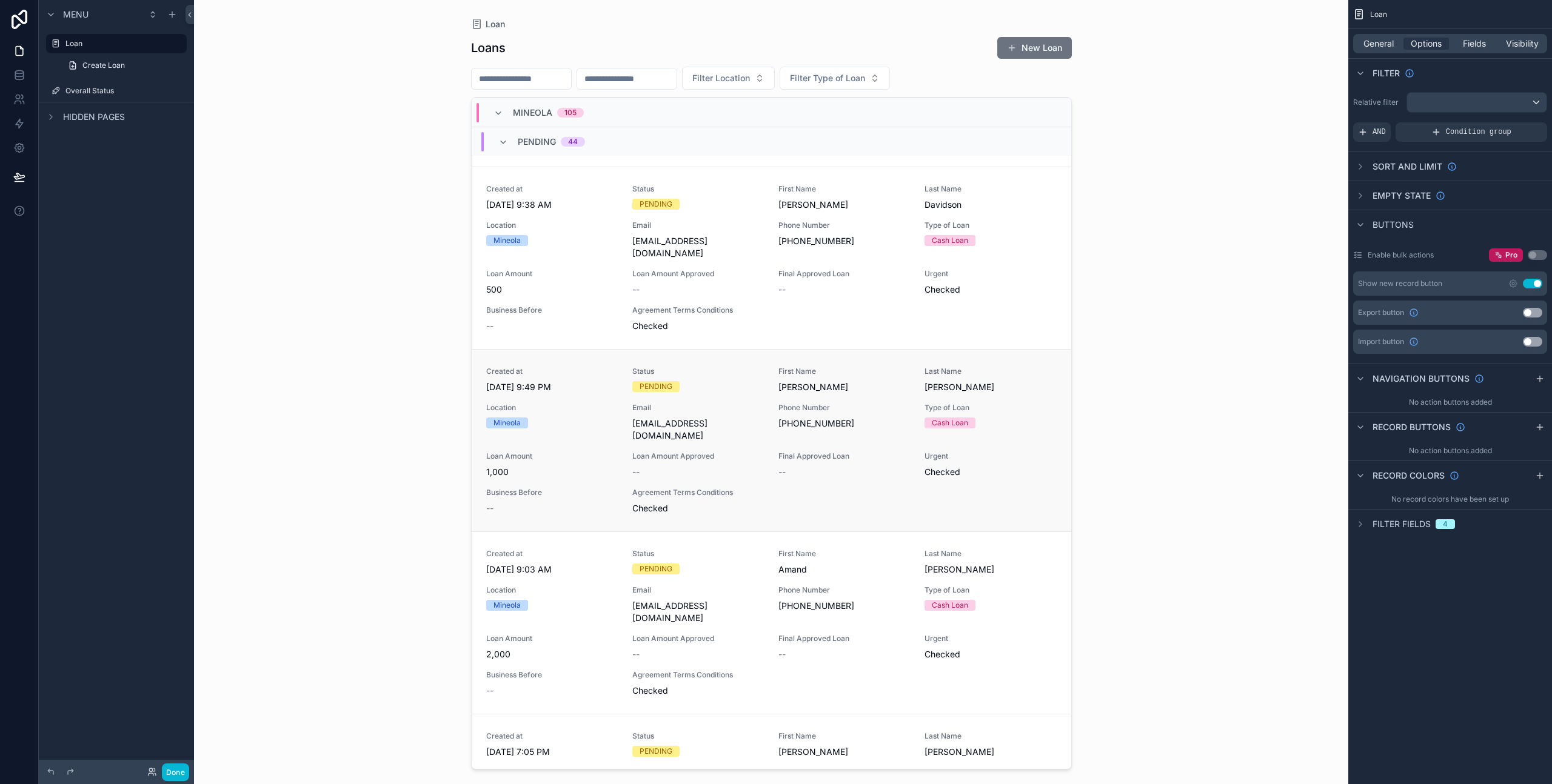
click at [740, 488] on span "Agreement Terms Conditions" at bounding box center [698, 493] width 132 height 10
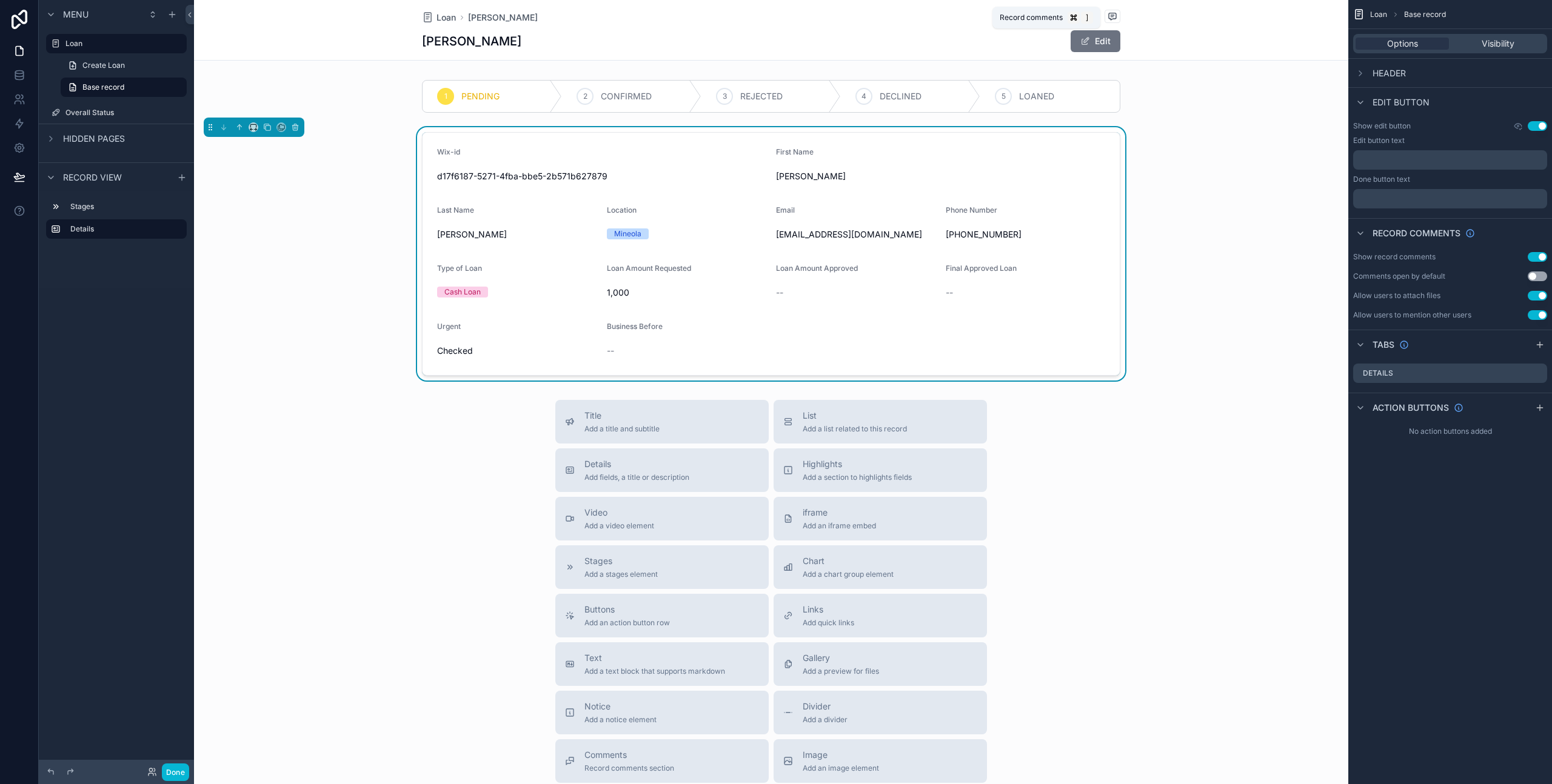
click at [1104, 13] on span "scrollable content" at bounding box center [1112, 16] width 16 height 13
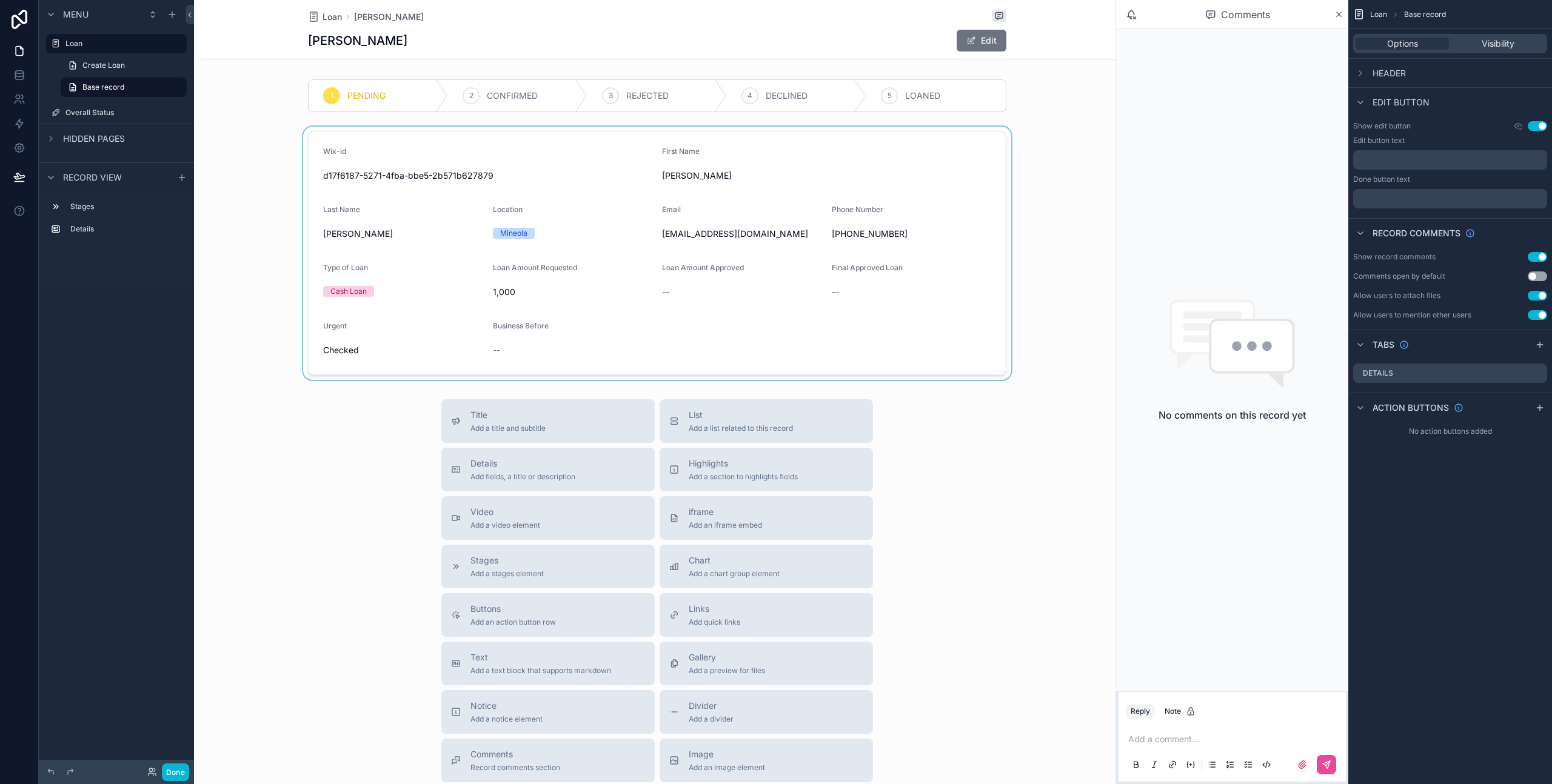
click at [1040, 173] on div "scrollable content" at bounding box center [657, 253] width 917 height 253
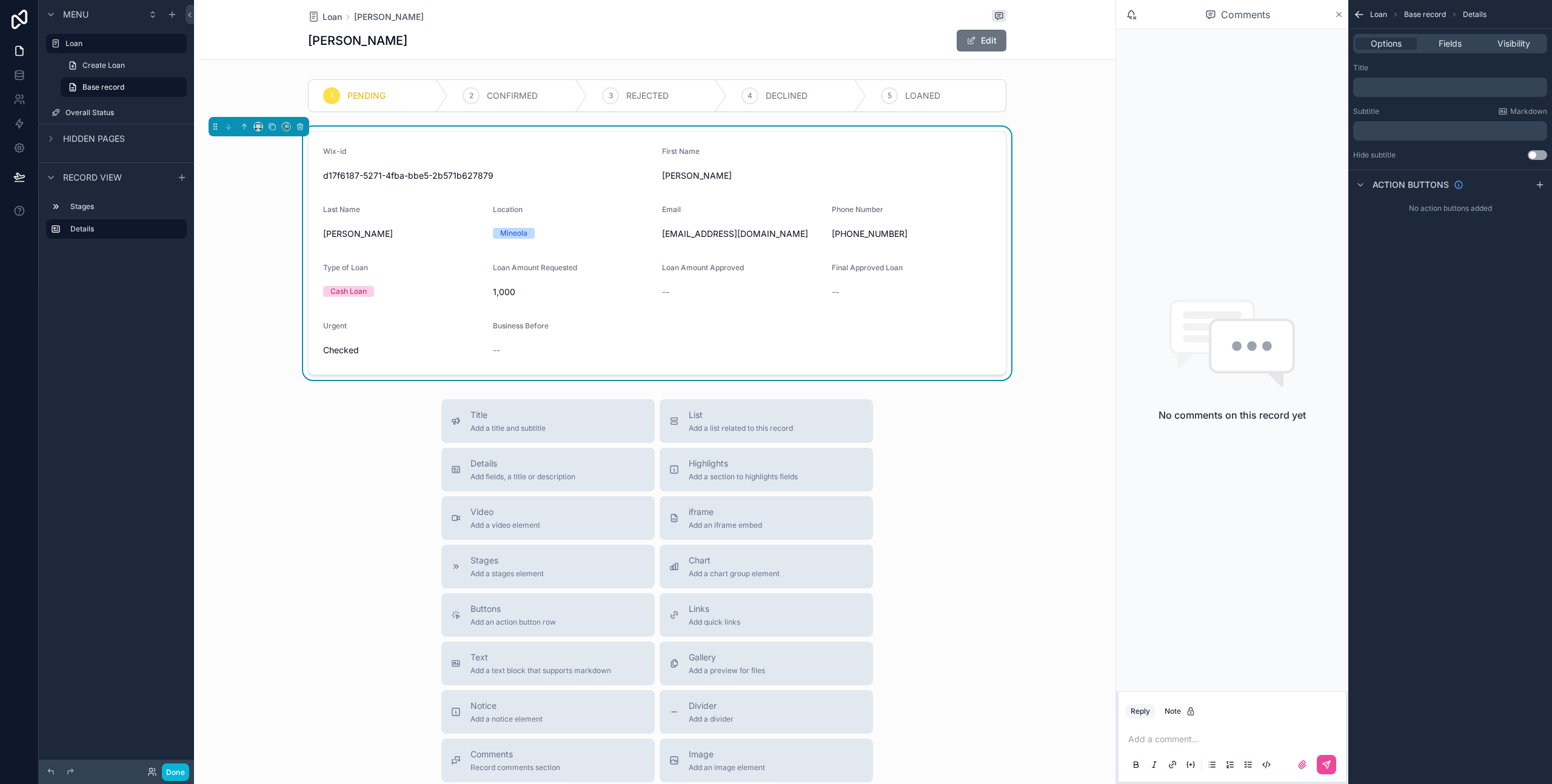
click at [1340, 17] on icon "scrollable content" at bounding box center [1338, 15] width 9 height 10
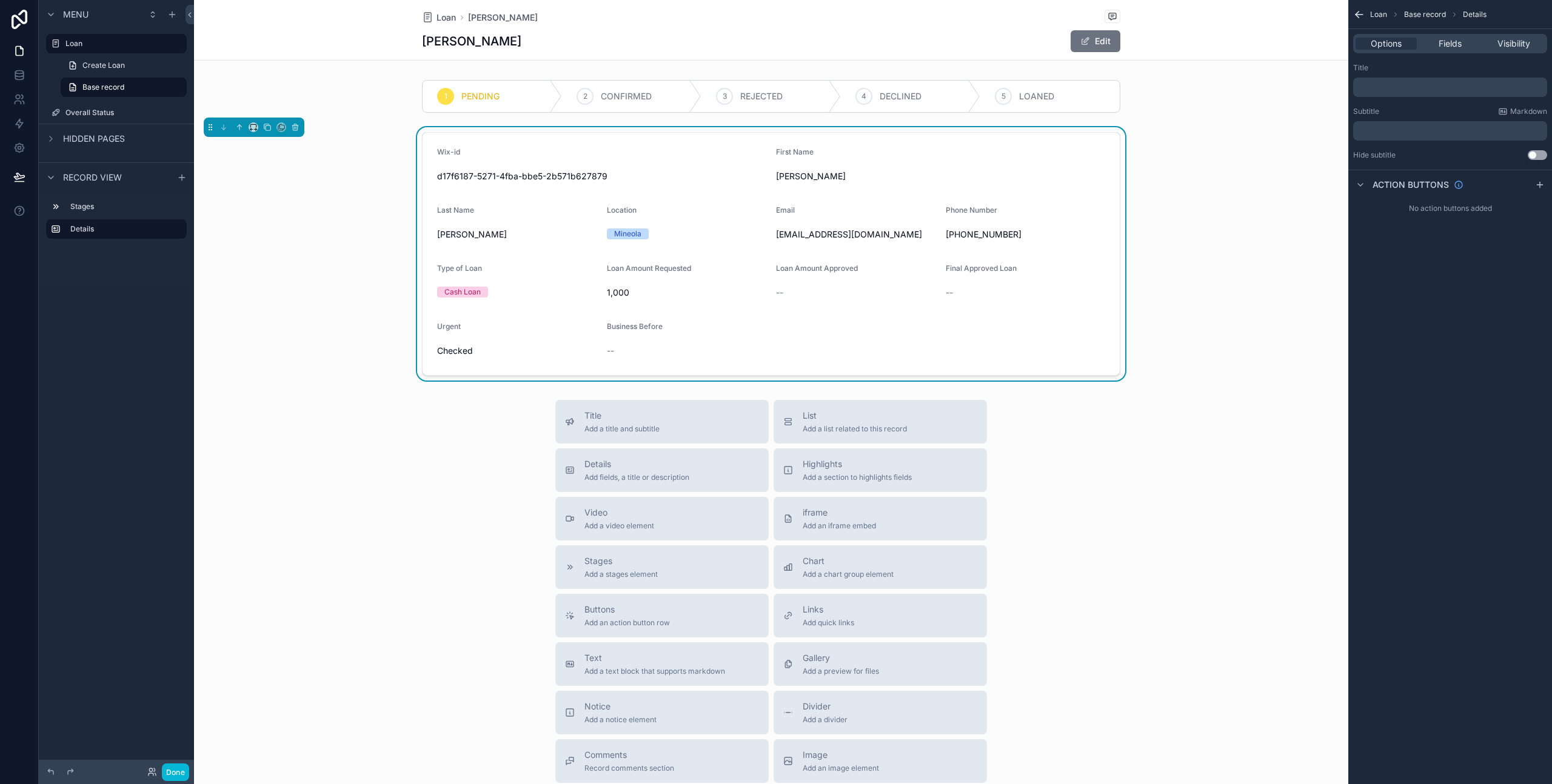
drag, startPoint x: 311, startPoint y: 75, endPoint x: 205, endPoint y: 46, distance: 109.9
click at [311, 75] on div "scrollable content" at bounding box center [771, 97] width 1154 height 42
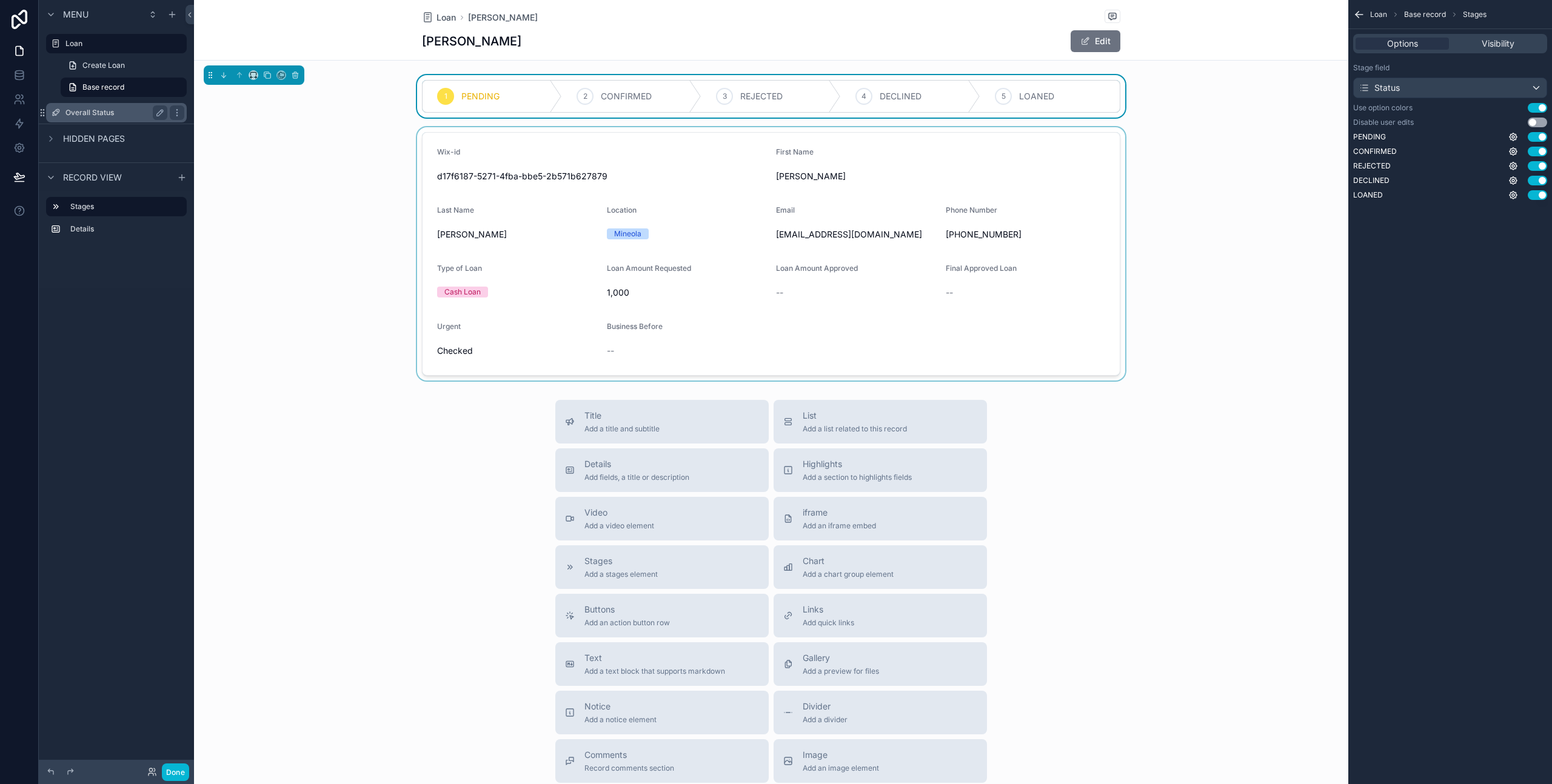
click at [109, 116] on label "Overall Status" at bounding box center [114, 113] width 97 height 10
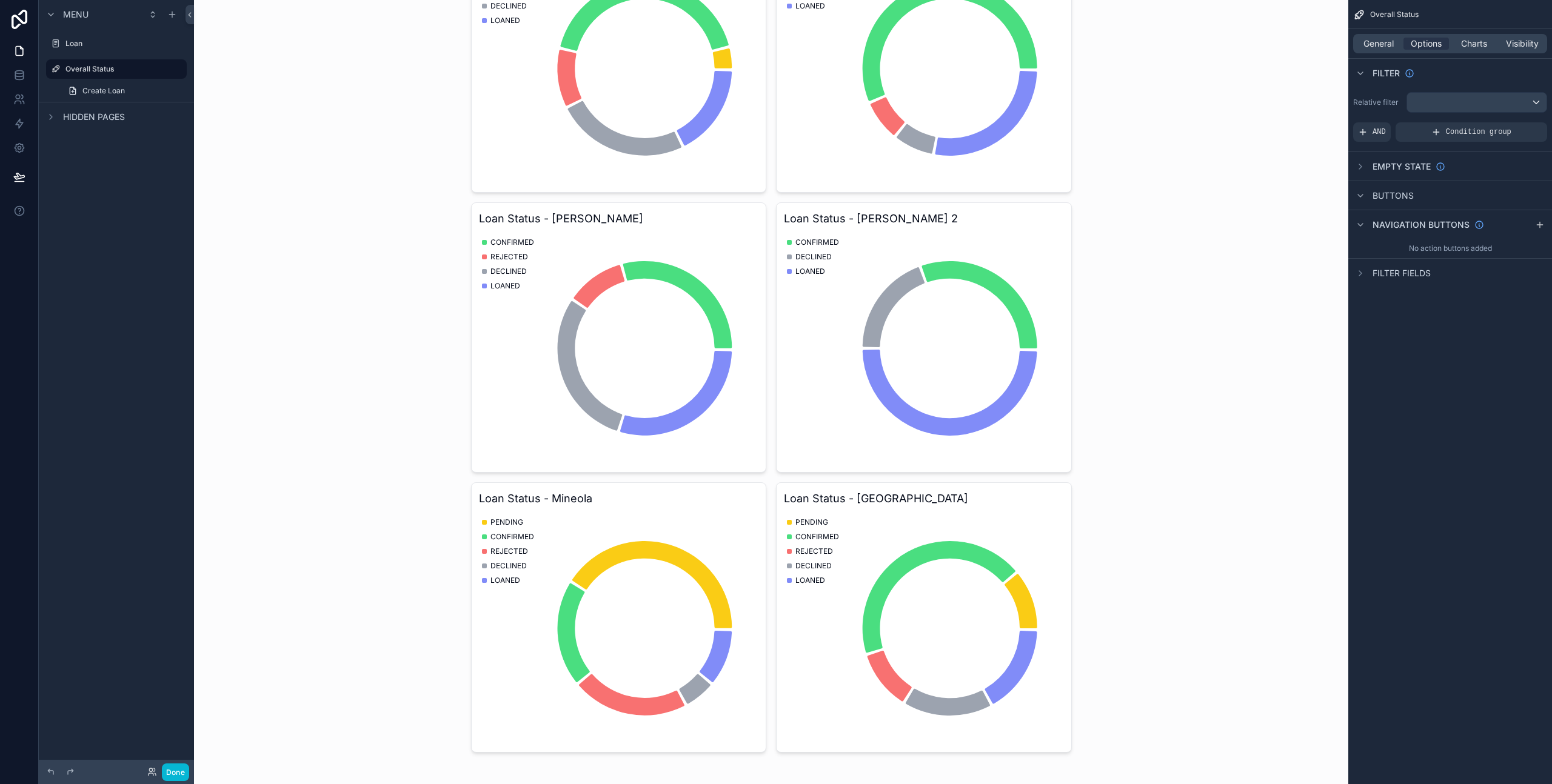
scroll to position [148, 0]
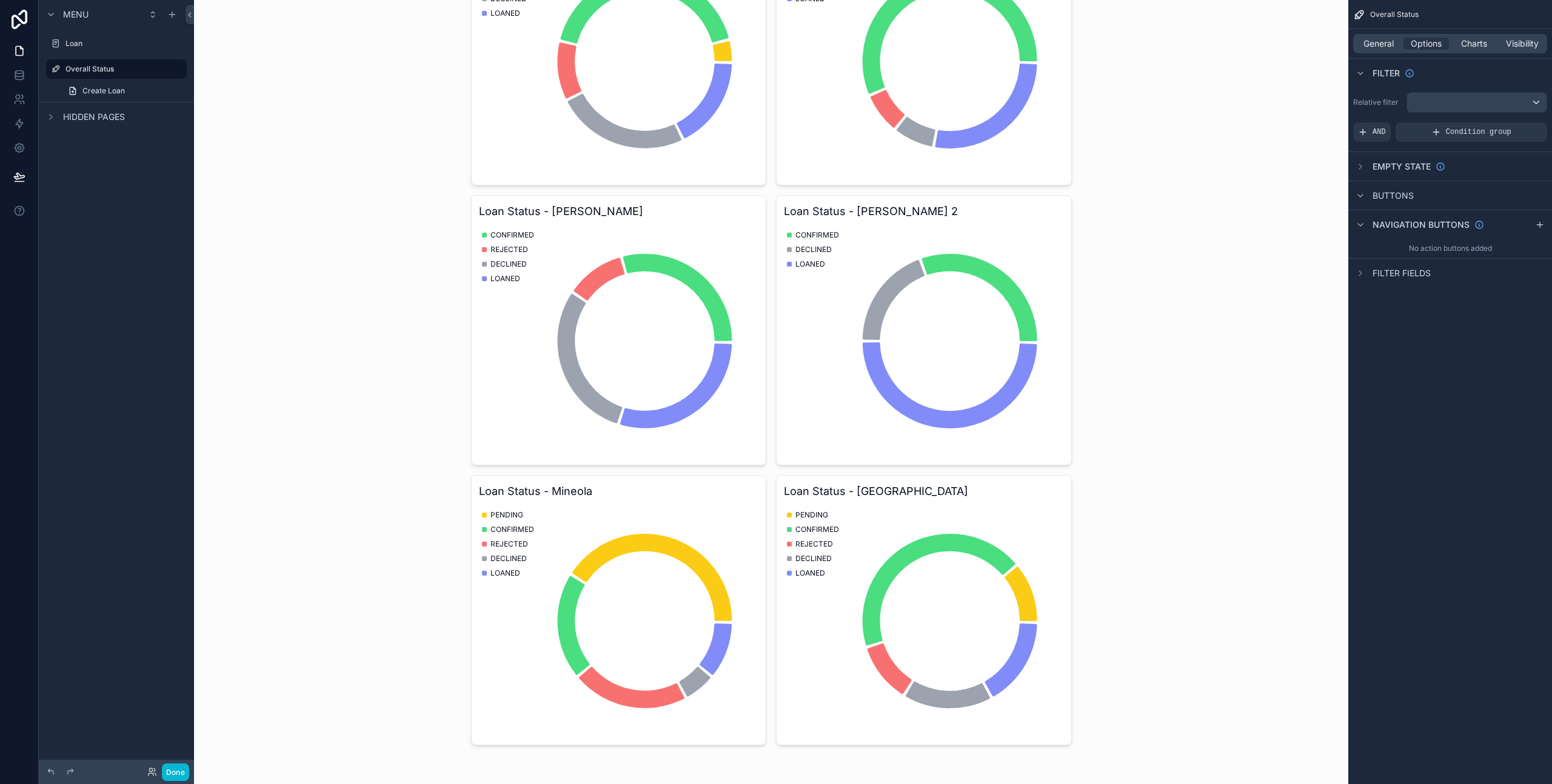
click at [682, 548] on div "scrollable content" at bounding box center [771, 318] width 620 height 932
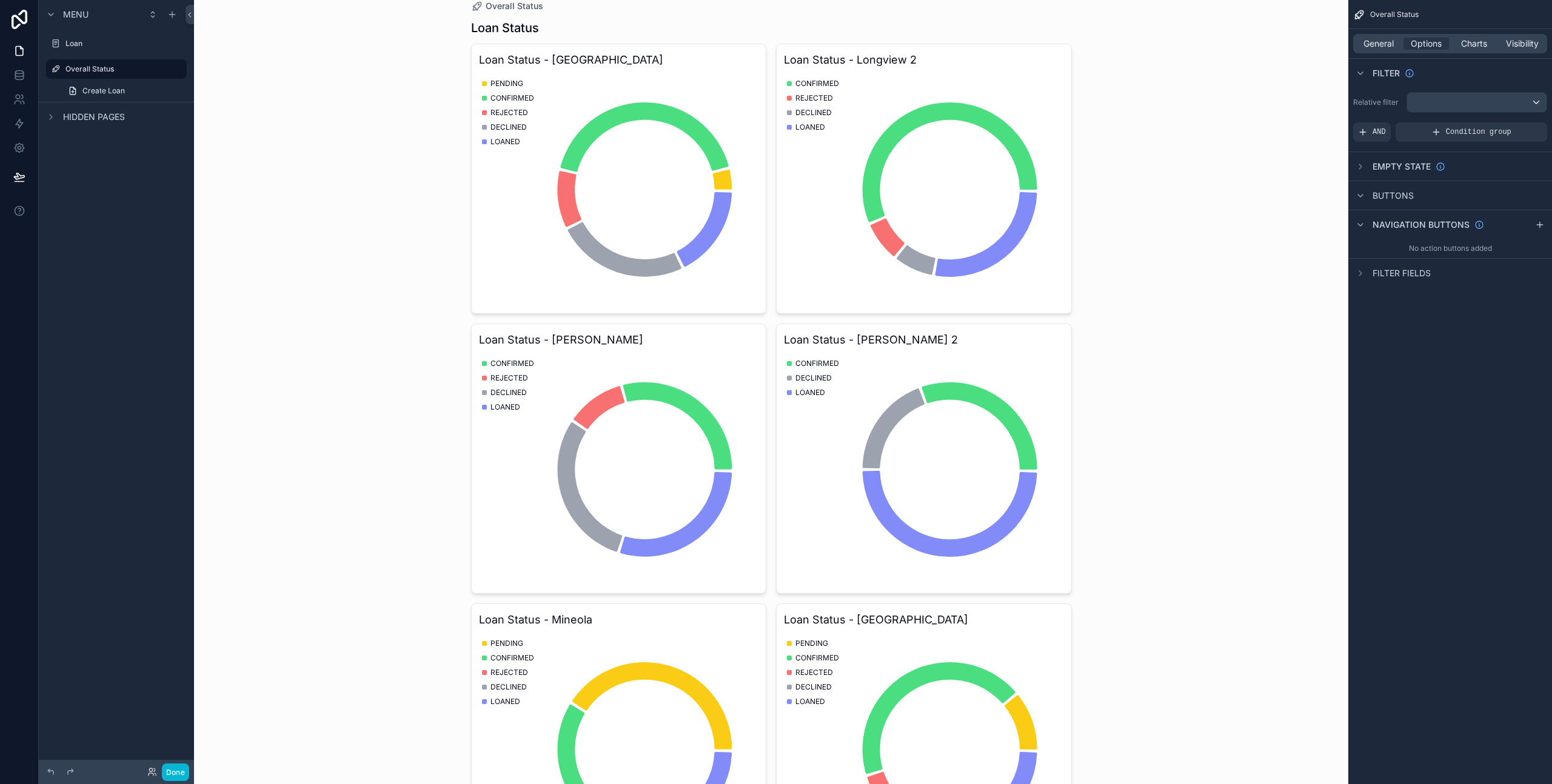
scroll to position [0, 0]
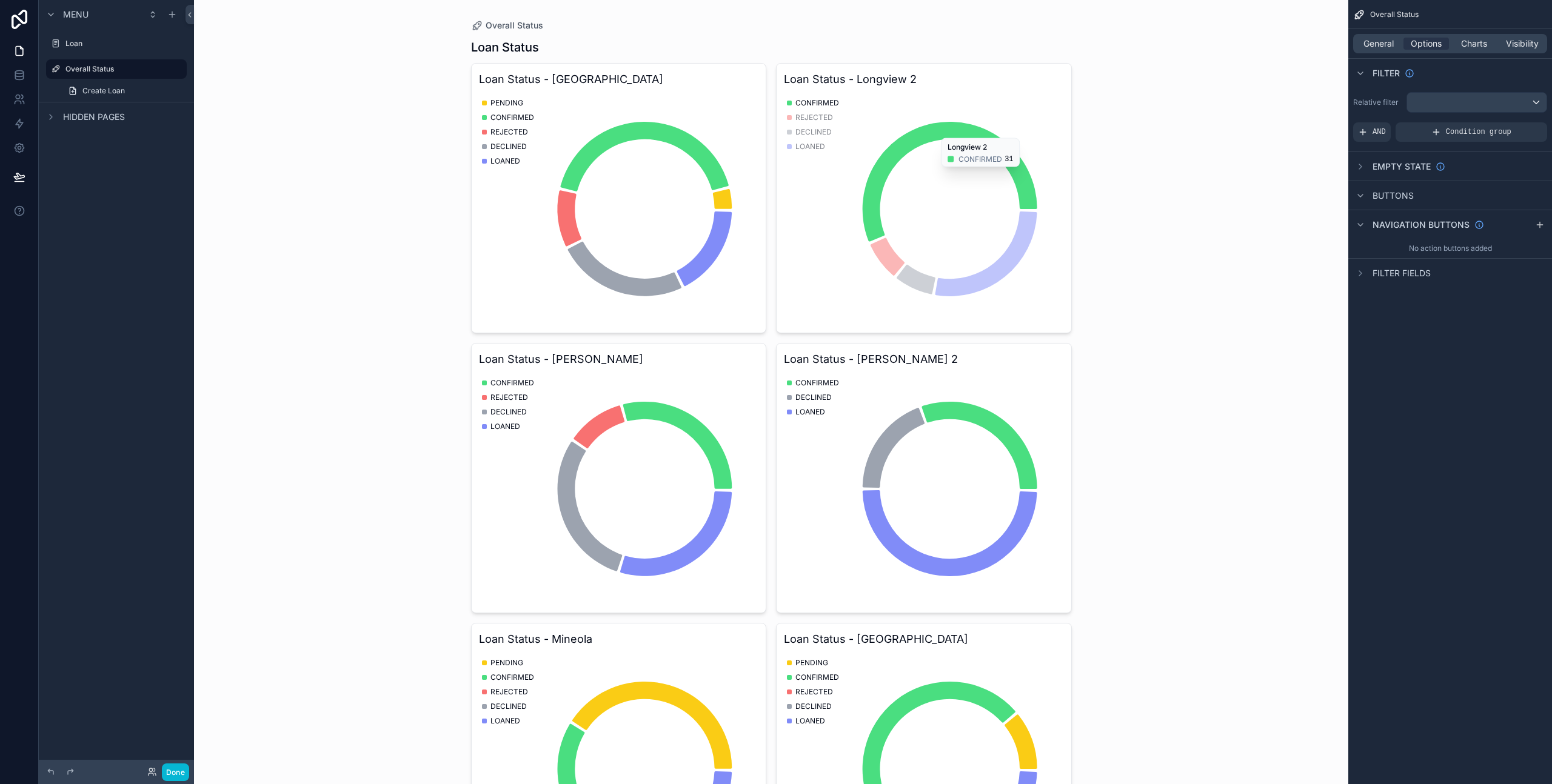
click at [896, 147] on icon "chart" at bounding box center [950, 182] width 175 height 120
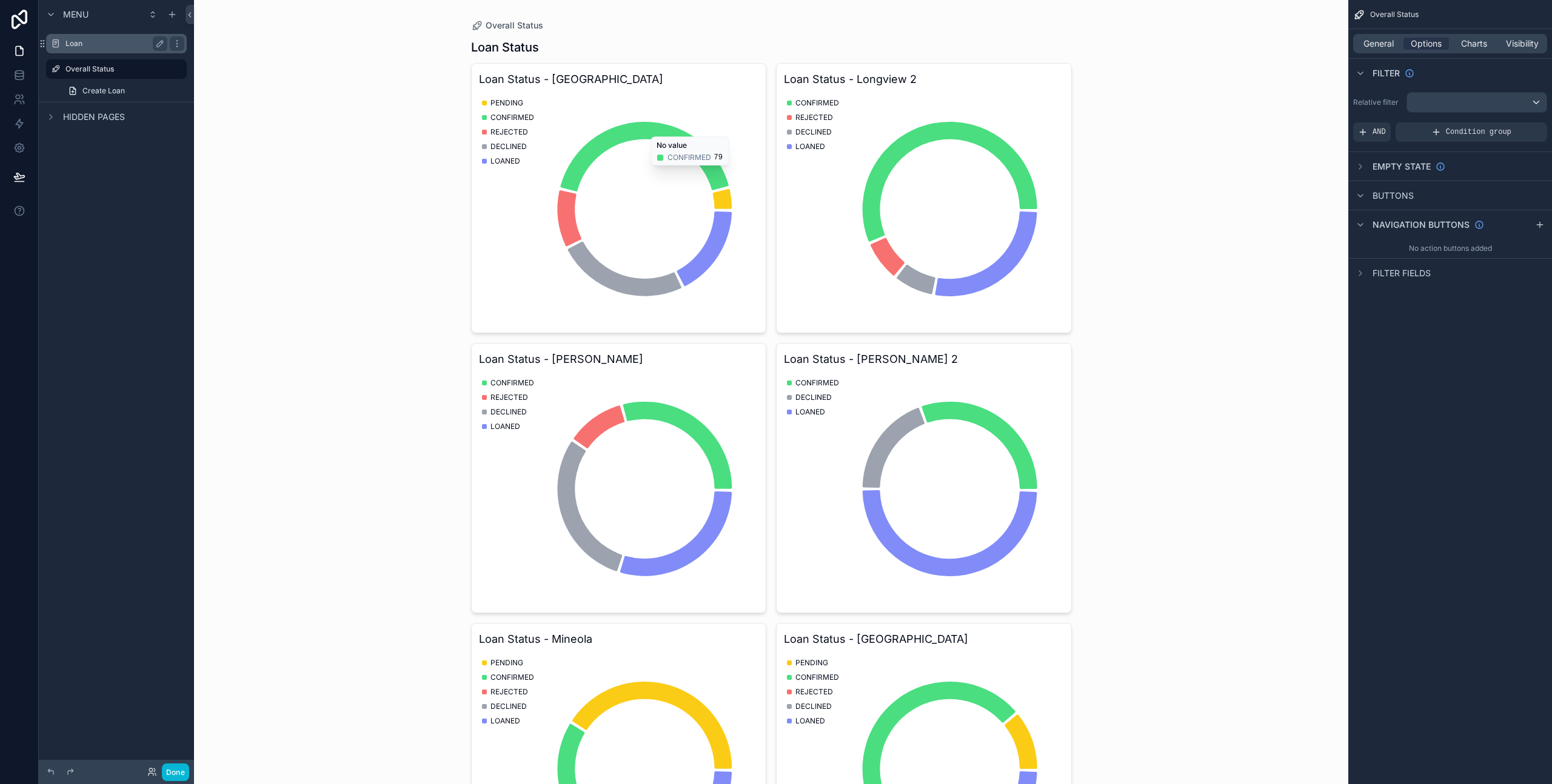
click at [68, 48] on label "Loan" at bounding box center [114, 44] width 97 height 10
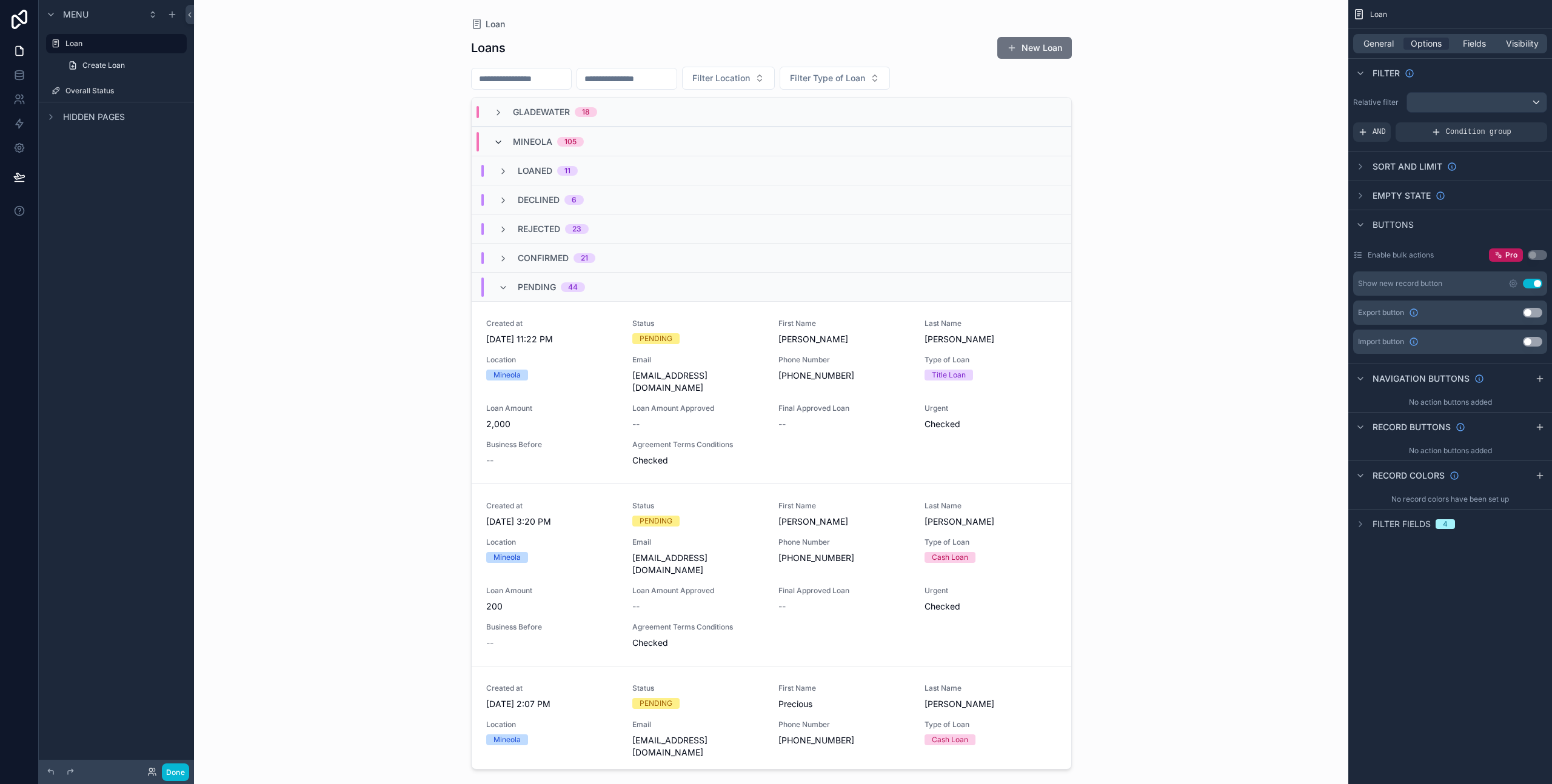
click at [499, 145] on icon "scrollable content" at bounding box center [499, 142] width 10 height 10
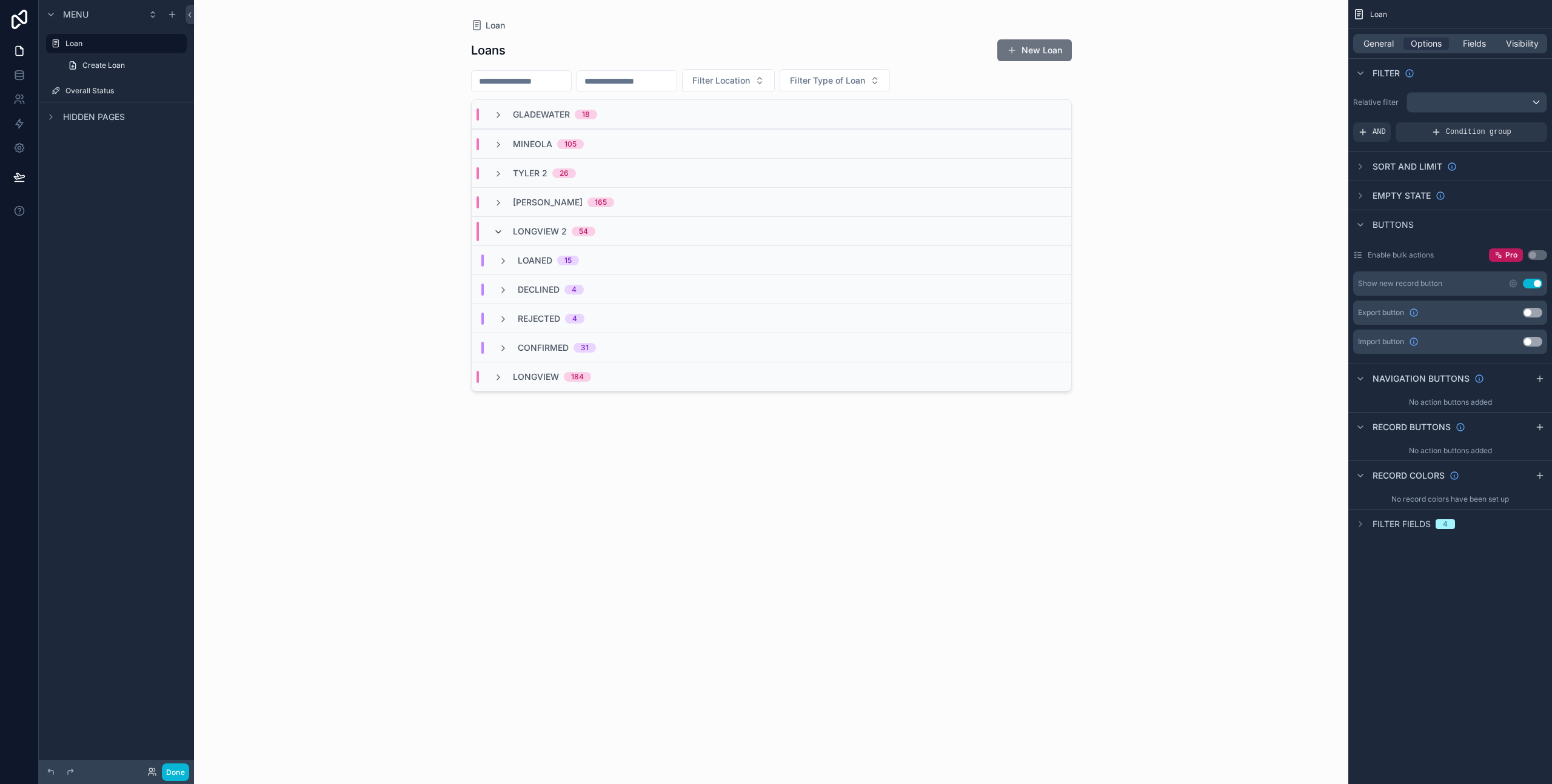
click at [496, 232] on icon "scrollable content" at bounding box center [499, 232] width 10 height 10
click at [498, 240] on div "Longview 2 54" at bounding box center [771, 231] width 599 height 29
click at [508, 348] on div "CONFIRMED 31" at bounding box center [547, 348] width 97 height 12
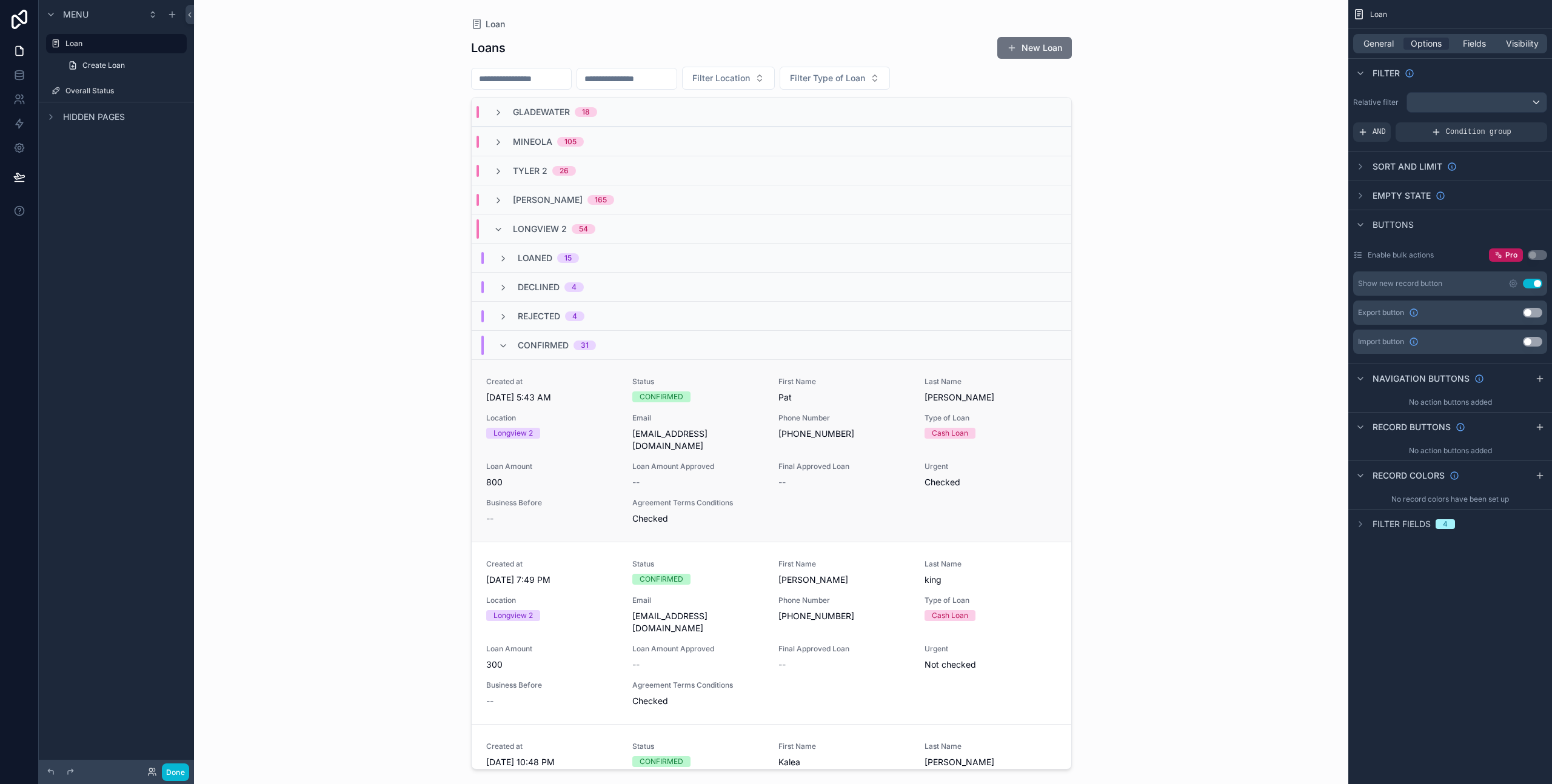
click at [867, 422] on span "Phone Number" at bounding box center [844, 418] width 132 height 10
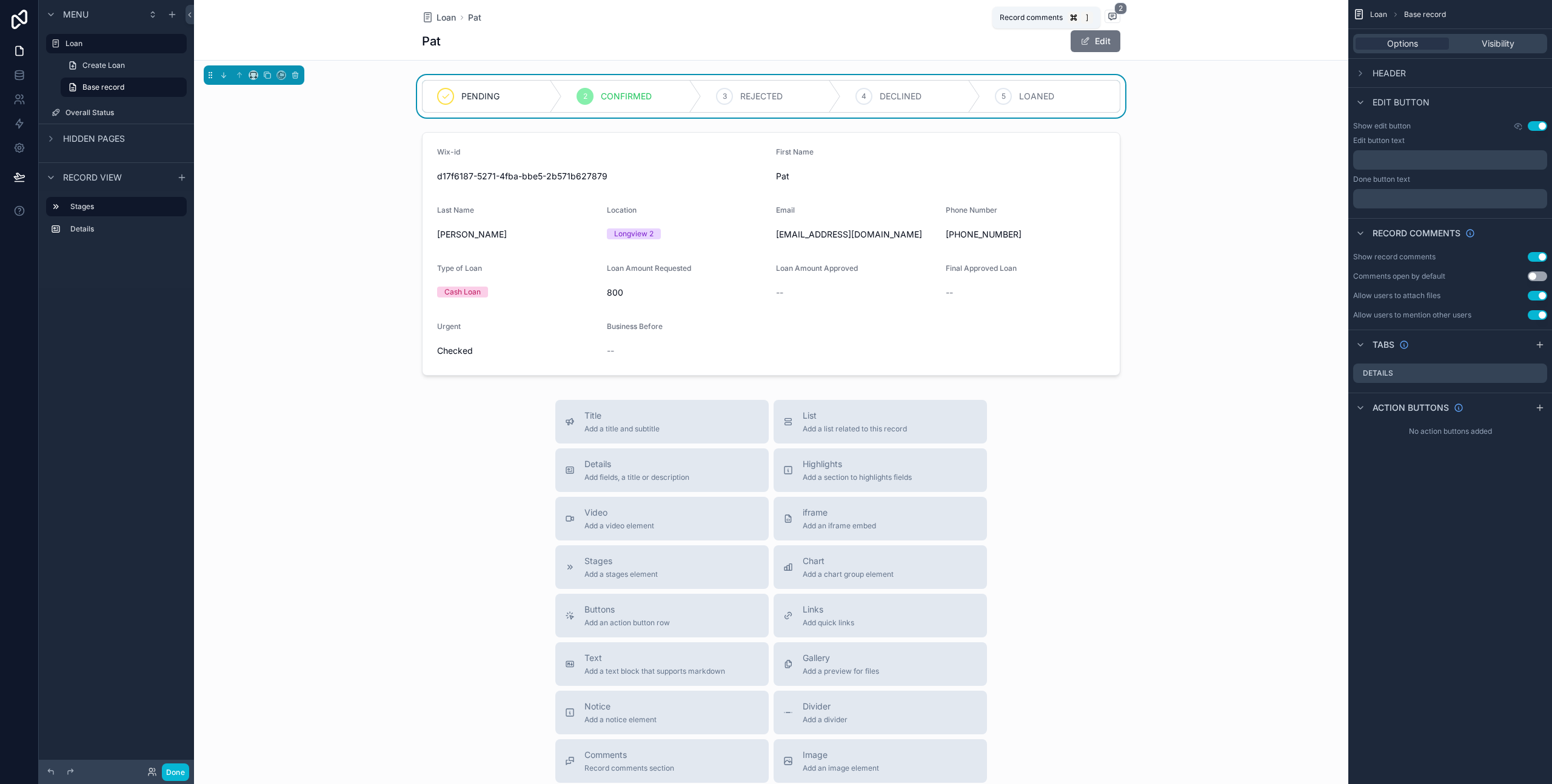
click at [1110, 14] on icon "scrollable content" at bounding box center [1112, 16] width 10 height 10
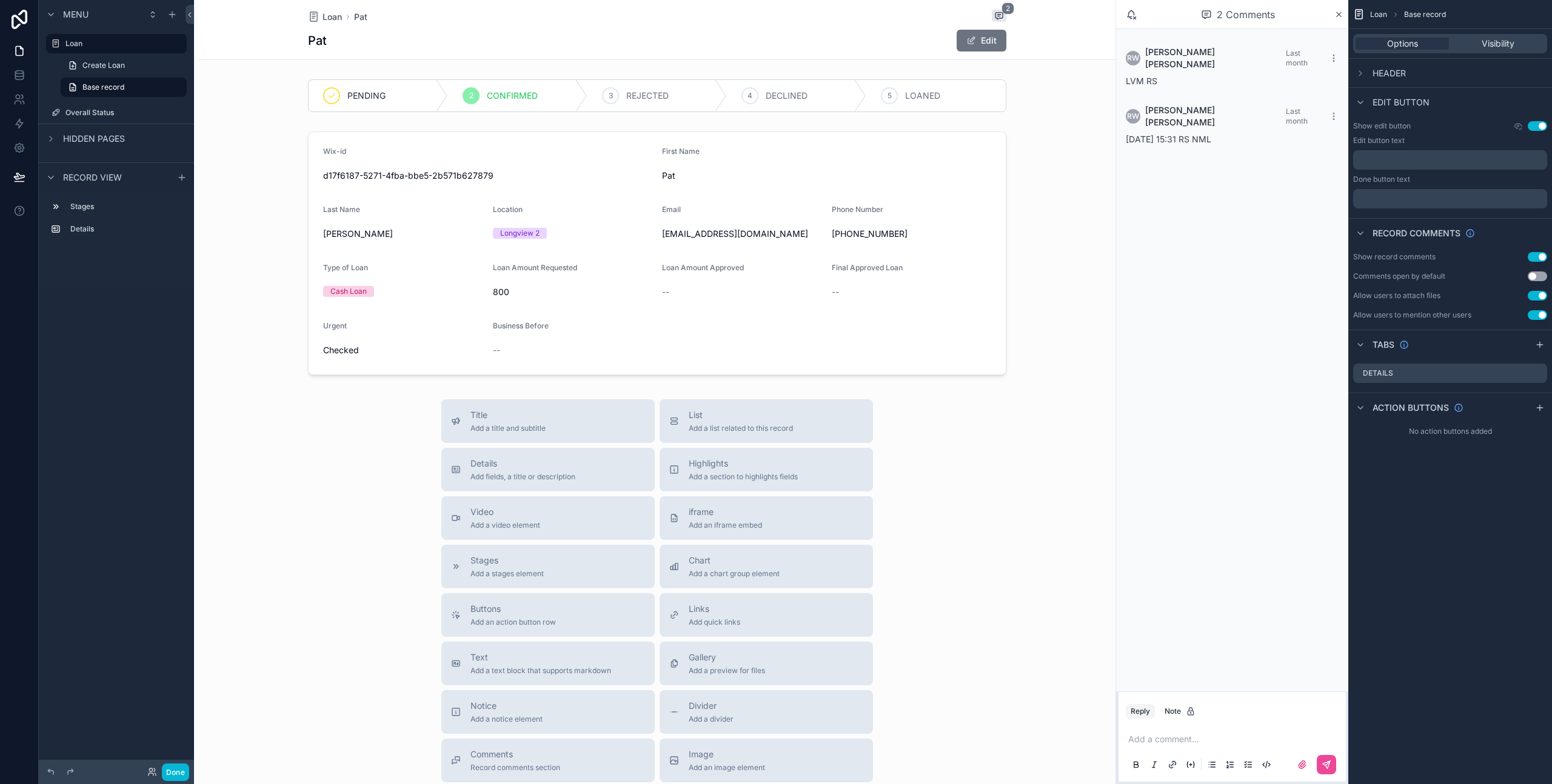
click at [1169, 134] on span "[DATE] 15:31 RS NML" at bounding box center [1168, 139] width 85 height 11
click at [1187, 134] on span "[DATE] 15:31 RS NML" at bounding box center [1168, 139] width 85 height 11
click at [1142, 75] on span "LVM RS" at bounding box center [1141, 80] width 32 height 11
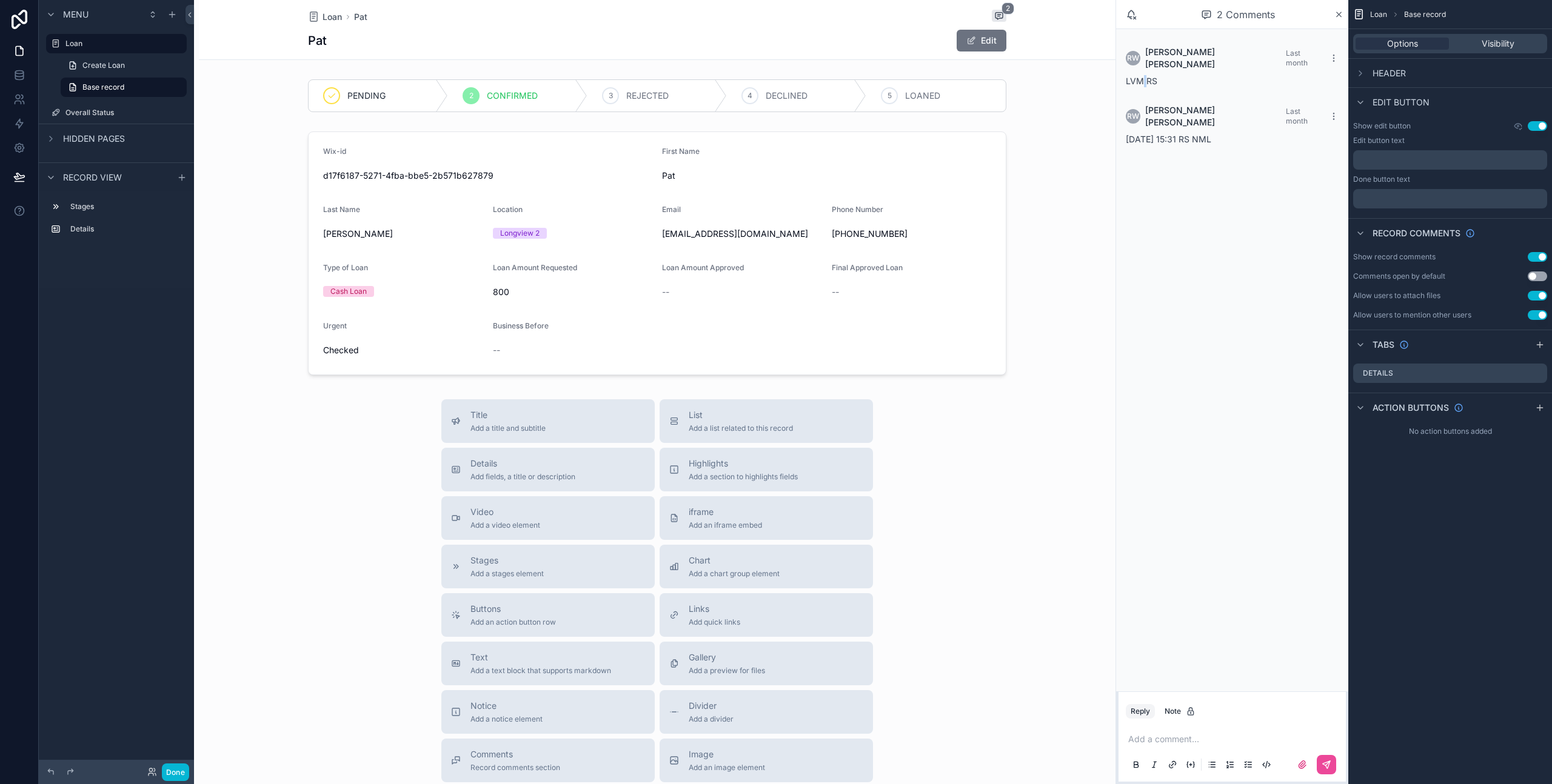
click at [1142, 75] on span "LVM RS" at bounding box center [1141, 80] width 32 height 11
click at [1141, 75] on span "LVM RS" at bounding box center [1141, 80] width 32 height 11
click at [1129, 75] on span "LVM RS" at bounding box center [1141, 80] width 32 height 11
drag, startPoint x: 1145, startPoint y: 75, endPoint x: 1172, endPoint y: 73, distance: 27.1
click at [1169, 75] on div "LVM RS" at bounding box center [1232, 81] width 213 height 12
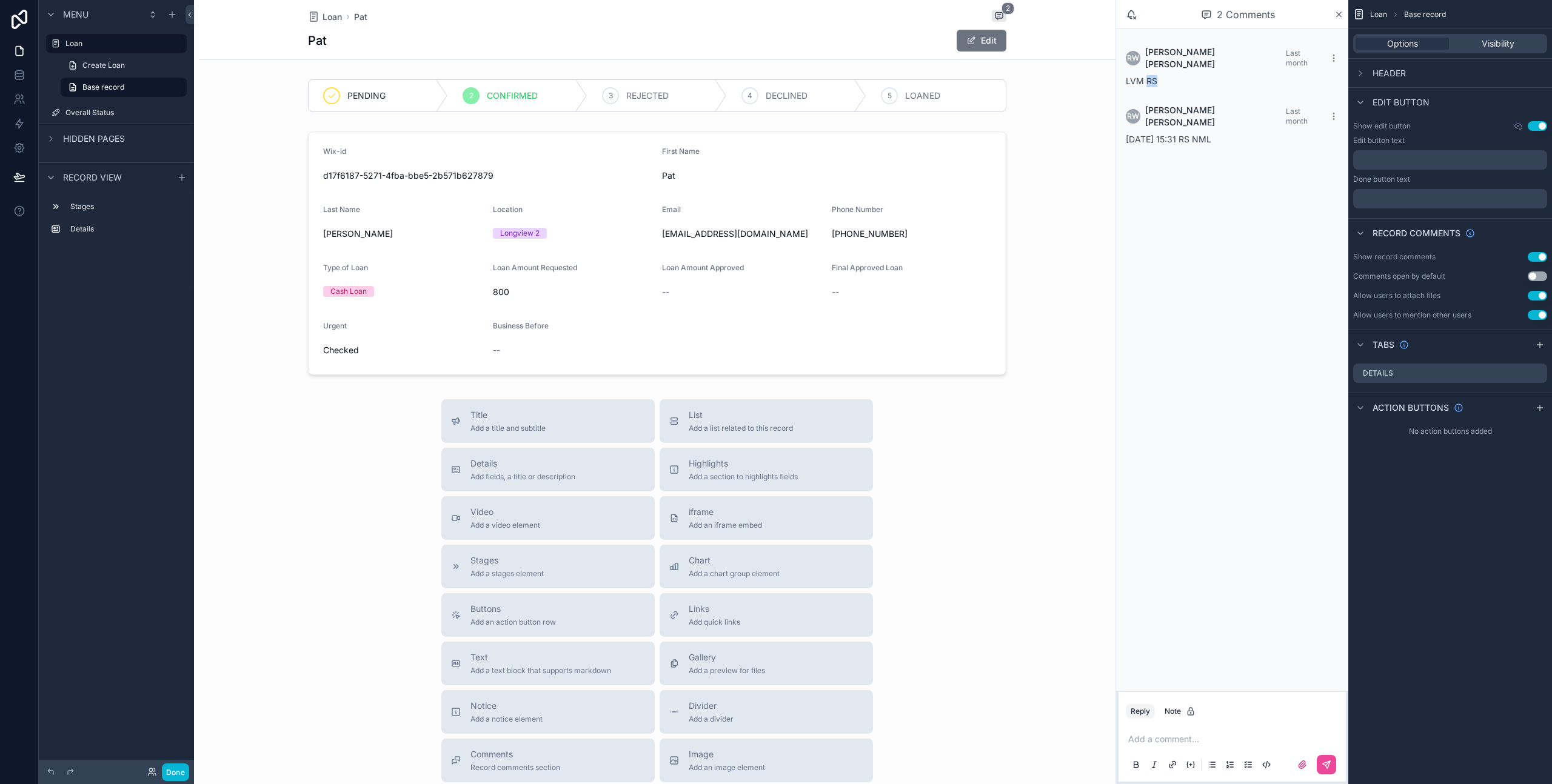
click at [1172, 75] on div "LVM RS" at bounding box center [1232, 81] width 213 height 12
drag, startPoint x: 1125, startPoint y: 118, endPoint x: 1155, endPoint y: 118, distance: 30.0
click at [1155, 134] on span "[DATE] 15:31 RS NML" at bounding box center [1168, 139] width 85 height 11
drag, startPoint x: 1146, startPoint y: 124, endPoint x: 1183, endPoint y: 131, distance: 37.7
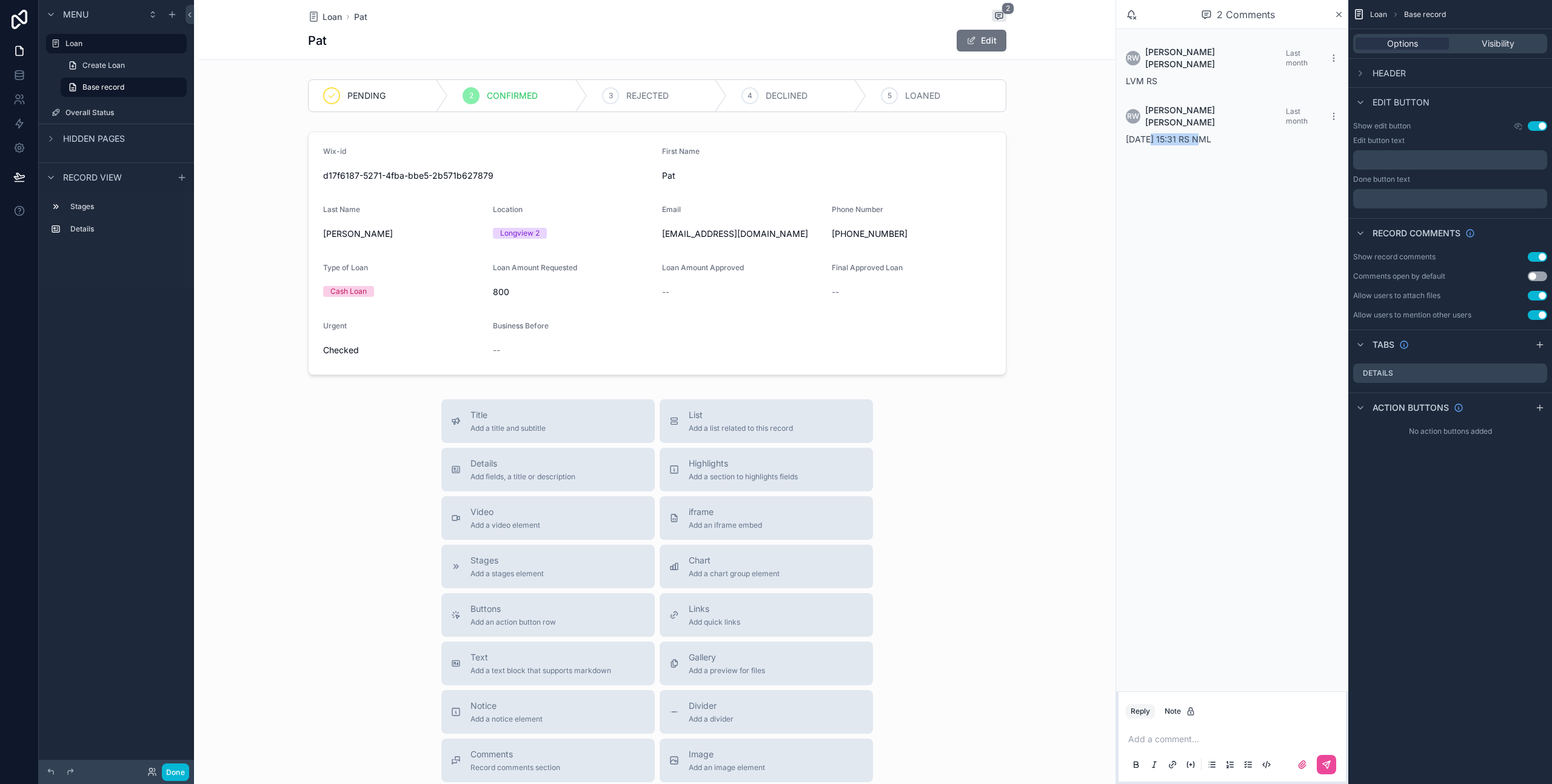
click at [1177, 128] on div "RW [PERSON_NAME] Last month [DATE] 15:31 RS NML" at bounding box center [1232, 125] width 227 height 56
click at [1184, 131] on div "RW [PERSON_NAME] Last month [DATE] 15:31 RS NML" at bounding box center [1232, 125] width 227 height 56
drag, startPoint x: 1166, startPoint y: 119, endPoint x: 1200, endPoint y: 118, distance: 34.0
click at [1199, 133] on div "[DATE] 15:31 RS NML" at bounding box center [1232, 139] width 213 height 12
drag, startPoint x: 1204, startPoint y: 122, endPoint x: 1126, endPoint y: 118, distance: 78.1
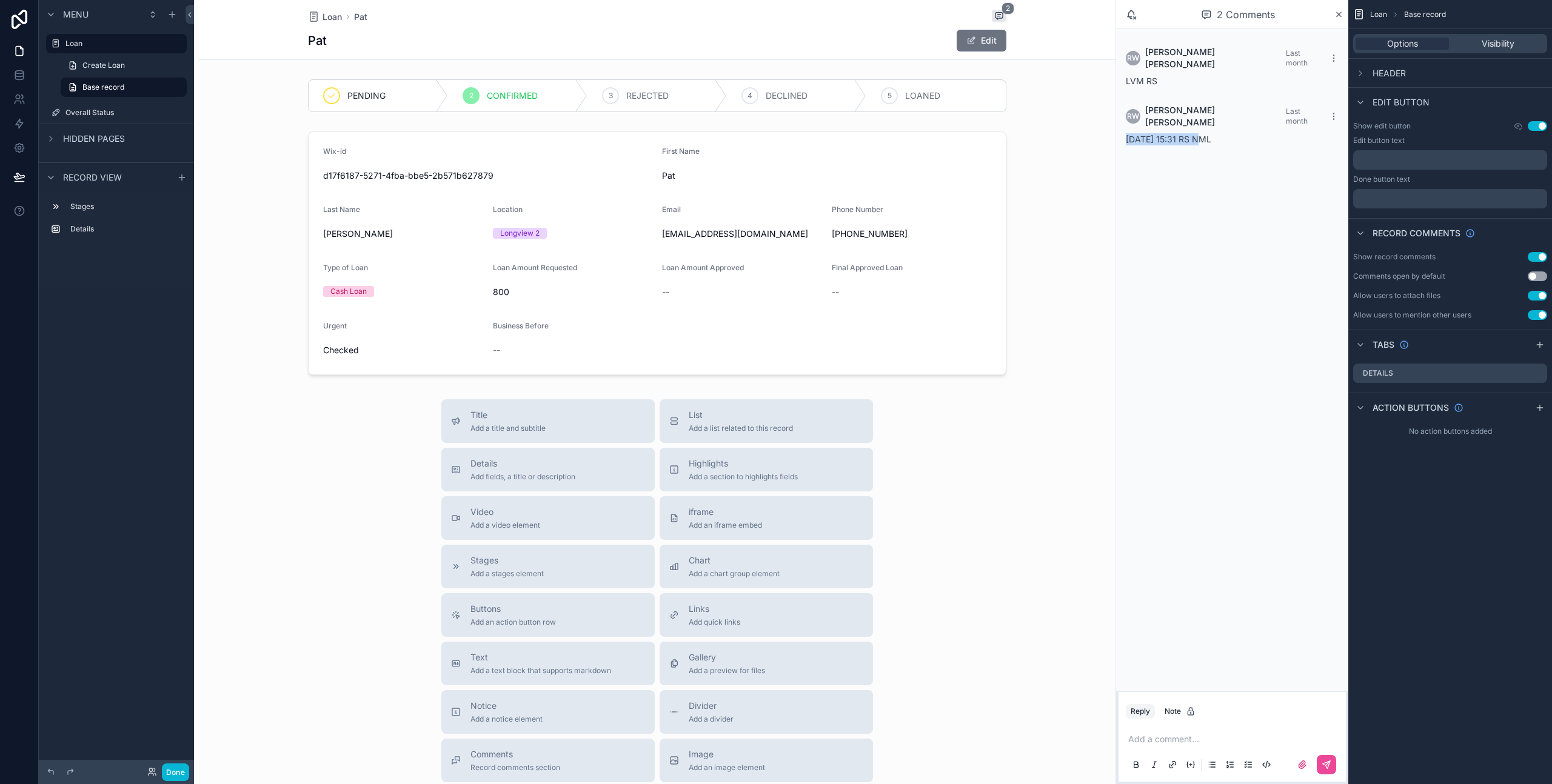
click at [1126, 133] on div "[DATE] 15:31 RS NML" at bounding box center [1232, 139] width 213 height 12
click at [1173, 134] on span "[DATE] 15:31 RS NML" at bounding box center [1168, 139] width 85 height 11
click at [1191, 134] on span "[DATE] 15:31 RS NML" at bounding box center [1168, 139] width 85 height 11
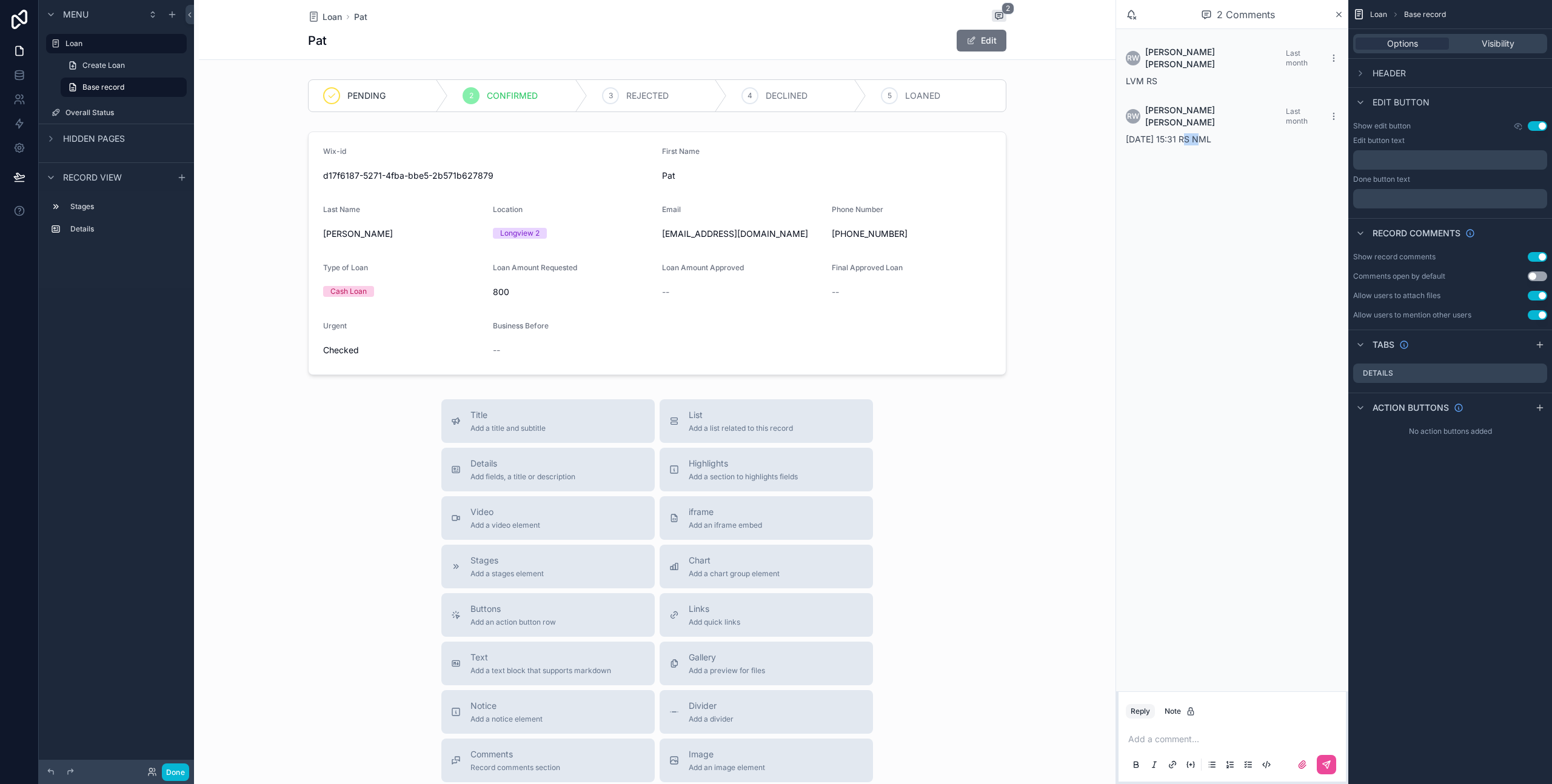
click at [1215, 133] on div "[DATE] 15:31 RS NML" at bounding box center [1232, 139] width 213 height 12
drag, startPoint x: 1215, startPoint y: 125, endPoint x: 1124, endPoint y: 118, distance: 91.3
click at [1124, 118] on div "RW [PERSON_NAME] Last month [DATE] 15:31 RS NML" at bounding box center [1232, 125] width 227 height 56
click at [986, 446] on div "Title Add a title and subtitle List Add a list related to this record Details A…" at bounding box center [657, 615] width 917 height 431
click at [645, 128] on div "scrollable content" at bounding box center [657, 253] width 917 height 253
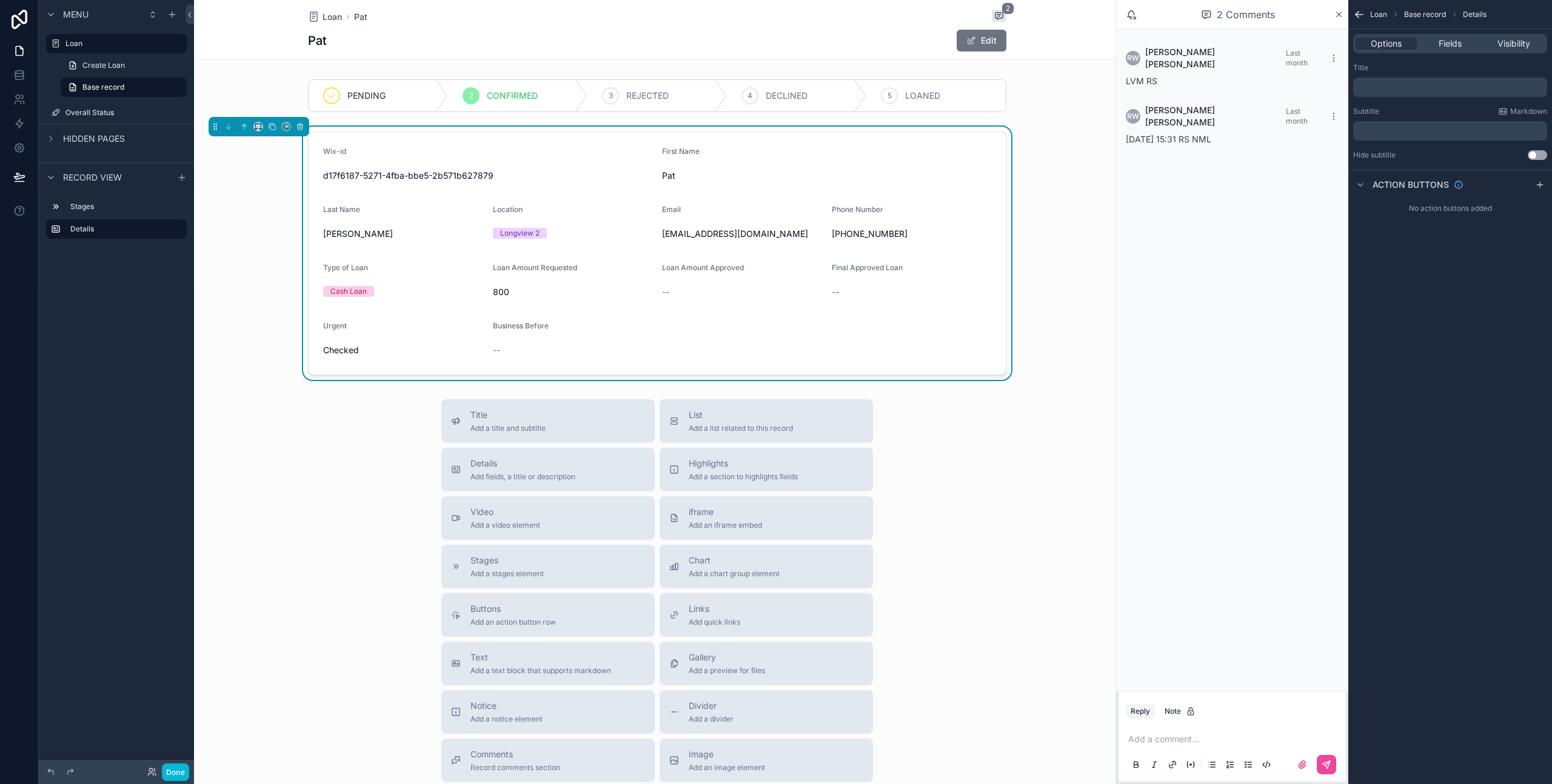
click at [1062, 191] on div "Wix-id d17f6187-5271-4fba-bbe5-2b571b627879 First Name [PERSON_NAME] Last Name …" at bounding box center [657, 253] width 917 height 253
click at [635, 106] on div "scrollable content" at bounding box center [657, 96] width 917 height 42
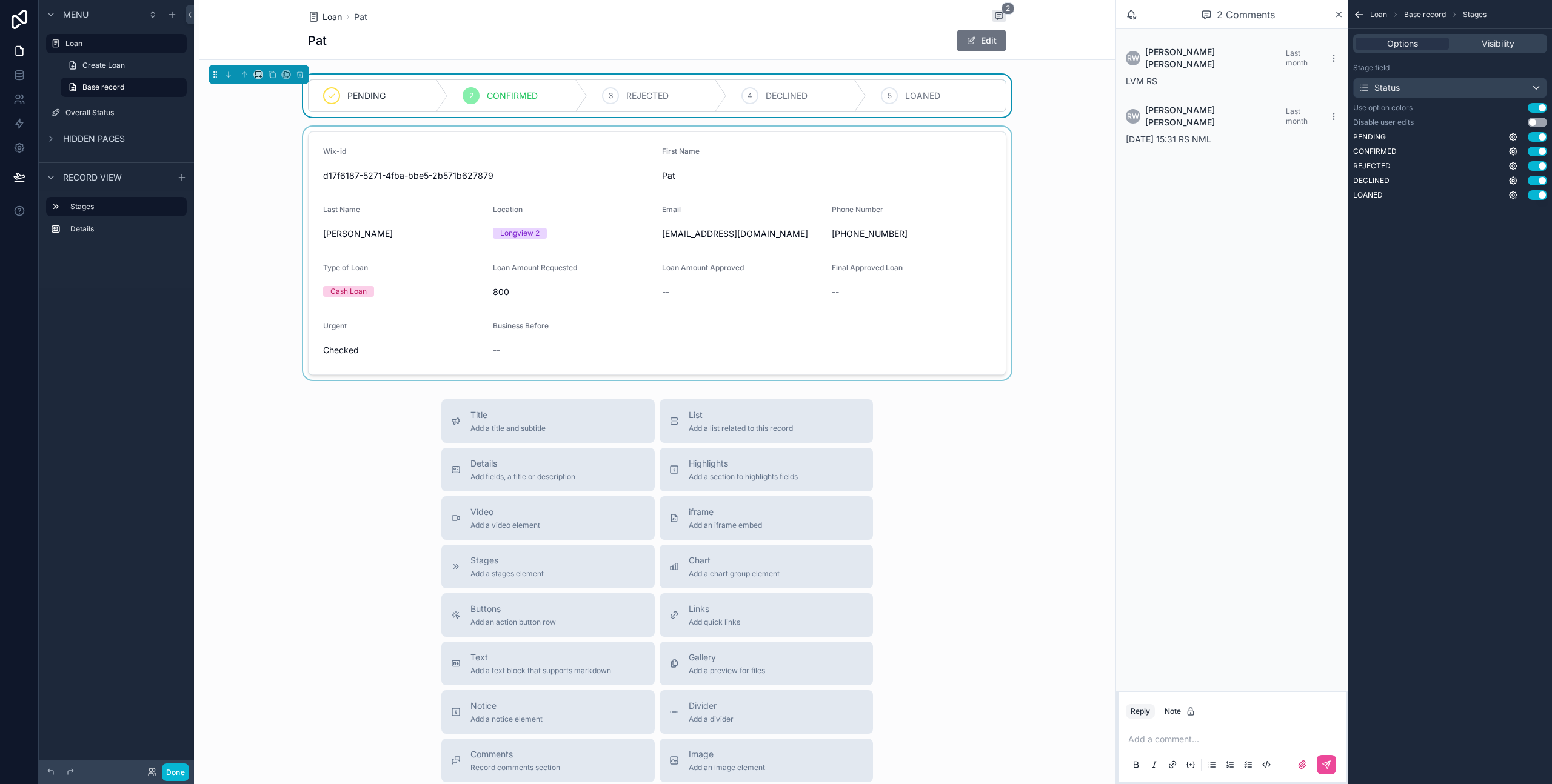
click at [326, 18] on span "Loan" at bounding box center [332, 16] width 20 height 12
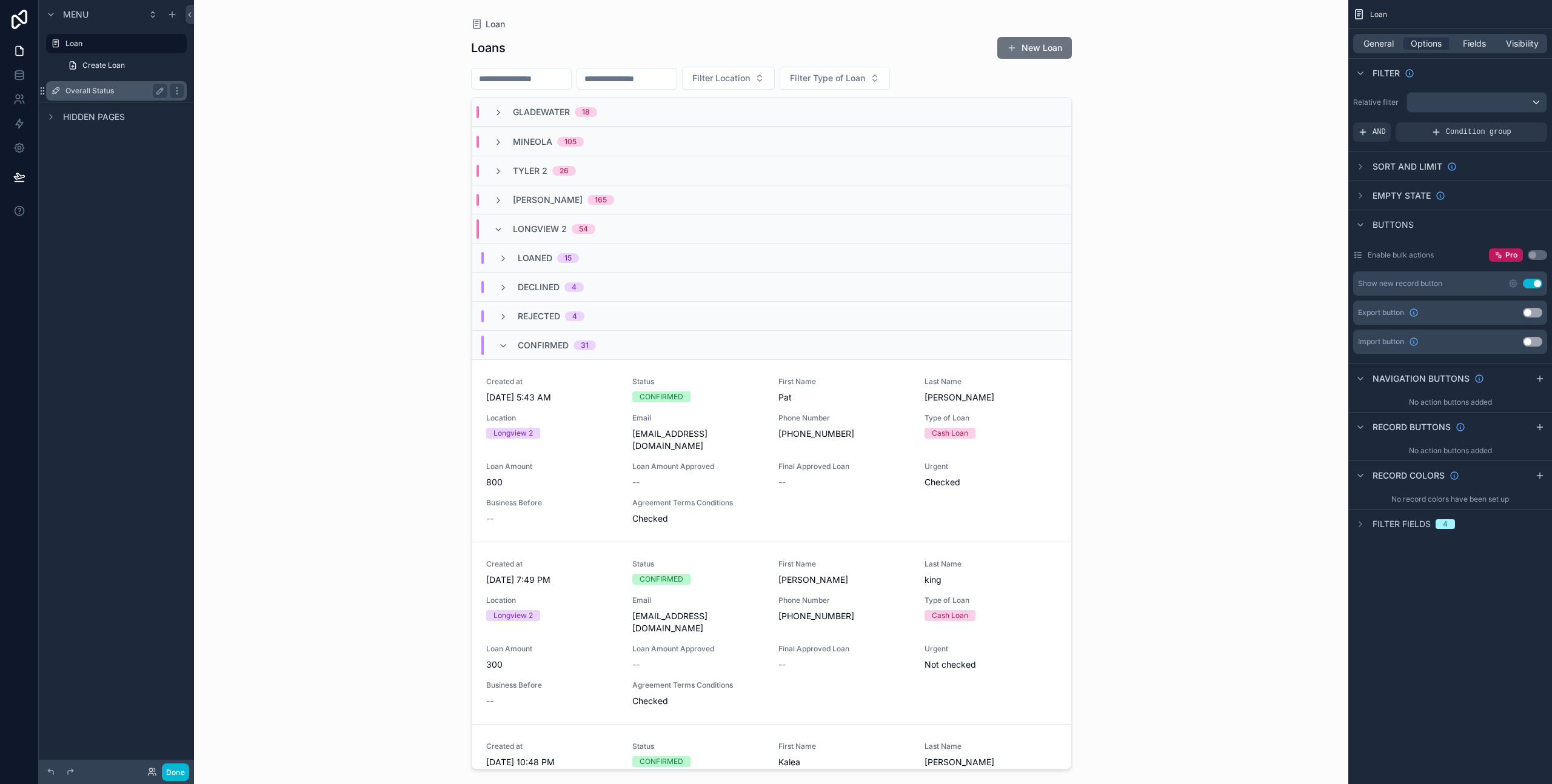
click at [95, 95] on label "Overall Status" at bounding box center [114, 91] width 97 height 10
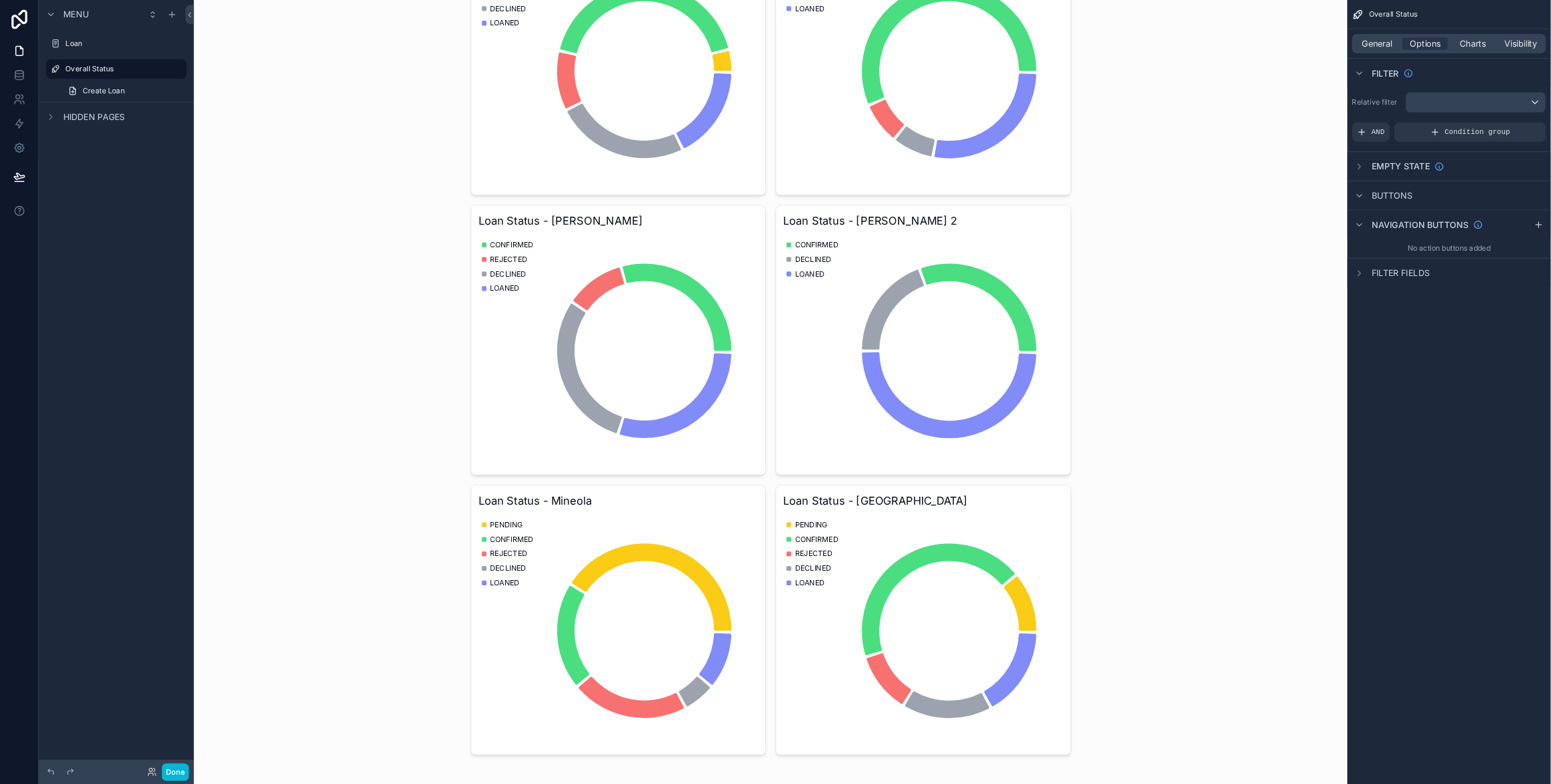
scroll to position [163, 0]
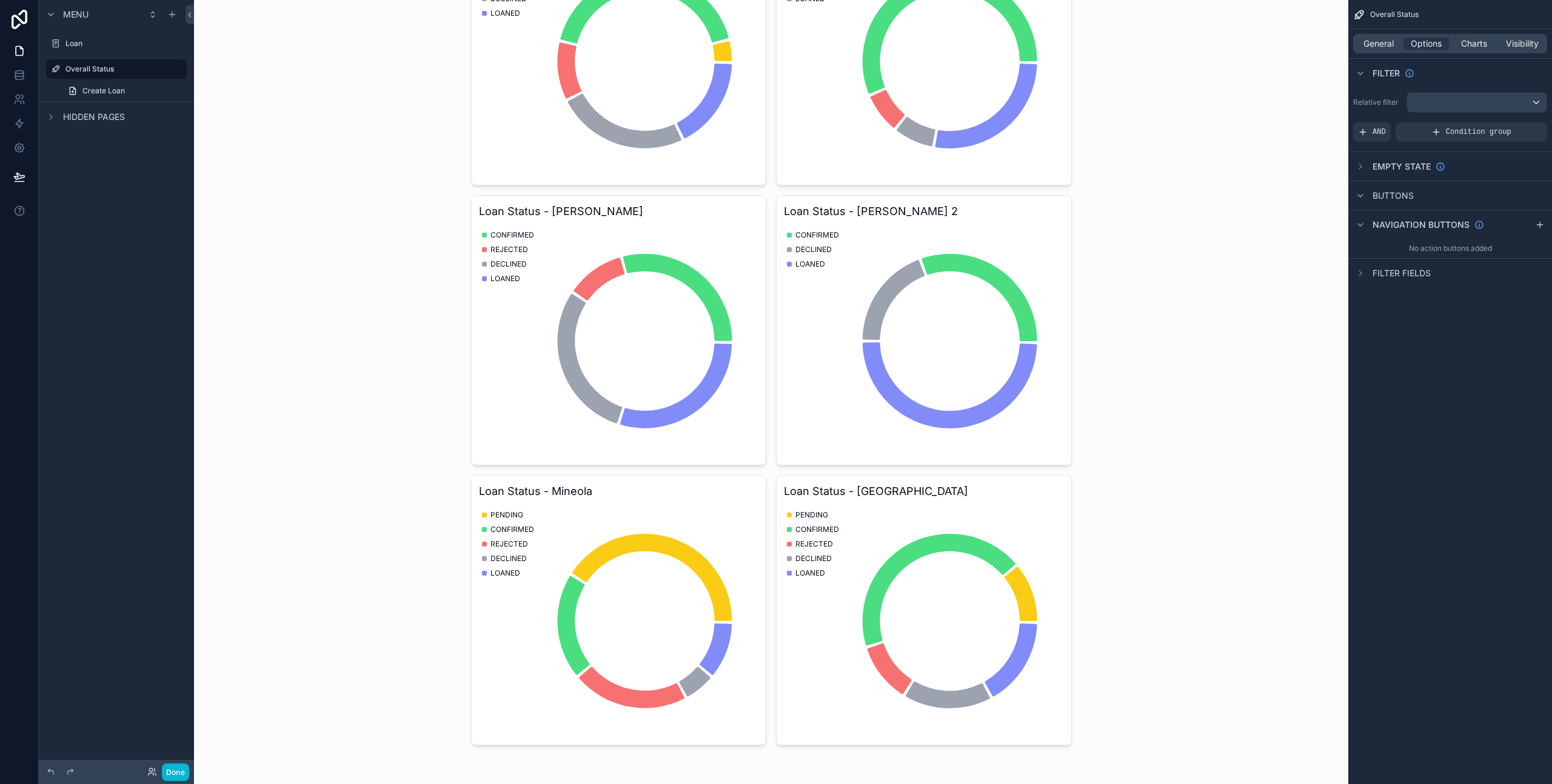
drag, startPoint x: 782, startPoint y: 509, endPoint x: 818, endPoint y: 561, distance: 63.2
click at [818, 561] on div "scrollable content" at bounding box center [771, 318] width 620 height 932
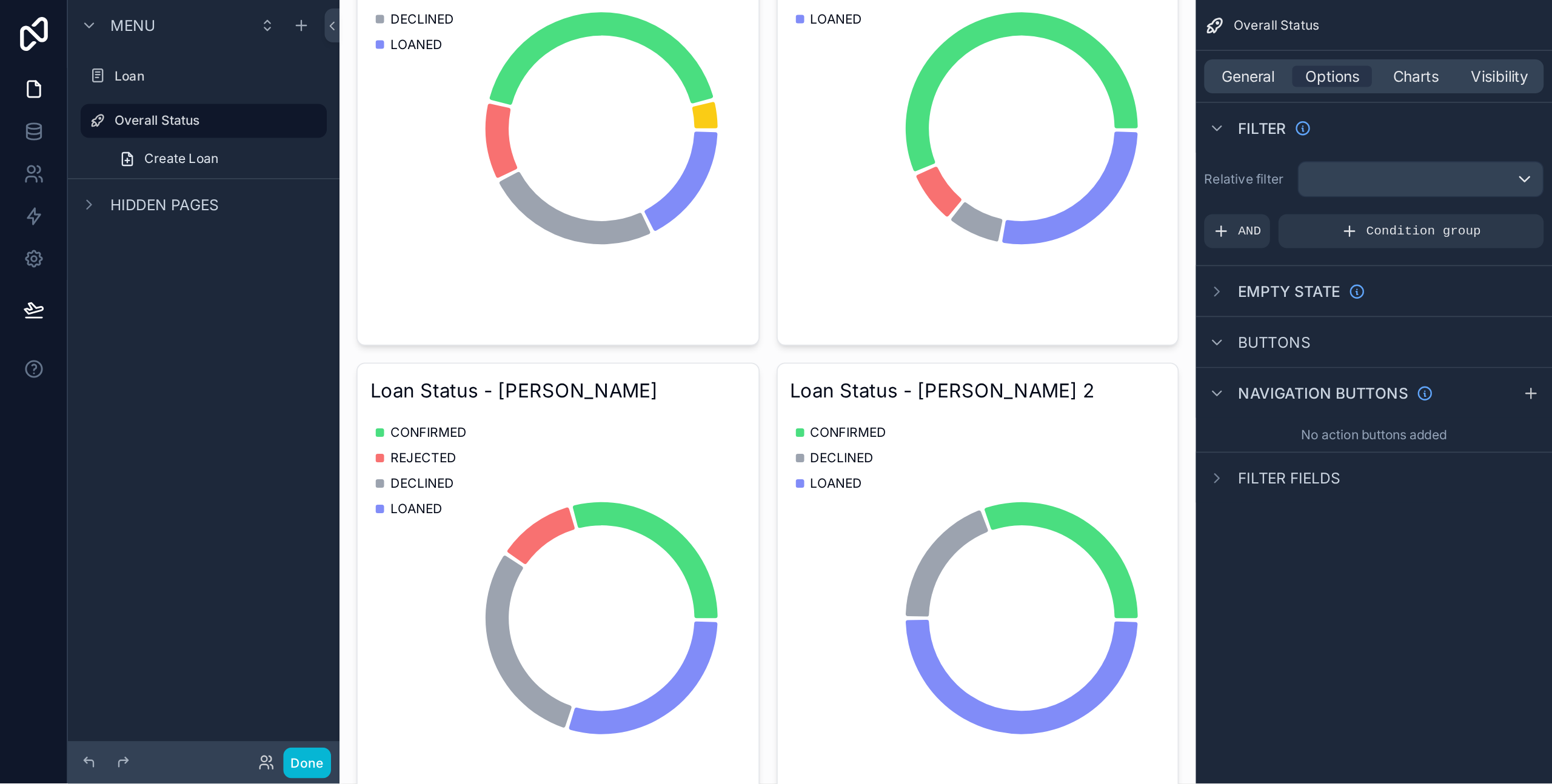
scroll to position [0, 0]
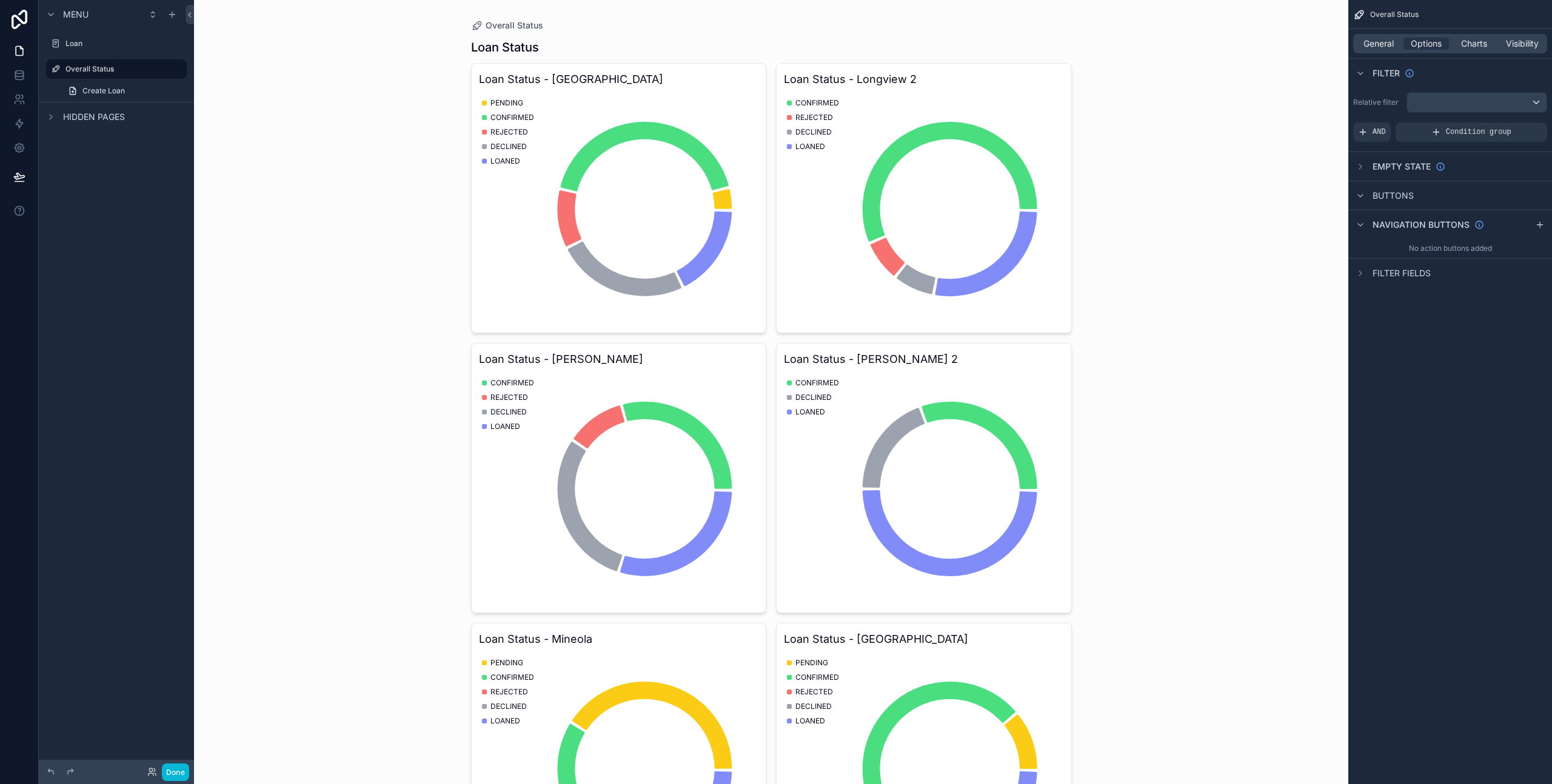
click at [1217, 296] on div "Overall Status Loan Status Loan Status - Longview PENDING CONFIRMED REJECTED DE…" at bounding box center [771, 392] width 1154 height 784
click at [128, 39] on label "Loan" at bounding box center [114, 44] width 97 height 10
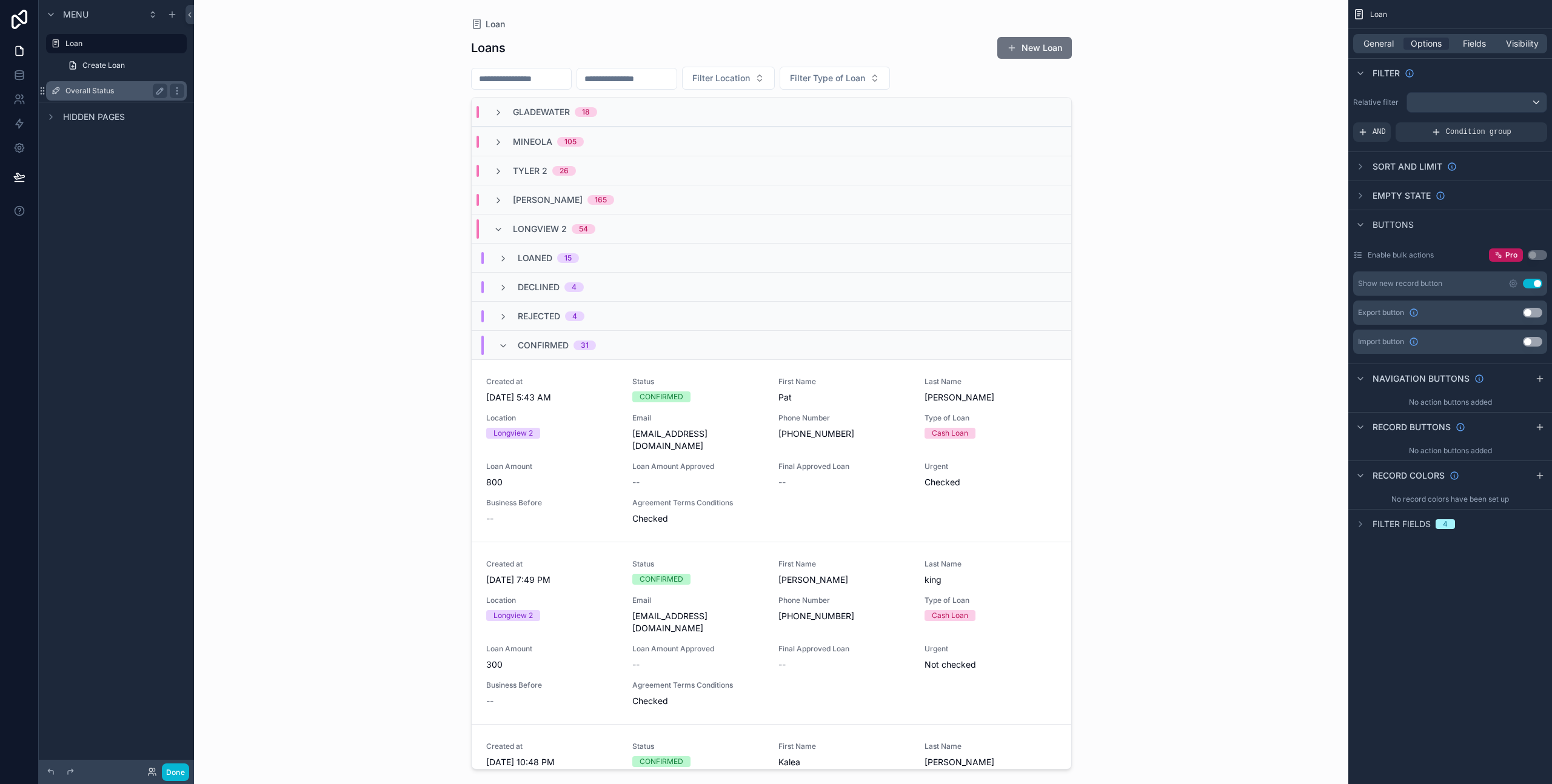
click at [93, 94] on label "Overall Status" at bounding box center [114, 91] width 97 height 10
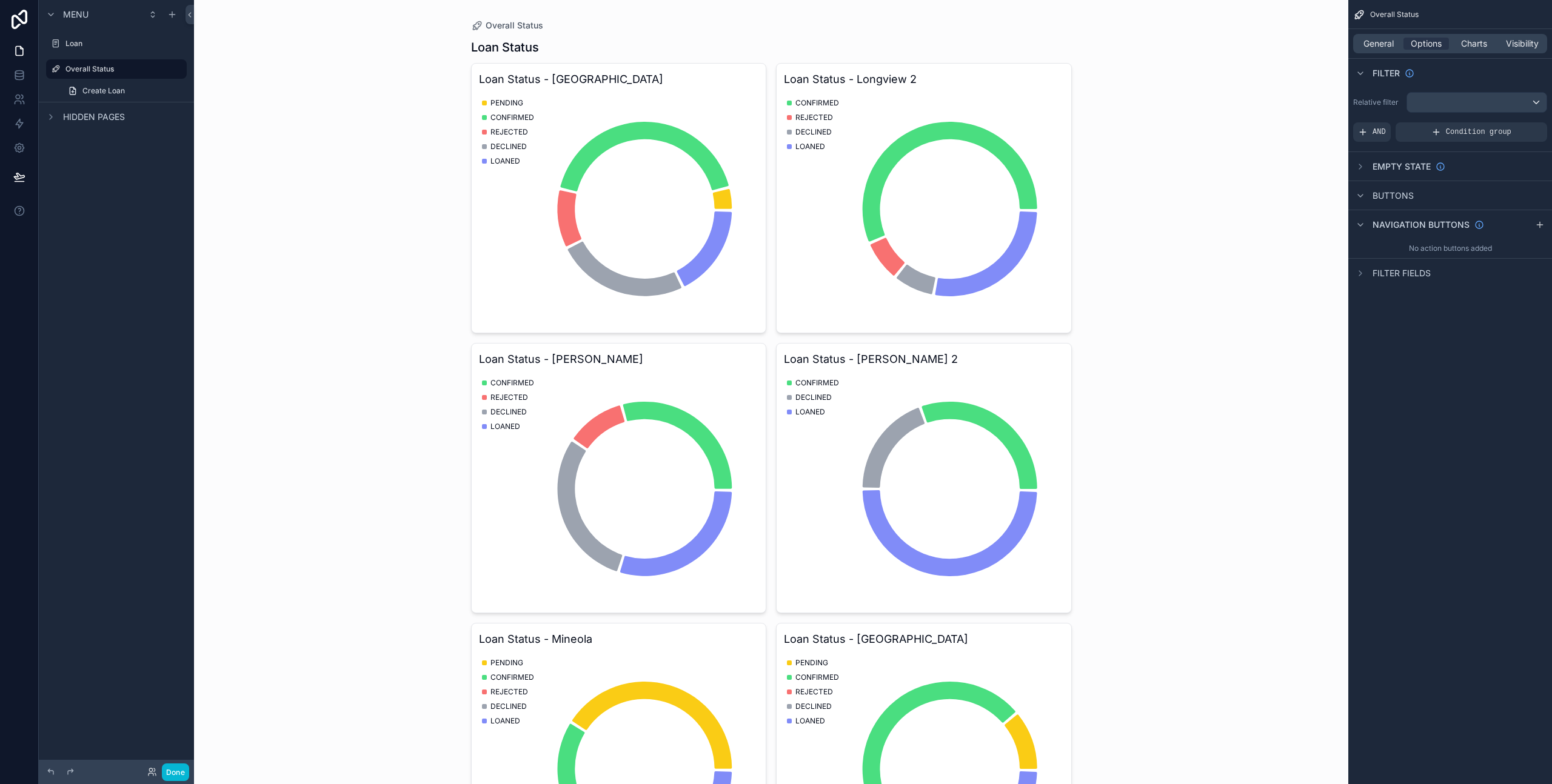
click at [384, 178] on div "Overall Status Loan Status Loan Status - Longview PENDING CONFIRMED REJECTED DE…" at bounding box center [771, 392] width 1154 height 784
click at [22, 102] on icon at bounding box center [19, 99] width 12 height 12
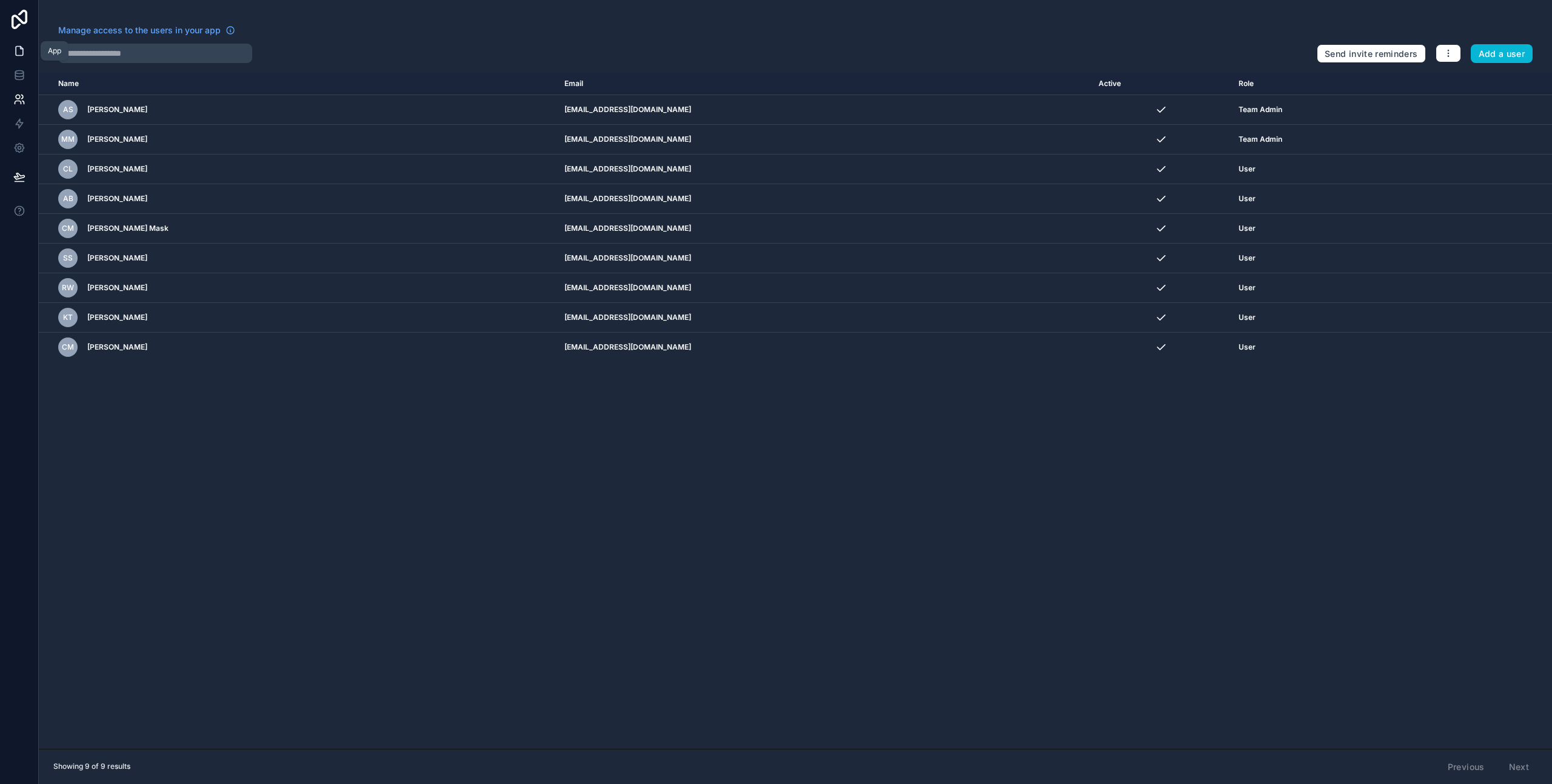
click at [20, 45] on icon at bounding box center [19, 51] width 12 height 12
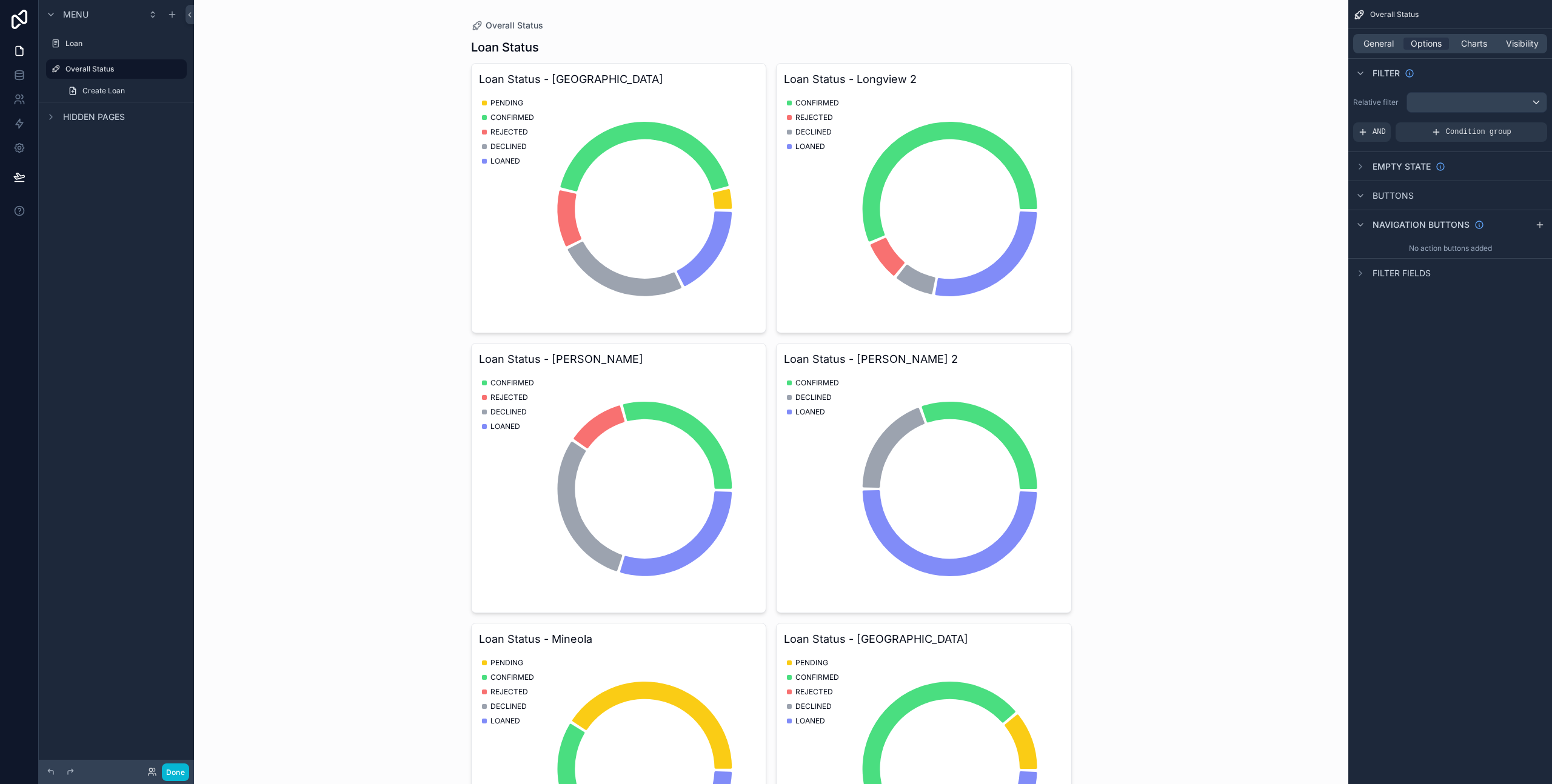
click at [764, 28] on div "Overall Status" at bounding box center [771, 25] width 601 height 12
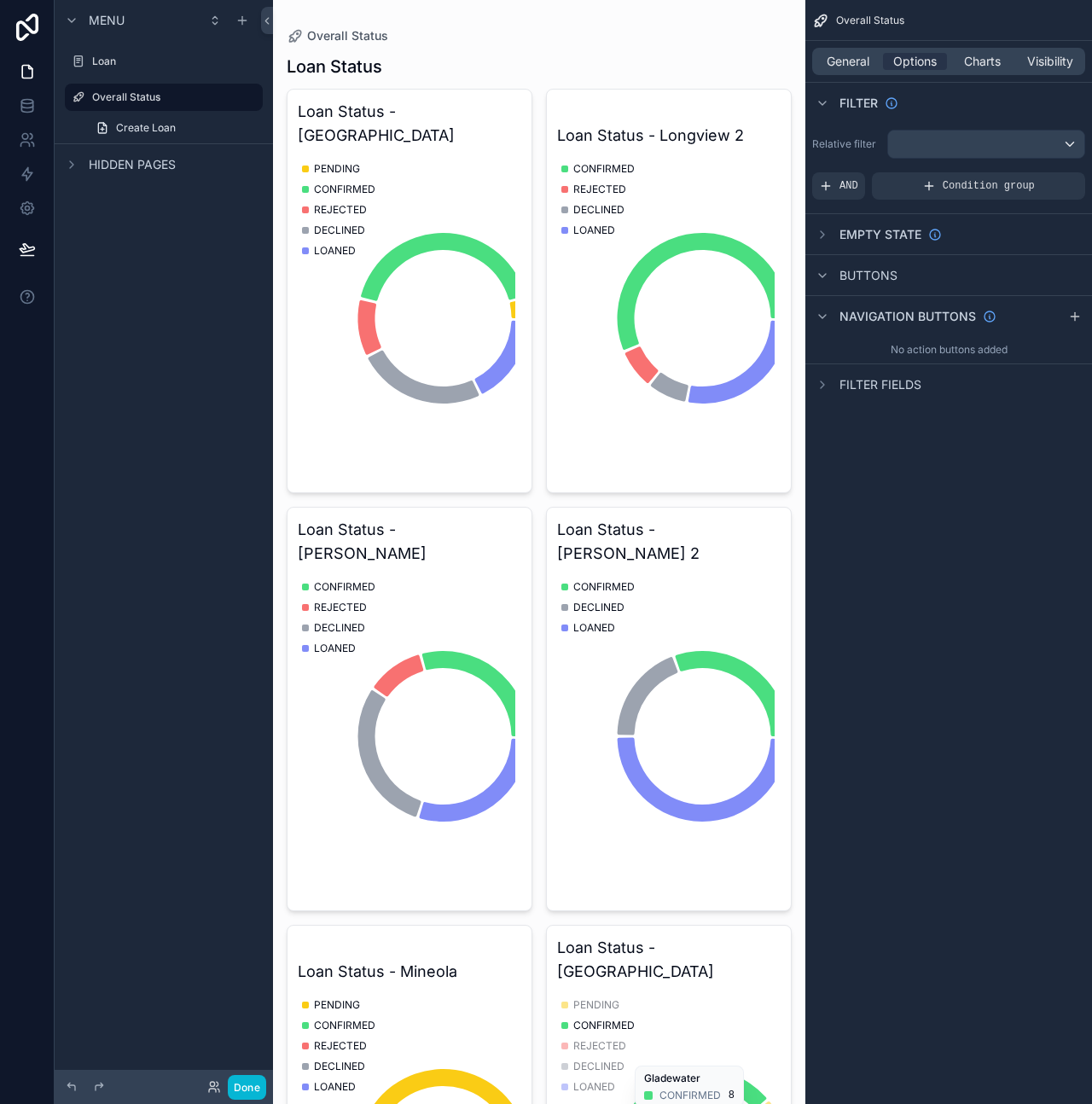
click at [710, 59] on div "Loan Status" at bounding box center [539, 67] width 505 height 24
click at [785, 551] on div "Overall Status Loan Status Loan Status - Longview PENDING CONFIRMED REJECTED DE…" at bounding box center [539, 692] width 532 height 1384
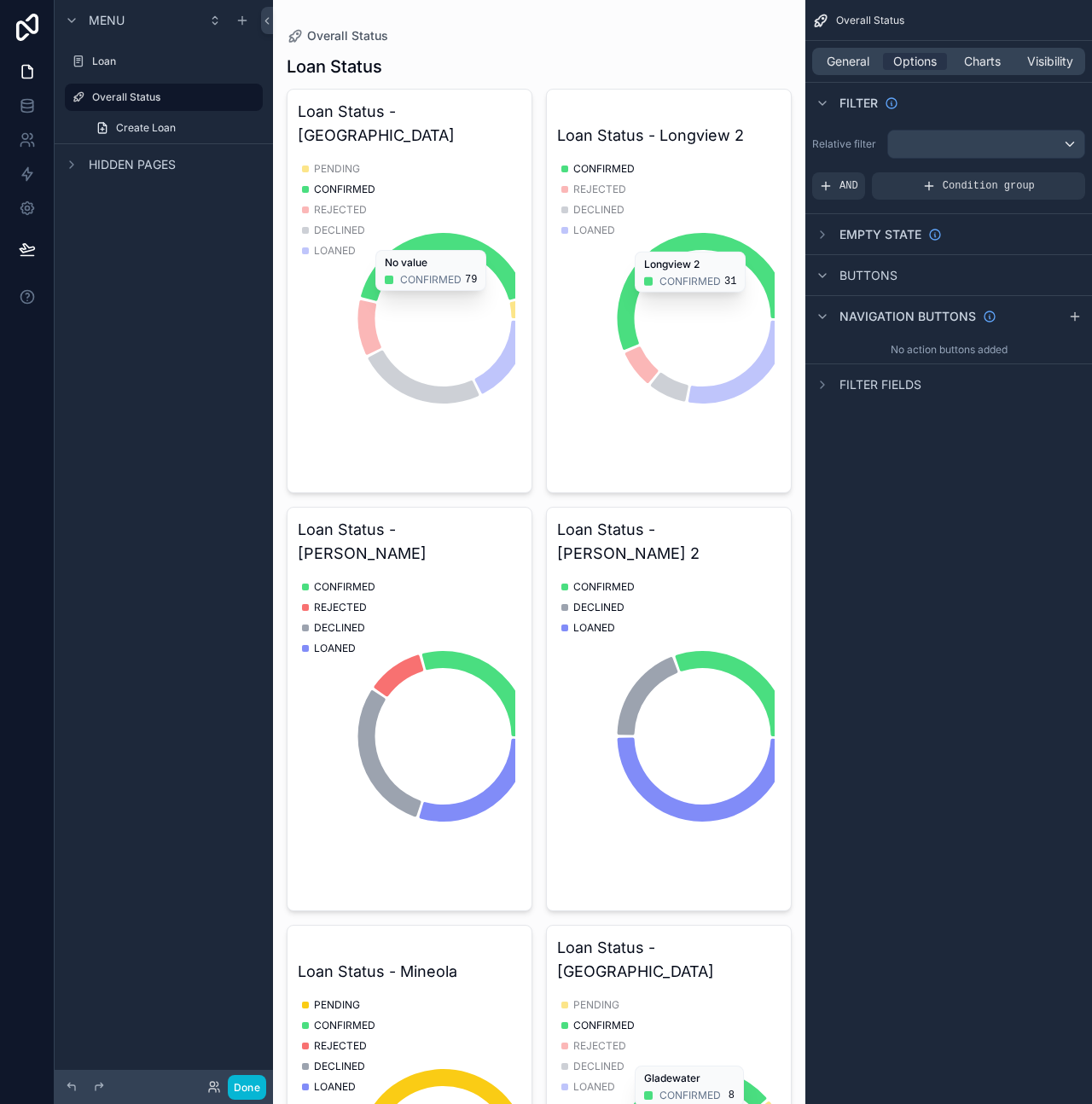
click at [532, 26] on div "Overall Status Loan Status Loan Status - Longview PENDING CONFIRMED REJECTED DE…" at bounding box center [539, 692] width 532 height 1384
click at [540, 33] on div "Overall Status" at bounding box center [539, 36] width 505 height 17
click at [380, 307] on icon "chart" at bounding box center [406, 319] width 217 height 328
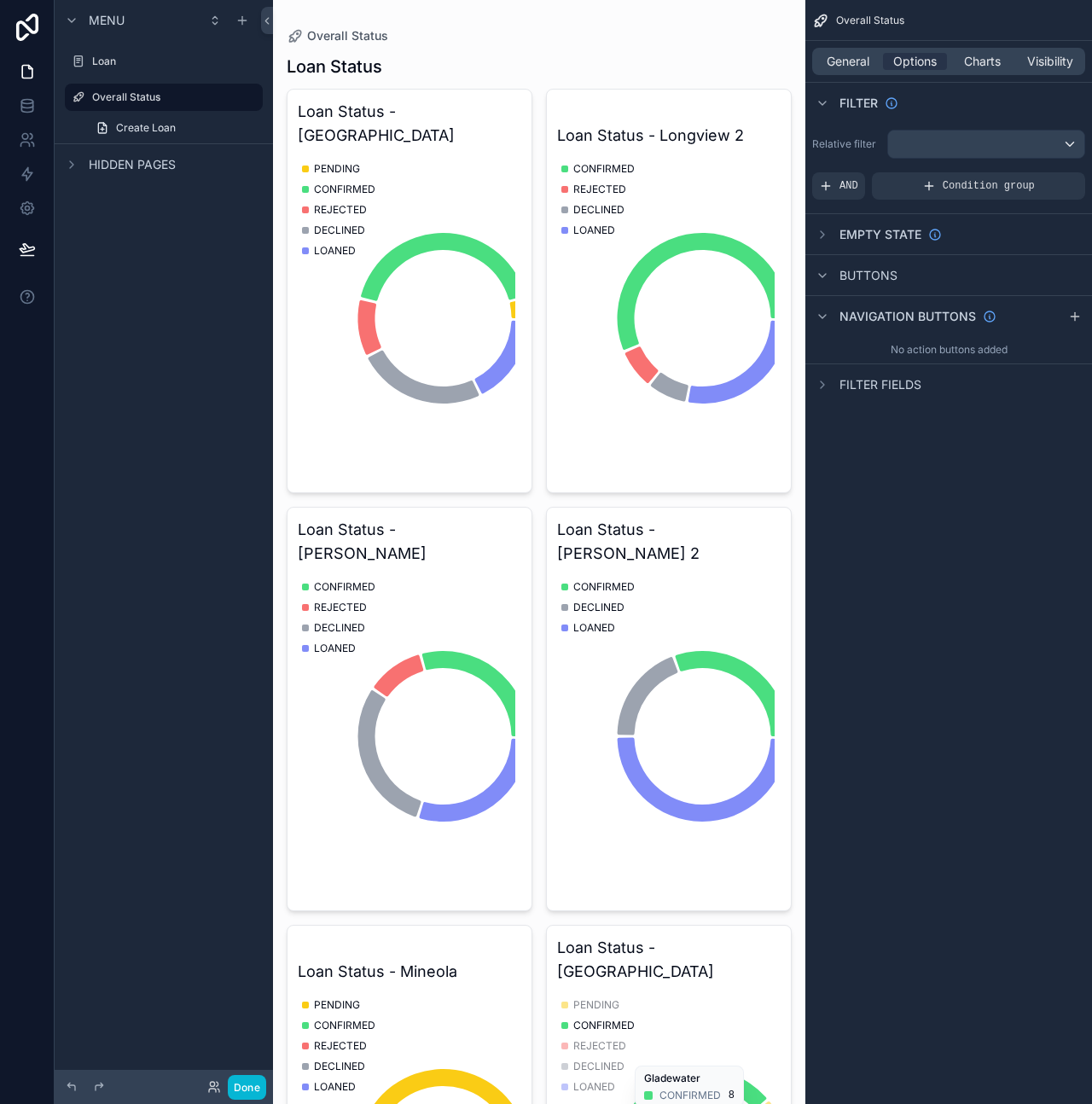
click at [533, 77] on div "Loan Status" at bounding box center [539, 67] width 505 height 24
